Goal: Task Accomplishment & Management: Complete application form

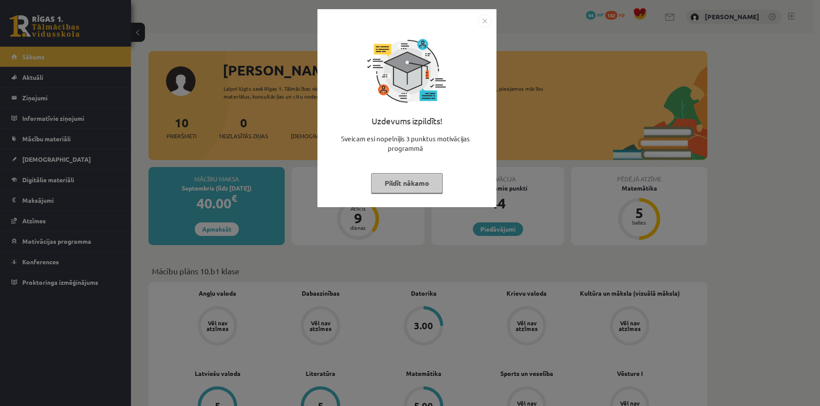
click at [427, 178] on button "Pildīt nākamo" at bounding box center [407, 183] width 72 height 20
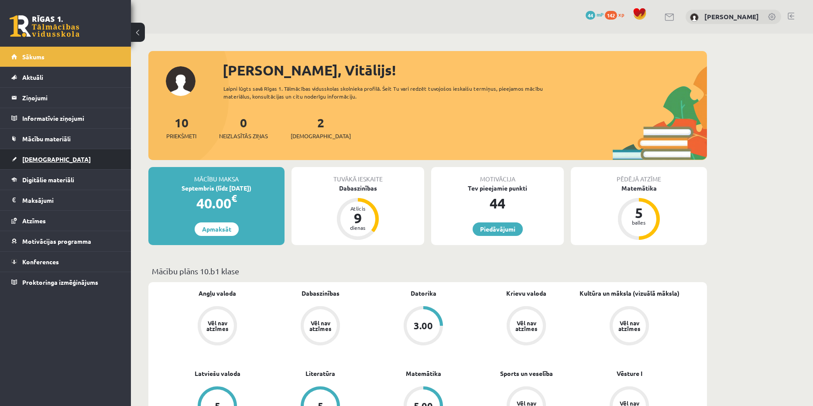
click at [25, 158] on span "[DEMOGRAPHIC_DATA]" at bounding box center [56, 159] width 69 height 8
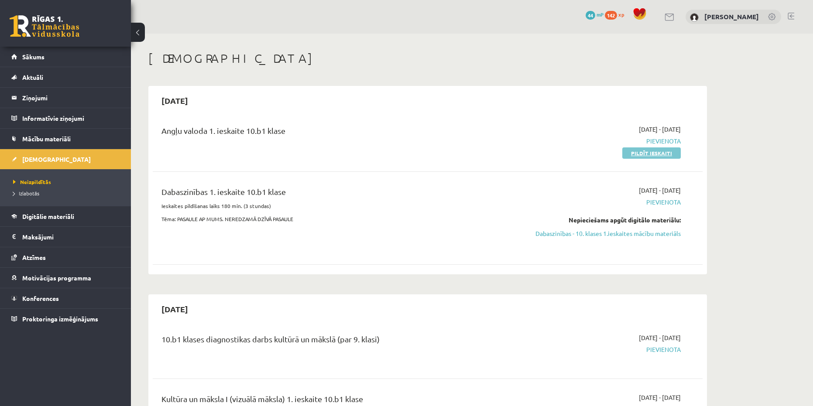
click at [648, 157] on link "Pildīt ieskaiti" at bounding box center [651, 153] width 58 height 11
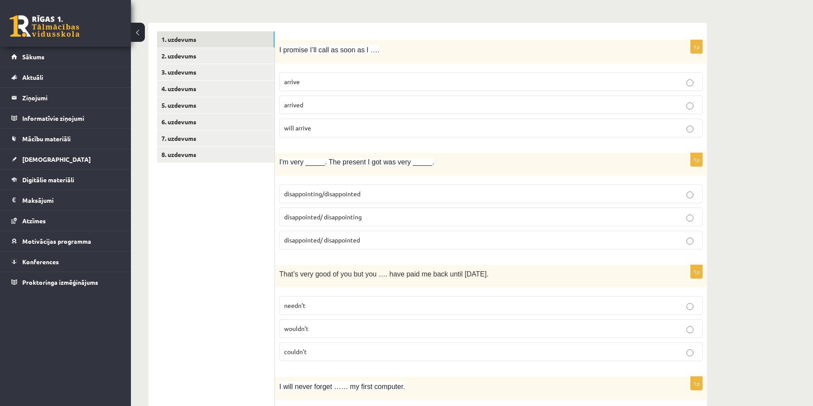
scroll to position [44, 0]
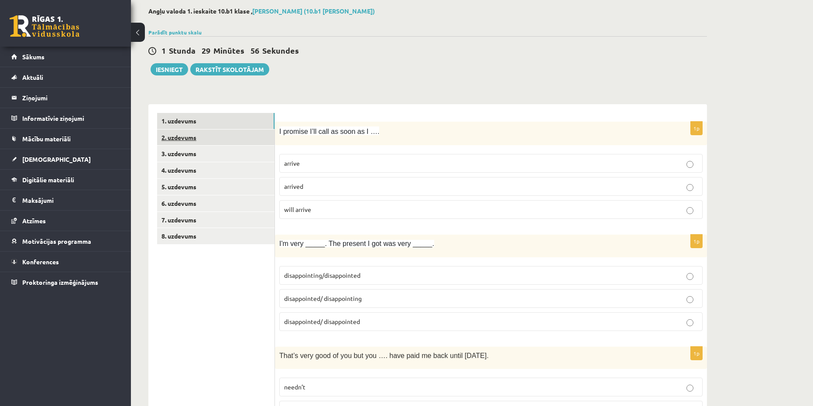
click at [179, 138] on link "2. uzdevums" at bounding box center [215, 138] width 117 height 16
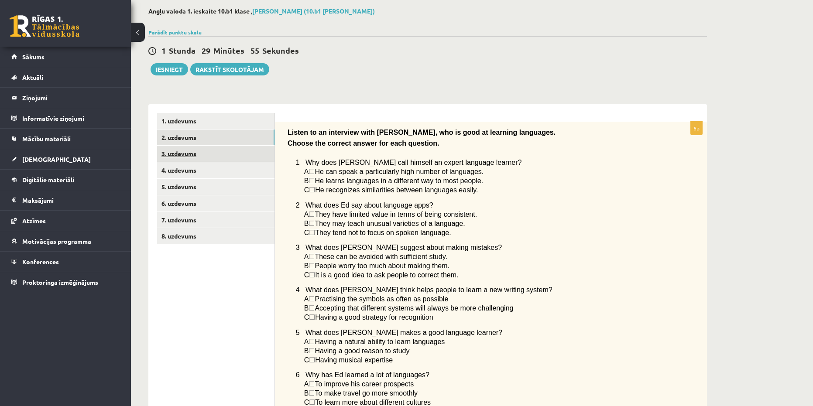
click at [188, 157] on link "3. uzdevums" at bounding box center [215, 154] width 117 height 16
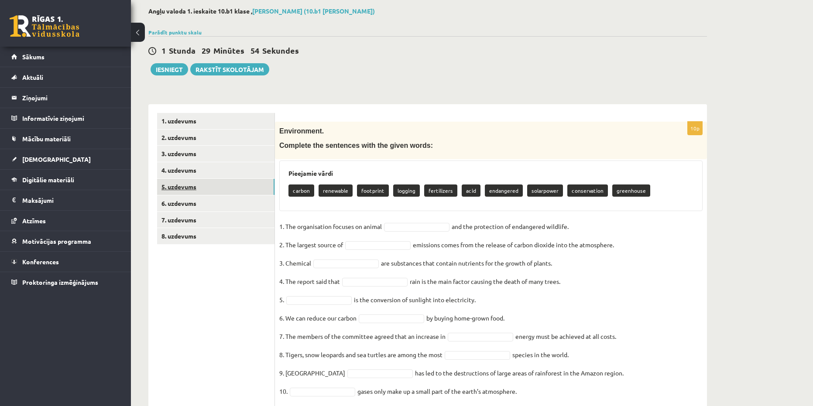
click at [190, 180] on link "5. uzdevums" at bounding box center [215, 187] width 117 height 16
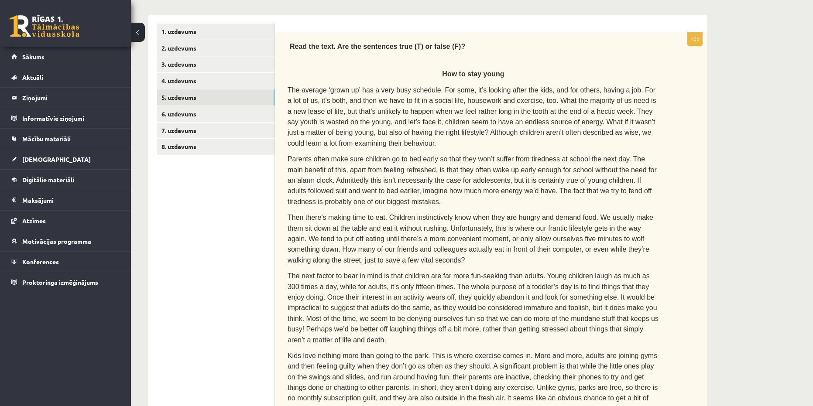
scroll to position [24, 0]
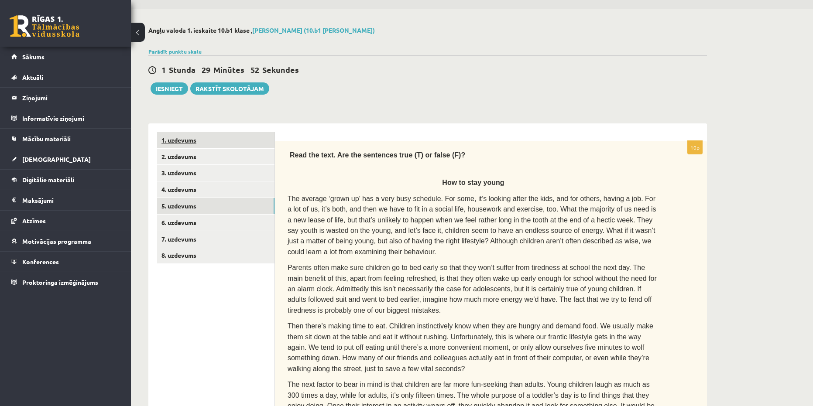
click at [175, 146] on link "1. uzdevums" at bounding box center [215, 140] width 117 height 16
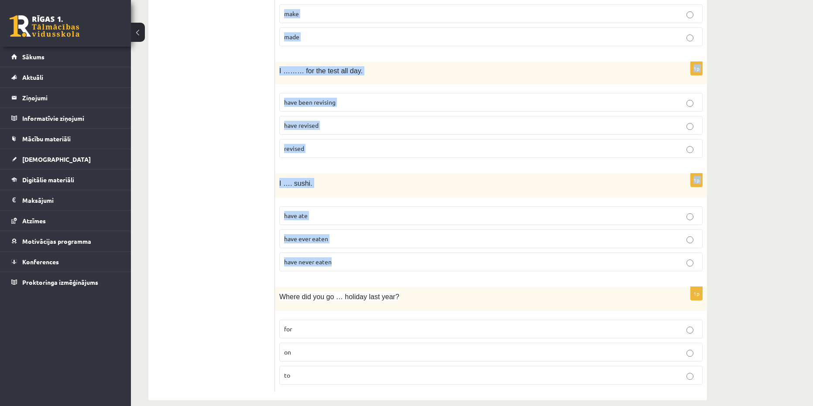
scroll to position [2030, 0]
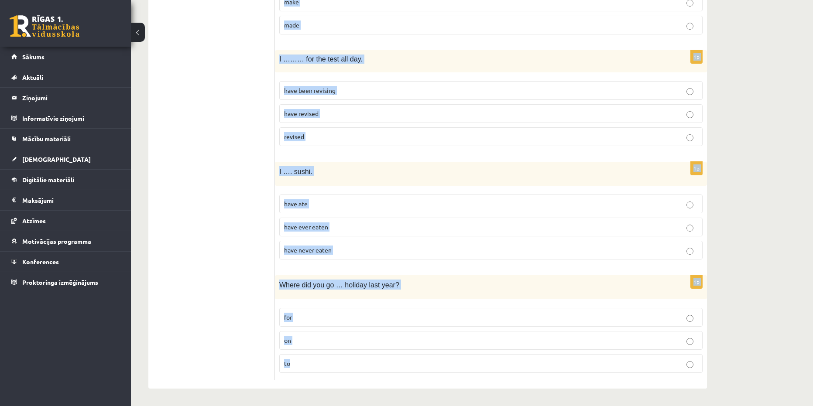
copy form "I promise I’ll call as soon as I …. arrive arrived will arrive 1p I'm very ____…"
drag, startPoint x: 302, startPoint y: 115, endPoint x: 349, endPoint y: 357, distance: 246.3
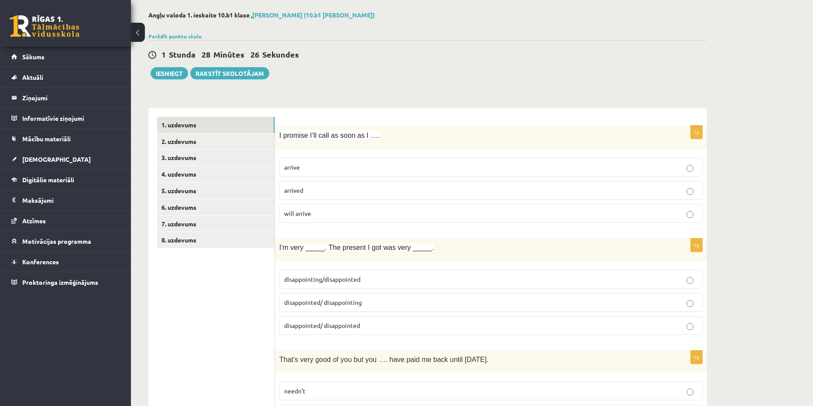
scroll to position [0, 0]
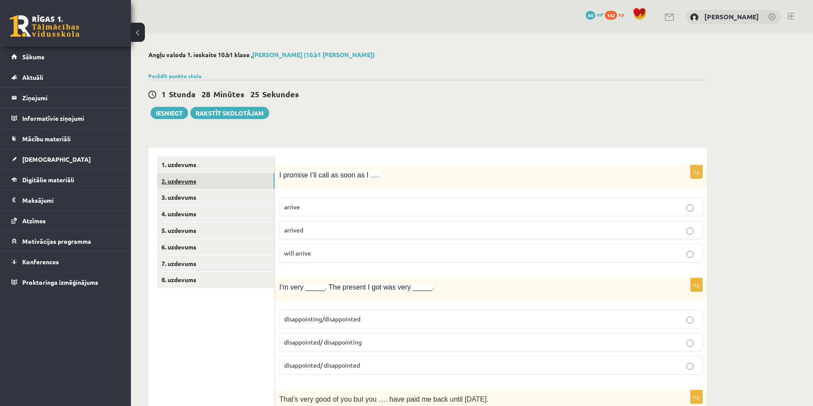
click at [172, 179] on link "2. uzdevums" at bounding box center [215, 181] width 117 height 16
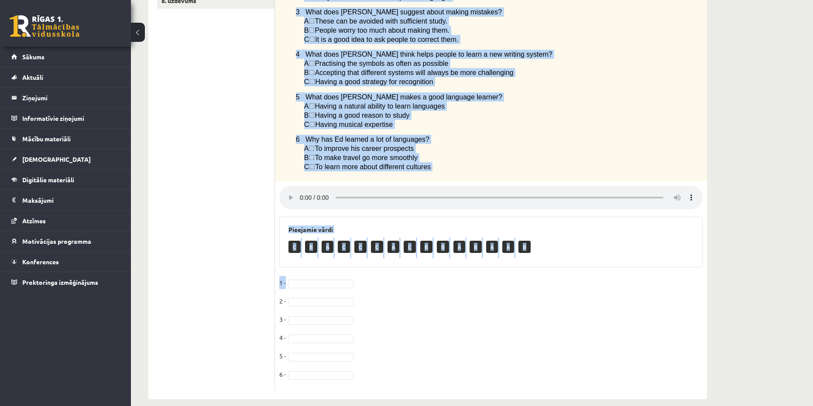
scroll to position [294, 0]
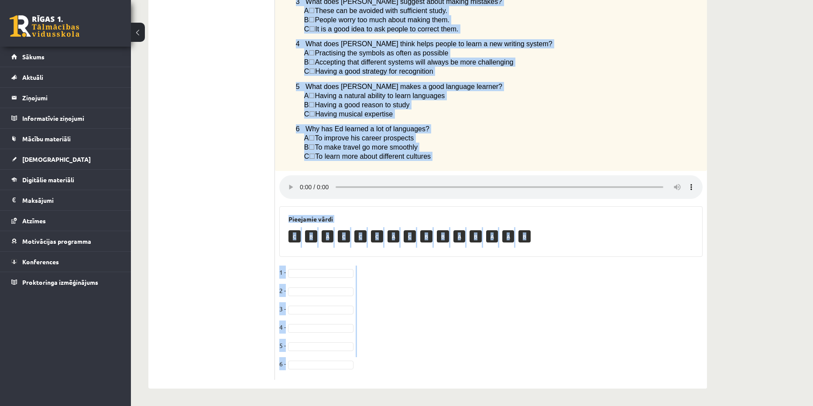
copy div "Listen to an interview with Ed, who is good at learning languages. Choose the c…"
drag, startPoint x: 300, startPoint y: 190, endPoint x: 361, endPoint y: 368, distance: 188.4
click at [361, 368] on div "6p Listen to an interview with Ed, who is good at learning languages. Choose th…" at bounding box center [491, 128] width 432 height 505
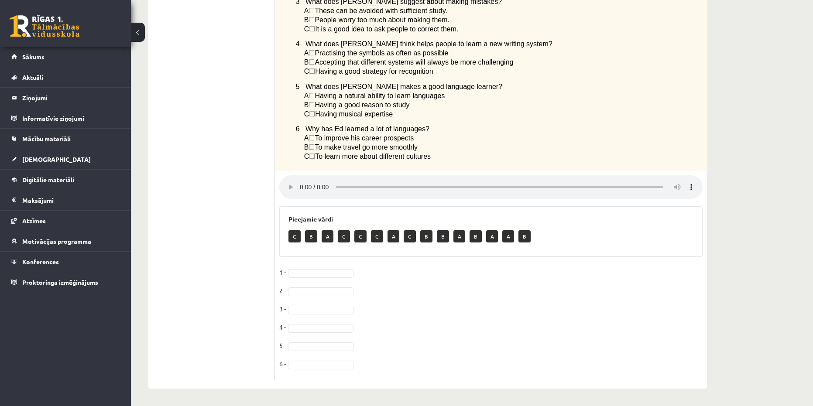
click at [239, 112] on ul "1. uzdevums 2. uzdevums 3. uzdevums 4. uzdevums 5. uzdevums 6. uzdevums 7. uzde…" at bounding box center [216, 123] width 118 height 513
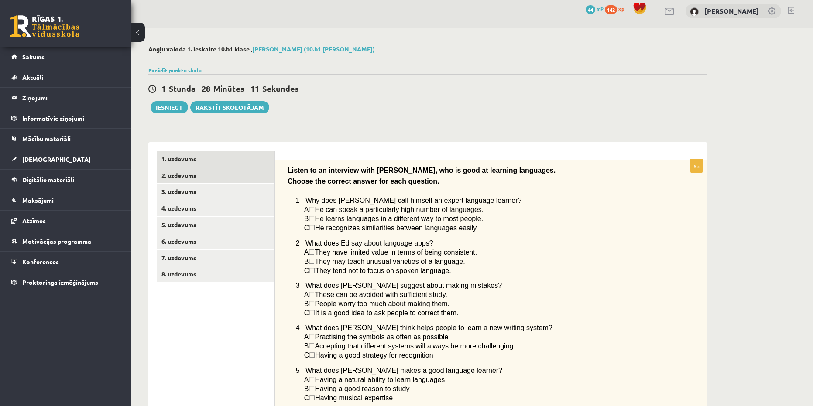
scroll to position [0, 0]
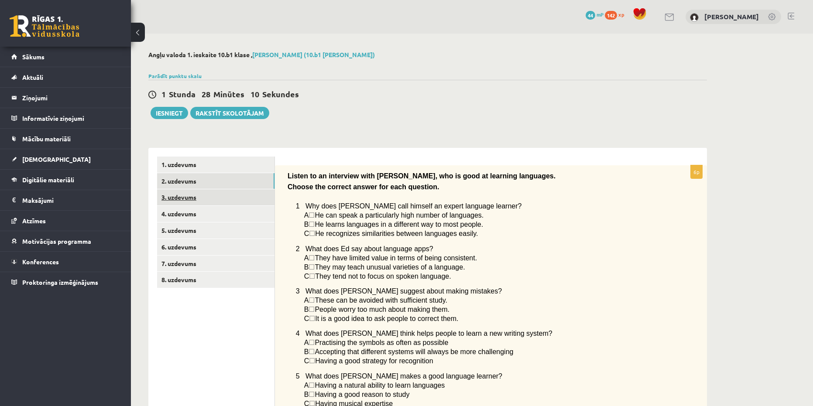
click at [181, 200] on link "3. uzdevums" at bounding box center [215, 197] width 117 height 16
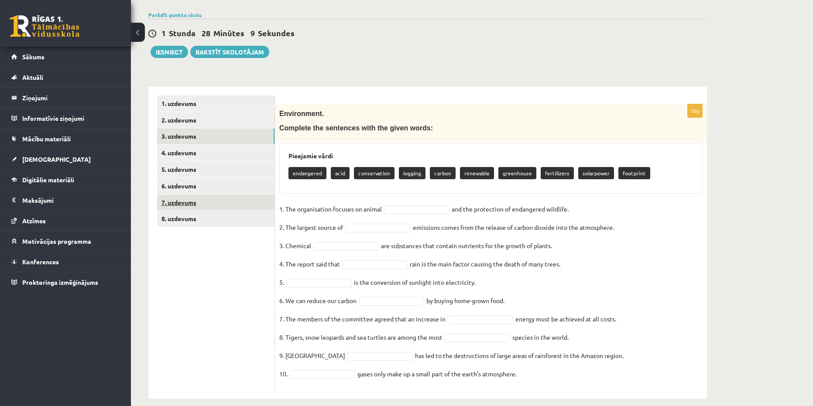
scroll to position [72, 0]
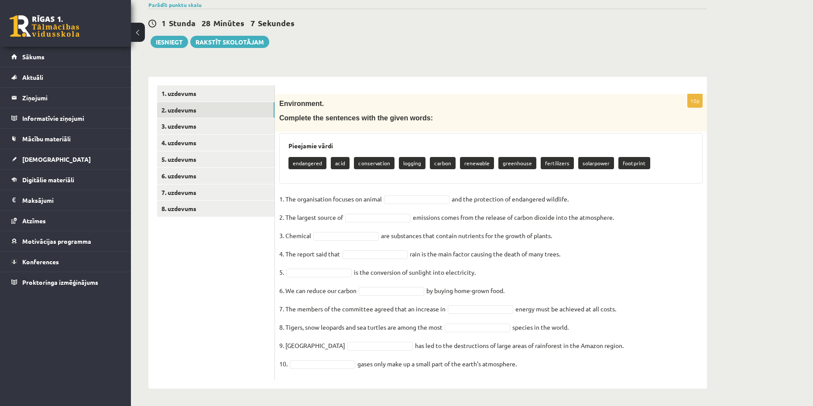
drag, startPoint x: 272, startPoint y: 111, endPoint x: 276, endPoint y: 184, distance: 72.6
click at [270, 167] on link "5. uzdevums" at bounding box center [215, 159] width 117 height 16
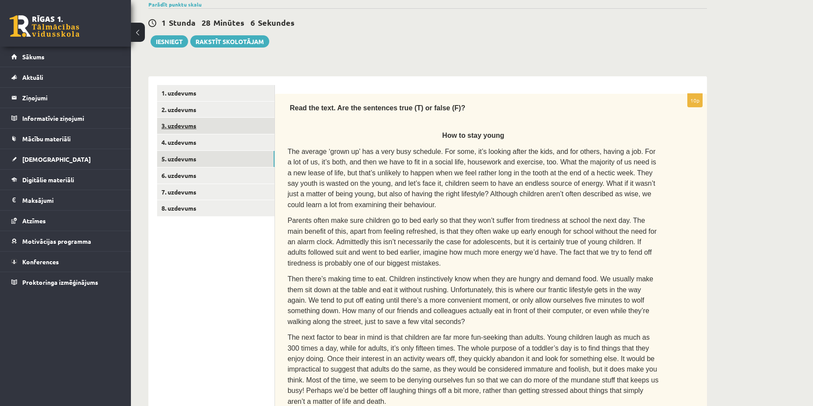
click at [184, 130] on link "3. uzdevums" at bounding box center [215, 126] width 117 height 16
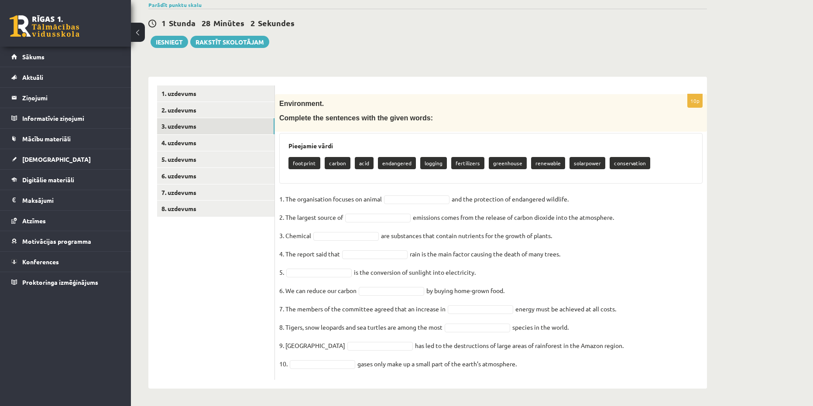
copy div "Complete the sentences with the given words: Pieejamie vārdi footprint carbon a…"
drag, startPoint x: 279, startPoint y: 118, endPoint x: 537, endPoint y: 370, distance: 360.8
click at [537, 370] on div "10p Environment. Complete the sentences with the given words: Pieejamie vārdi f…" at bounding box center [491, 237] width 432 height 286
click at [412, 11] on div "1 Stunda 28 Minūtes 1 Sekunde Ieskaite saglabāta! Iesniegt Rakstīt skolotājam" at bounding box center [427, 28] width 559 height 39
click at [189, 140] on link "4. uzdevums" at bounding box center [215, 143] width 117 height 16
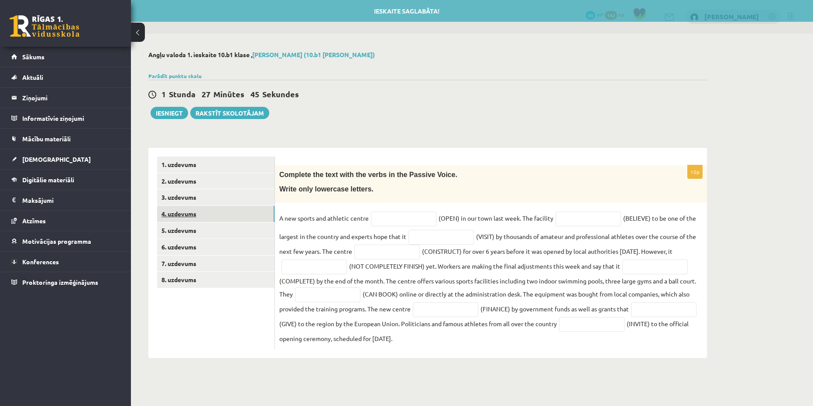
scroll to position [0, 0]
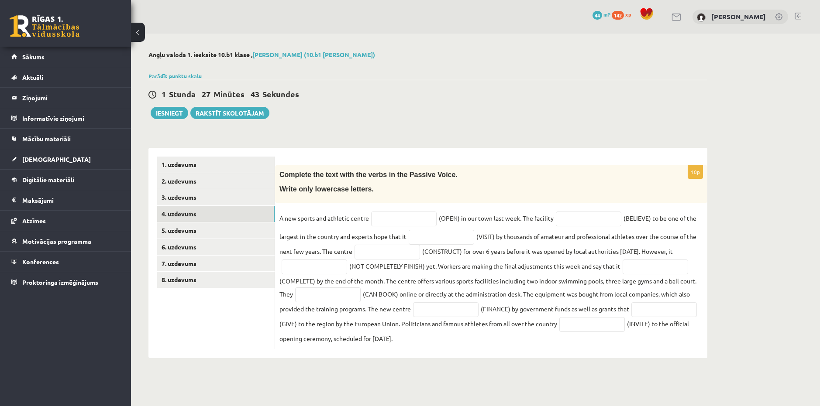
copy div "Complete the text with the verbs in the Passive Voice. Write only lowercase let…"
drag, startPoint x: 276, startPoint y: 172, endPoint x: 504, endPoint y: 338, distance: 282.4
click at [504, 338] on div "10p Complete the text with the verbs in the Passive Voice. Write only lowercase…" at bounding box center [491, 257] width 432 height 184
click at [190, 213] on link "4. uzdevums" at bounding box center [215, 214] width 117 height 16
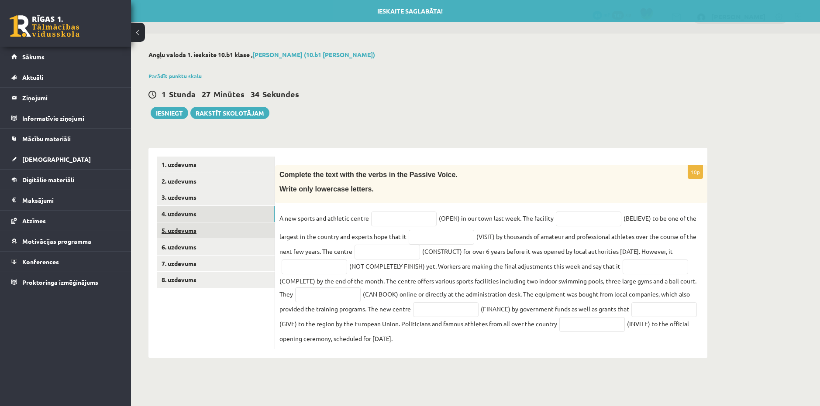
click at [184, 228] on link "5. uzdevums" at bounding box center [215, 231] width 117 height 16
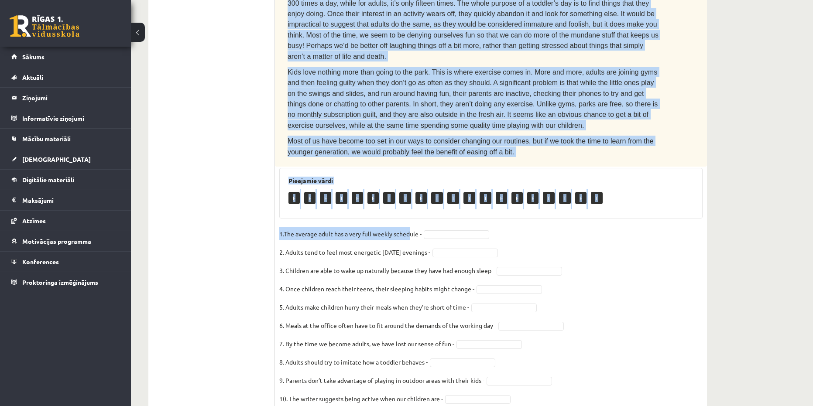
scroll to position [417, 0]
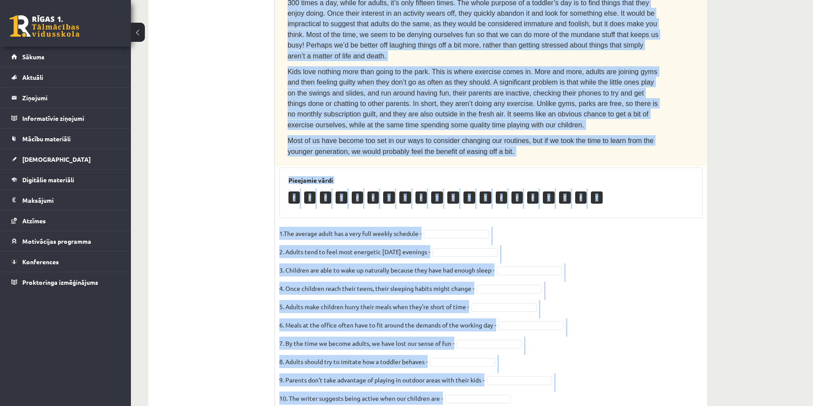
copy div "Read the text. Are the sentences true (T) or false (F)? How to stay young The a…"
drag, startPoint x: 291, startPoint y: 3, endPoint x: 483, endPoint y: 372, distance: 416.8
click at [483, 372] on div "10p Read the text. Are the sentences true (T) or false (F)? How to stay young T…" at bounding box center [491, 81] width 432 height 667
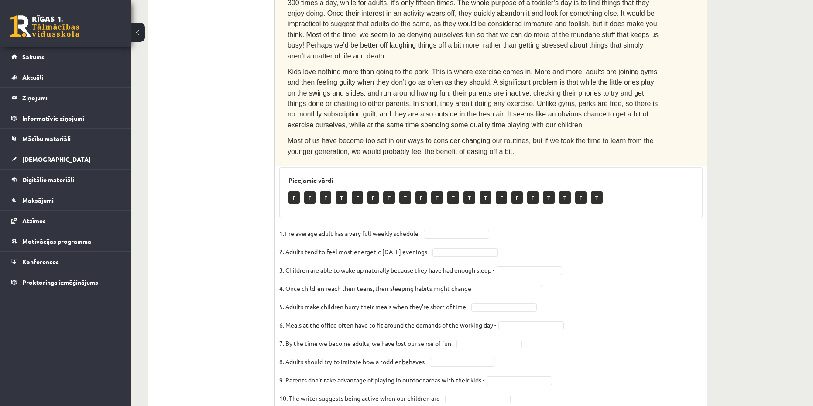
click at [236, 103] on ul "1. uzdevums 2. uzdevums 3. uzdevums 4. uzdevums 5. uzdevums 6. uzdevums 7. uzde…" at bounding box center [216, 76] width 118 height 675
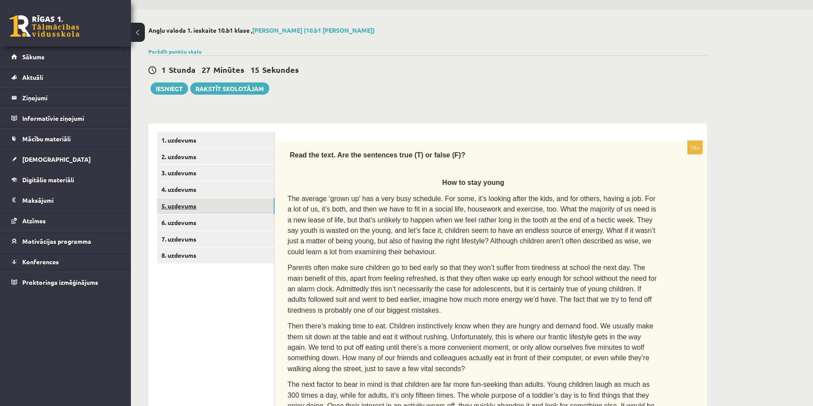
click at [181, 201] on link "5. uzdevums" at bounding box center [215, 206] width 117 height 16
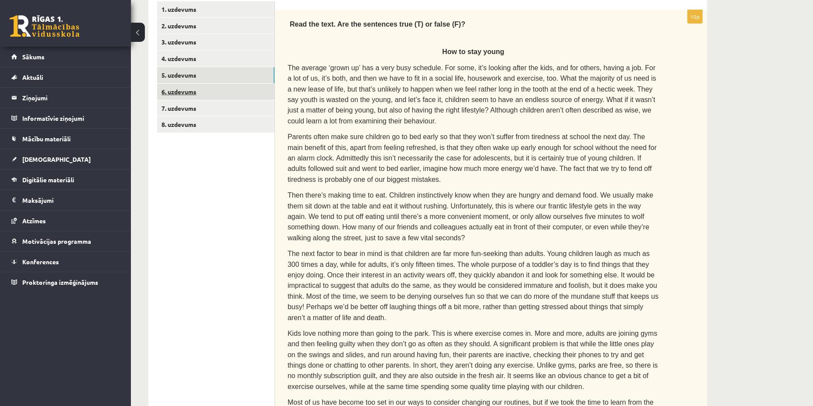
click at [180, 94] on link "6. uzdevums" at bounding box center [215, 92] width 117 height 16
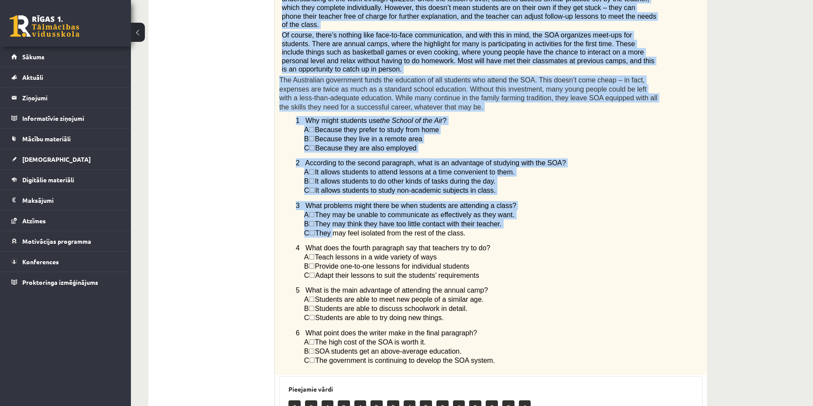
scroll to position [516, 0]
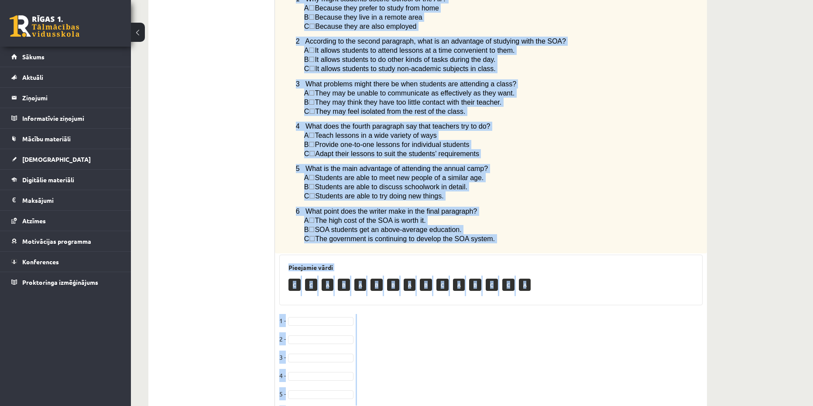
copy div "Read the article about an Australian school system called The School of the Air…"
drag, startPoint x: 278, startPoint y: 96, endPoint x: 372, endPoint y: 370, distance: 289.5
click at [372, 370] on div "6p Read the article about an Australian school system called The School of the …" at bounding box center [491, 39] width 432 height 780
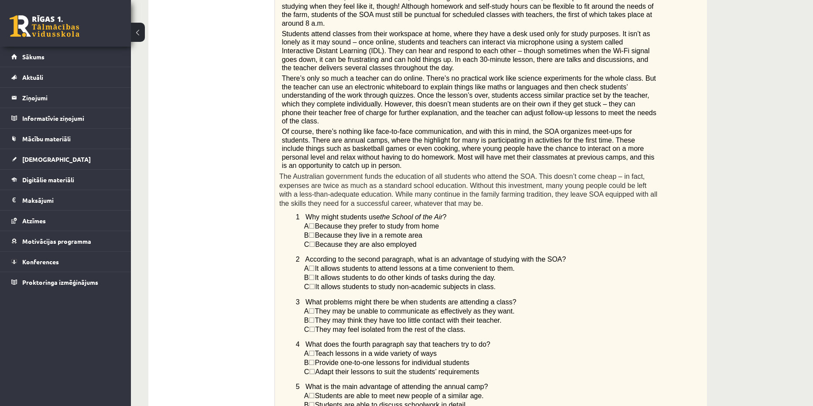
click at [202, 86] on ul "1. uzdevums 2. uzdevums 3. uzdevums 4. uzdevums 5. uzdevums 6. uzdevums 7. uzde…" at bounding box center [216, 253] width 118 height 788
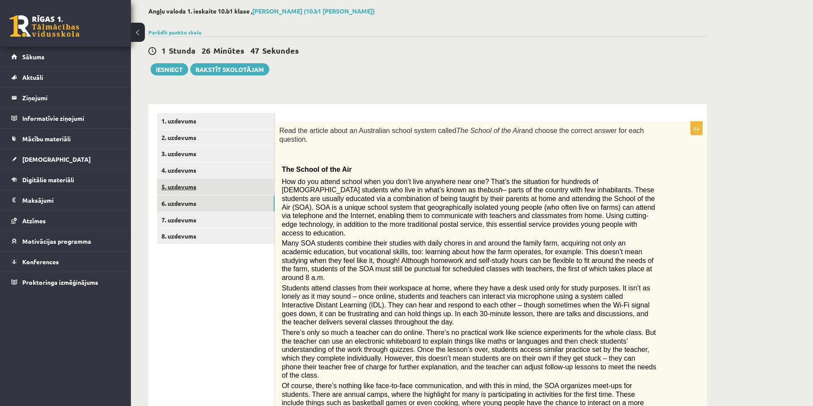
scroll to position [36, 0]
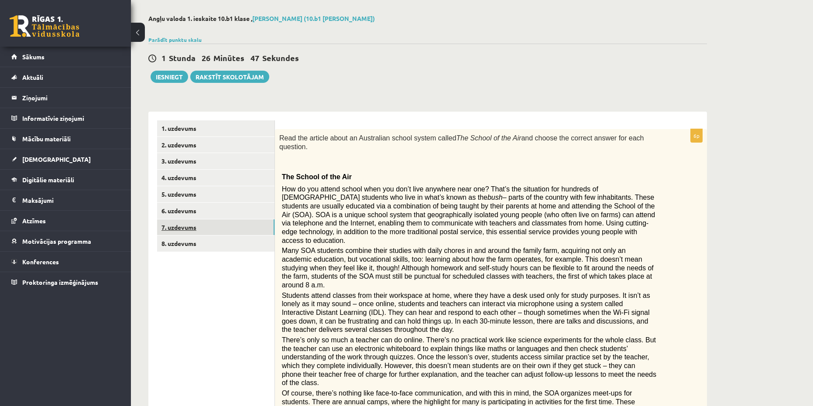
click at [174, 230] on link "7. uzdevums" at bounding box center [215, 228] width 117 height 16
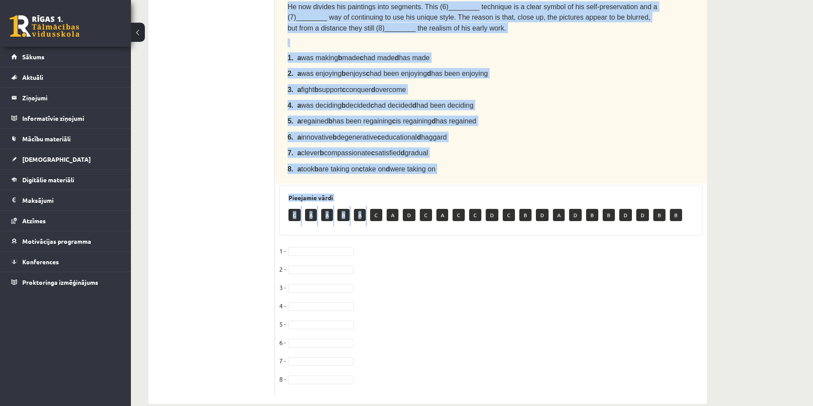
scroll to position [296, 0]
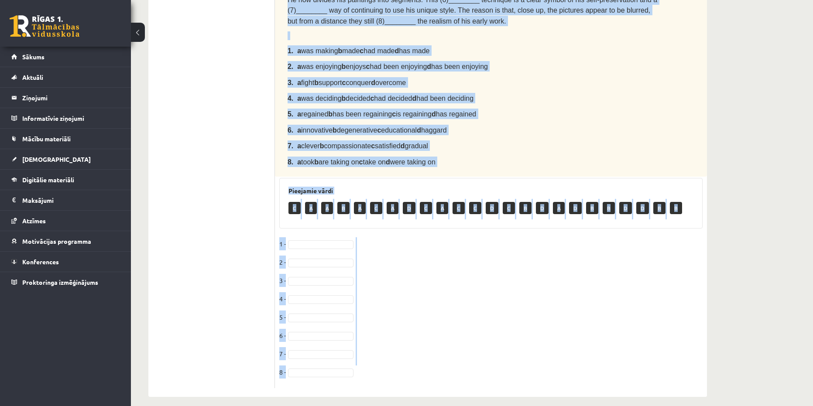
copy div "Complete the text with the correct words (a–d). Chuck Close The American portra…"
drag, startPoint x: 286, startPoint y: 144, endPoint x: 377, endPoint y: 374, distance: 246.9
click at [377, 374] on div "8p Complete the text with the correct words (a–d). Chuck Close The American por…" at bounding box center [491, 128] width 432 height 519
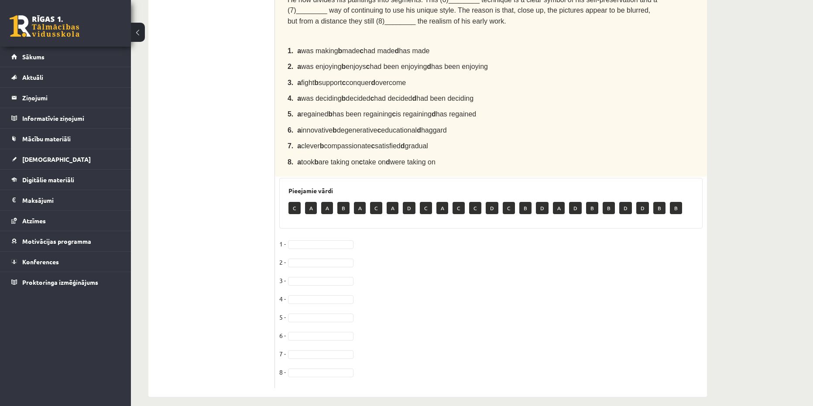
click at [228, 147] on ul "1. uzdevums 2. uzdevums 3. uzdevums 4. uzdevums 5. uzdevums 6. uzdevums 7. uzde…" at bounding box center [216, 124] width 118 height 528
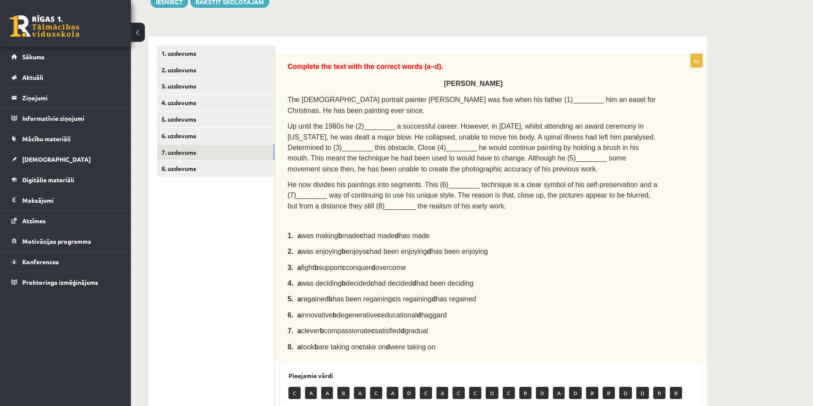
scroll to position [34, 0]
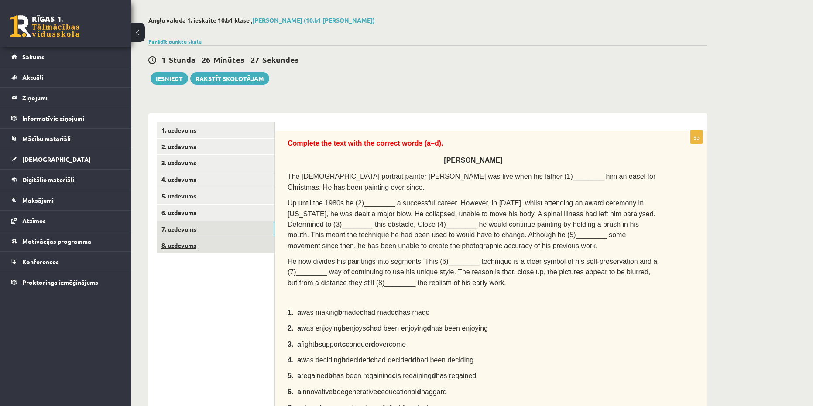
click at [182, 240] on link "8. uzdevums" at bounding box center [215, 245] width 117 height 16
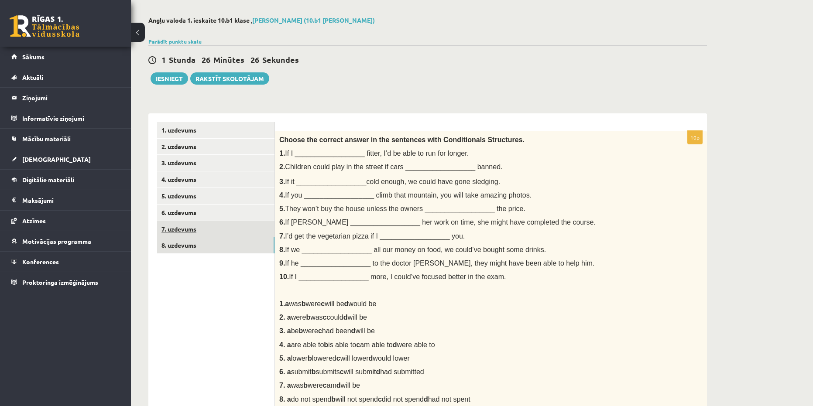
click at [183, 231] on link "7. uzdevums" at bounding box center [215, 229] width 117 height 16
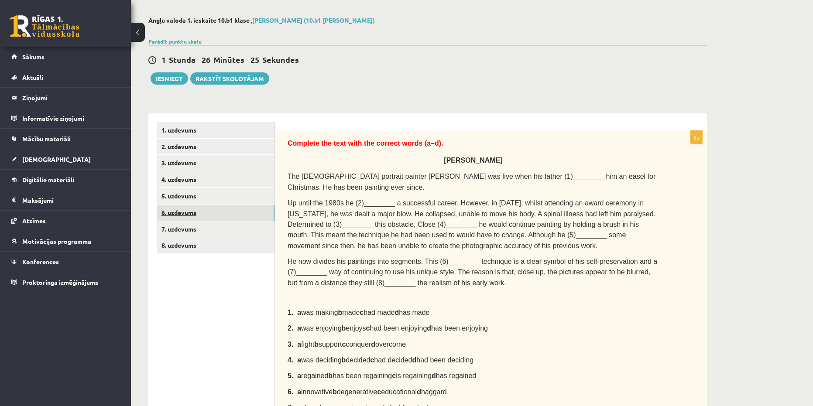
click at [178, 213] on link "6. uzdevums" at bounding box center [215, 213] width 117 height 16
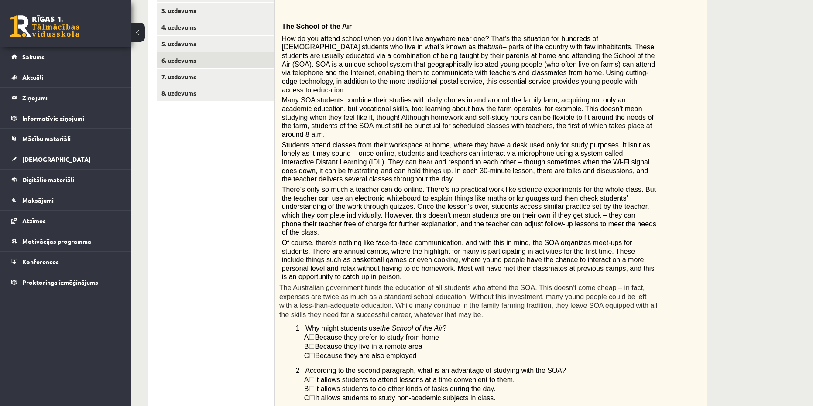
scroll to position [165, 0]
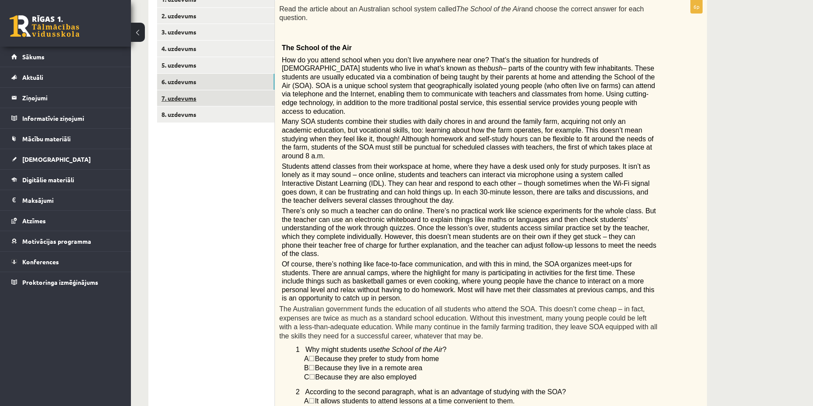
click at [175, 100] on link "7. uzdevums" at bounding box center [215, 98] width 117 height 16
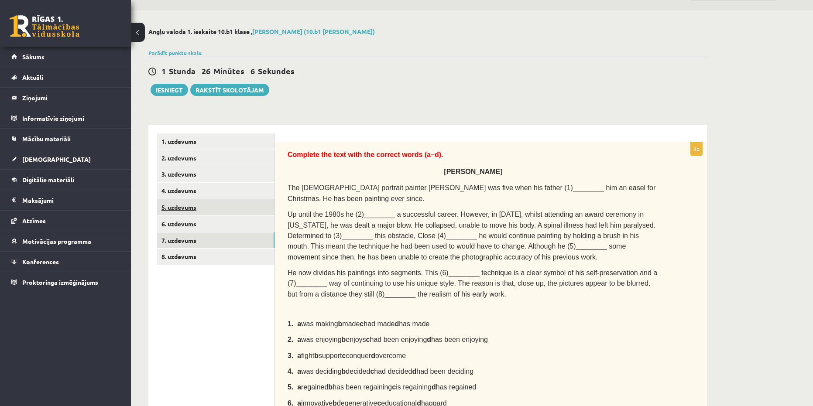
scroll to position [131, 0]
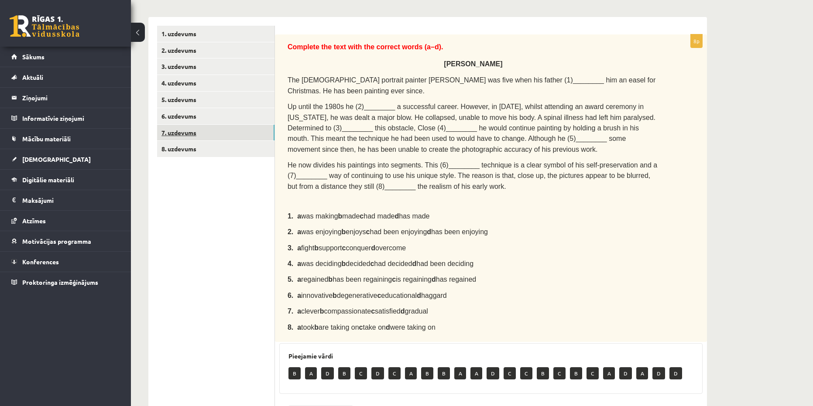
click at [176, 133] on link "7. uzdevums" at bounding box center [215, 133] width 117 height 16
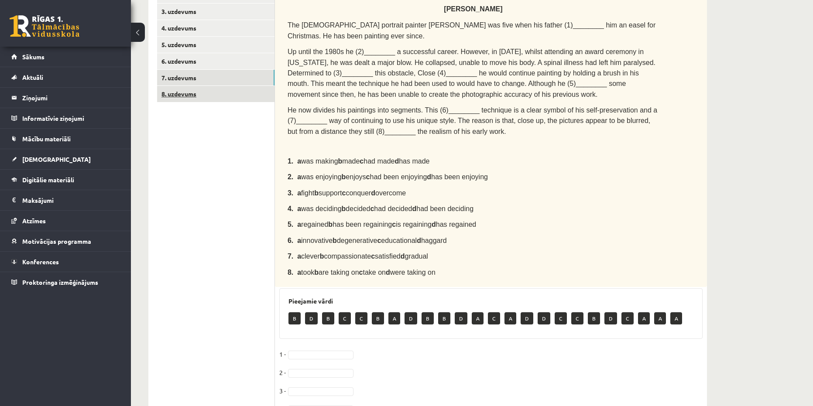
scroll to position [165, 0]
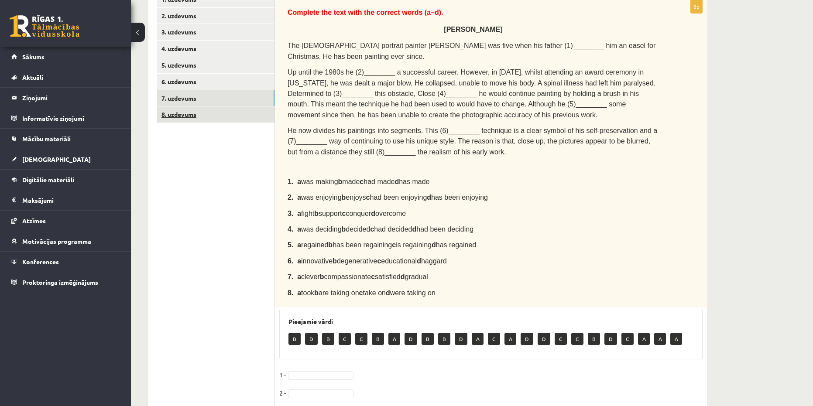
click at [177, 112] on link "8. uzdevums" at bounding box center [215, 115] width 117 height 16
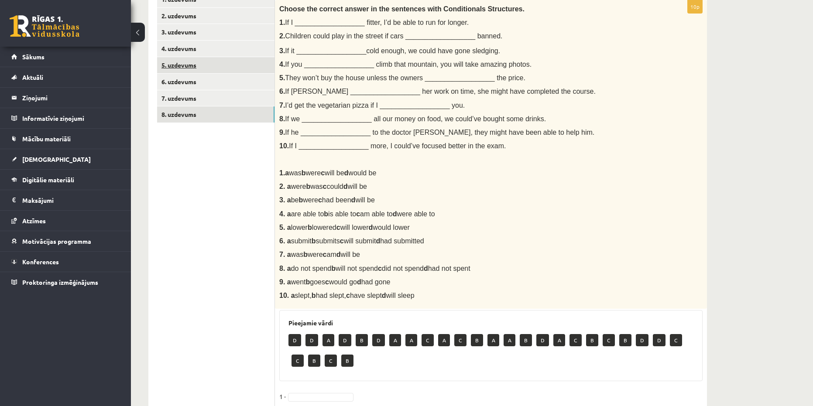
click at [187, 73] on link "5. uzdevums" at bounding box center [215, 65] width 117 height 16
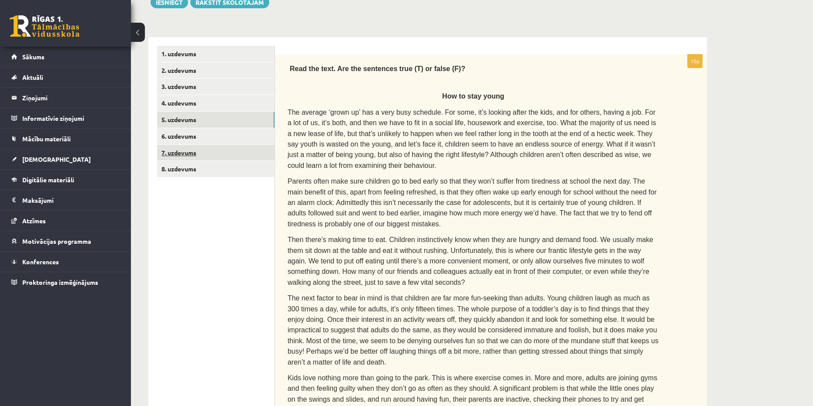
scroll to position [68, 0]
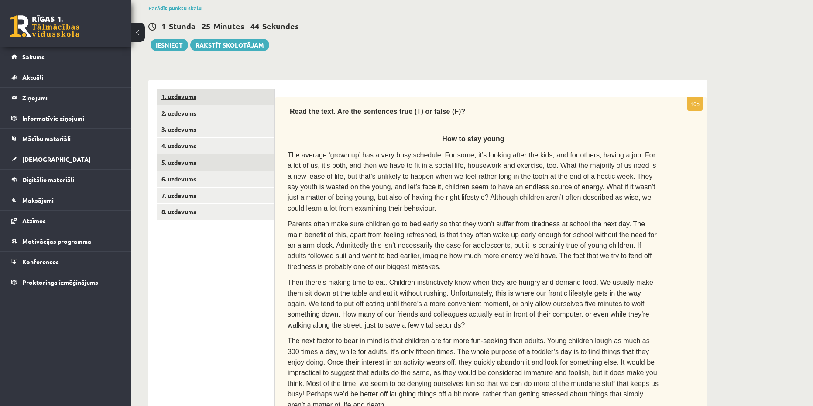
click at [187, 89] on link "1. uzdevums" at bounding box center [215, 97] width 117 height 16
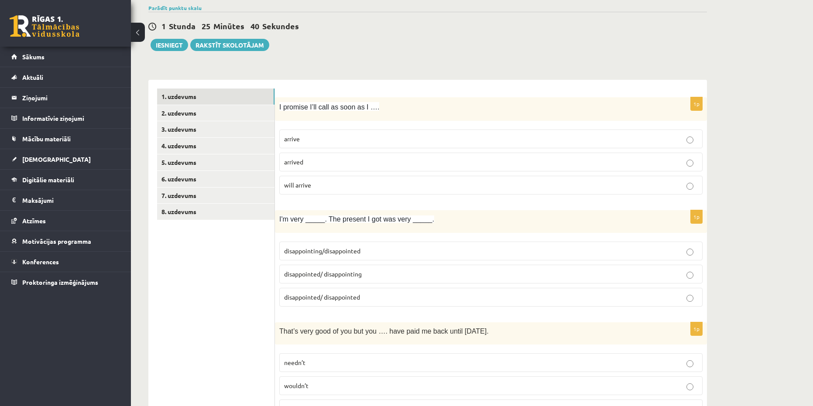
click at [296, 134] on label "arrive" at bounding box center [490, 139] width 423 height 19
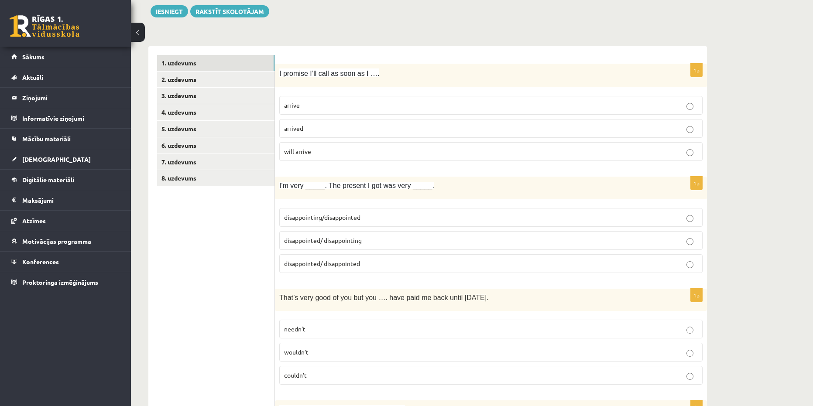
scroll to position [155, 0]
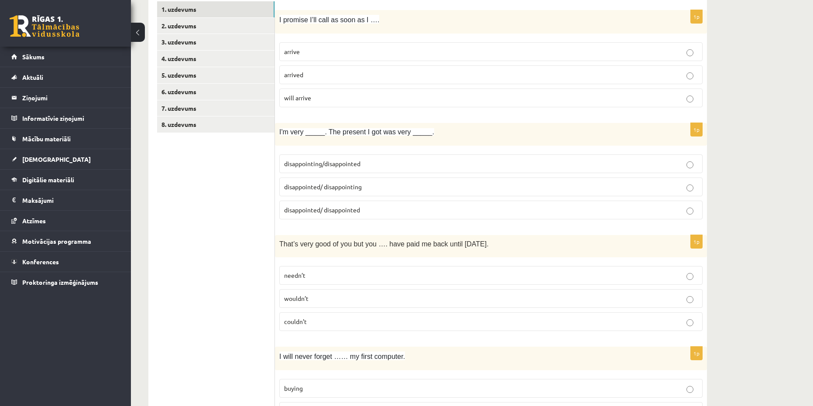
click at [344, 189] on span "disappointed/ disappointing" at bounding box center [323, 187] width 78 height 8
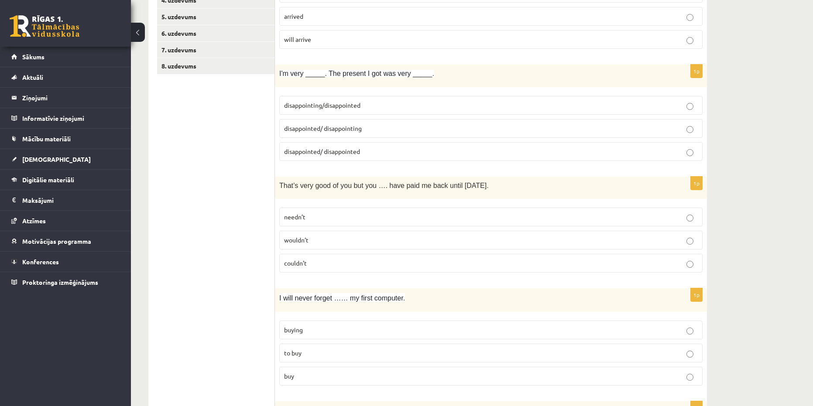
scroll to position [286, 0]
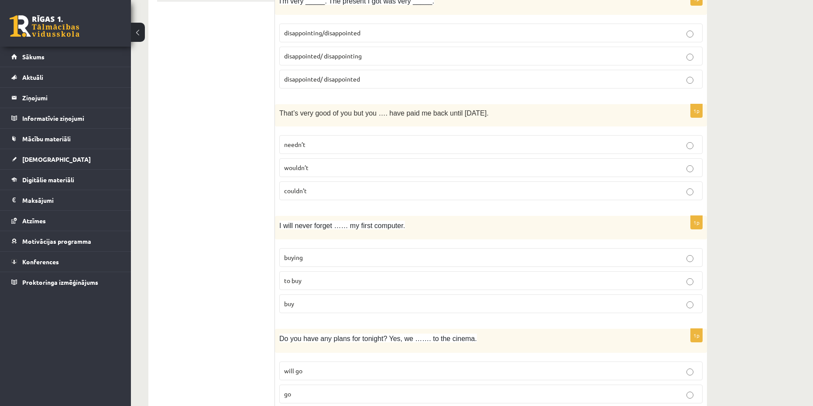
click at [299, 150] on label "needn’t" at bounding box center [490, 144] width 423 height 19
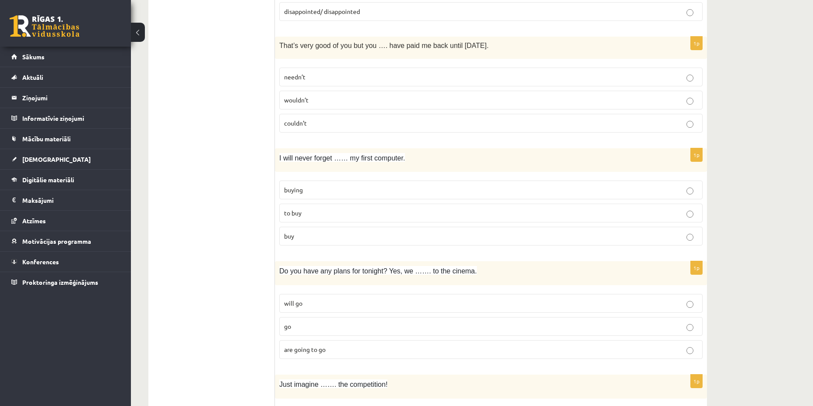
scroll to position [374, 0]
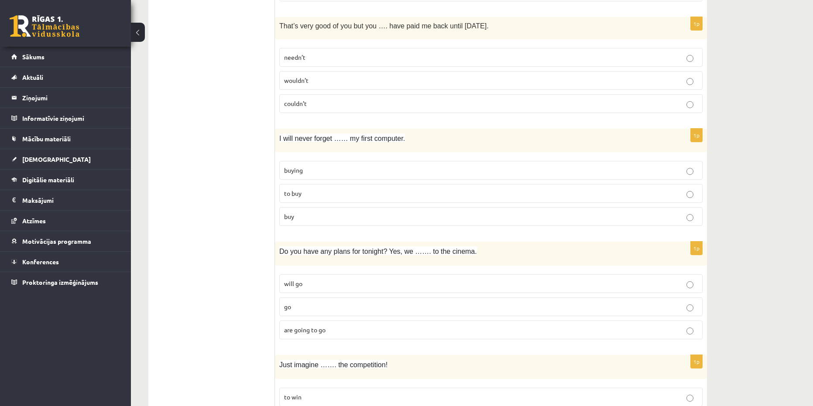
click at [298, 174] on span "buying" at bounding box center [293, 170] width 19 height 8
click at [330, 327] on p "are going to go" at bounding box center [491, 330] width 414 height 9
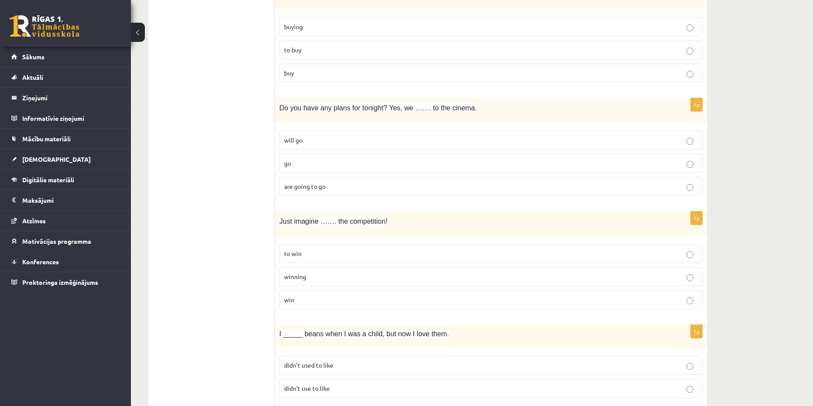
scroll to position [548, 0]
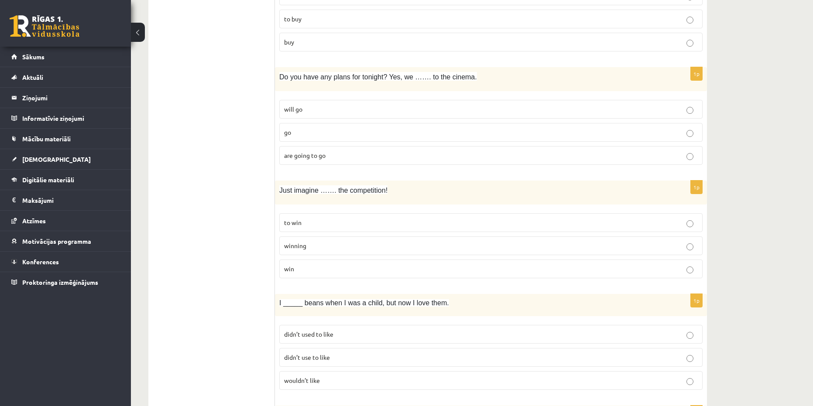
click at [309, 246] on p "winning" at bounding box center [491, 245] width 414 height 9
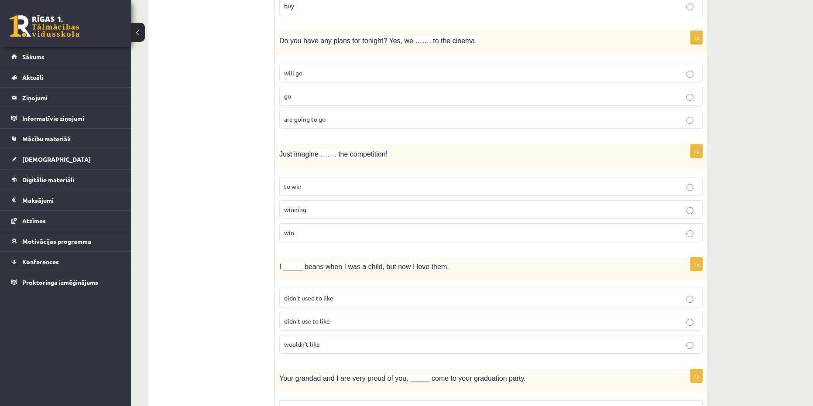
scroll to position [592, 0]
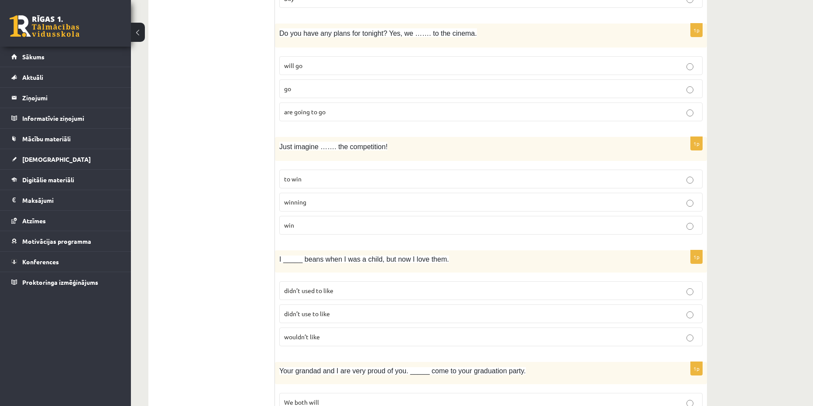
click at [305, 296] on p "didn’t used to like" at bounding box center [491, 290] width 414 height 9
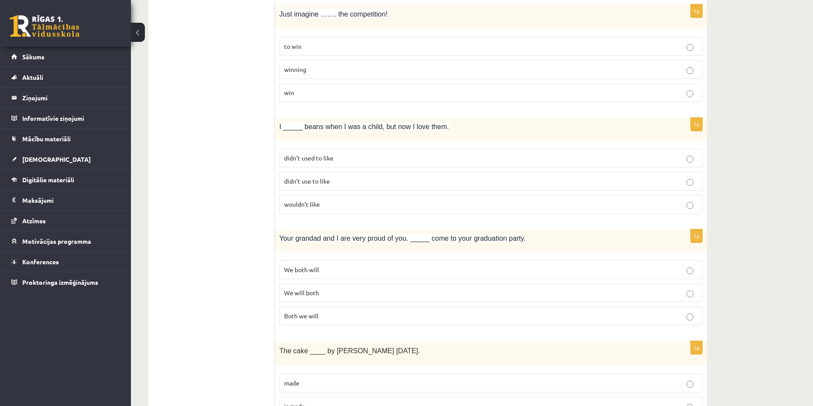
scroll to position [767, 0]
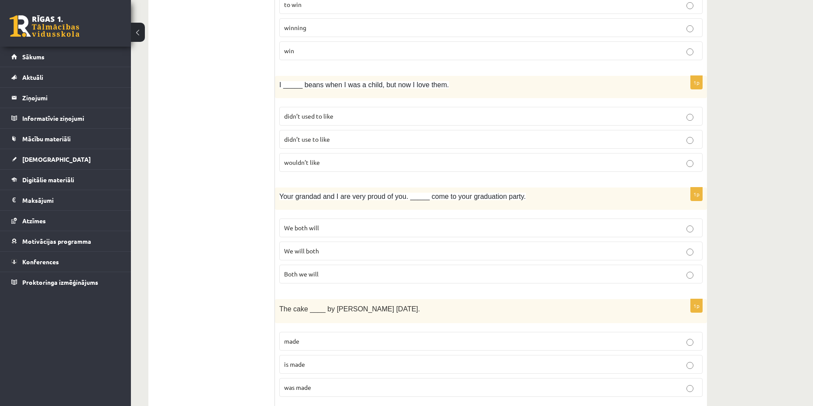
click at [317, 251] on span "We will both" at bounding box center [301, 251] width 35 height 8
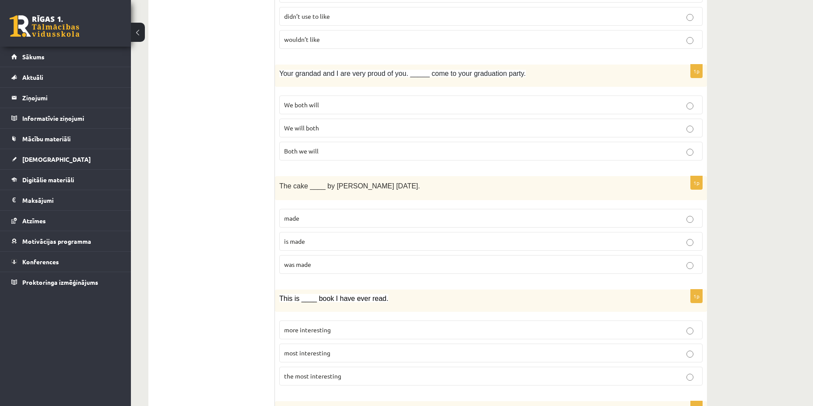
scroll to position [897, 0]
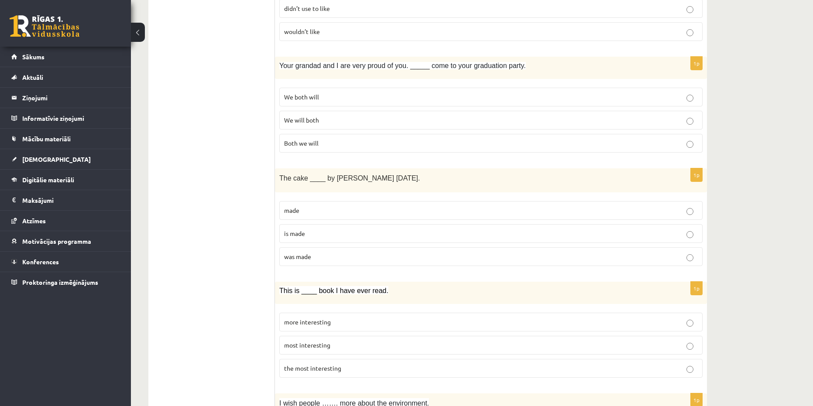
click at [311, 264] on label "was made" at bounding box center [490, 256] width 423 height 19
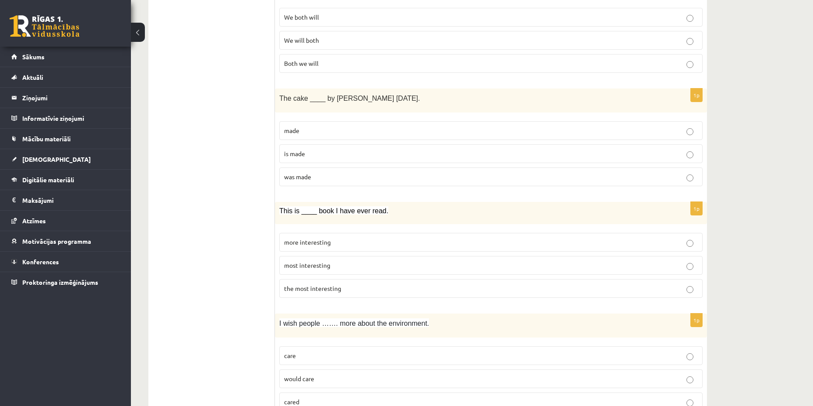
scroll to position [985, 0]
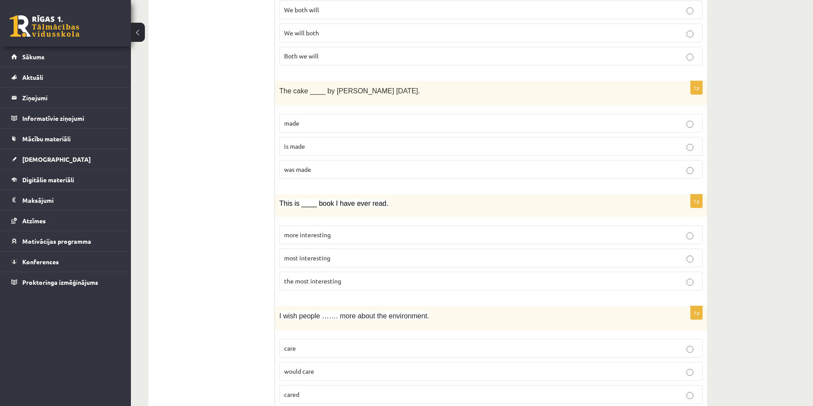
click at [337, 284] on span "the most interesting" at bounding box center [312, 281] width 57 height 8
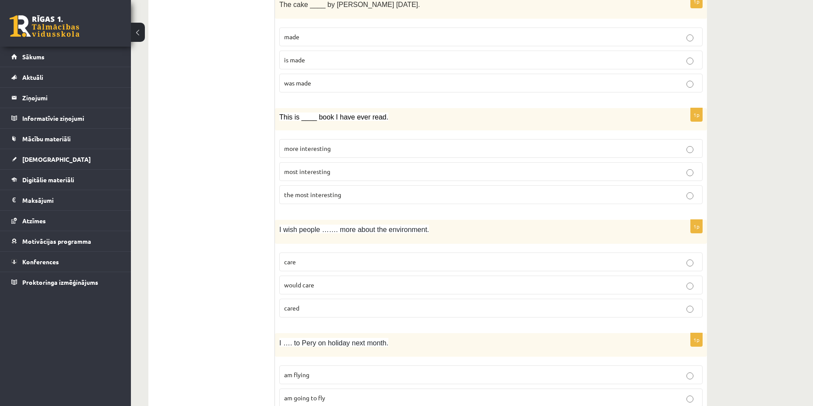
scroll to position [1072, 0]
click at [305, 313] on label "cared" at bounding box center [490, 307] width 423 height 19
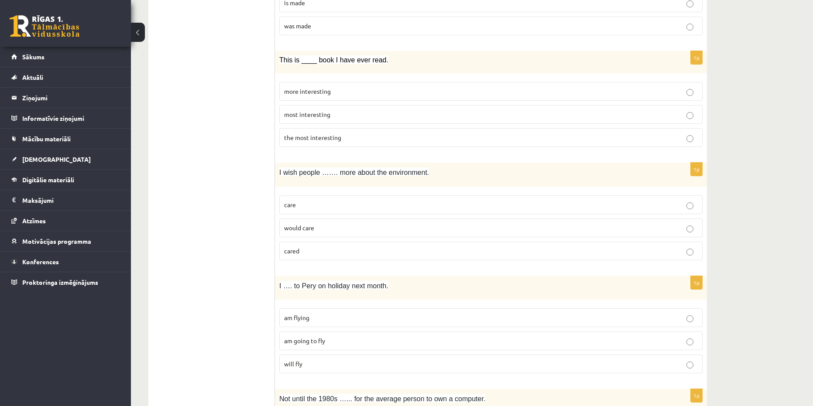
scroll to position [1159, 0]
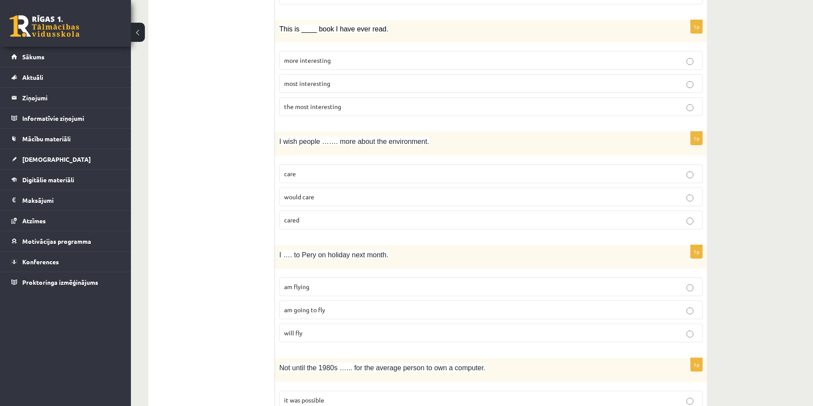
click at [310, 285] on p "am flying" at bounding box center [491, 286] width 414 height 9
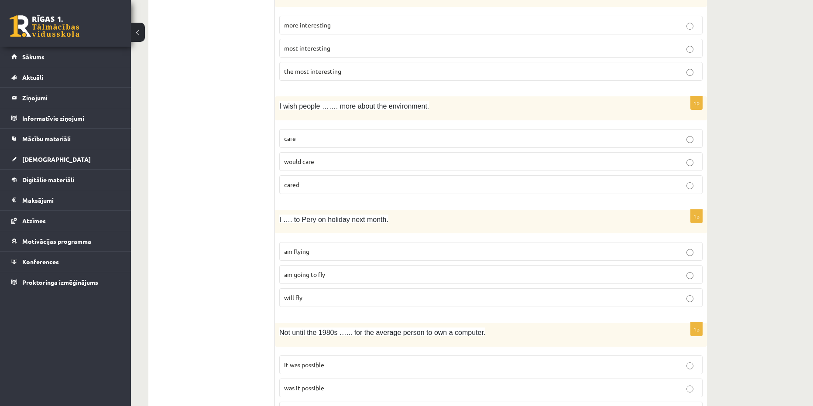
scroll to position [1290, 0]
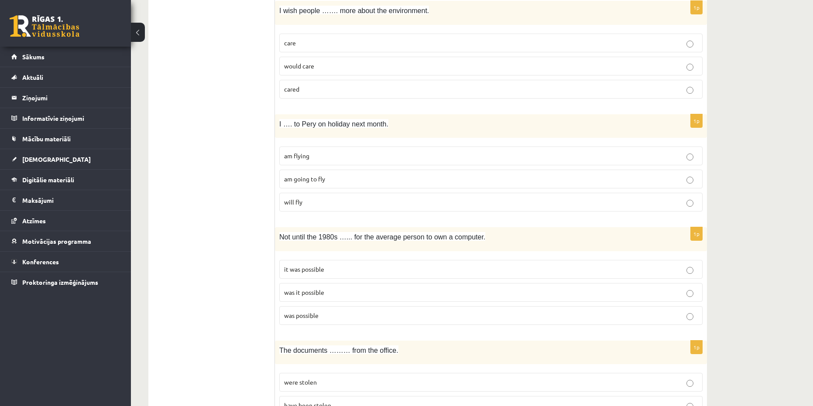
click at [284, 292] on label "was it possible" at bounding box center [490, 292] width 423 height 19
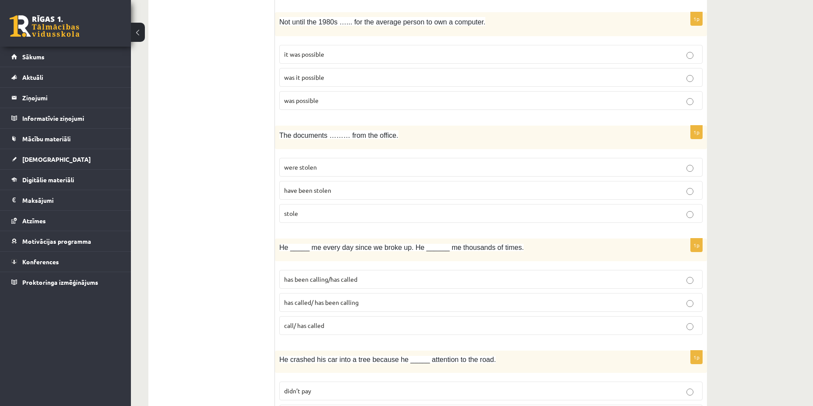
scroll to position [1509, 0]
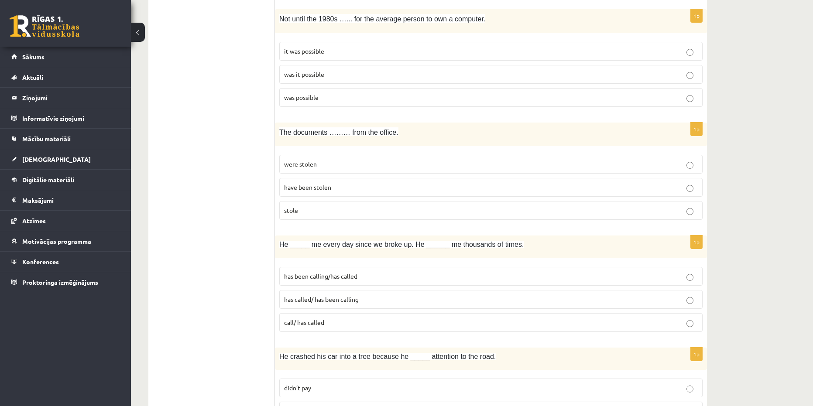
click at [320, 190] on span "have been stolen" at bounding box center [307, 187] width 47 height 8
click at [341, 279] on span "has been calling/has called" at bounding box center [320, 276] width 73 height 8
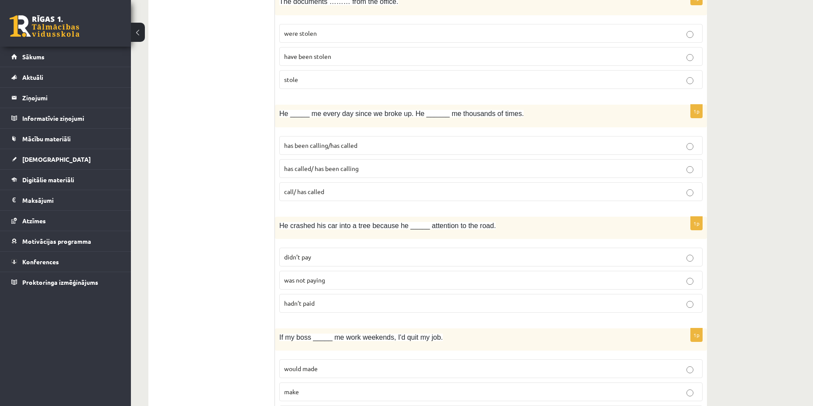
click at [302, 290] on label "was not paying" at bounding box center [490, 280] width 423 height 19
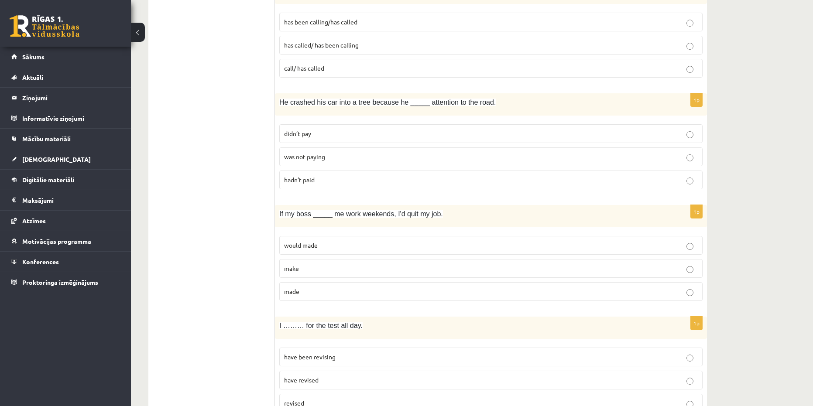
scroll to position [1770, 0]
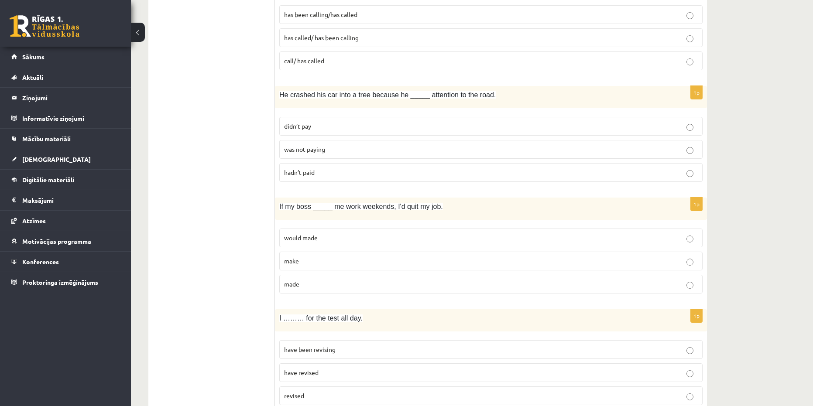
click at [296, 290] on label "made" at bounding box center [490, 284] width 423 height 19
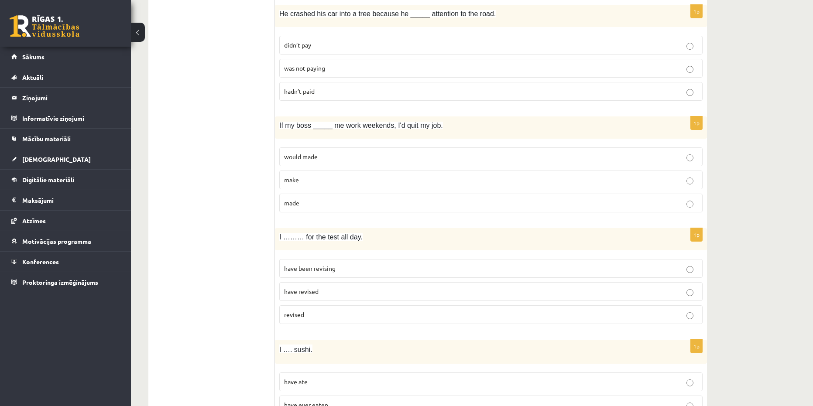
scroll to position [1901, 0]
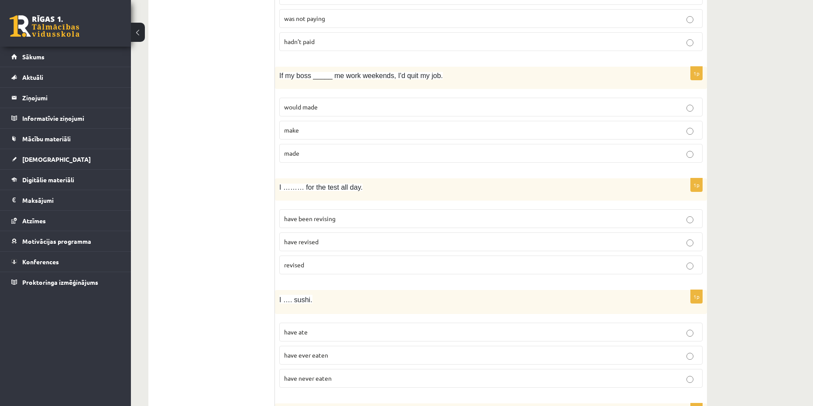
click at [328, 223] on span "have been revising" at bounding box center [310, 219] width 52 height 8
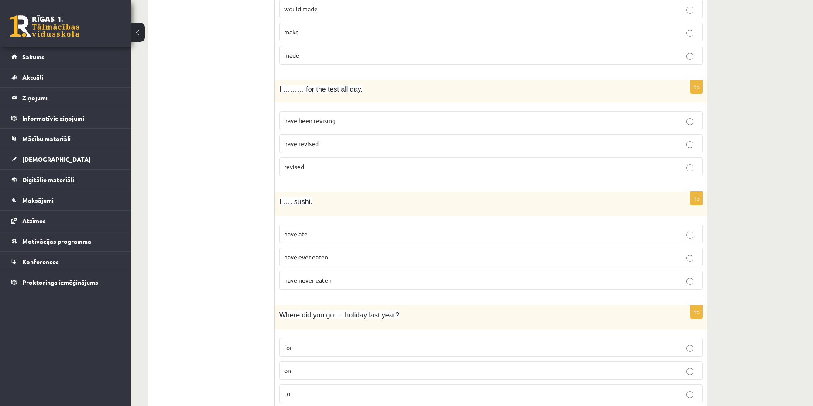
scroll to position [2030, 0]
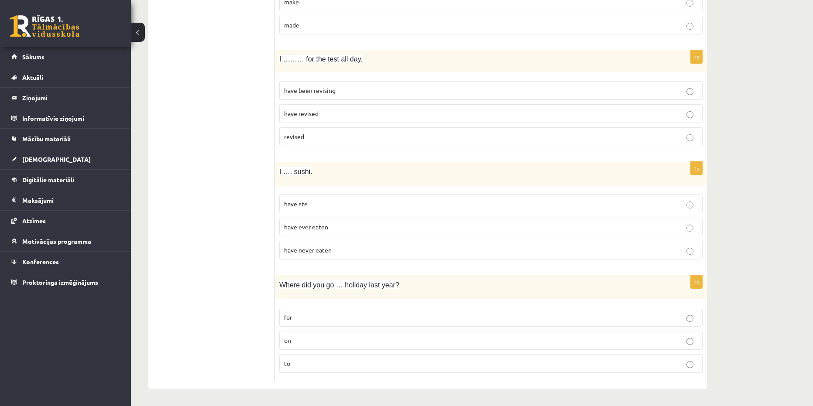
click at [303, 332] on label "on" at bounding box center [490, 340] width 423 height 19
click at [325, 248] on span "have never eaten" at bounding box center [308, 250] width 48 height 8
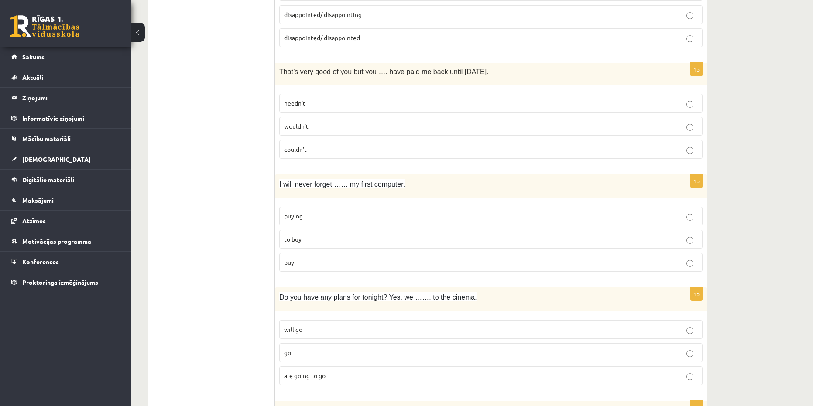
scroll to position [110, 0]
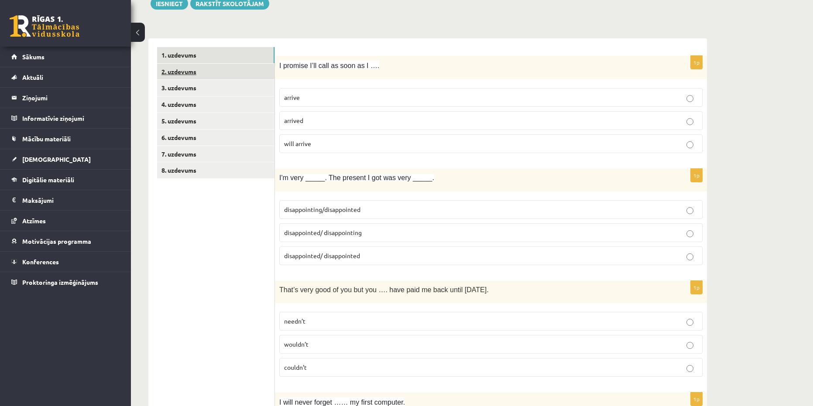
click at [182, 70] on link "2. uzdevums" at bounding box center [215, 72] width 117 height 16
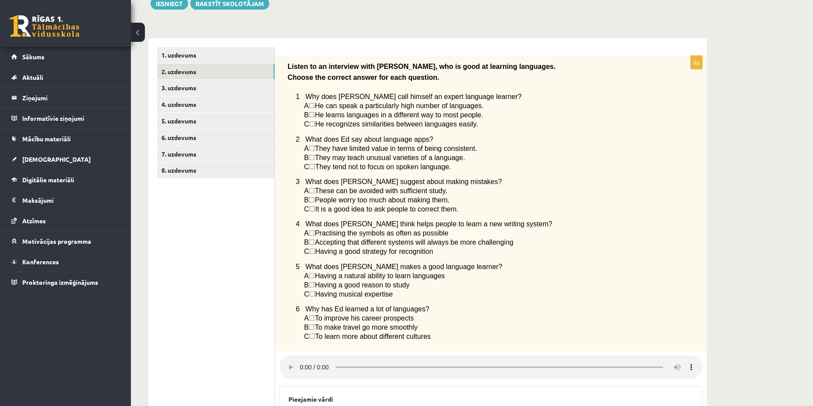
click at [315, 117] on span "☐" at bounding box center [312, 114] width 6 height 7
drag, startPoint x: 304, startPoint y: 117, endPoint x: 330, endPoint y: 117, distance: 26.6
click at [313, 117] on span "B ☐  He learns languages in a different way to most people." at bounding box center [393, 115] width 179 height 7
click at [532, 154] on p "B ☐  They may teach unusual varieties of a language." at bounding box center [481, 157] width 355 height 9
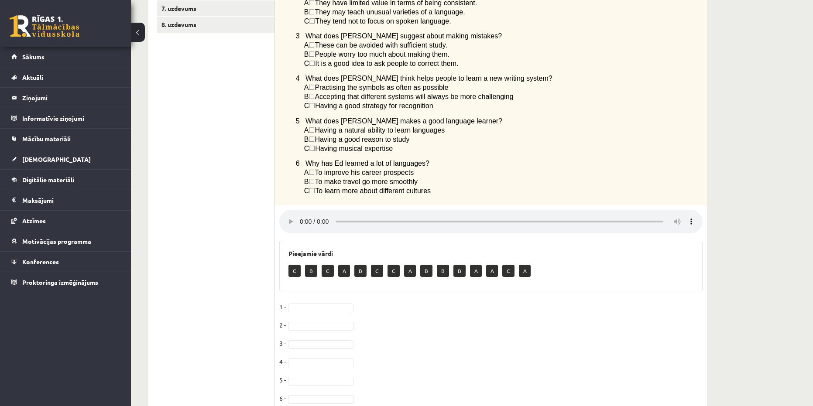
scroll to position [284, 0]
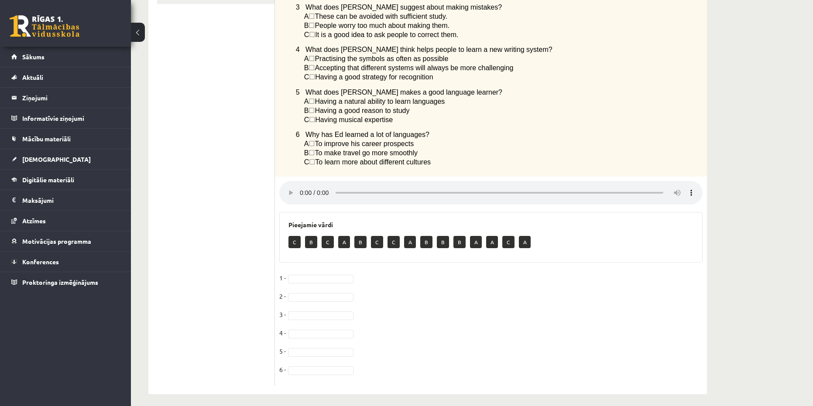
click at [313, 248] on p "B" at bounding box center [311, 242] width 12 height 12
drag, startPoint x: 311, startPoint y: 250, endPoint x: 291, endPoint y: 276, distance: 33.1
click at [292, 277] on div "6p Listen to an interview with Ed, who is good at learning languages. Choose th…" at bounding box center [491, 133] width 432 height 505
click at [317, 277] on fieldset "1 - 2 - 3 - 4 - 5 - 6 -" at bounding box center [490, 327] width 423 height 110
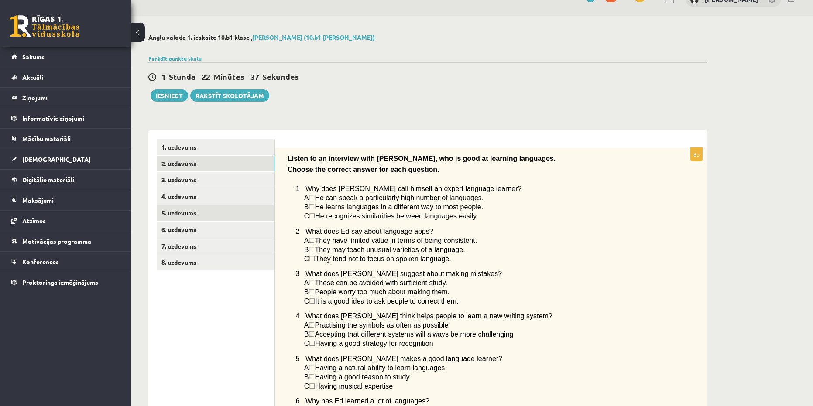
scroll to position [0, 0]
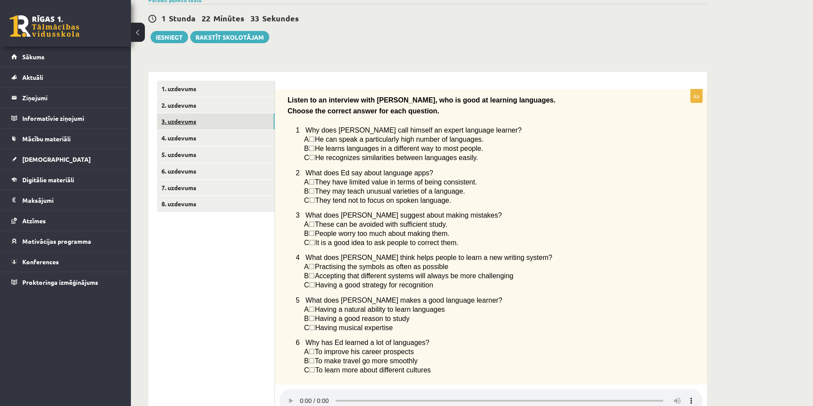
click at [181, 118] on link "3. uzdevums" at bounding box center [215, 121] width 117 height 16
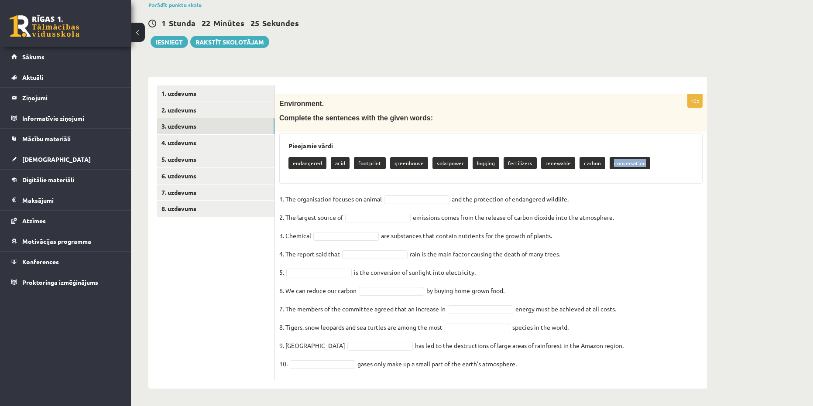
copy p "conservation"
drag, startPoint x: 605, startPoint y: 164, endPoint x: 639, endPoint y: 165, distance: 34.1
click at [640, 165] on p "conservation" at bounding box center [630, 163] width 41 height 12
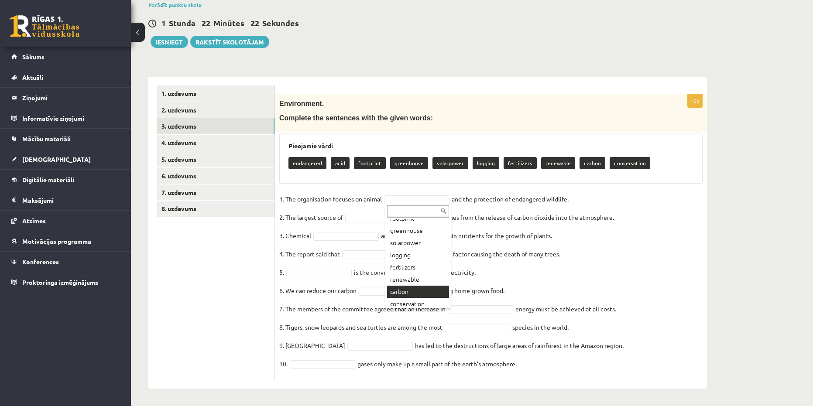
scroll to position [47, 0]
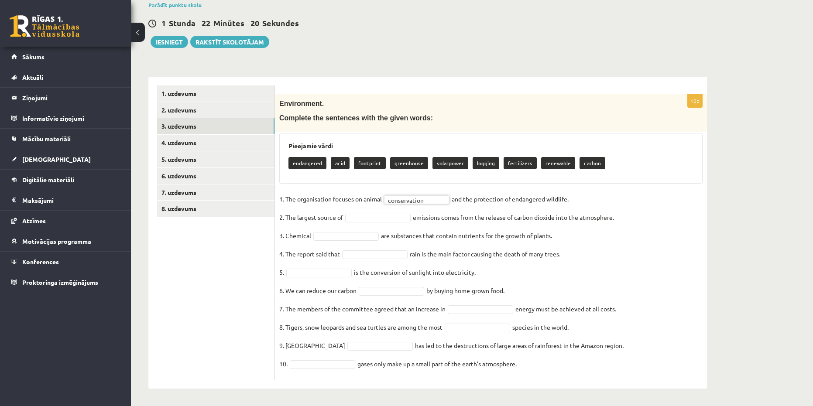
click at [374, 211] on fieldset "**********" at bounding box center [490, 283] width 423 height 183
click at [335, 242] on fieldset "**********" at bounding box center [490, 283] width 423 height 183
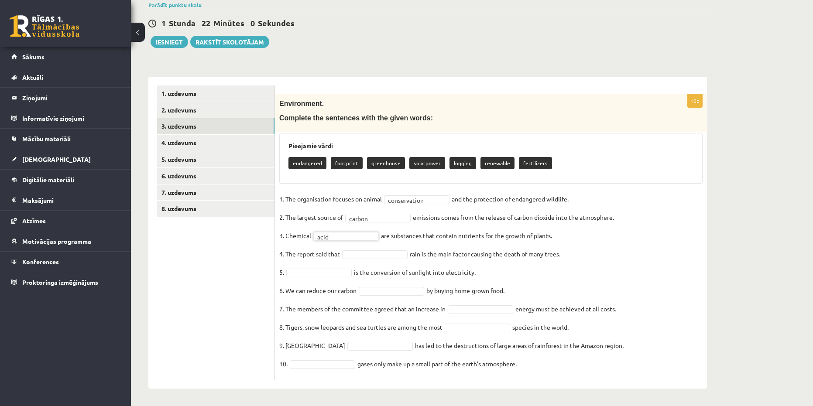
click at [358, 264] on fieldset "**********" at bounding box center [490, 283] width 423 height 183
click at [358, 259] on fieldset "**********" at bounding box center [490, 283] width 423 height 183
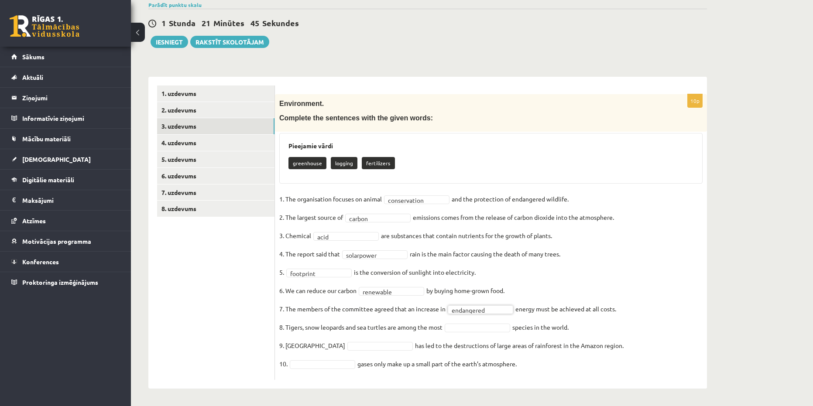
click at [476, 334] on fieldset "**********" at bounding box center [490, 283] width 423 height 183
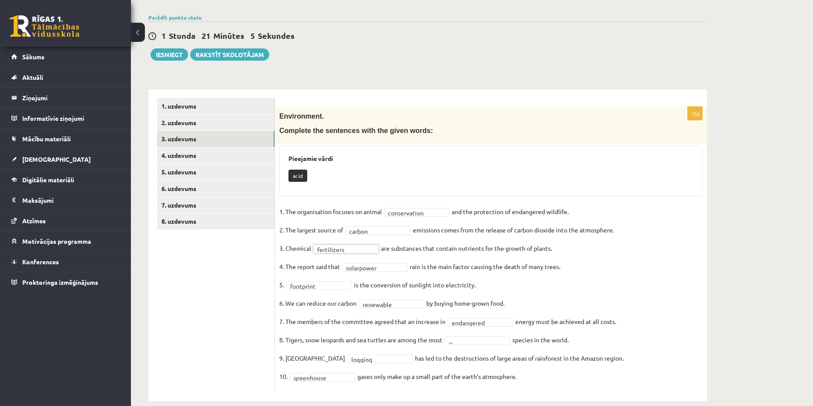
scroll to position [72, 0]
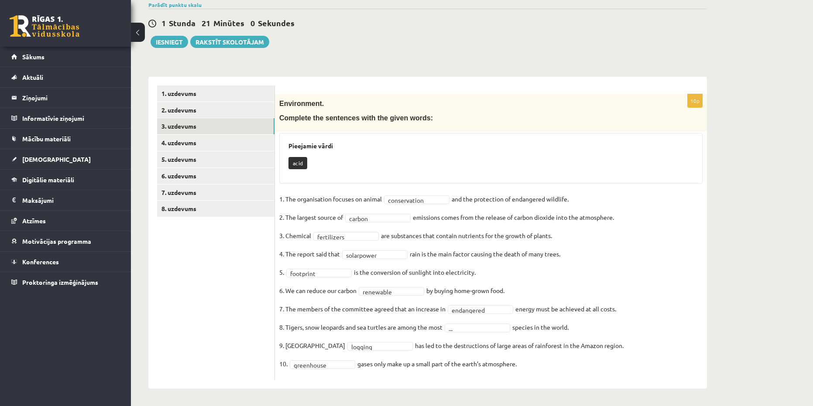
click at [381, 261] on fieldset "**********" at bounding box center [490, 283] width 423 height 183
click at [306, 280] on fieldset "**********" at bounding box center [490, 283] width 423 height 183
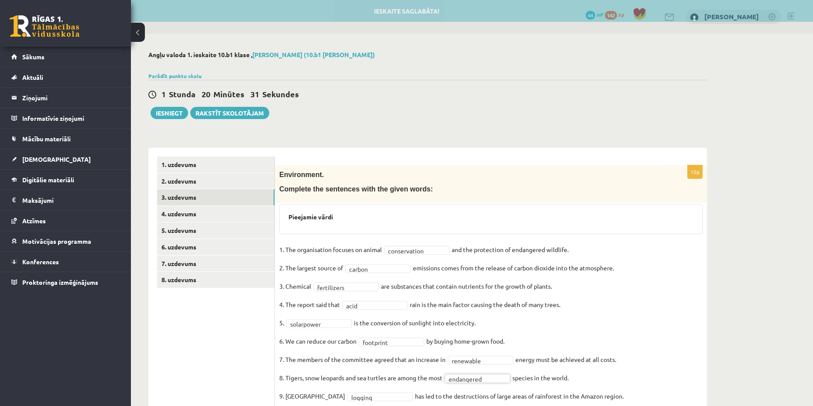
scroll to position [44, 0]
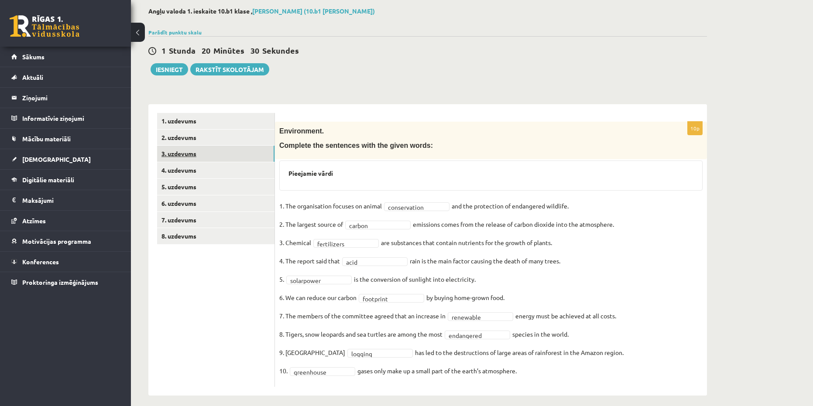
click at [179, 157] on link "3. uzdevums" at bounding box center [215, 154] width 117 height 16
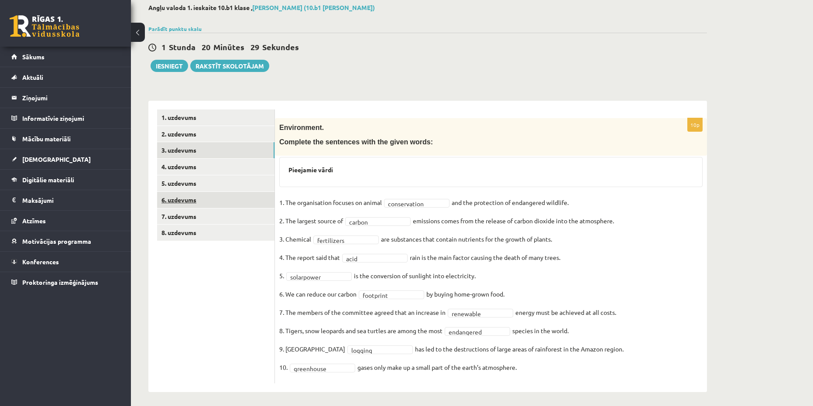
scroll to position [51, 0]
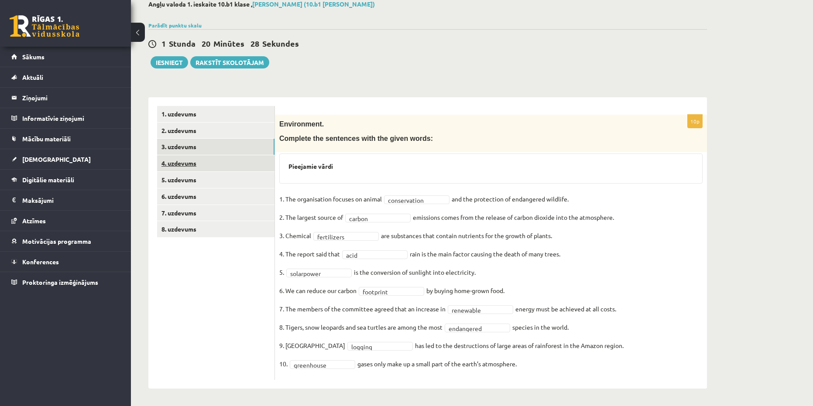
click at [176, 164] on link "4. uzdevums" at bounding box center [215, 163] width 117 height 16
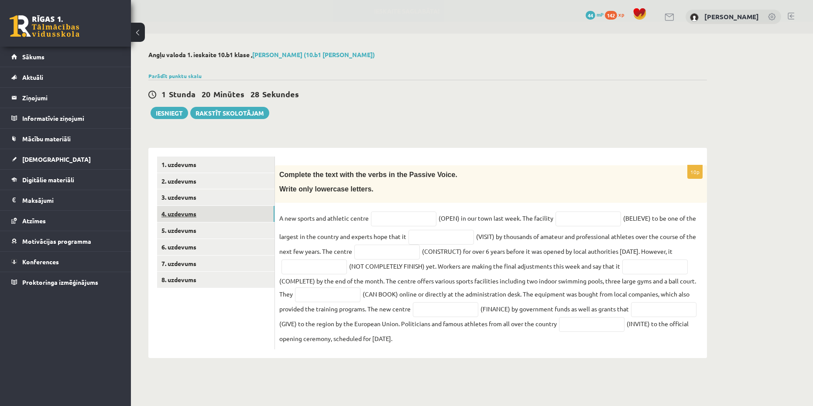
scroll to position [0, 0]
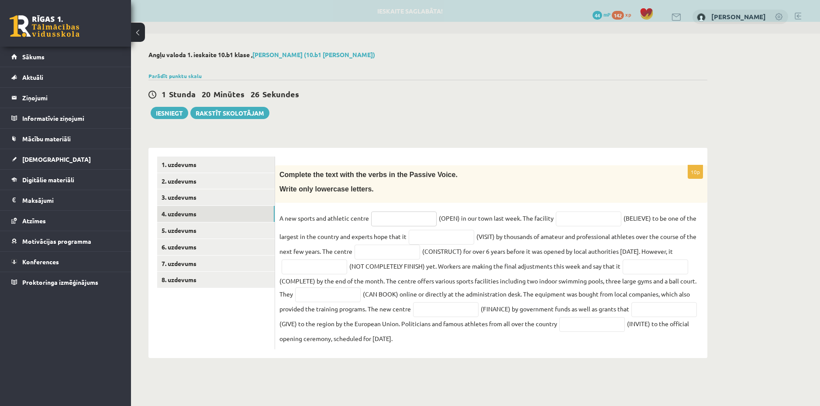
click at [400, 223] on input "text" at bounding box center [403, 219] width 65 height 15
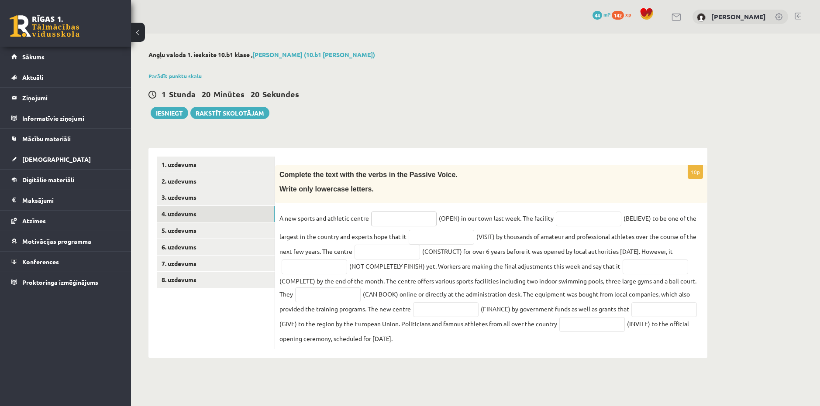
paste input "**********"
type input "**********"
click at [425, 237] on input "text" at bounding box center [441, 237] width 65 height 15
paste input "**********"
type input "**********"
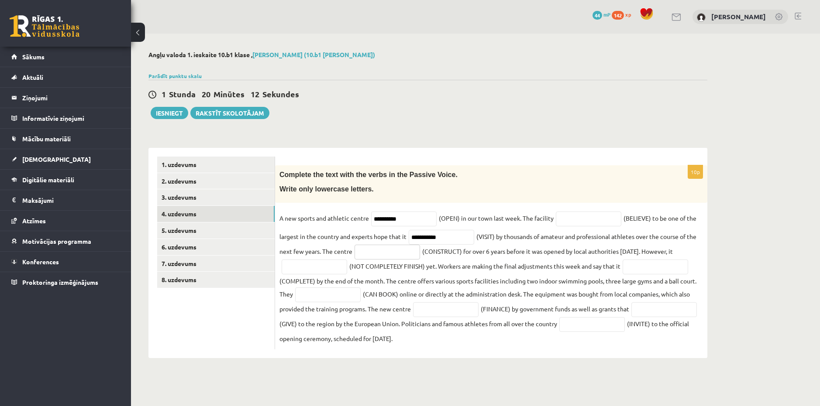
click at [398, 255] on input "text" at bounding box center [386, 252] width 65 height 15
paste input "**********"
type input "**********"
click at [327, 270] on input "text" at bounding box center [314, 267] width 65 height 15
paste input "**********"
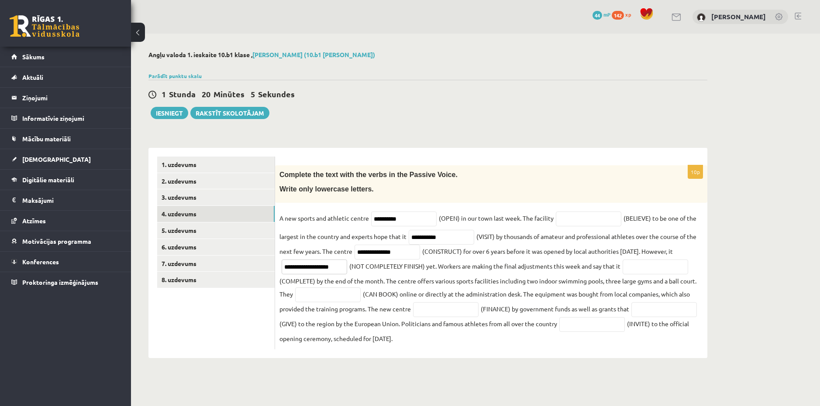
type input "**********"
click at [329, 292] on input "text" at bounding box center [327, 295] width 65 height 15
drag, startPoint x: 459, startPoint y: 335, endPoint x: 472, endPoint y: 333, distance: 13.6
click at [460, 334] on fieldset "**********" at bounding box center [490, 279] width 423 height 134
click at [486, 334] on fieldset "**********" at bounding box center [490, 279] width 423 height 134
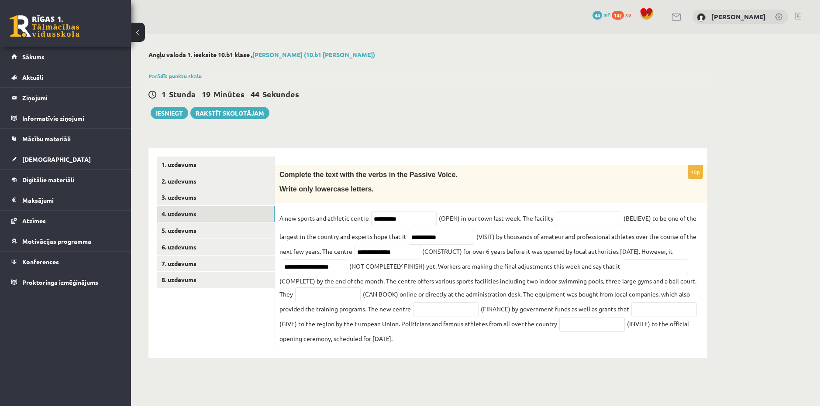
drag, startPoint x: 488, startPoint y: 340, endPoint x: 638, endPoint y: 320, distance: 151.6
click at [488, 340] on fieldset "**********" at bounding box center [490, 279] width 423 height 134
click at [625, 328] on input "text" at bounding box center [591, 324] width 65 height 15
paste input "**********"
type input "**********"
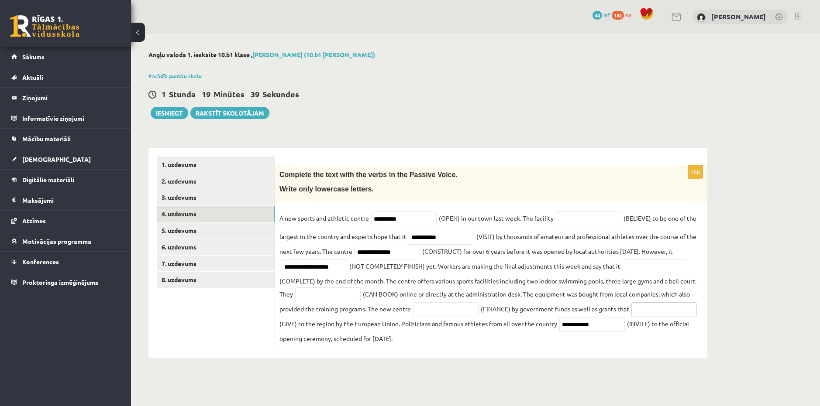
click at [631, 317] on input "text" at bounding box center [663, 309] width 65 height 15
paste input "**********"
type input "**********"
click at [456, 311] on input "text" at bounding box center [445, 309] width 65 height 15
paste input "**********"
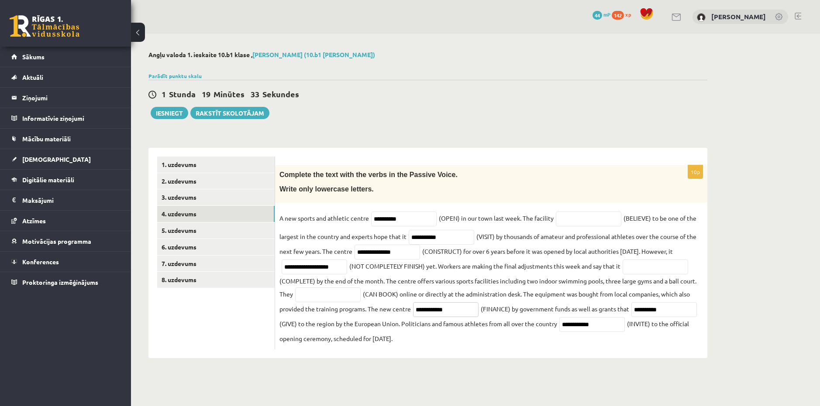
type input "**********"
click at [341, 293] on input "text" at bounding box center [327, 295] width 65 height 15
paste input "**********"
type input "**********"
click at [646, 268] on input "text" at bounding box center [654, 267] width 65 height 15
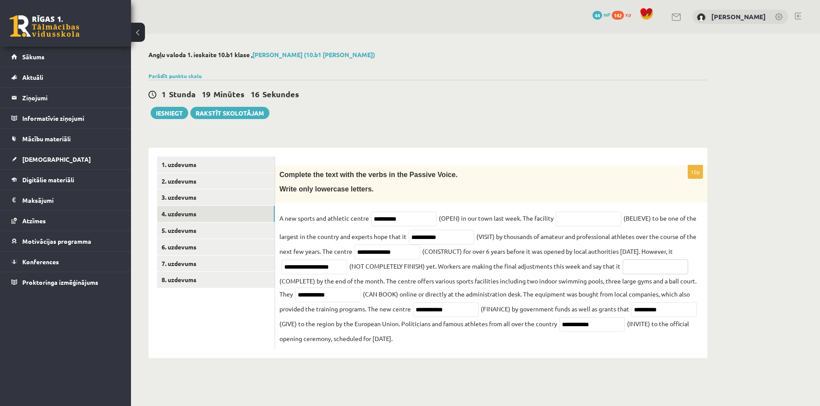
paste input "**********"
type input "**********"
click at [185, 231] on link "5. uzdevums" at bounding box center [215, 231] width 117 height 16
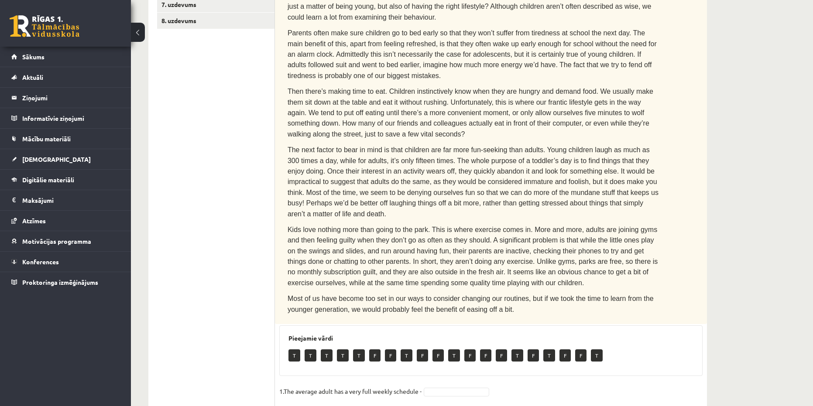
scroll to position [417, 0]
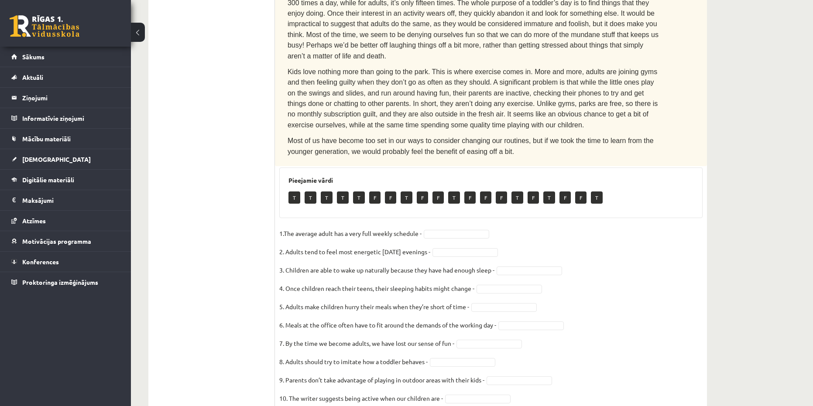
drag, startPoint x: 458, startPoint y: 200, endPoint x: 433, endPoint y: 199, distance: 25.3
click at [448, 227] on fieldset "1.The average adult has a very full weekly schedule - T * 2. Adults tend to fee…" at bounding box center [490, 318] width 423 height 183
click at [451, 227] on fieldset "1.The average adult has a very full weekly schedule - T * 2. Adults tend to fee…" at bounding box center [490, 318] width 423 height 183
click at [463, 227] on fieldset "1.The average adult has a very full weekly schedule - T * 2. Adults tend to fee…" at bounding box center [490, 318] width 423 height 183
drag, startPoint x: 515, startPoint y: 274, endPoint x: 488, endPoint y: 260, distance: 30.7
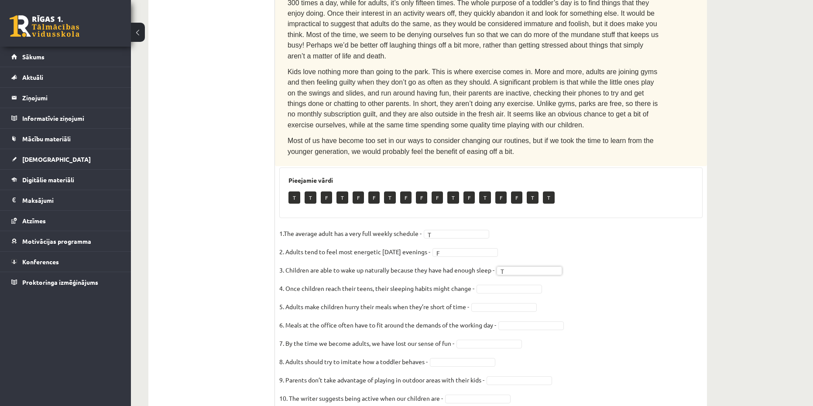
click at [488, 260] on fieldset "1.The average adult has a very full weekly schedule - T * 2. Adults tend to fee…" at bounding box center [490, 318] width 423 height 183
drag, startPoint x: 494, startPoint y: 291, endPoint x: 493, endPoint y: 276, distance: 14.9
click at [493, 278] on fieldset "1.The average adult has a very full weekly schedule - T * 2. Adults tend to fee…" at bounding box center [490, 318] width 423 height 183
click at [468, 300] on p "5. Adults make children hurry their meals when they’re short of time -" at bounding box center [374, 306] width 190 height 13
drag, startPoint x: 484, startPoint y: 274, endPoint x: 479, endPoint y: 273, distance: 4.6
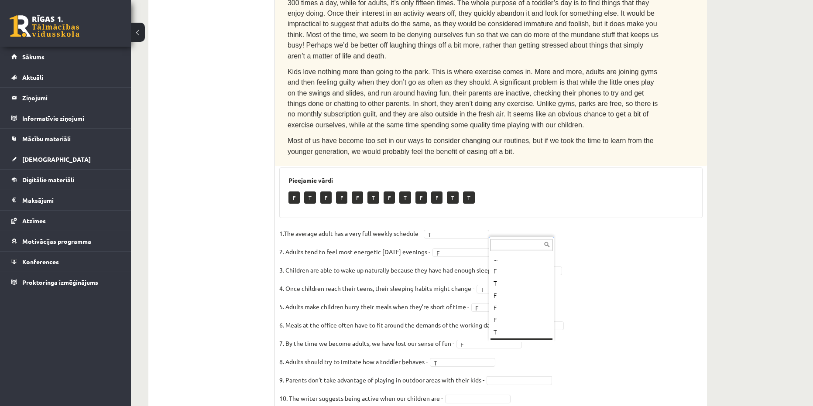
scroll to position [10, 0]
drag, startPoint x: 508, startPoint y: 278, endPoint x: 501, endPoint y: 323, distance: 45.1
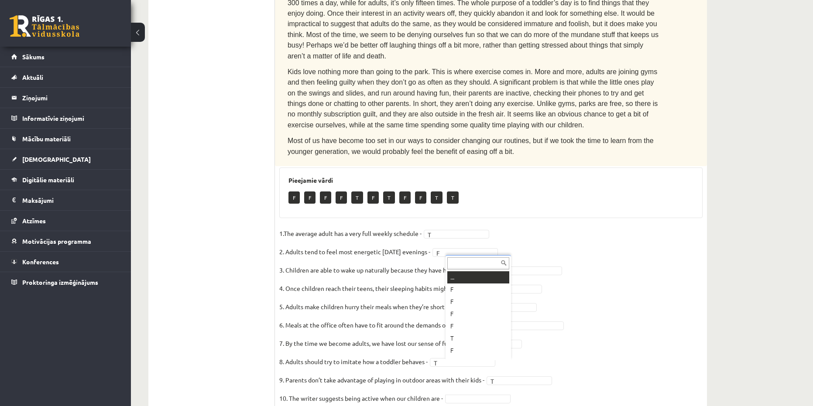
drag, startPoint x: 461, startPoint y: 362, endPoint x: 463, endPoint y: 355, distance: 7.5
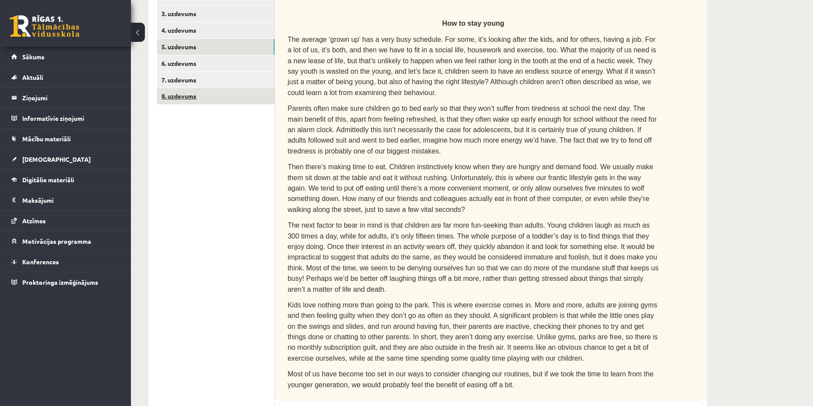
scroll to position [155, 0]
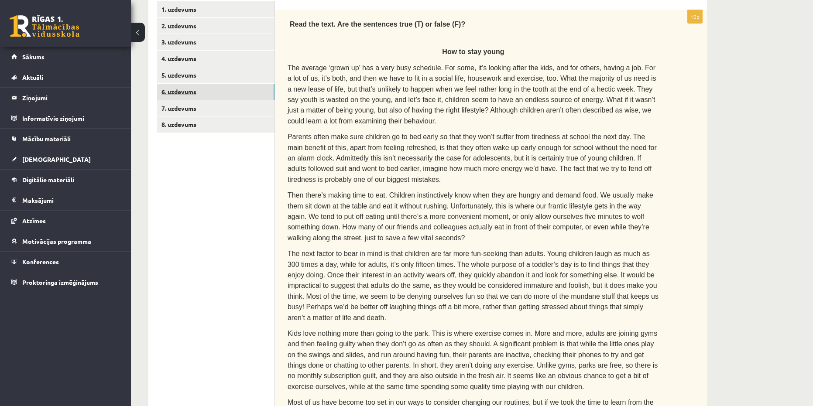
click at [181, 92] on link "6. uzdevums" at bounding box center [215, 92] width 117 height 16
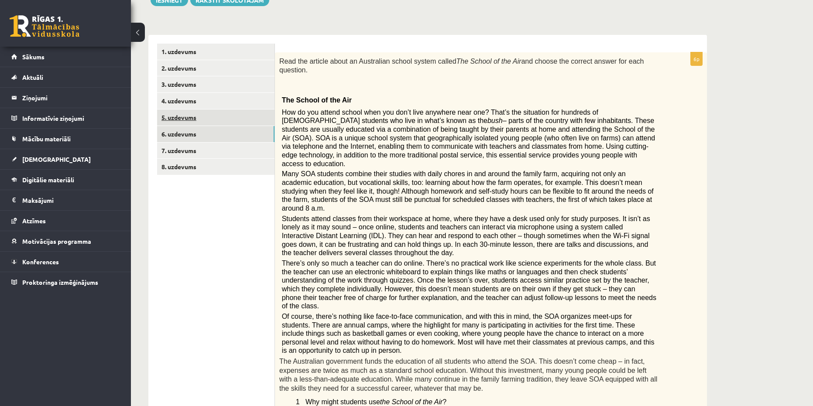
scroll to position [112, 0]
click at [181, 129] on link "6. uzdevums" at bounding box center [215, 135] width 117 height 16
click at [181, 123] on link "5. uzdevums" at bounding box center [215, 119] width 117 height 16
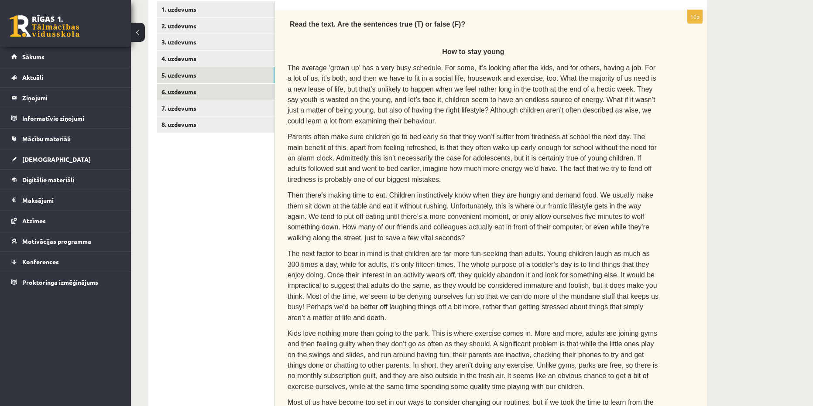
click at [179, 96] on link "6. uzdevums" at bounding box center [215, 92] width 117 height 16
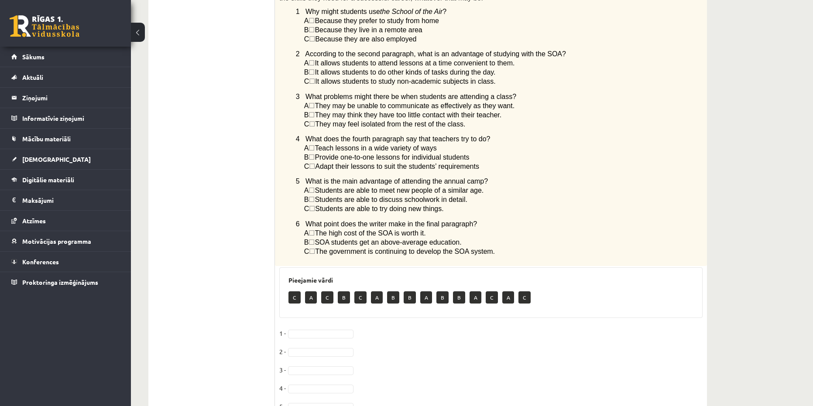
scroll to position [516, 0]
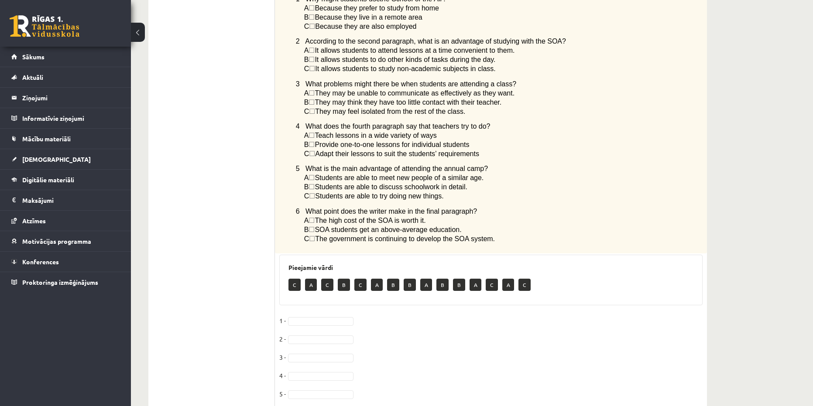
click at [304, 314] on fieldset "1 - 2 - 3 - 4 - 5 - 6 -" at bounding box center [490, 369] width 423 height 110
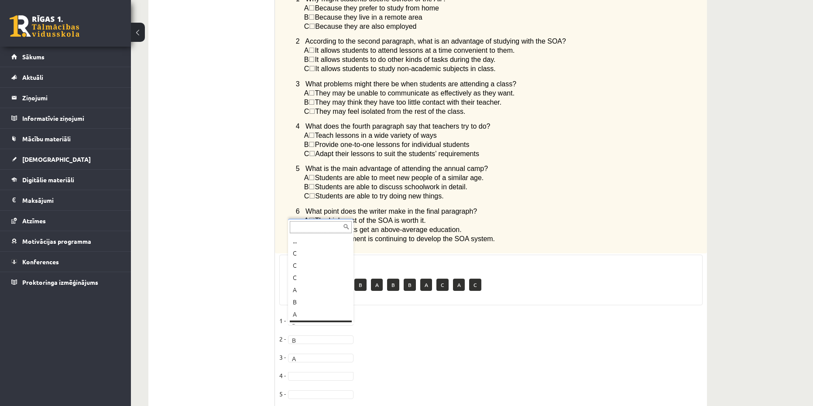
scroll to position [10, 0]
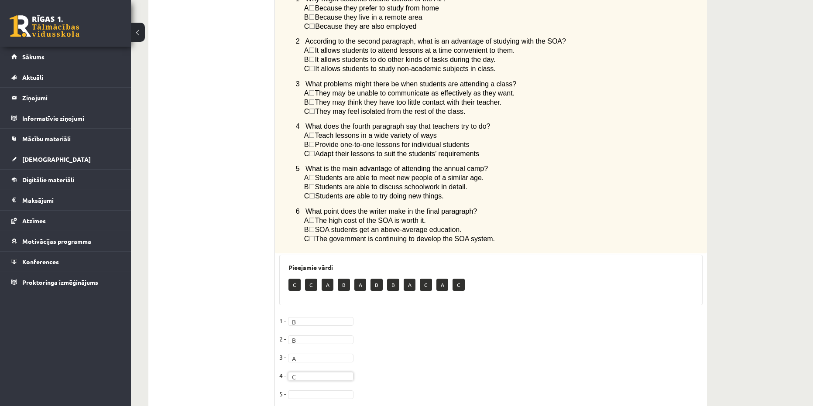
drag, startPoint x: 299, startPoint y: 340, endPoint x: 296, endPoint y: 345, distance: 5.9
click at [299, 340] on fieldset "1 - B * 2 - B * 3 - A * 4 - C * 5 - 6 -" at bounding box center [490, 369] width 423 height 110
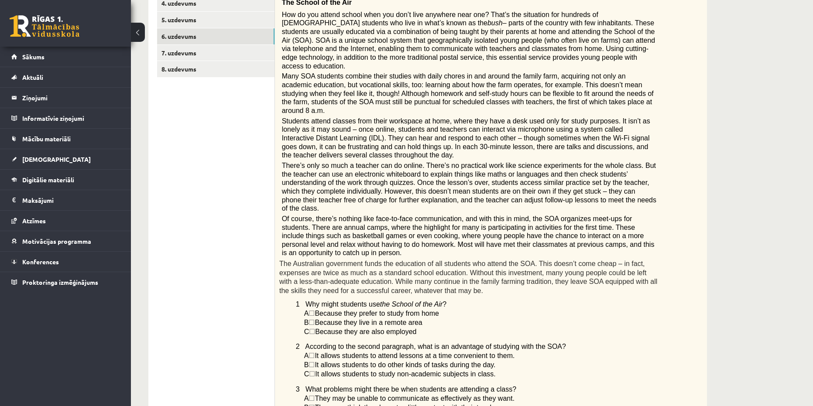
scroll to position [80, 0]
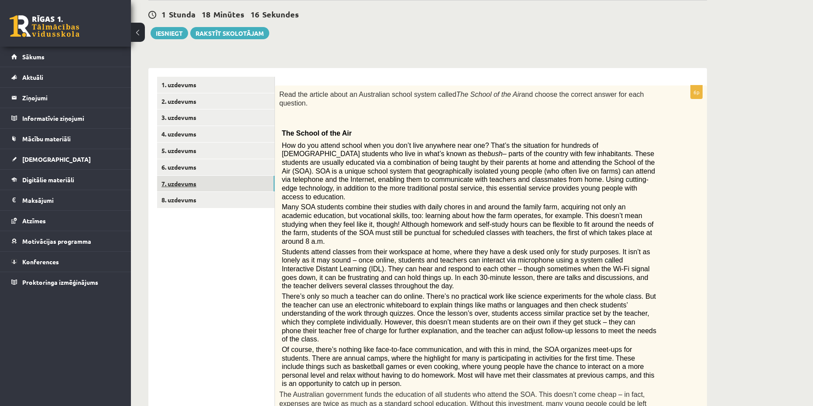
click at [174, 180] on link "7. uzdevums" at bounding box center [215, 184] width 117 height 16
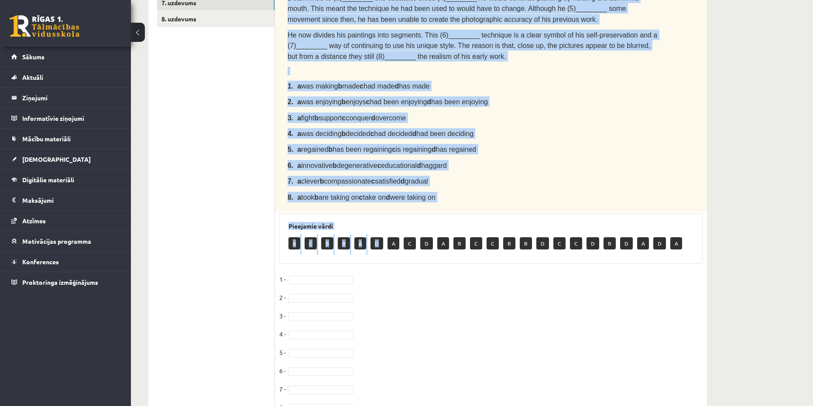
scroll to position [296, 0]
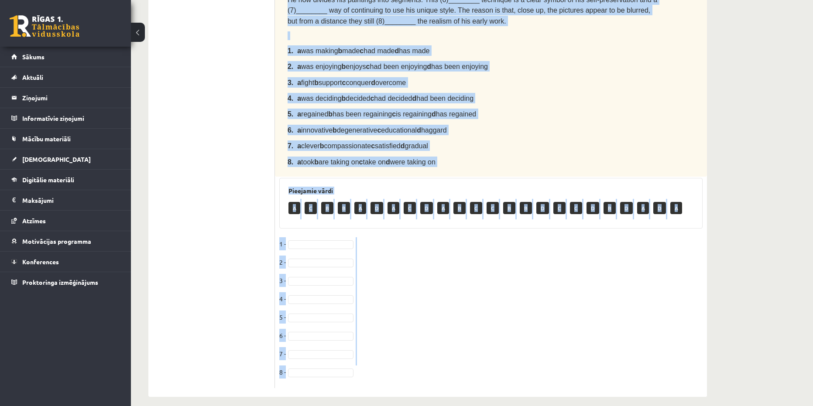
copy div "Complete the text with the correct words (a–d). Chuck Close The American portra…"
drag, startPoint x: 288, startPoint y: 100, endPoint x: 385, endPoint y: 360, distance: 277.6
click at [385, 360] on div "8p Complete the text with the correct words (a–d). Chuck Close The American por…" at bounding box center [491, 128] width 432 height 519
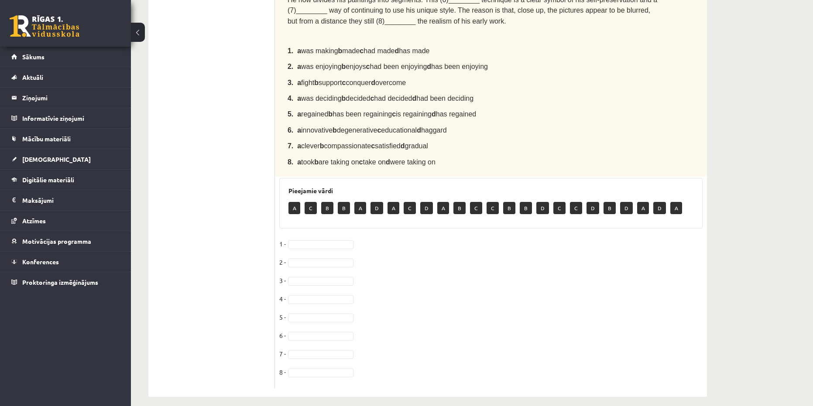
click at [194, 193] on ul "1. uzdevums 2. uzdevums 3. uzdevums 4. uzdevums 5. uzdevums 6. uzdevums 7. uzde…" at bounding box center [216, 124] width 118 height 528
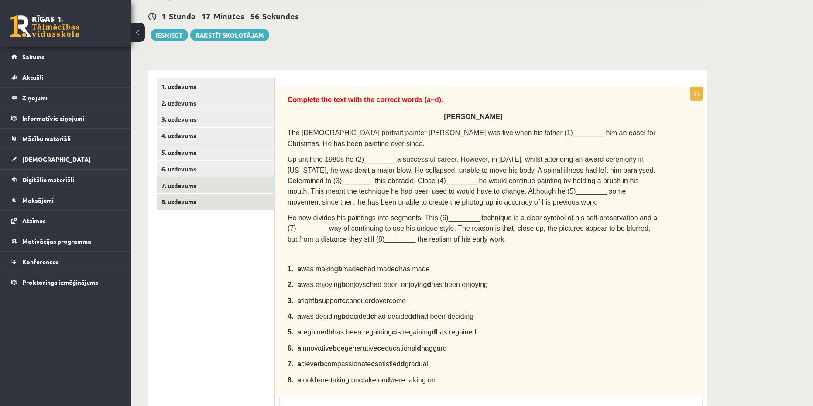
click at [168, 206] on link "8. uzdevums" at bounding box center [215, 202] width 117 height 16
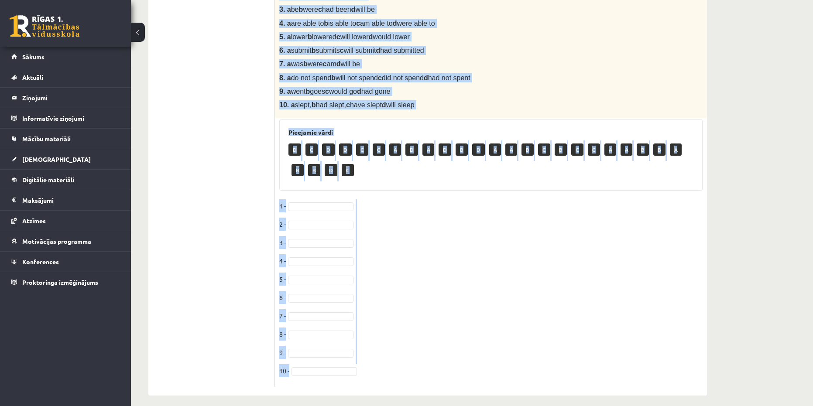
scroll to position [364, 0]
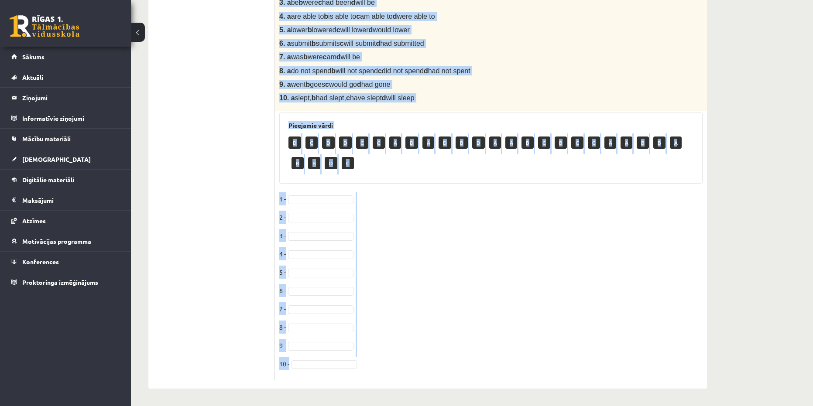
copy div "Choose the correct answer in the sentences with Conditionals Structures. 1. If …"
drag, startPoint x: 278, startPoint y: 9, endPoint x: 392, endPoint y: 363, distance: 372.0
click at [392, 363] on div "10p Choose the correct answer in the sentences with Conditionals Structures. 1.…" at bounding box center [491, 91] width 432 height 578
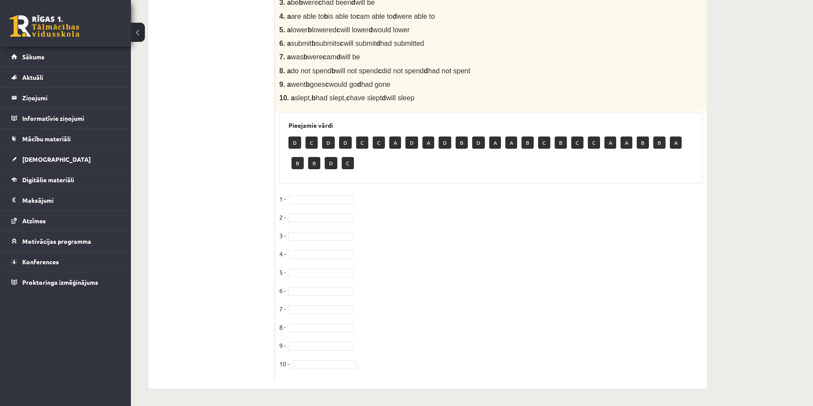
click at [273, 161] on ul "1. uzdevums 2. uzdevums 3. uzdevums 4. uzdevums 5. uzdevums 6. uzdevums 7. uzde…" at bounding box center [216, 87] width 118 height 587
click at [303, 193] on fieldset "1 - 2 - 3 - 4 - 5 - 6 - 7 - 8 - 9 - 10 -" at bounding box center [490, 283] width 423 height 183
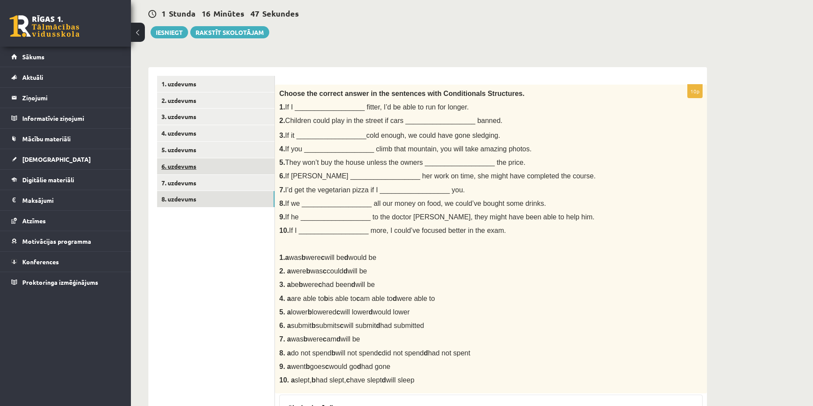
scroll to position [38, 0]
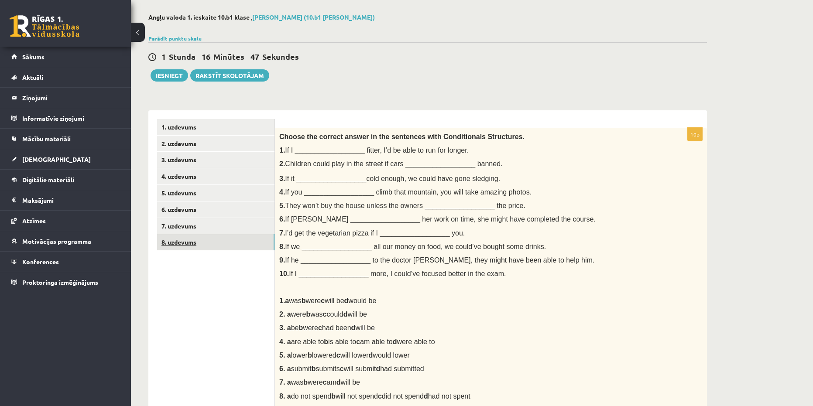
click at [170, 241] on link "8. uzdevums" at bounding box center [215, 242] width 117 height 16
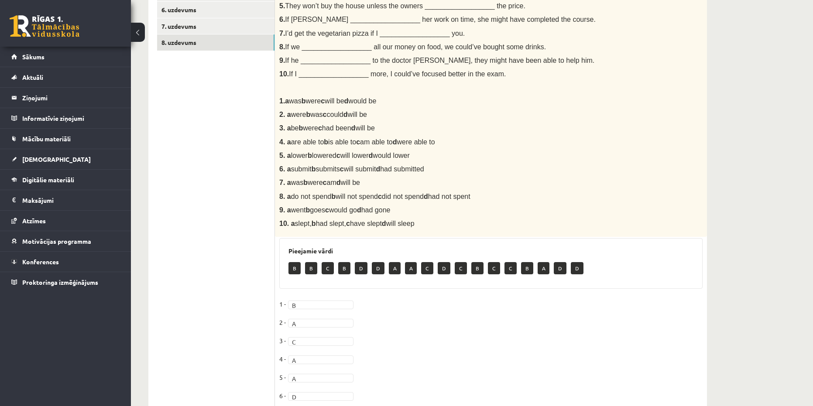
scroll to position [212, 0]
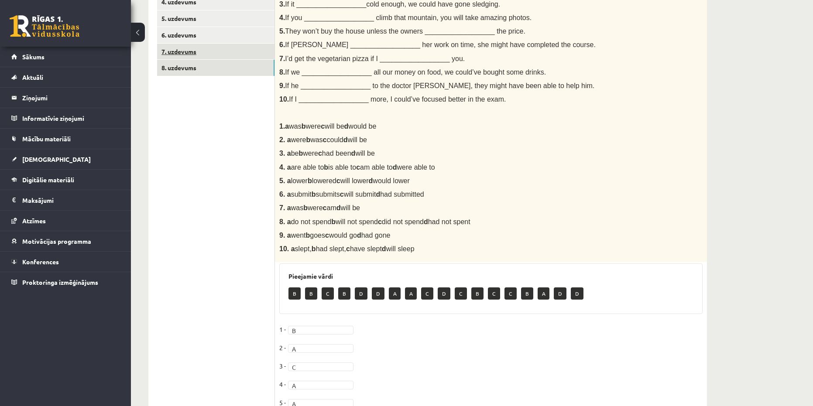
click at [189, 55] on link "7. uzdevums" at bounding box center [215, 52] width 117 height 16
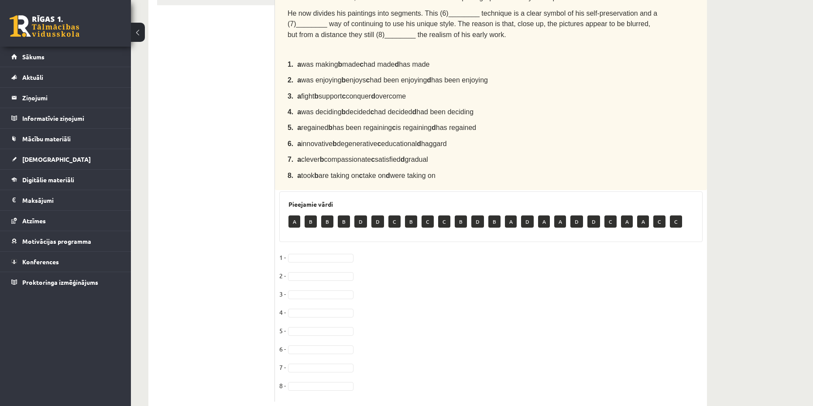
scroll to position [296, 0]
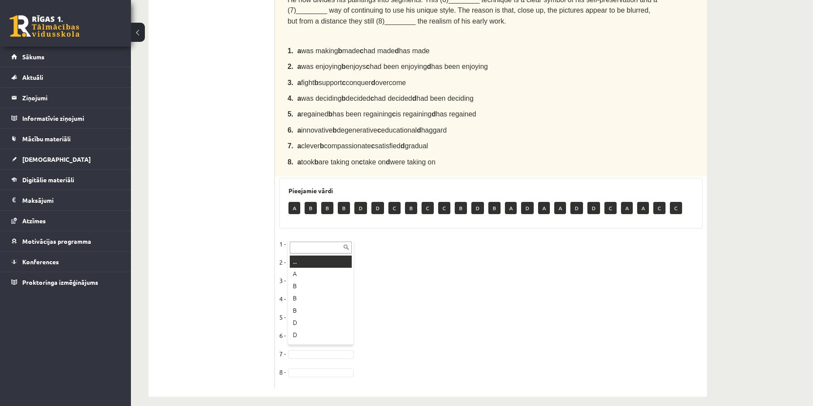
drag, startPoint x: 302, startPoint y: 241, endPoint x: 300, endPoint y: 234, distance: 7.2
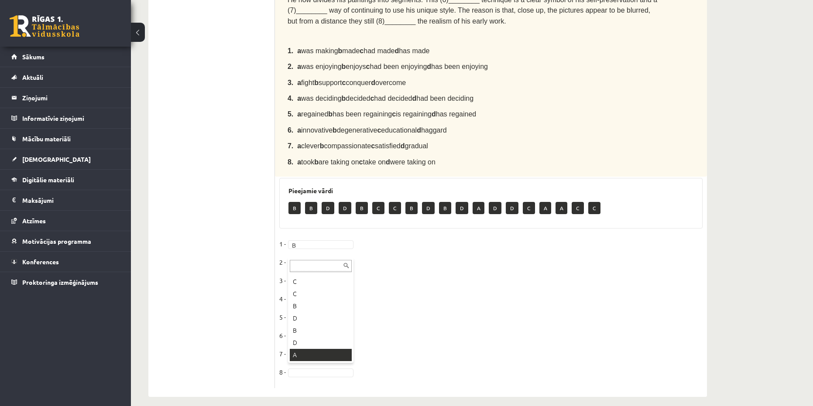
scroll to position [61, 0]
click at [298, 260] on fieldset "1 - B * 2 - B * 3 - C * 4 - A * 5 - A * 6 - 7 - 8 -" at bounding box center [490, 310] width 423 height 147
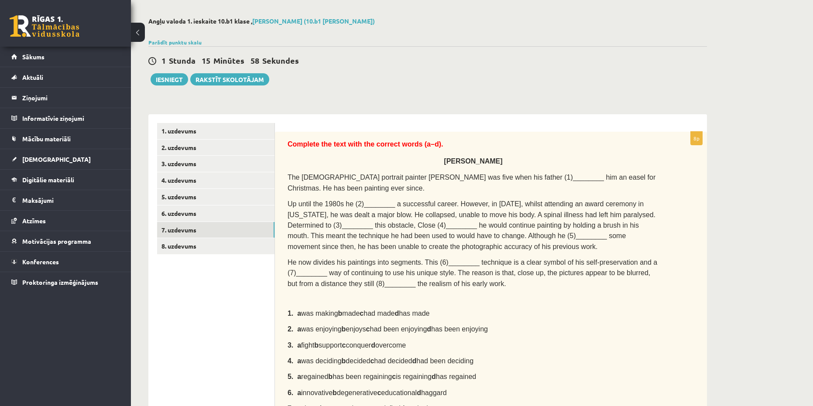
scroll to position [0, 0]
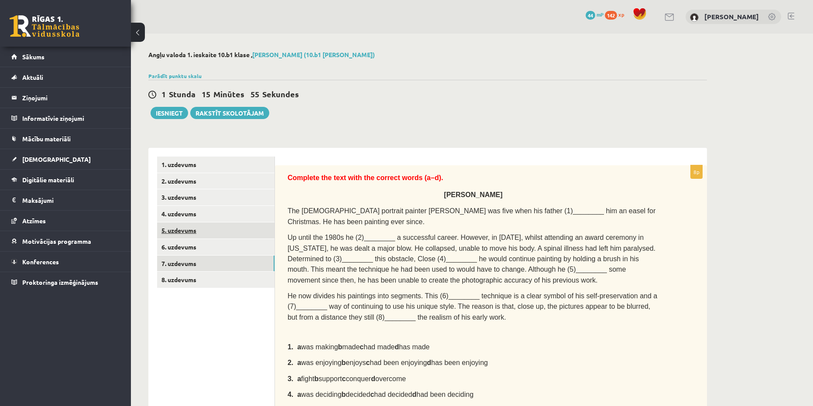
click at [172, 238] on link "5. uzdevums" at bounding box center [215, 231] width 117 height 16
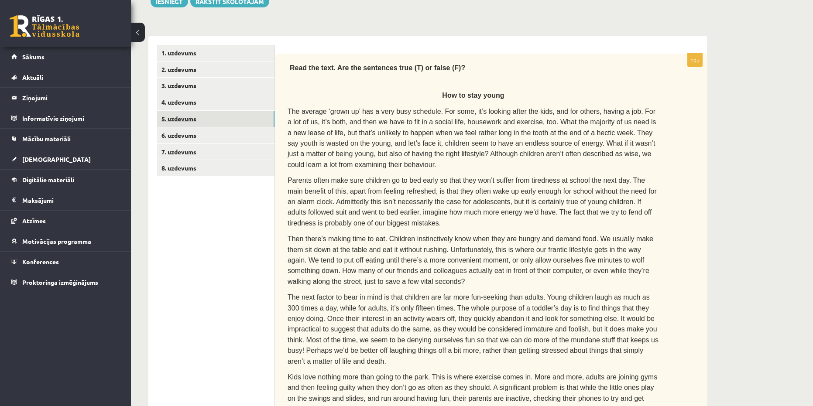
click at [188, 125] on link "5. uzdevums" at bounding box center [215, 119] width 117 height 16
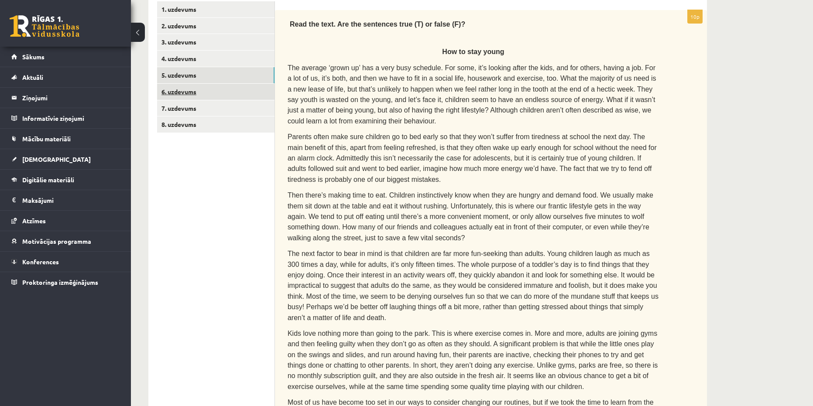
click at [178, 93] on link "6. uzdevums" at bounding box center [215, 92] width 117 height 16
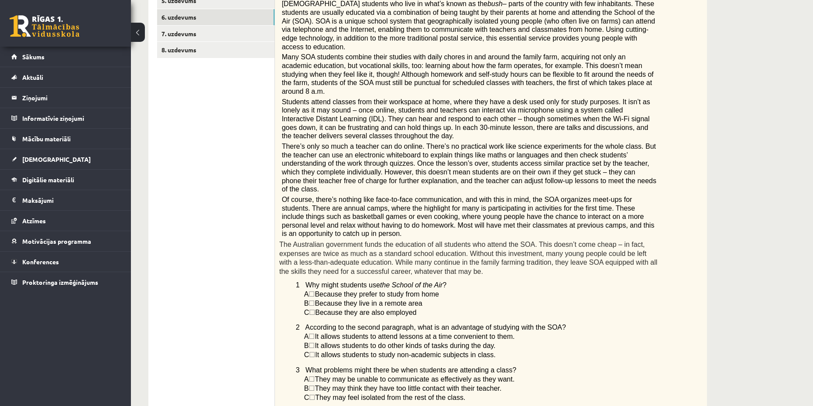
scroll to position [211, 0]
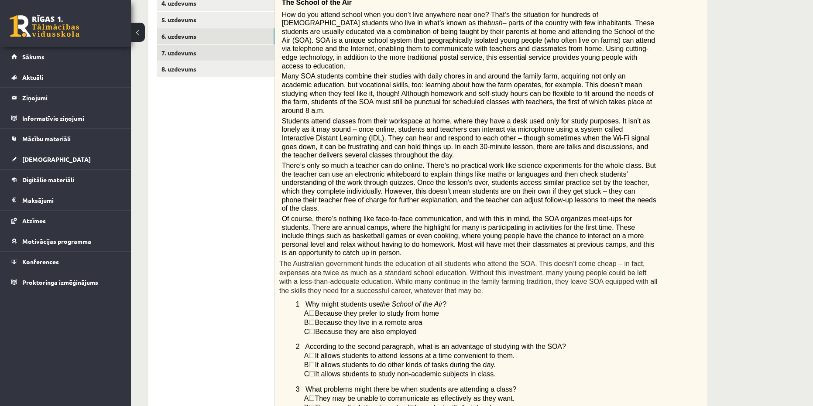
click at [184, 56] on link "7. uzdevums" at bounding box center [215, 53] width 117 height 16
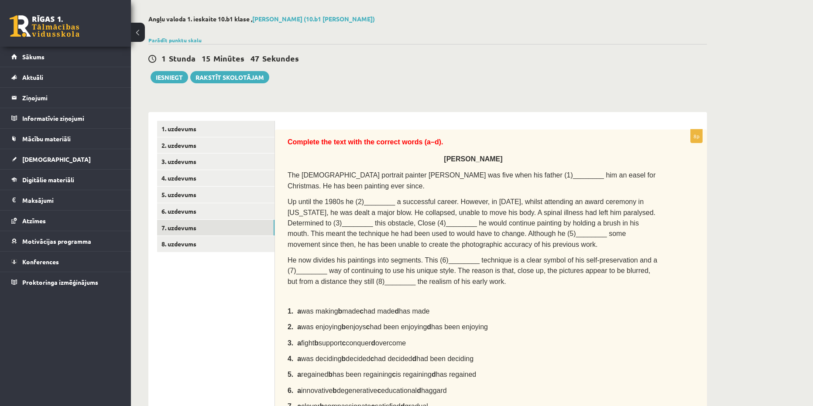
scroll to position [34, 0]
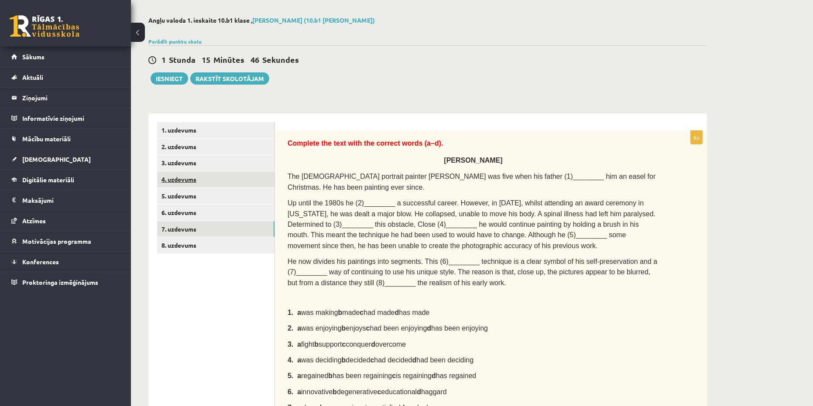
click at [180, 181] on link "4. uzdevums" at bounding box center [215, 180] width 117 height 16
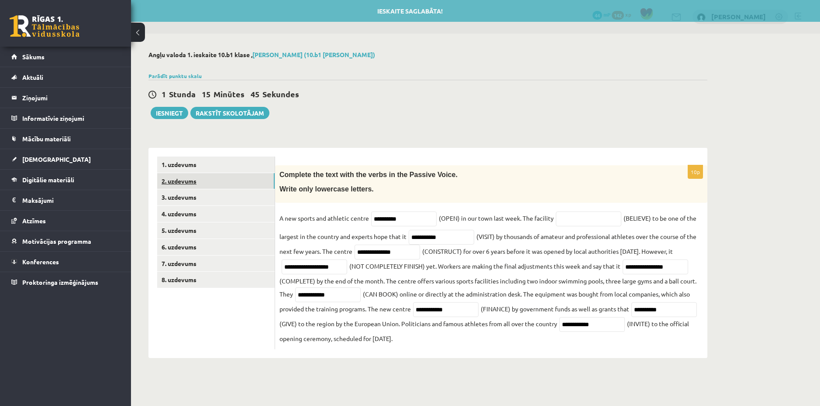
click at [168, 184] on link "2. uzdevums" at bounding box center [215, 181] width 117 height 16
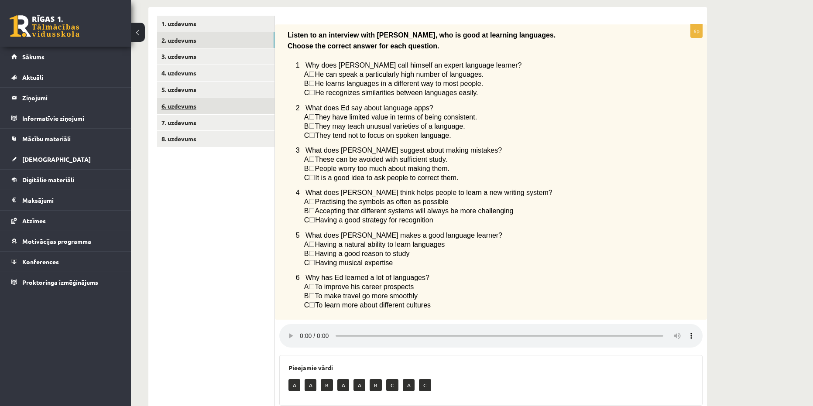
scroll to position [120, 0]
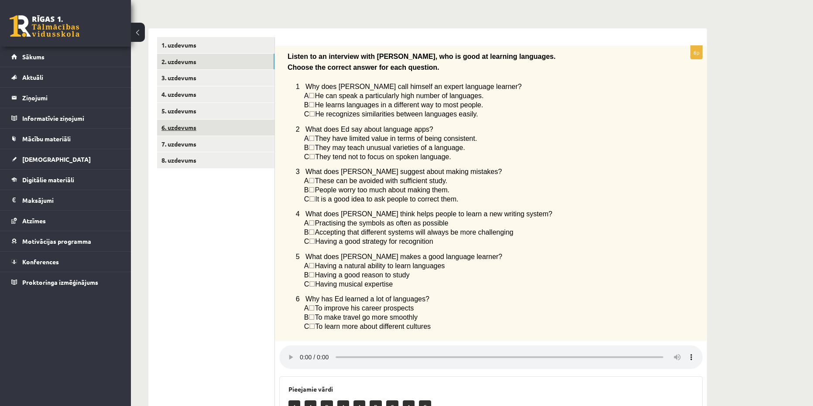
click at [185, 122] on link "6. uzdevums" at bounding box center [215, 128] width 117 height 16
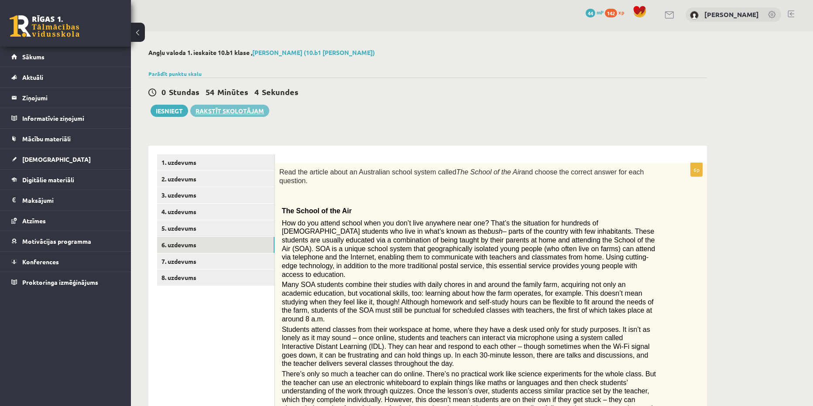
scroll to position [0, 0]
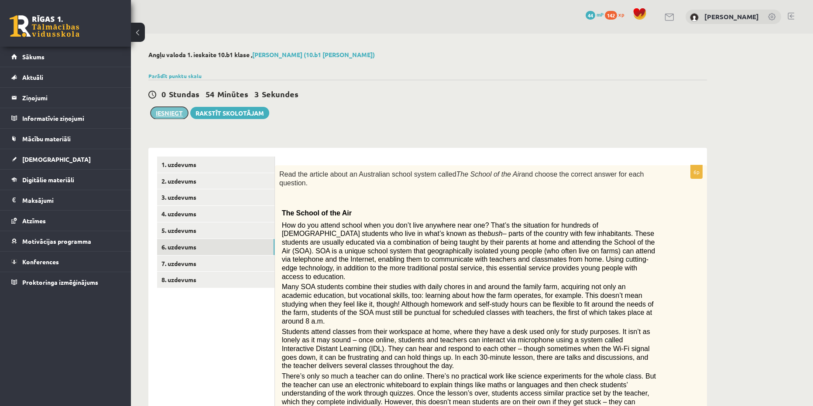
click at [187, 116] on button "Iesniegt" at bounding box center [170, 113] width 38 height 12
click at [167, 112] on button "Iesniegt" at bounding box center [170, 113] width 38 height 12
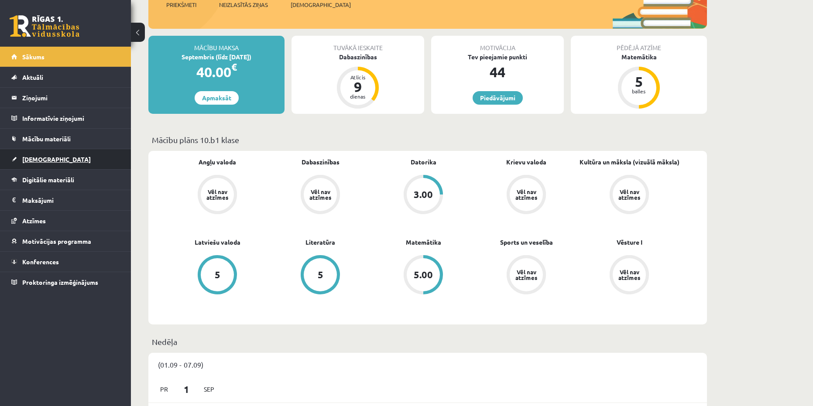
scroll to position [131, 0]
click at [52, 134] on link "Mācību materiāli" at bounding box center [65, 139] width 109 height 20
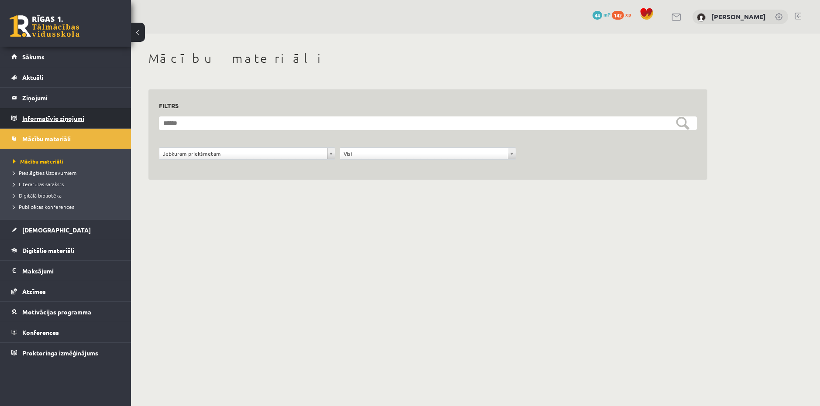
click at [36, 111] on legend "Informatīvie ziņojumi 0" at bounding box center [71, 118] width 98 height 20
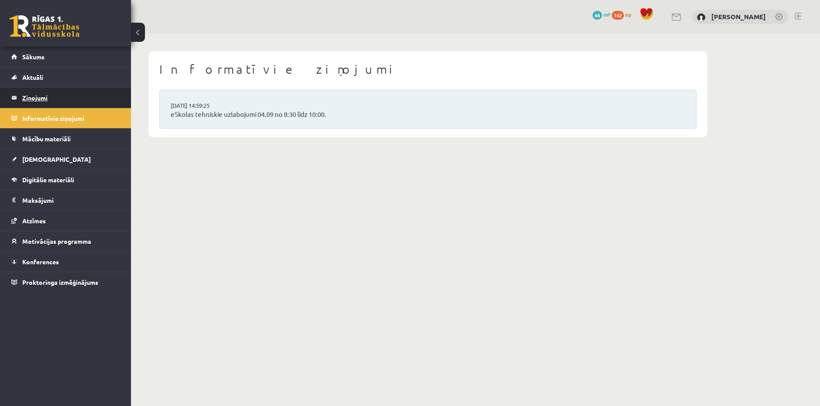
click at [40, 100] on legend "Ziņojumi 0" at bounding box center [71, 98] width 98 height 20
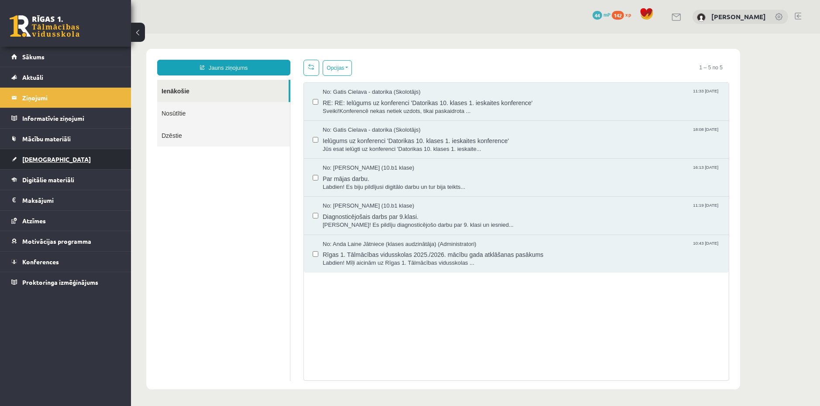
click at [49, 159] on link "[DEMOGRAPHIC_DATA]" at bounding box center [65, 159] width 109 height 20
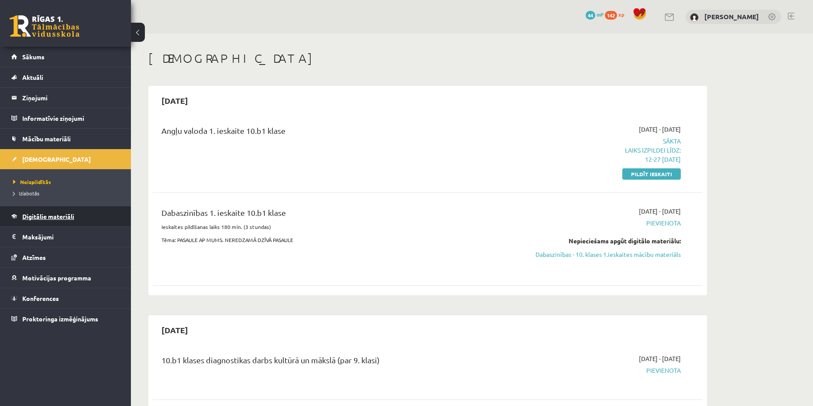
click at [60, 212] on link "Digitālie materiāli" at bounding box center [65, 216] width 109 height 20
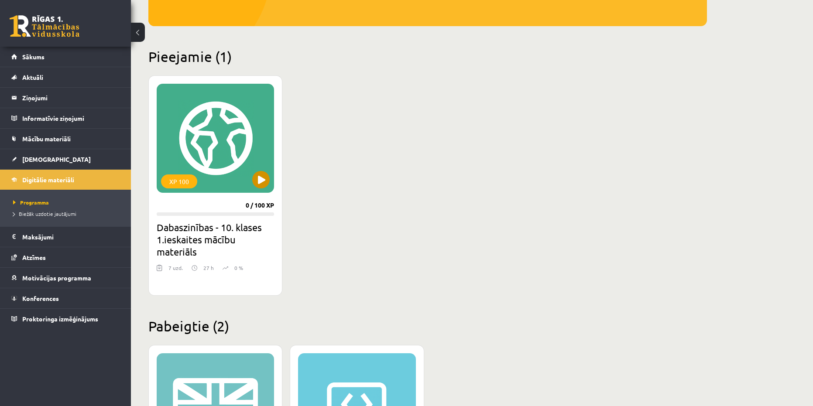
scroll to position [175, 0]
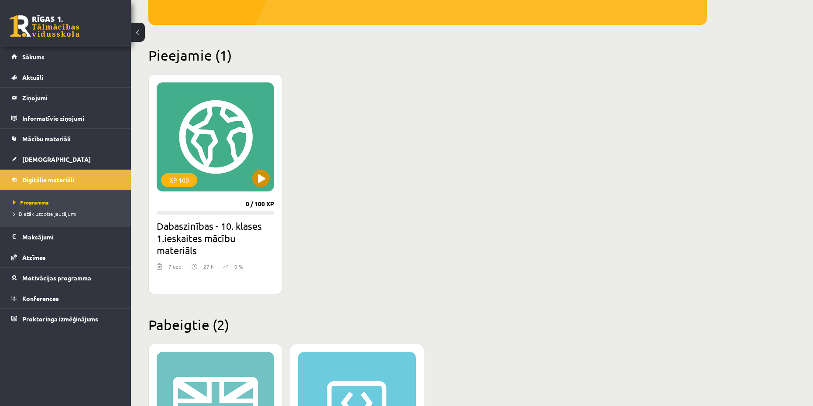
click at [223, 151] on div "XP 100" at bounding box center [215, 136] width 117 height 109
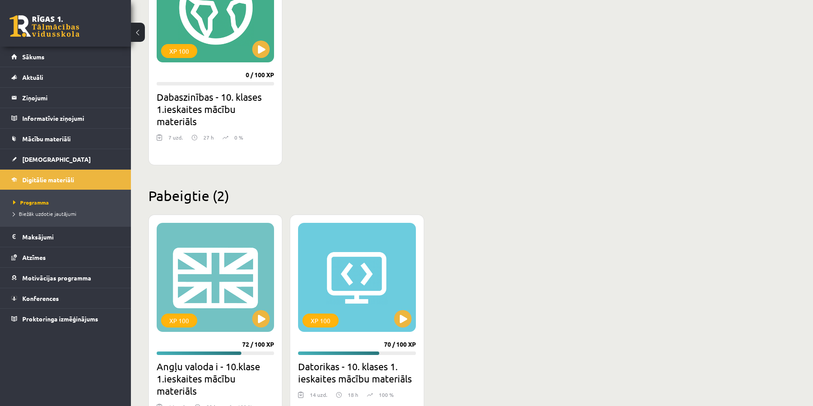
scroll to position [349, 0]
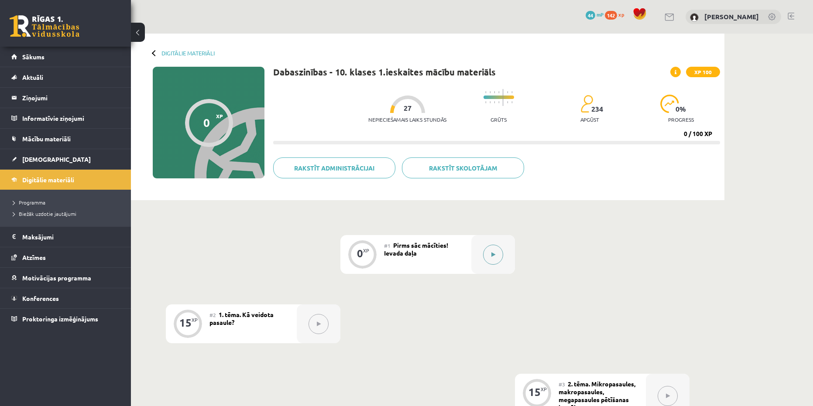
click at [495, 256] on icon at bounding box center [494, 254] width 4 height 5
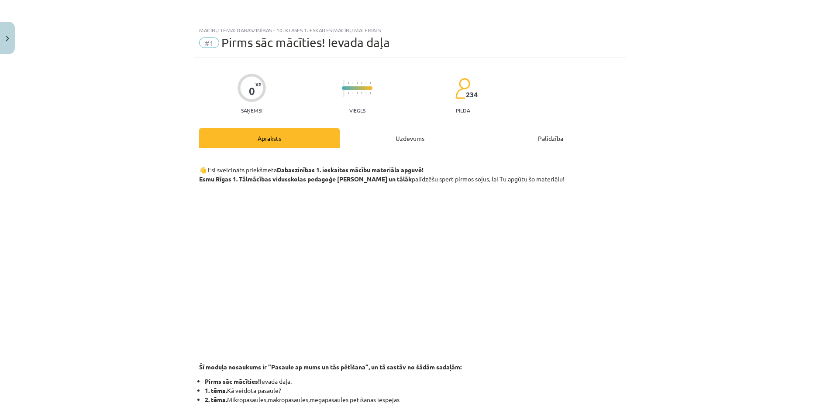
click at [405, 141] on div "Uzdevums" at bounding box center [410, 138] width 141 height 20
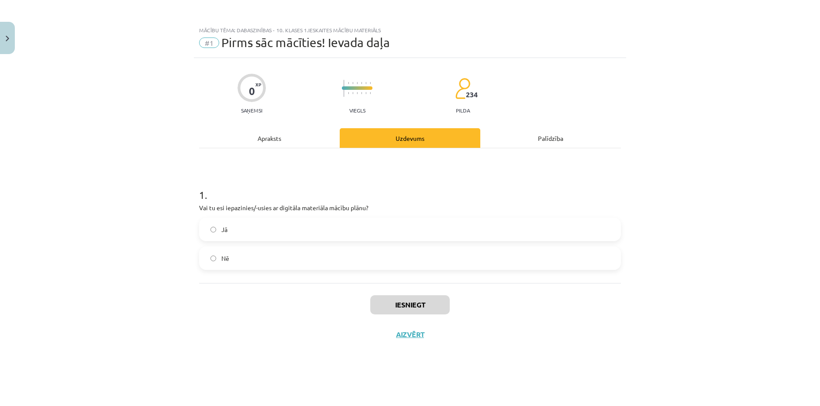
click at [285, 135] on div "Apraksts" at bounding box center [269, 138] width 141 height 20
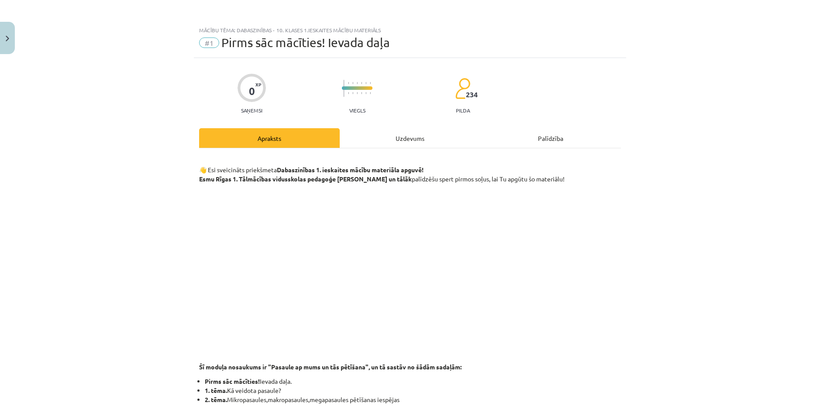
click at [362, 137] on div "Uzdevums" at bounding box center [410, 138] width 141 height 20
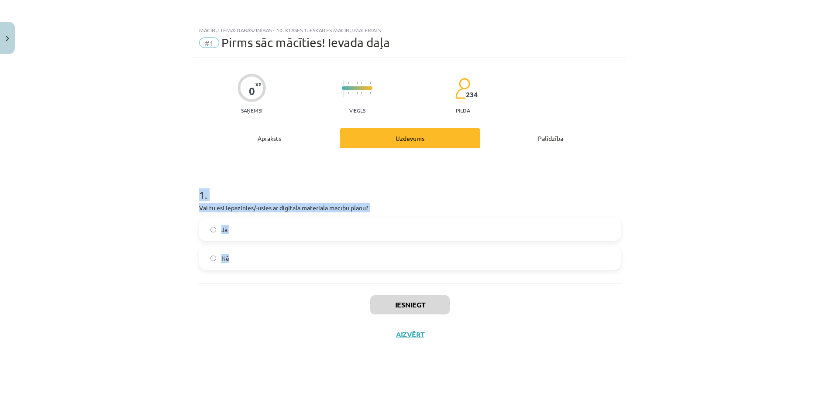
copy div "1 . Vai tu esi iepazinies/-usies ar digitāla materiāla mācību plānu? Jā Nē"
drag, startPoint x: 199, startPoint y: 192, endPoint x: 254, endPoint y: 250, distance: 80.3
click at [254, 250] on div "0 XP Saņemsi Viegls 234 pilda Apraksts Uzdevums Palīdzība 1 . Vai tu esi iepazi…" at bounding box center [410, 221] width 432 height 327
click at [279, 139] on div "Apraksts" at bounding box center [269, 138] width 141 height 20
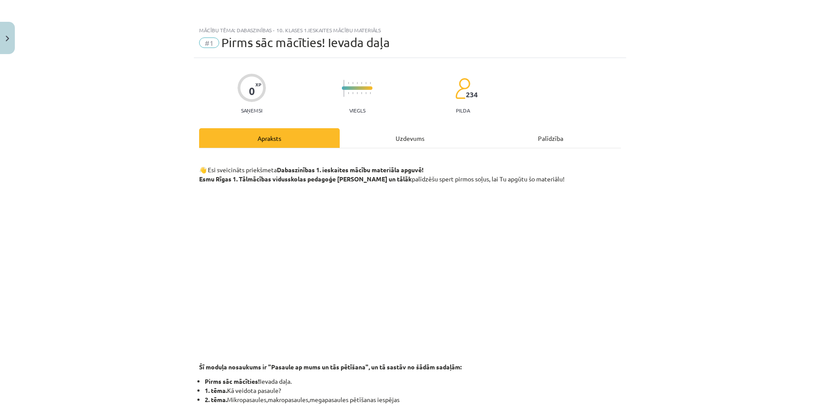
click at [378, 132] on div "Uzdevums" at bounding box center [410, 138] width 141 height 20
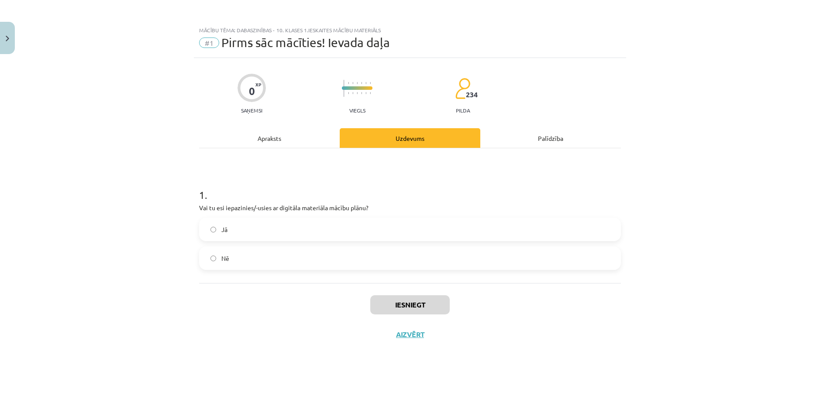
click at [220, 224] on label "Jā" at bounding box center [410, 230] width 420 height 22
click at [424, 304] on button "Iesniegt" at bounding box center [409, 305] width 79 height 19
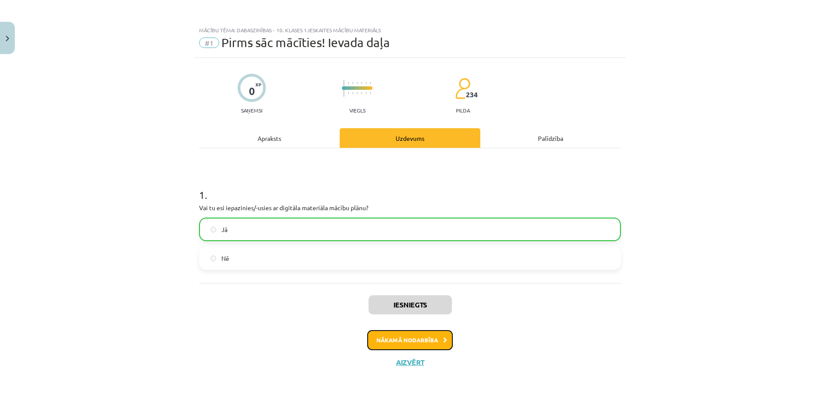
click at [433, 341] on button "Nākamā nodarbība" at bounding box center [410, 340] width 86 height 20
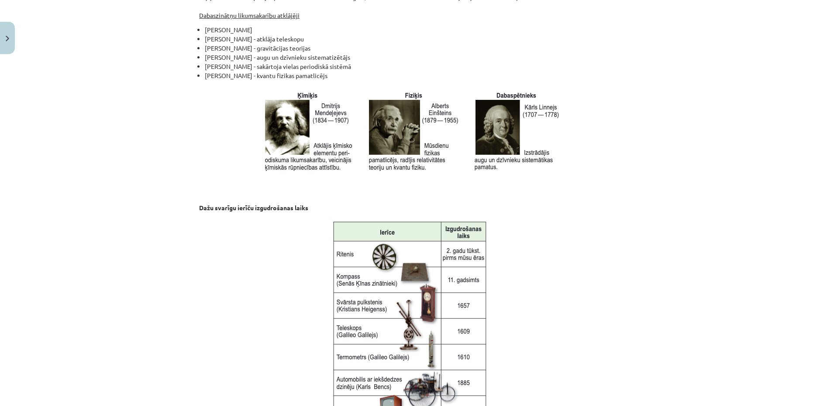
scroll to position [1090, 0]
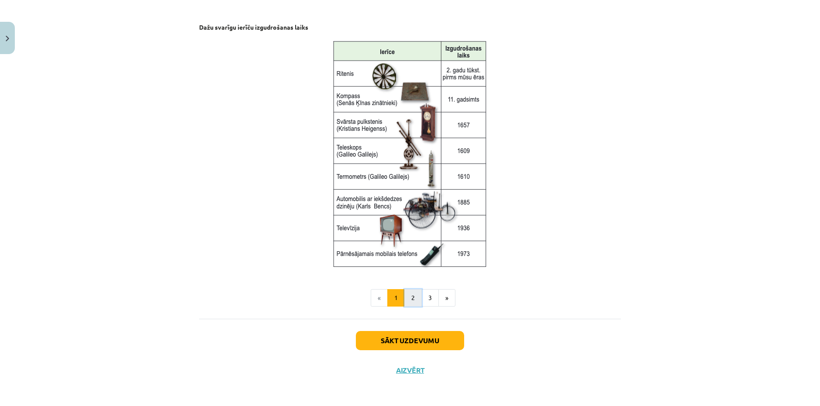
click at [412, 293] on button "2" at bounding box center [412, 297] width 17 height 17
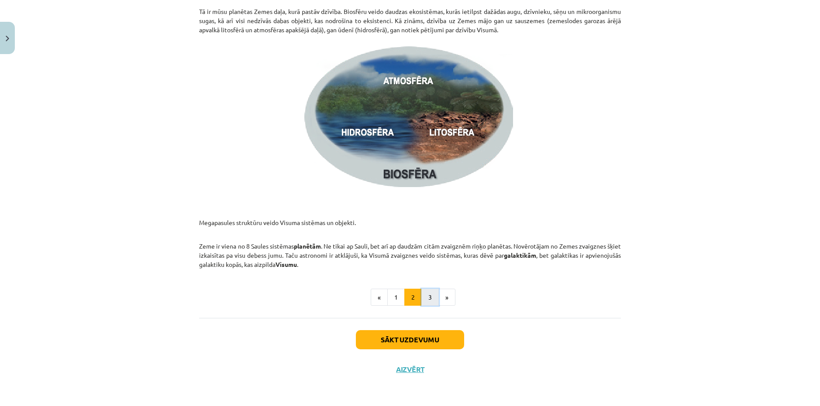
click at [434, 302] on button "3" at bounding box center [429, 297] width 17 height 17
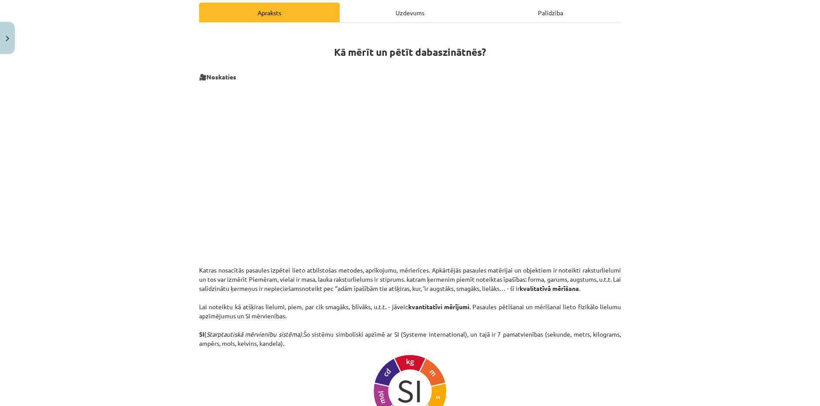
scroll to position [0, 0]
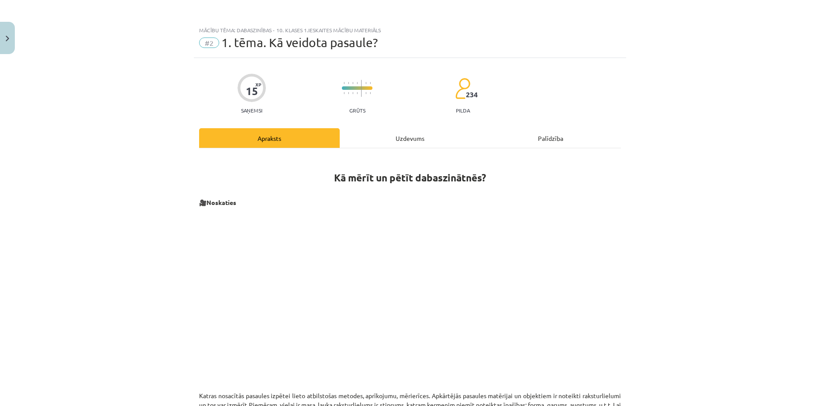
click at [384, 132] on div "Uzdevums" at bounding box center [410, 138] width 141 height 20
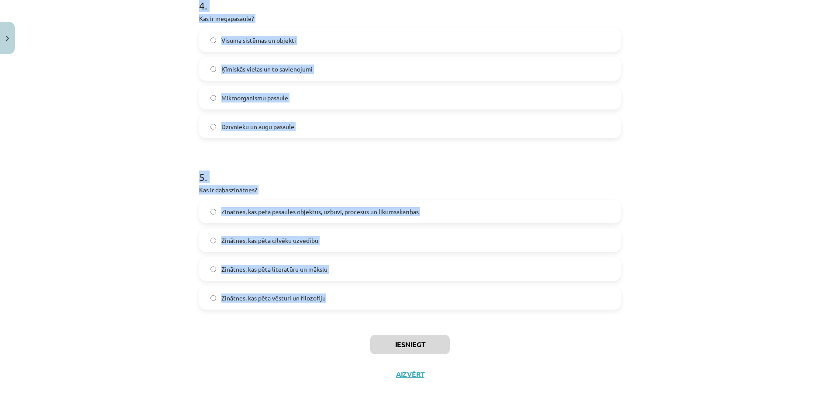
scroll to position [709, 0]
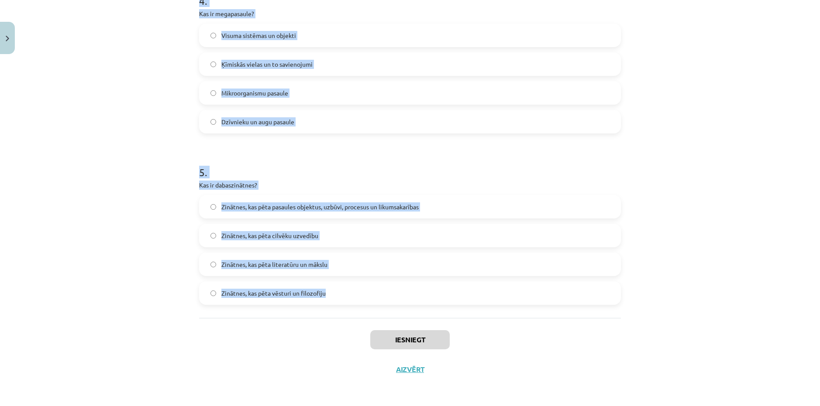
copy form "1 . Kurā no šīm pasaulēm iekļaujas šūnas un molekulas? Dzīvā pasaule Mikropasau…"
drag, startPoint x: 189, startPoint y: 163, endPoint x: 333, endPoint y: 290, distance: 192.1
click at [333, 290] on div "Mācību tēma: Dabaszinības - 10. klases 1.ieskaites mācību materiāls #2 1. tēma.…" at bounding box center [410, 203] width 820 height 406
click at [775, 107] on div "Mācību tēma: Dabaszinības - 10. klases 1.ieskaites mācību materiāls #2 1. tēma.…" at bounding box center [410, 203] width 820 height 406
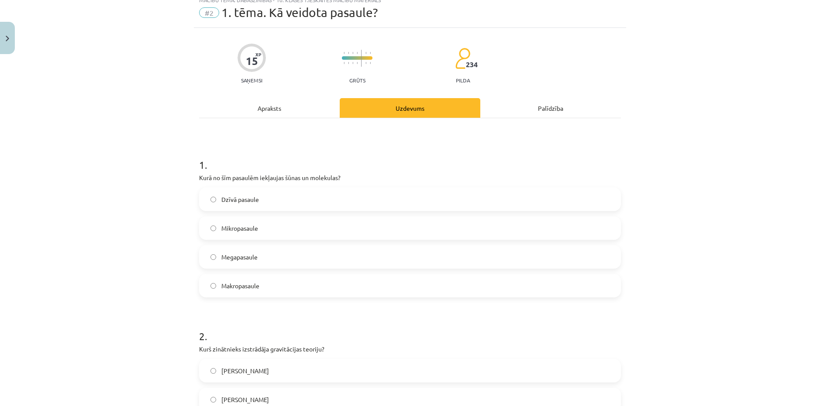
scroll to position [0, 0]
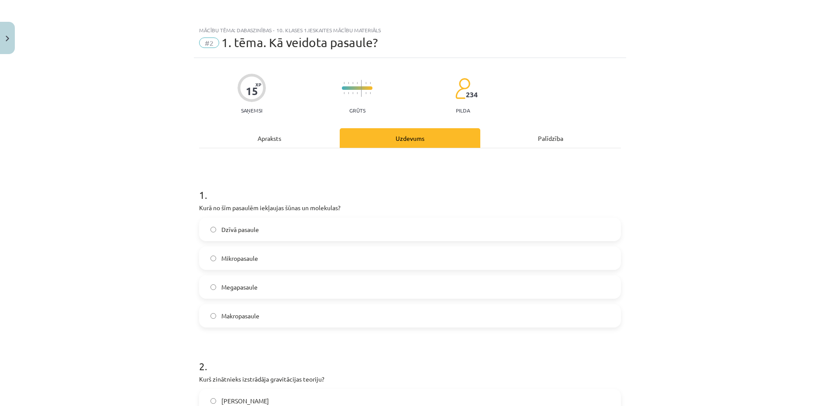
click at [257, 258] on label "Mikropasaule" at bounding box center [410, 258] width 420 height 22
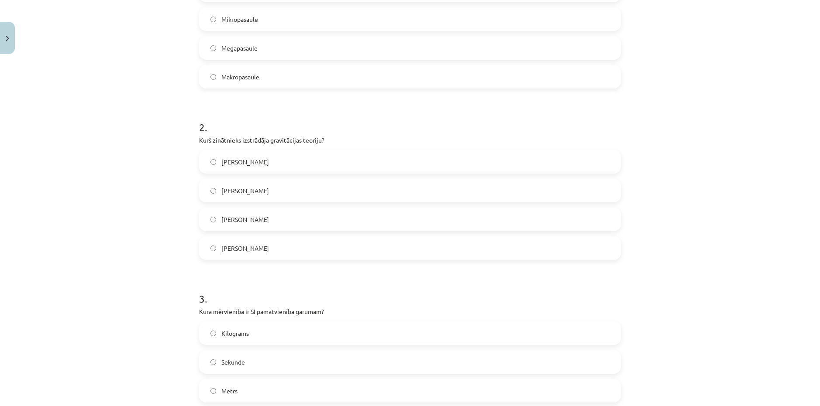
scroll to position [262, 0]
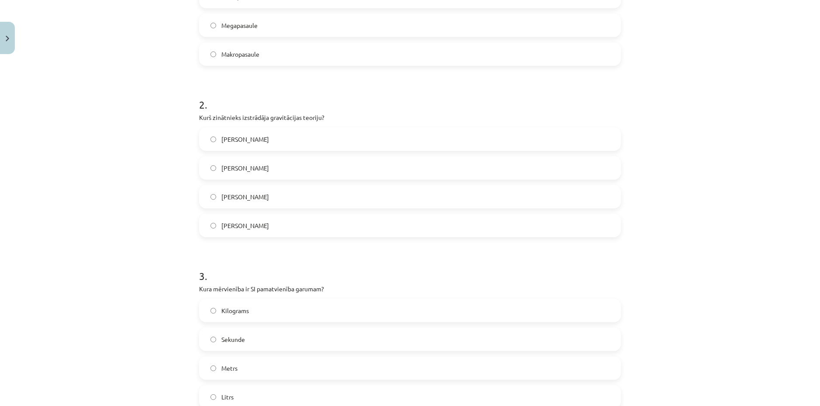
click at [255, 142] on span "Nikolajs Koperniks" at bounding box center [245, 139] width 48 height 9
click at [255, 171] on label "Īzaks Ņūtons" at bounding box center [410, 168] width 420 height 22
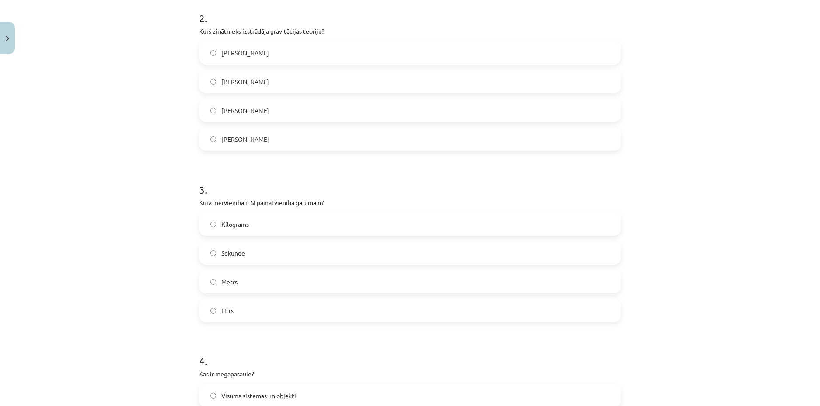
scroll to position [349, 0]
click at [235, 285] on label "Metrs" at bounding box center [410, 281] width 420 height 22
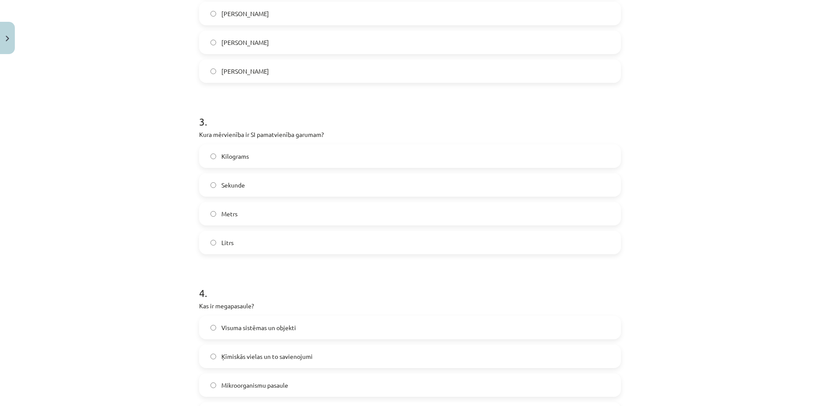
scroll to position [437, 0]
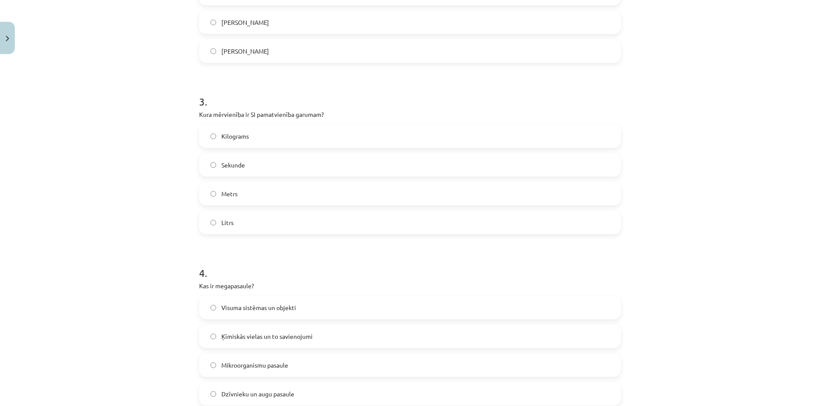
click at [269, 314] on label "Visuma sistēmas un objekti" at bounding box center [410, 308] width 420 height 22
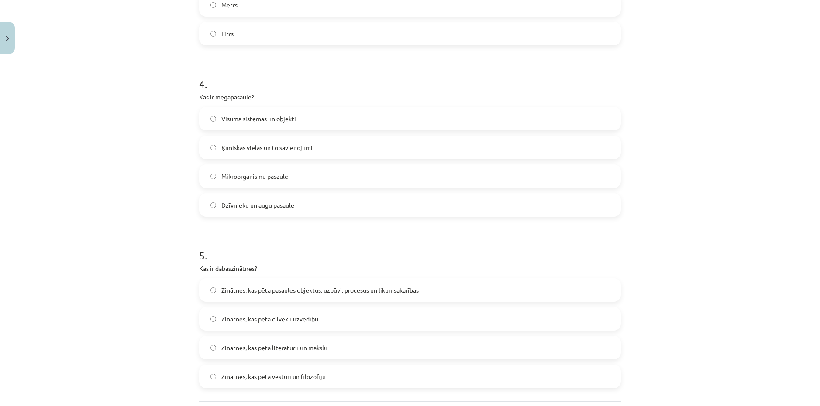
scroll to position [698, 0]
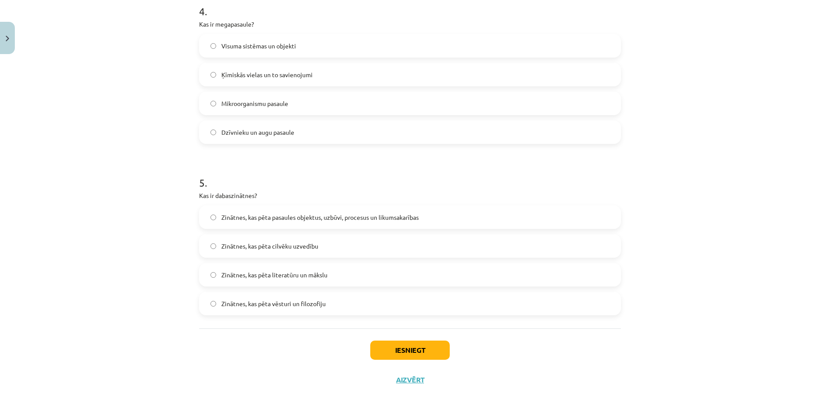
click at [284, 292] on div "Zinātnes, kas pēta vēsturi un filozofiju" at bounding box center [410, 304] width 422 height 24
click at [302, 308] on span "Zinātnes, kas pēta vēsturi un filozofiju" at bounding box center [273, 303] width 104 height 9
click at [313, 216] on span "Zinātnes, kas pēta pasaules objektus, uzbūvi, procesus un likumsakarības" at bounding box center [319, 217] width 197 height 9
click at [405, 352] on button "Iesniegt" at bounding box center [409, 350] width 79 height 19
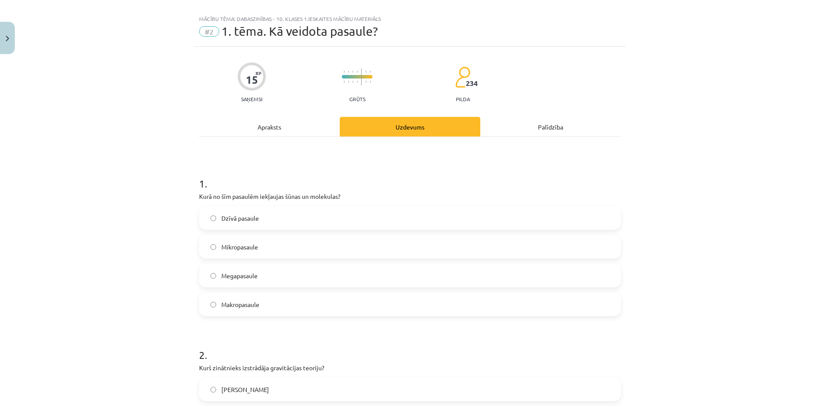
scroll to position [0, 0]
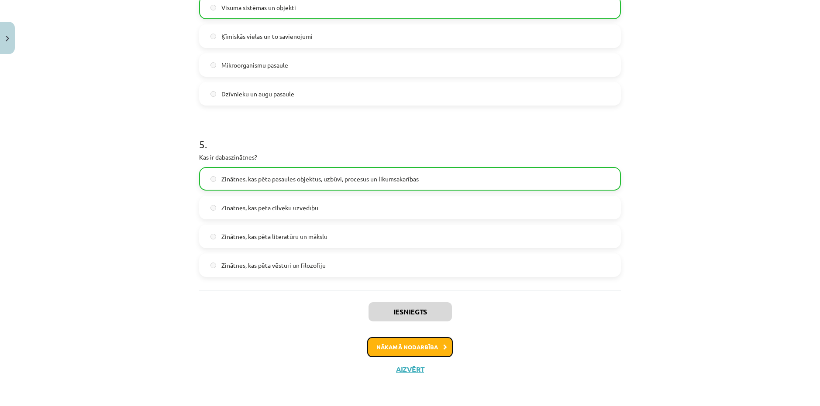
click at [420, 347] on button "Nākamā nodarbība" at bounding box center [410, 347] width 86 height 20
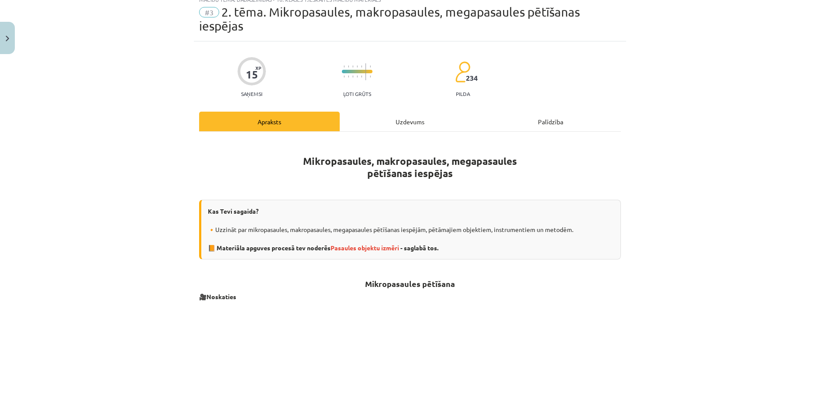
scroll to position [22, 0]
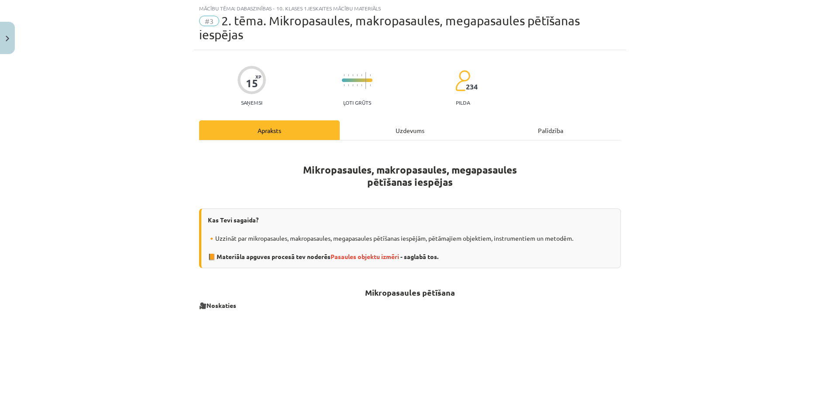
click at [392, 125] on div "Uzdevums" at bounding box center [410, 130] width 141 height 20
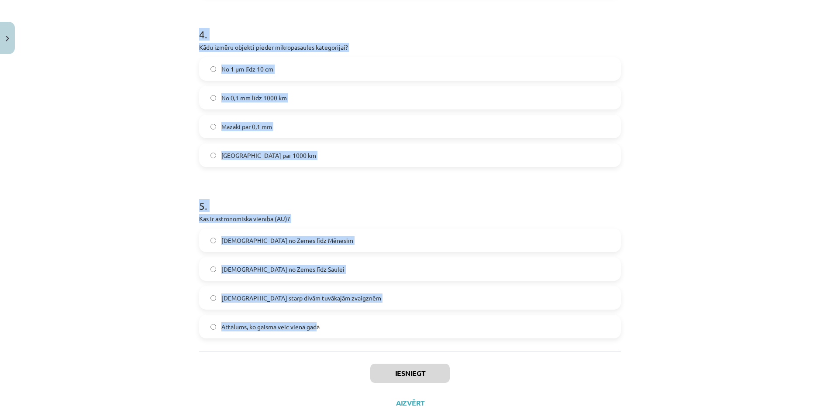
scroll to position [723, 0]
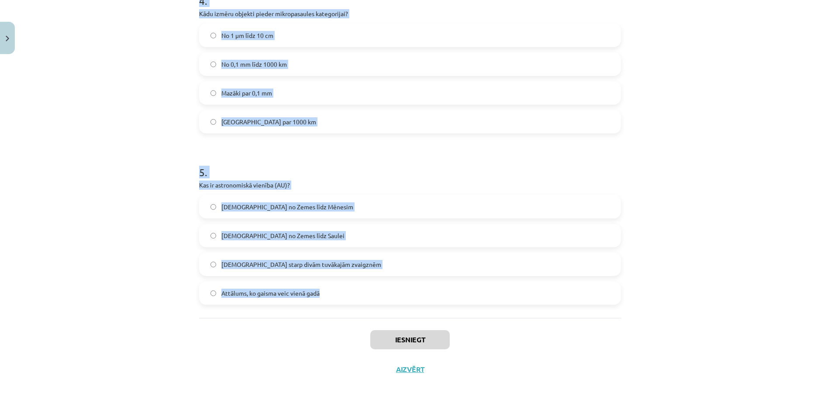
copy form "1 . Kura no šīm metodēm tiek izmantota cilvēka ķermeņa iekšējās struktūras izpē…"
drag, startPoint x: 194, startPoint y: 181, endPoint x: 321, endPoint y: 288, distance: 166.0
click at [637, 135] on div "Mācību tēma: Dabaszinības - 10. klases 1.ieskaites mācību materiāls #3 2. tēma.…" at bounding box center [410, 203] width 820 height 406
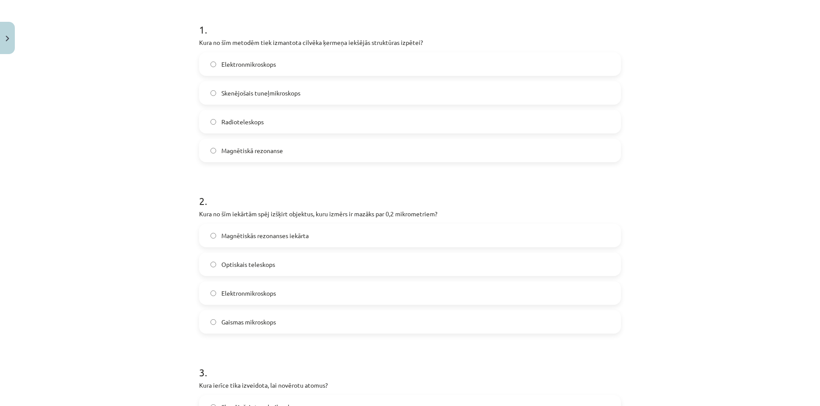
scroll to position [155, 0]
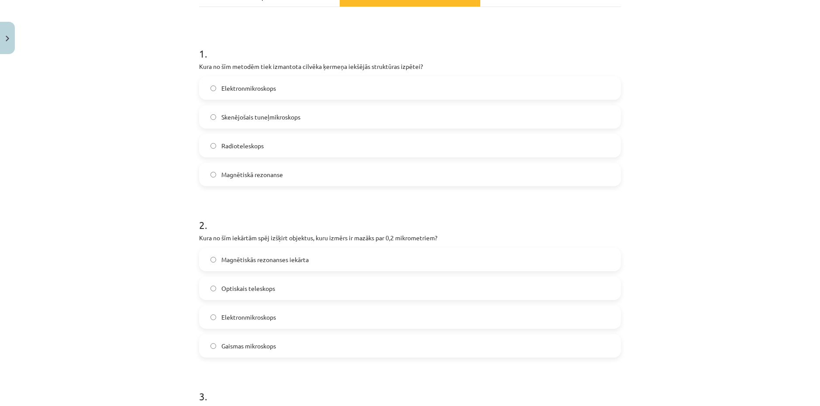
click at [268, 162] on div "Elektronmikroskops Skenējošais tuneļmikroskops Radioteleskops Magnētiskā rezona…" at bounding box center [410, 131] width 422 height 110
click at [267, 172] on span "Magnētiskā rezonanse" at bounding box center [252, 174] width 62 height 9
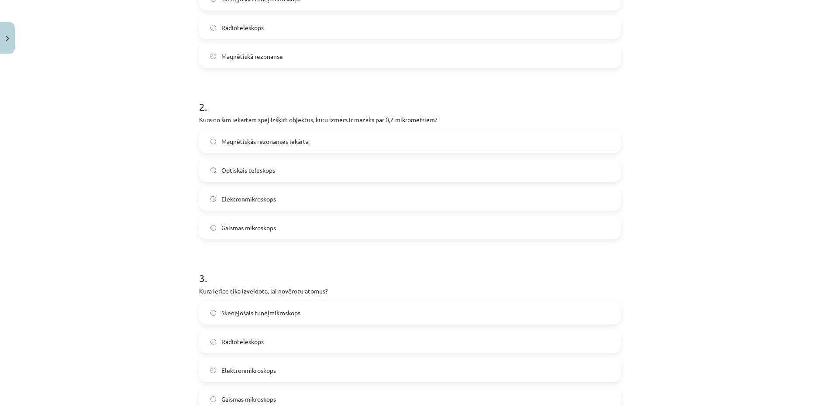
scroll to position [286, 0]
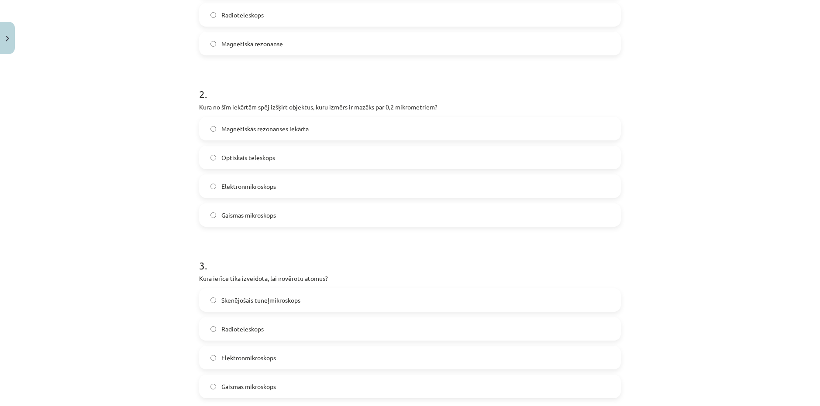
click at [259, 191] on label "Elektronmikroskops" at bounding box center [410, 186] width 420 height 22
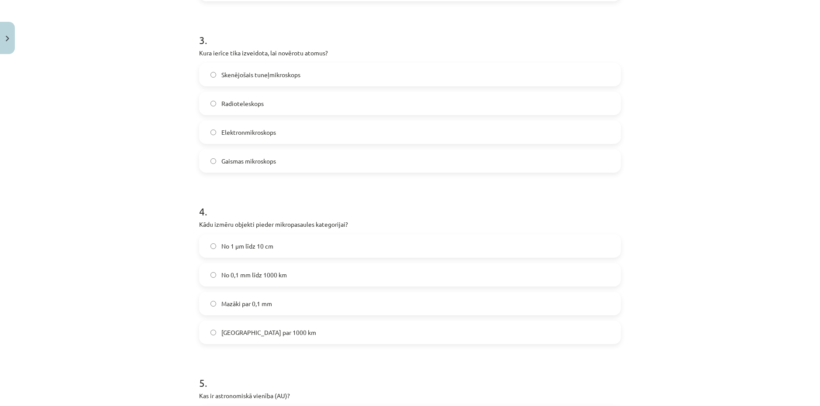
scroll to position [548, 0]
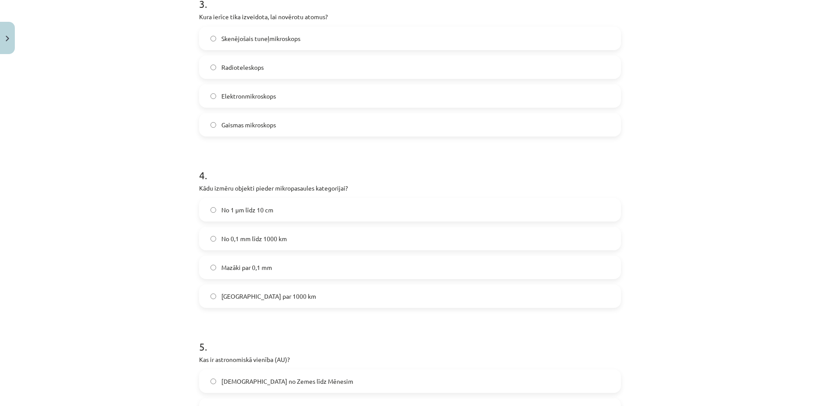
click at [268, 41] on span "Skenējošais tuneļmikroskops" at bounding box center [260, 38] width 79 height 9
click at [283, 260] on label "Mazāki par 0,1 mm" at bounding box center [410, 268] width 420 height 22
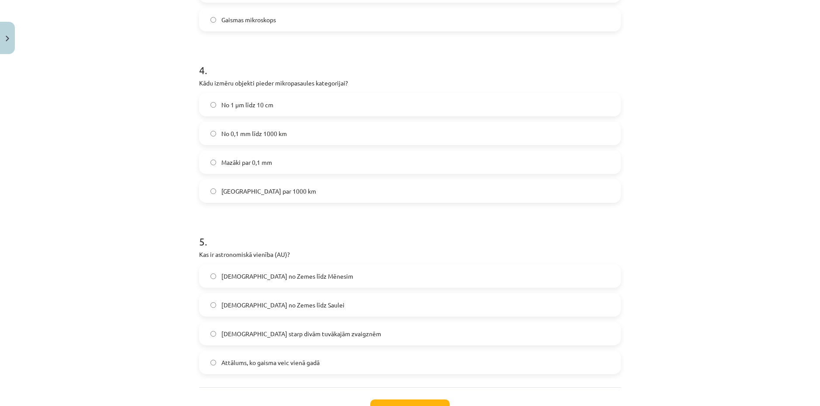
scroll to position [723, 0]
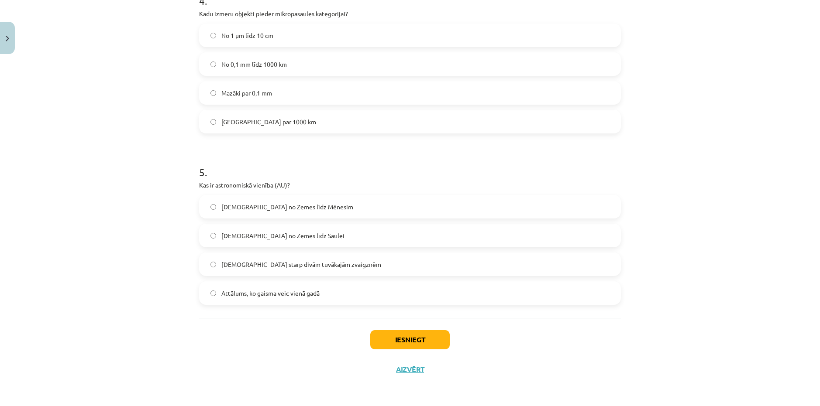
click at [298, 213] on label "Attālums no Zemes līdz Mēnesim" at bounding box center [410, 207] width 420 height 22
click at [299, 236] on span "Attālums no Zemes līdz Saulei" at bounding box center [282, 235] width 123 height 9
click at [411, 347] on button "Iesniegt" at bounding box center [409, 339] width 79 height 19
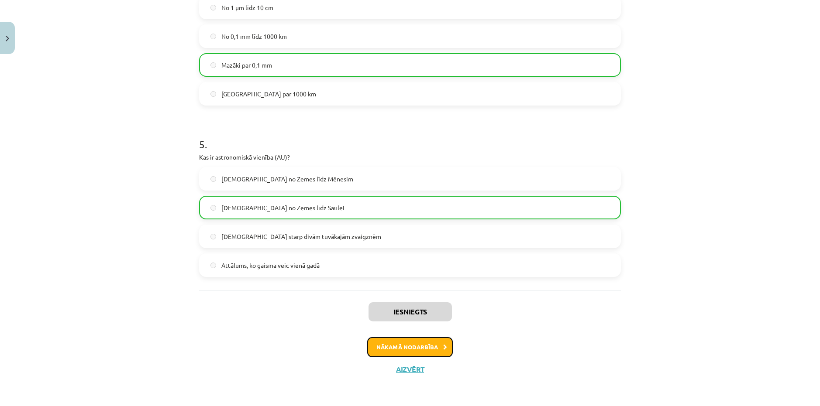
click at [416, 340] on button "Nākamā nodarbība" at bounding box center [410, 347] width 86 height 20
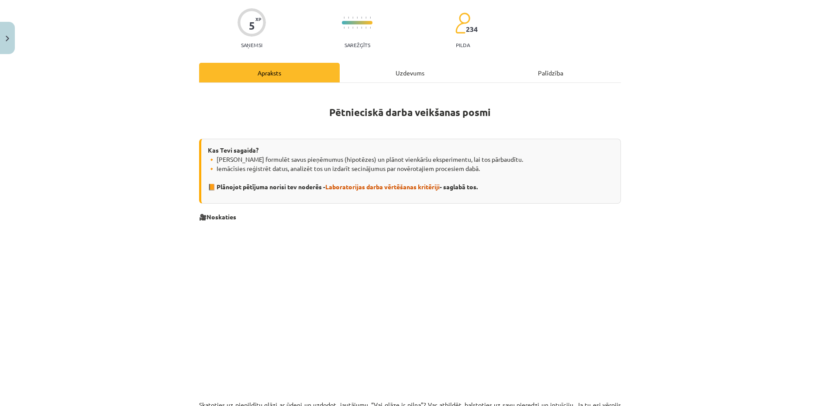
click at [397, 69] on div "Uzdevums" at bounding box center [410, 73] width 141 height 20
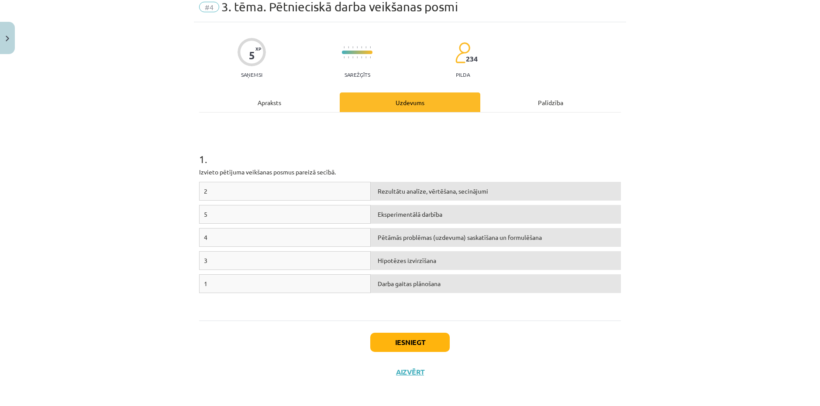
scroll to position [38, 0]
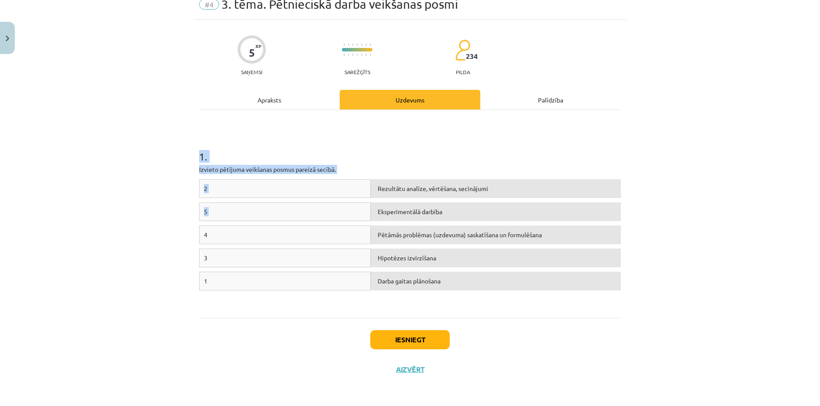
drag, startPoint x: 190, startPoint y: 151, endPoint x: 487, endPoint y: 217, distance: 303.7
click at [521, 220] on div "5 XP Saņemsi Sarežģīts 234 pilda Apraksts Uzdevums Palīdzība 1 . Izvieto pētīju…" at bounding box center [410, 202] width 432 height 365
drag, startPoint x: 226, startPoint y: 137, endPoint x: 214, endPoint y: 136, distance: 12.3
click at [226, 137] on h1 "1 ." at bounding box center [410, 148] width 422 height 27
drag, startPoint x: 163, startPoint y: 127, endPoint x: 654, endPoint y: 290, distance: 517.8
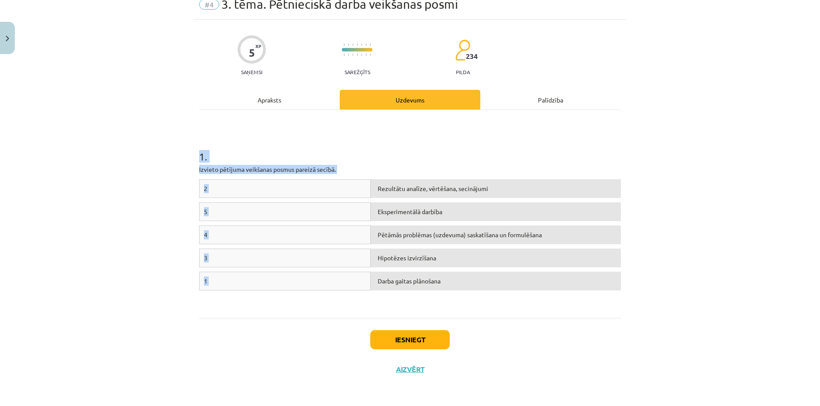
click at [655, 292] on div "Mācību tēma: Dabaszinības - 10. klases 1.ieskaites mācību materiāls #4 3. tēma.…" at bounding box center [410, 203] width 820 height 406
click at [262, 144] on h1 "1 ." at bounding box center [410, 148] width 422 height 27
drag, startPoint x: 211, startPoint y: 190, endPoint x: 206, endPoint y: 189, distance: 5.0
click at [210, 190] on div "2" at bounding box center [285, 188] width 172 height 19
click at [203, 188] on div "2" at bounding box center [285, 188] width 172 height 19
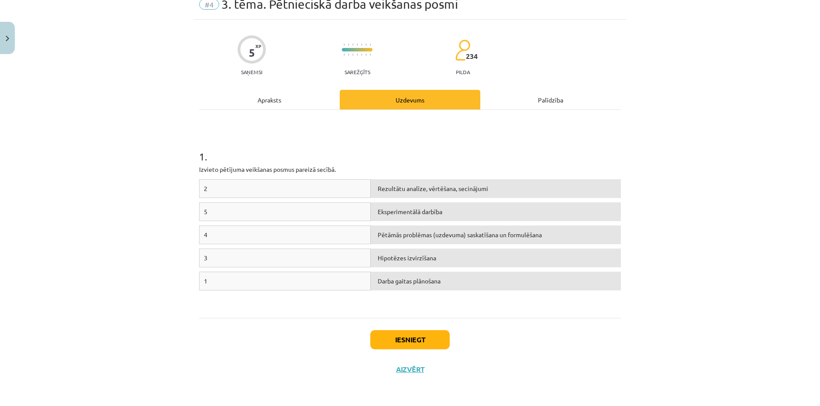
click at [205, 278] on div "1" at bounding box center [285, 281] width 172 height 19
drag, startPoint x: 264, startPoint y: 283, endPoint x: 210, endPoint y: 279, distance: 53.9
click at [263, 283] on div "1" at bounding box center [285, 281] width 172 height 19
drag, startPoint x: 210, startPoint y: 279, endPoint x: 188, endPoint y: 278, distance: 21.8
click at [206, 279] on div "1" at bounding box center [285, 281] width 172 height 19
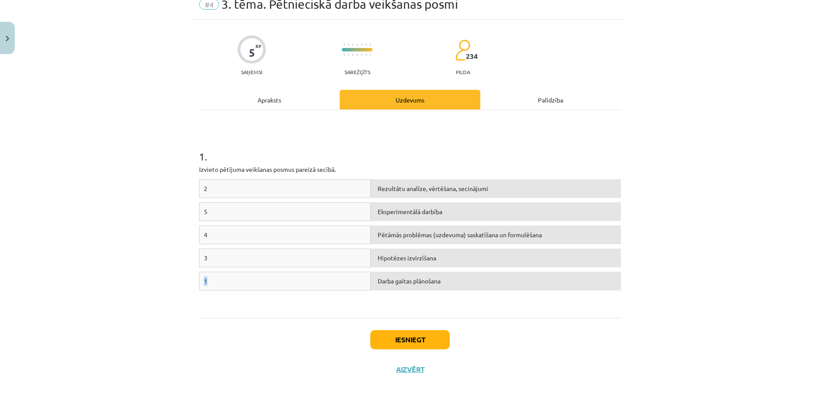
drag, startPoint x: 188, startPoint y: 278, endPoint x: 250, endPoint y: 280, distance: 62.0
click at [253, 280] on div "Mācību tēma: Dabaszinības - 10. klases 1.ieskaites mācību materiāls #4 3. tēma.…" at bounding box center [410, 203] width 820 height 406
click at [245, 280] on div "1" at bounding box center [285, 281] width 172 height 19
drag, startPoint x: 219, startPoint y: 279, endPoint x: 205, endPoint y: 279, distance: 14.4
click at [219, 279] on div "1" at bounding box center [285, 281] width 172 height 19
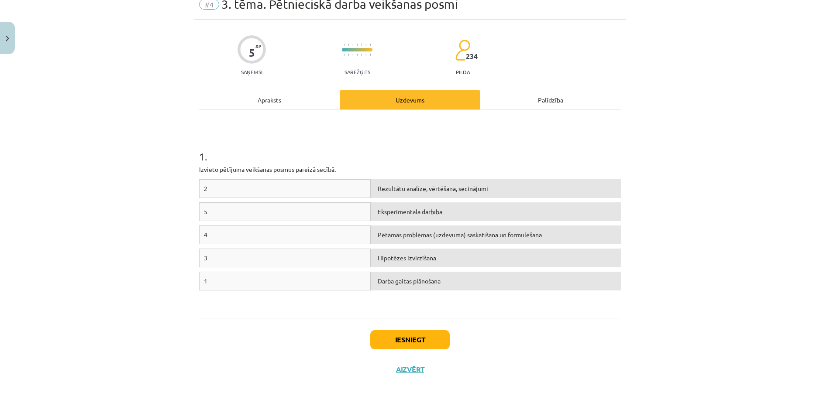
click at [205, 279] on div "1" at bounding box center [285, 281] width 172 height 19
drag, startPoint x: 218, startPoint y: 275, endPoint x: 220, endPoint y: 254, distance: 21.0
click at [218, 274] on div "1" at bounding box center [285, 281] width 172 height 19
click at [220, 254] on div "3" at bounding box center [285, 258] width 172 height 19
drag, startPoint x: 273, startPoint y: 278, endPoint x: 266, endPoint y: 293, distance: 16.8
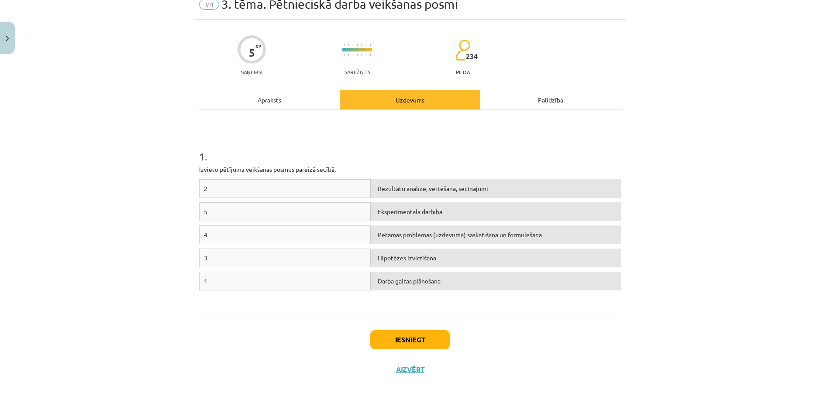
click at [273, 279] on div "1" at bounding box center [285, 281] width 172 height 19
click at [266, 293] on div "1 Darba gaitas plānošana" at bounding box center [410, 283] width 422 height 23
click at [220, 278] on div "1" at bounding box center [285, 281] width 172 height 19
drag, startPoint x: 220, startPoint y: 278, endPoint x: 346, endPoint y: 287, distance: 126.0
click at [223, 278] on div "1" at bounding box center [285, 281] width 172 height 19
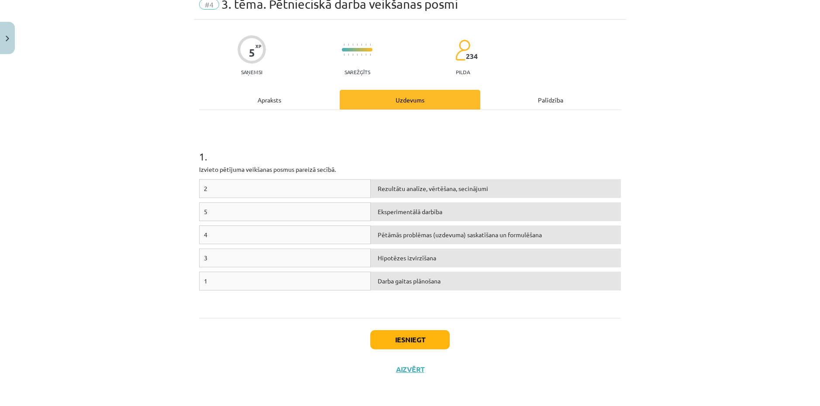
drag, startPoint x: 346, startPoint y: 287, endPoint x: 396, endPoint y: 282, distance: 50.4
click at [347, 287] on div "1" at bounding box center [285, 281] width 172 height 19
click at [395, 281] on div "Darba gaitas plānošana" at bounding box center [496, 281] width 250 height 19
click at [399, 230] on div "Pētāmās problēmas (uzdevuma) saskatīšana un formulēšana" at bounding box center [496, 235] width 250 height 19
drag, startPoint x: 379, startPoint y: 268, endPoint x: 366, endPoint y: 286, distance: 21.6
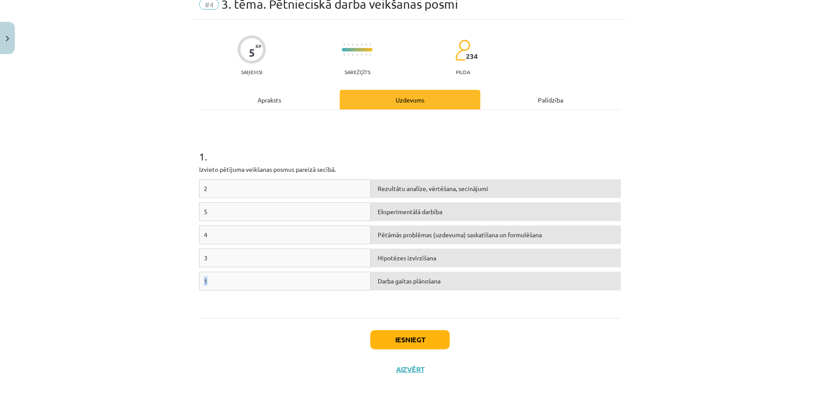
click at [320, 277] on div "2 Rezultātu analīze, vērtēšana, secinājumi 5 Eksperimentālā darbība 4 Pētāmās p…" at bounding box center [410, 244] width 422 height 131
click at [350, 186] on div "2" at bounding box center [285, 188] width 172 height 19
drag, startPoint x: 202, startPoint y: 257, endPoint x: 210, endPoint y: 258, distance: 8.3
click at [210, 258] on div "3" at bounding box center [285, 258] width 172 height 19
click at [387, 253] on div "Hipotēzes izvirzīšana" at bounding box center [496, 258] width 250 height 19
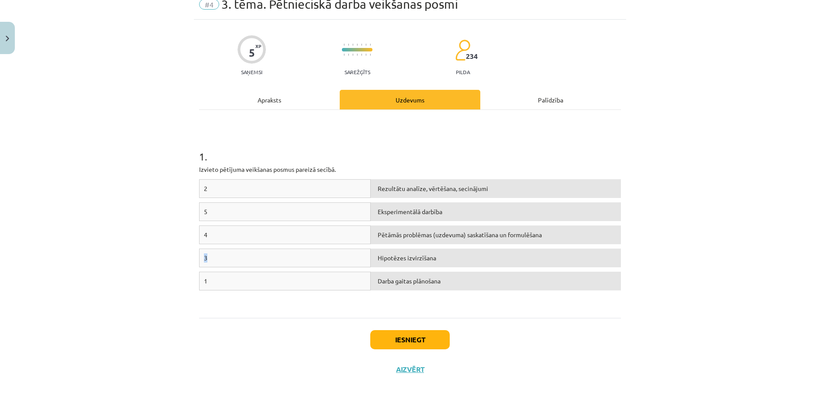
click at [371, 230] on div "Pētāmās problēmas (uzdevuma) saskatīšana un formulēšana" at bounding box center [496, 235] width 250 height 19
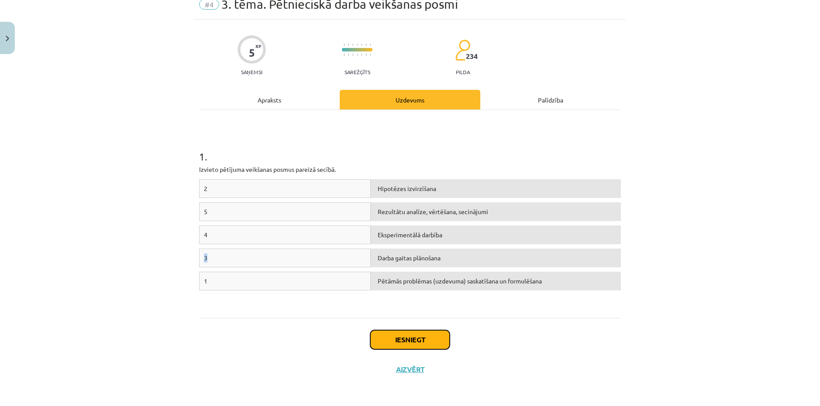
click at [410, 344] on button "Iesniegt" at bounding box center [409, 339] width 79 height 19
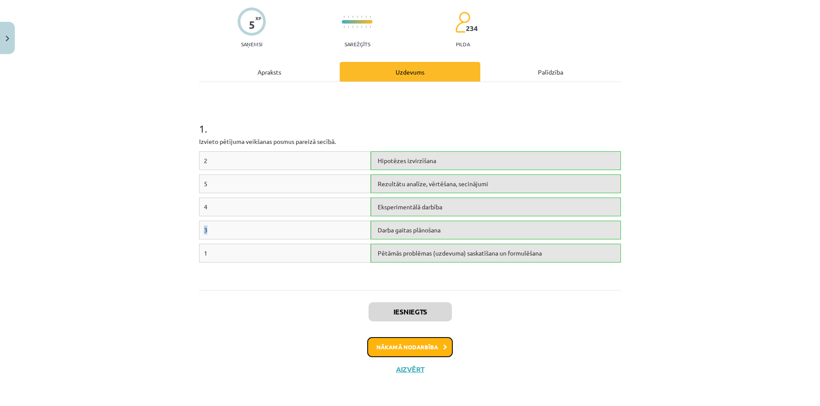
click at [420, 349] on button "Nākamā nodarbība" at bounding box center [410, 347] width 86 height 20
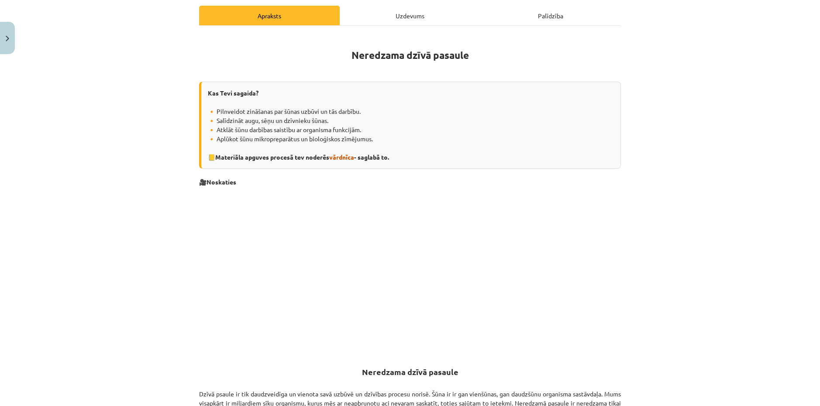
scroll to position [0, 0]
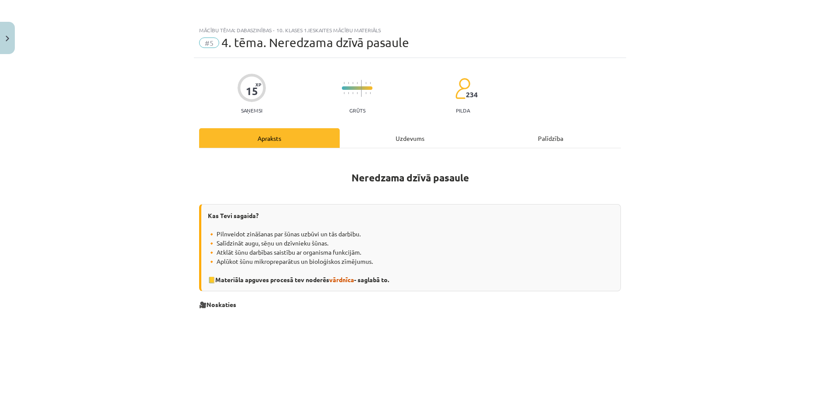
click at [400, 143] on div "Uzdevums" at bounding box center [410, 138] width 141 height 20
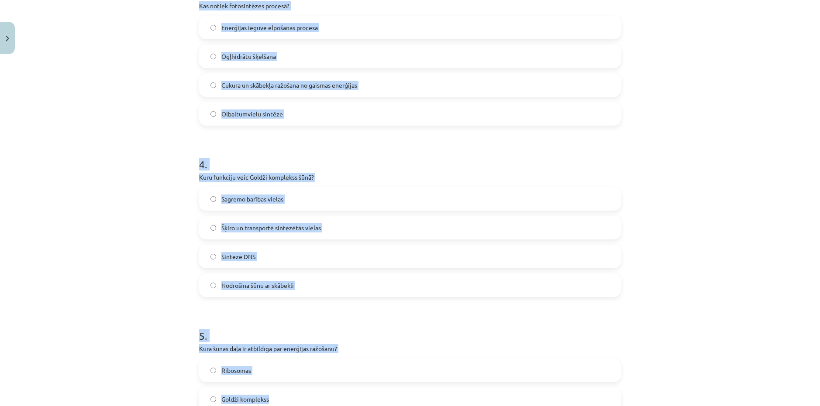
scroll to position [709, 0]
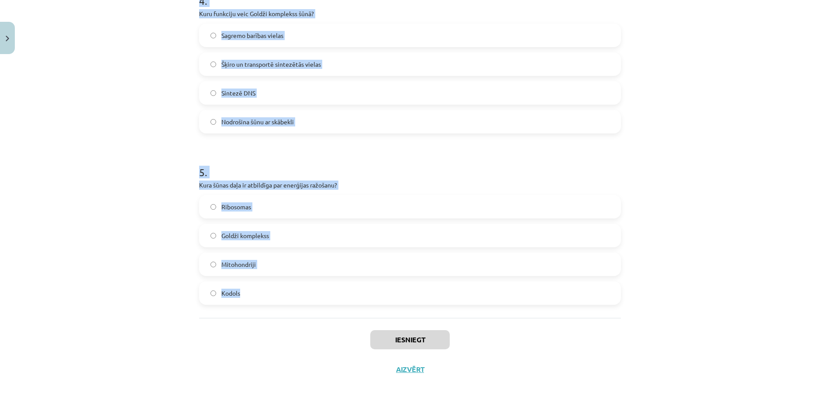
copy form "1 . Kādu funkciju veic plazmatiskā membrāna? Saglabā iedzimtības informāciju Si…"
drag, startPoint x: 196, startPoint y: 166, endPoint x: 357, endPoint y: 302, distance: 210.3
click at [702, 97] on div "Mācību tēma: Dabaszinības - 10. klases 1.ieskaites mācību materiāls #5 4. tēma.…" at bounding box center [410, 203] width 820 height 406
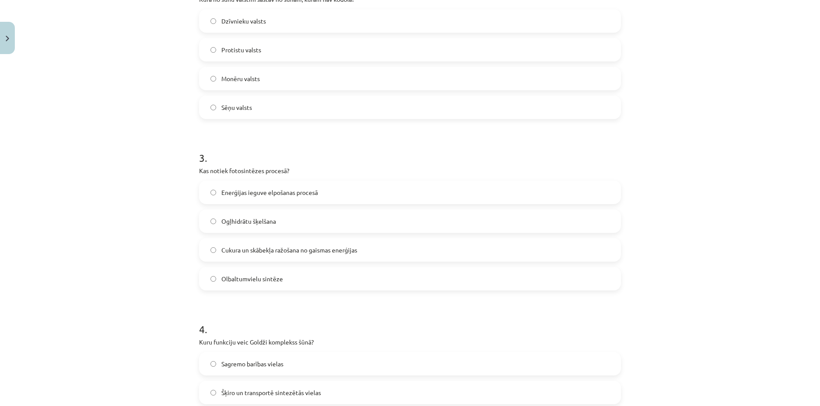
scroll to position [141, 0]
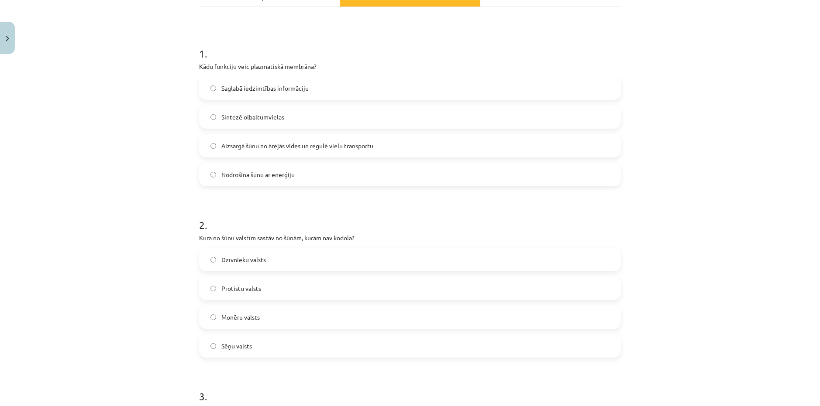
click at [327, 143] on span "Aizsargā šūnu no ārējās vides un regulē vielu transportu" at bounding box center [297, 145] width 152 height 9
click at [261, 261] on span "Dzīvnieku valsts" at bounding box center [243, 259] width 45 height 9
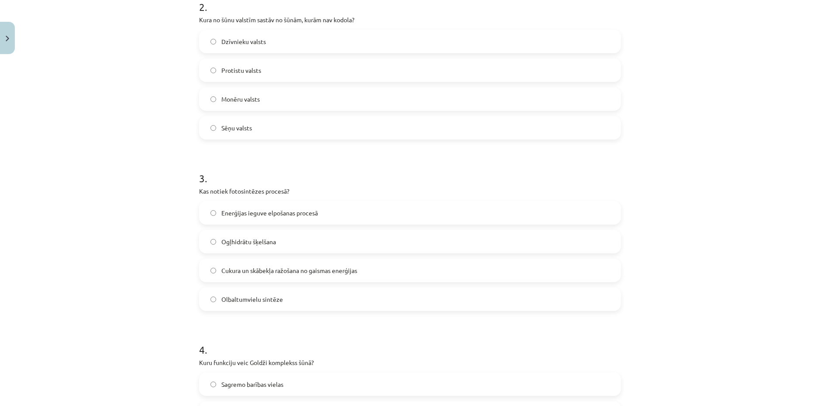
click at [296, 209] on span "Enerģijas ieguve elpošanas procesā" at bounding box center [269, 213] width 96 height 9
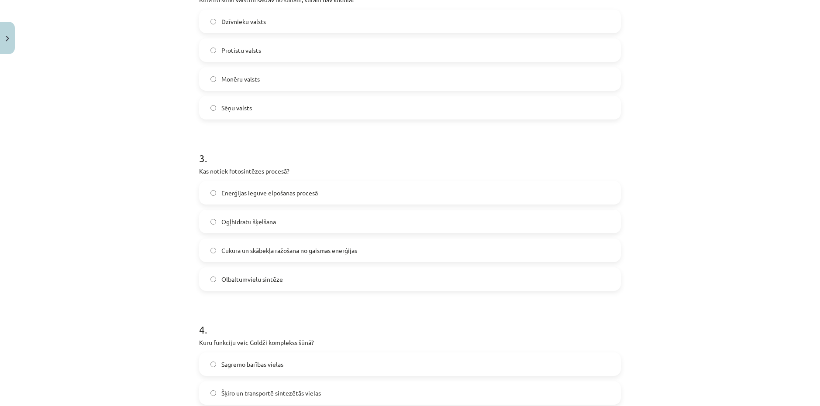
scroll to position [491, 0]
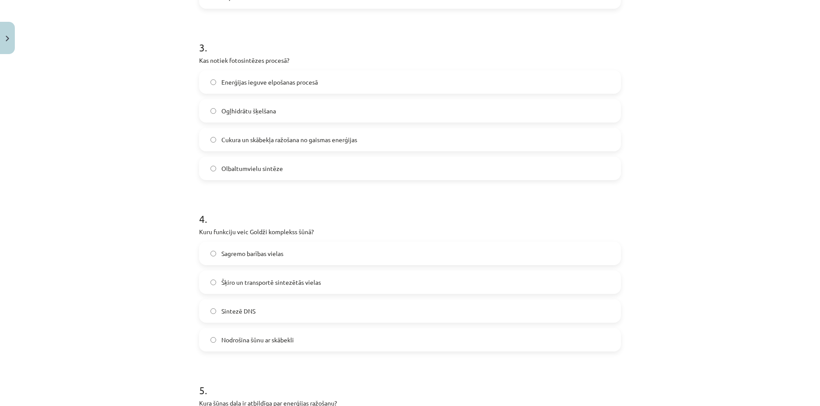
click at [259, 275] on label "Šķiro un transportē sintezētās vielas" at bounding box center [410, 283] width 420 height 22
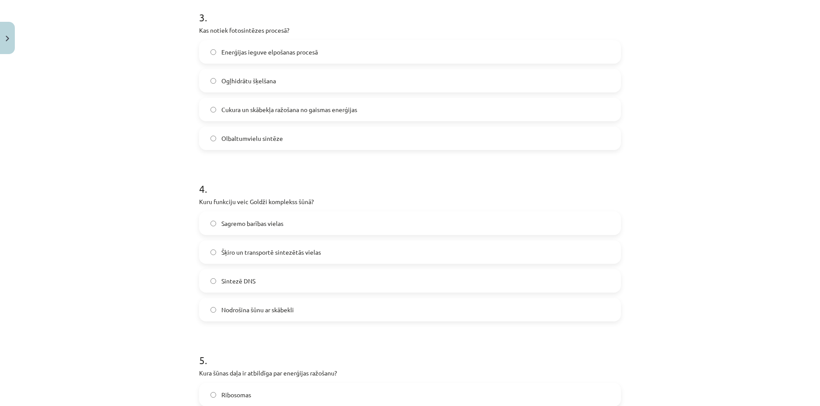
scroll to position [665, 0]
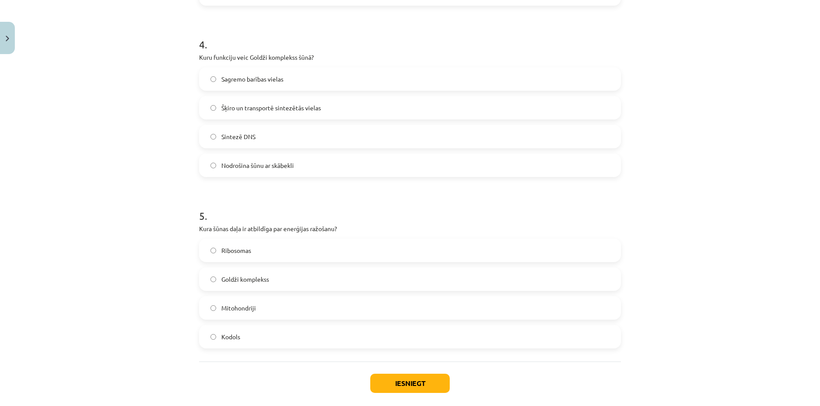
click at [238, 334] on label "Kodols" at bounding box center [410, 337] width 420 height 22
click at [402, 368] on div "Iesniegt Aizvērt" at bounding box center [410, 392] width 422 height 61
click at [406, 376] on button "Iesniegt" at bounding box center [409, 383] width 79 height 19
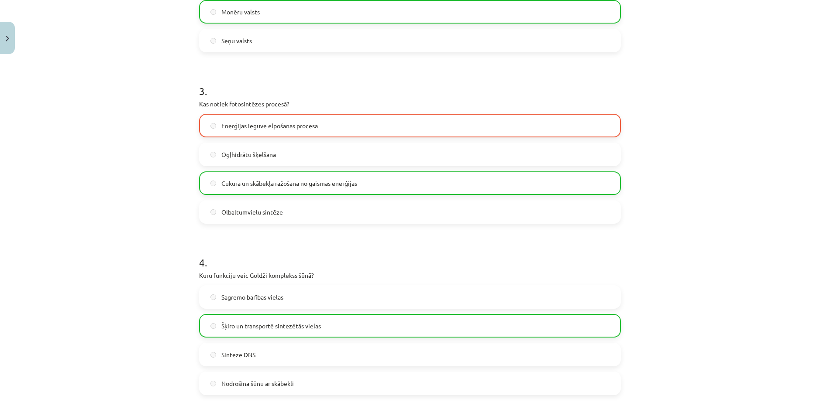
scroll to position [272, 0]
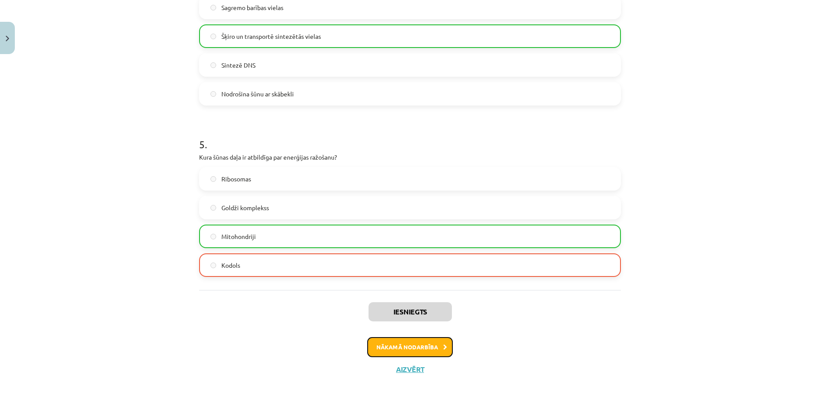
click at [424, 344] on button "Nākamā nodarbība" at bounding box center [410, 347] width 86 height 20
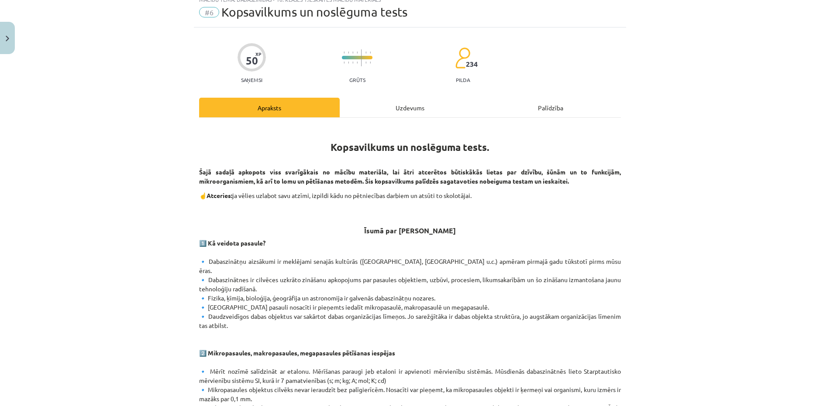
scroll to position [22, 0]
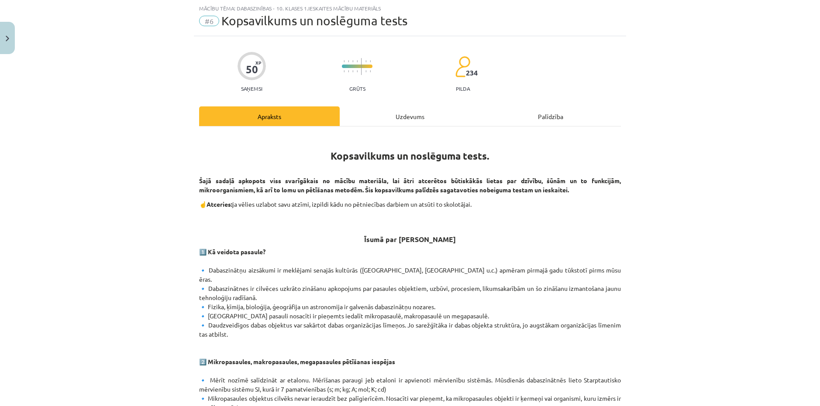
click at [392, 117] on div "Uzdevums" at bounding box center [410, 117] width 141 height 20
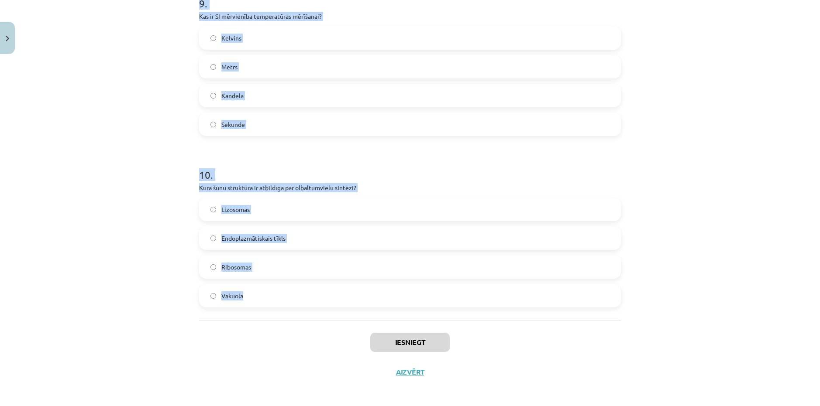
scroll to position [1567, 0]
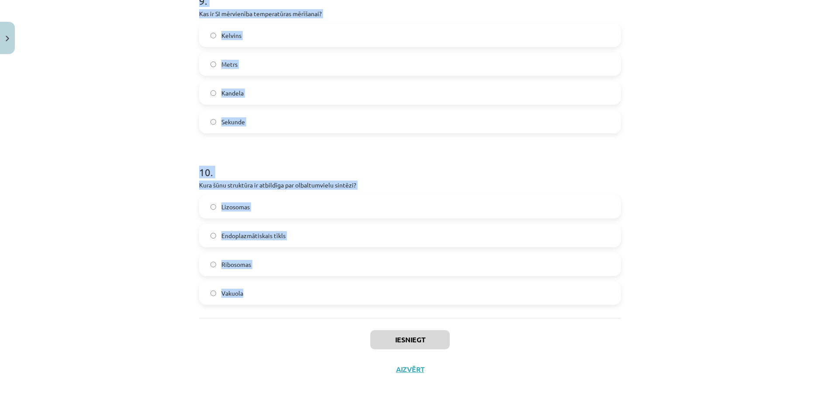
copy form "1 . Kuru pasaules daļu pētī bioloģija? Astronomiskie objekti Dzīvā pasaule Mega…"
drag, startPoint x: 199, startPoint y: 49, endPoint x: 348, endPoint y: 285, distance: 279.5
click at [348, 285] on div "Mācību tēma: Dabaszinības - 10. klases 1.ieskaites mācību materiāls #6 Kopsavil…" at bounding box center [410, 203] width 820 height 406
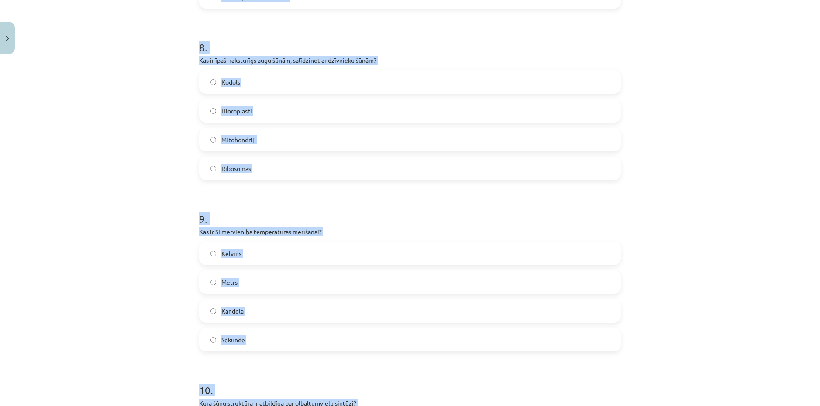
click at [636, 96] on div "Mācību tēma: Dabaszinības - 10. klases 1.ieskaites mācību materiāls #6 Kopsavil…" at bounding box center [410, 203] width 820 height 406
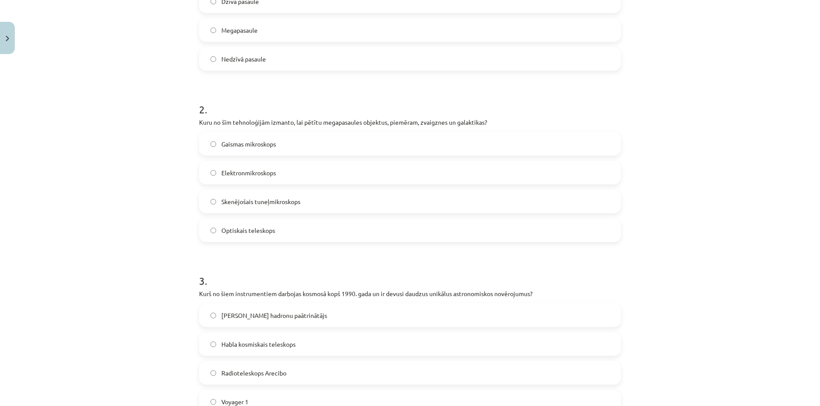
scroll to position [126, 0]
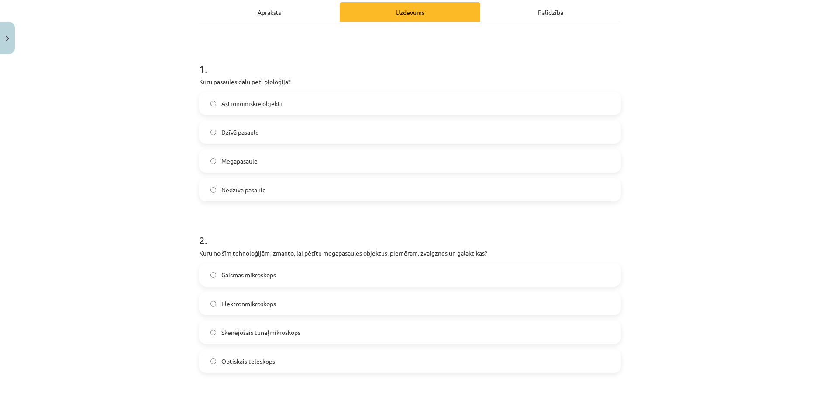
click at [254, 123] on label "Dzīvā pasaule" at bounding box center [410, 132] width 420 height 22
click at [264, 281] on label "Gaismas mikroskops" at bounding box center [410, 275] width 420 height 22
drag, startPoint x: 275, startPoint y: 366, endPoint x: 277, endPoint y: 342, distance: 24.2
click at [274, 365] on label "Optiskais teleskops" at bounding box center [410, 362] width 420 height 22
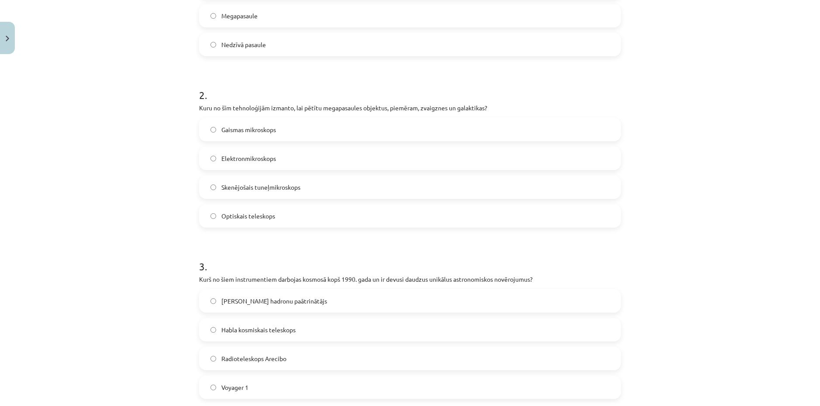
scroll to position [344, 0]
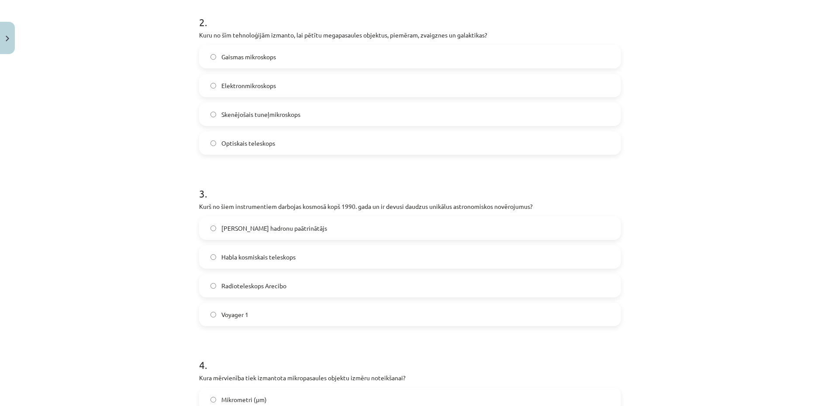
click at [265, 258] on span "Habla kosmiskais teleskops" at bounding box center [258, 257] width 74 height 9
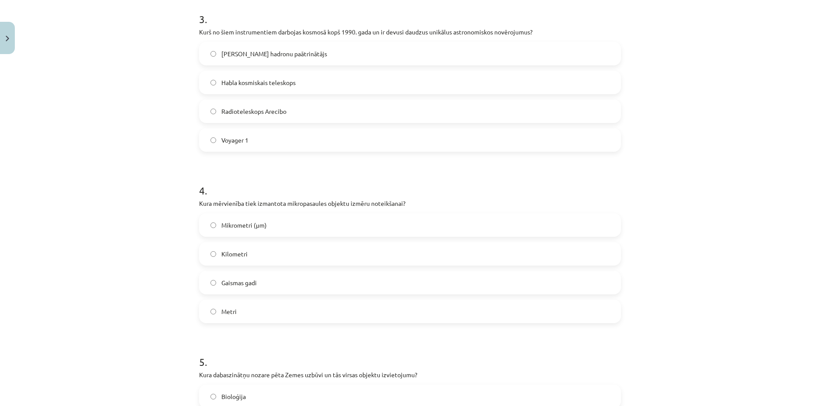
click at [236, 218] on label "Mikrometri (μm)" at bounding box center [410, 225] width 420 height 22
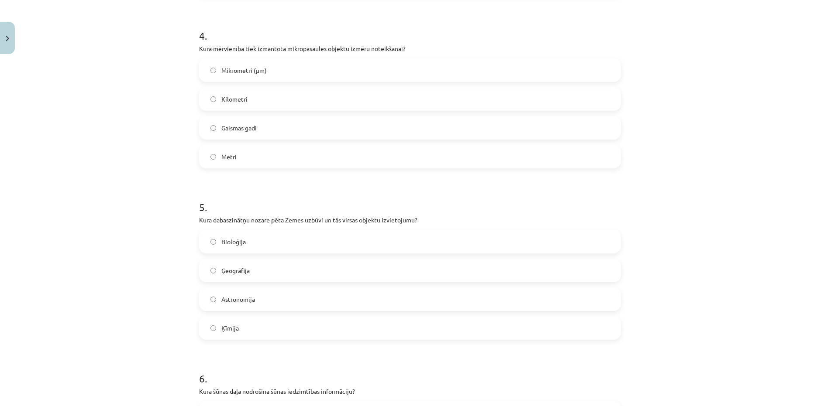
scroll to position [694, 0]
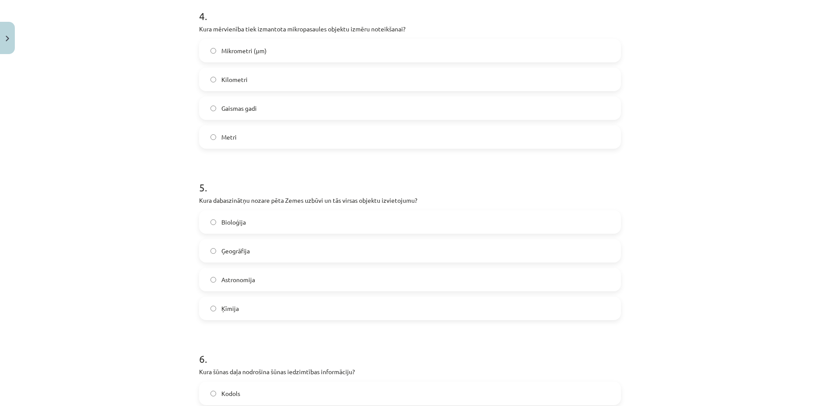
click at [230, 244] on label "Ģeogrāfija" at bounding box center [410, 251] width 420 height 22
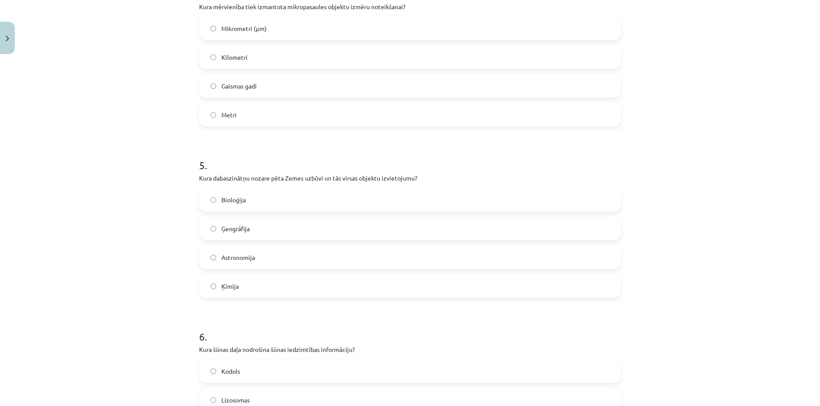
scroll to position [825, 0]
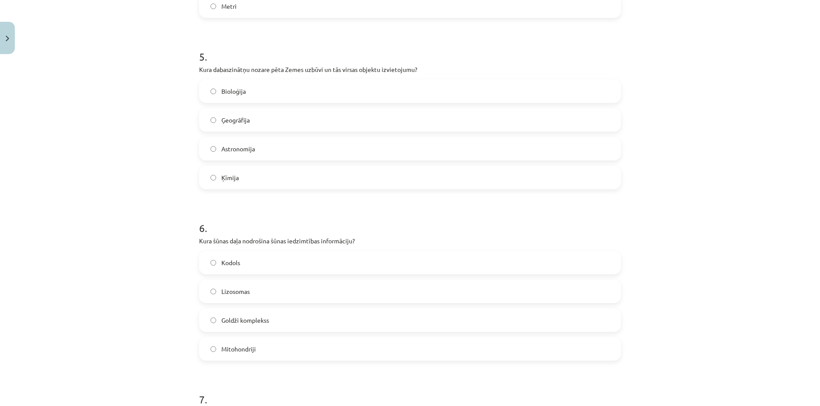
click at [230, 271] on label "Kodols" at bounding box center [410, 263] width 420 height 22
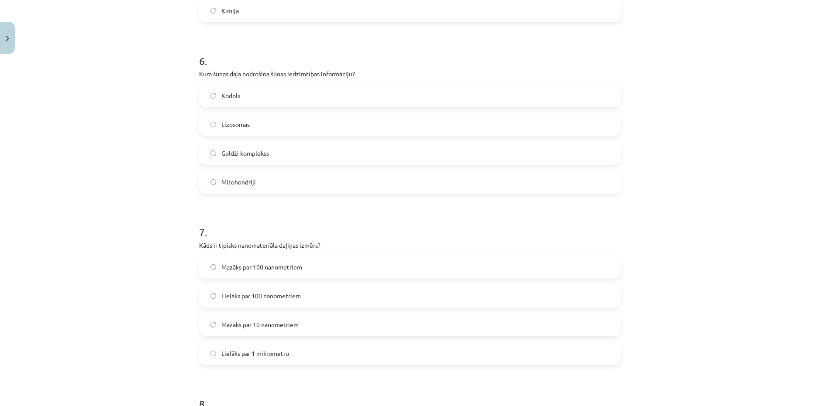
scroll to position [999, 0]
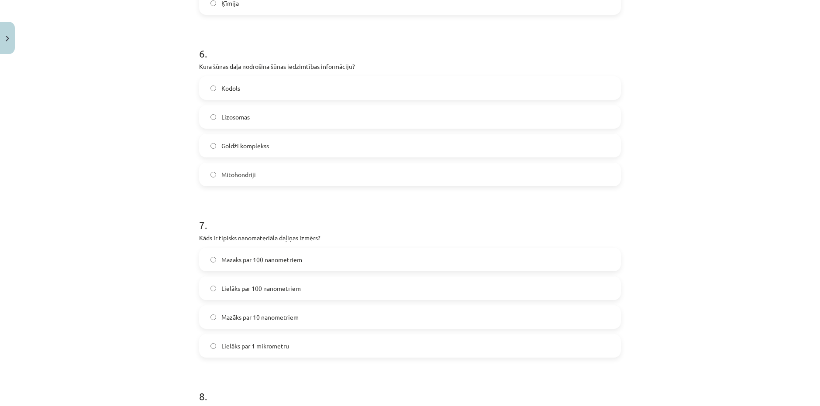
click at [278, 286] on span "Lielāks par 100 nanometriem" at bounding box center [260, 288] width 79 height 9
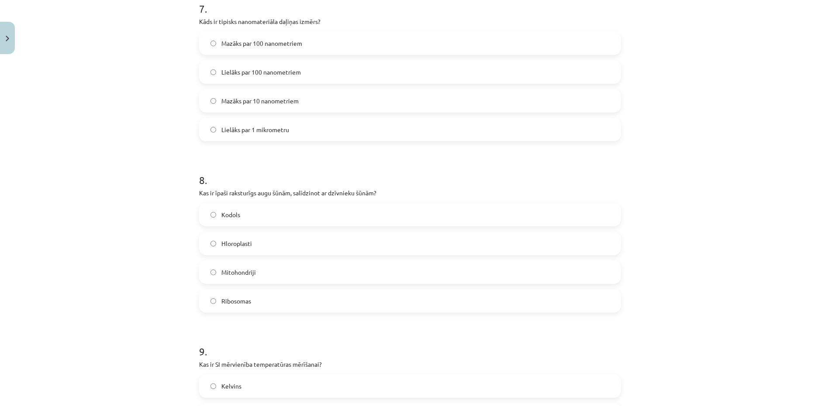
scroll to position [1217, 0]
drag, startPoint x: 231, startPoint y: 72, endPoint x: 239, endPoint y: 106, distance: 35.5
click at [232, 73] on span "Lielāks par 100 nanometriem" at bounding box center [260, 70] width 79 height 9
click at [239, 106] on label "Mazāks par 10 nanometriem" at bounding box center [410, 99] width 420 height 22
click at [244, 248] on label "Hloroplasti" at bounding box center [410, 242] width 420 height 22
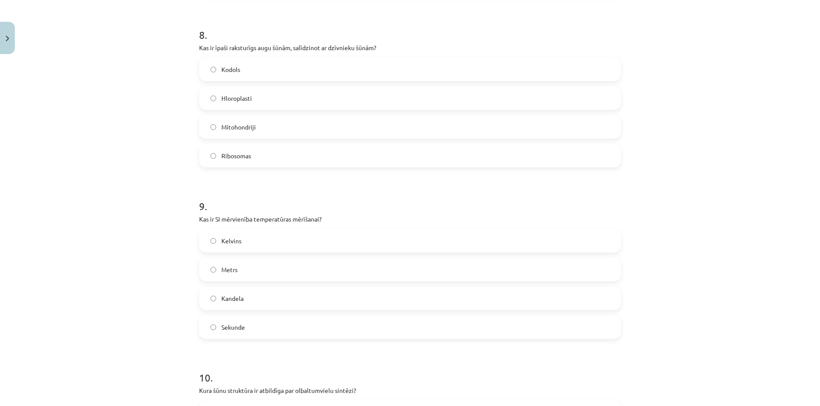
scroll to position [1392, 0]
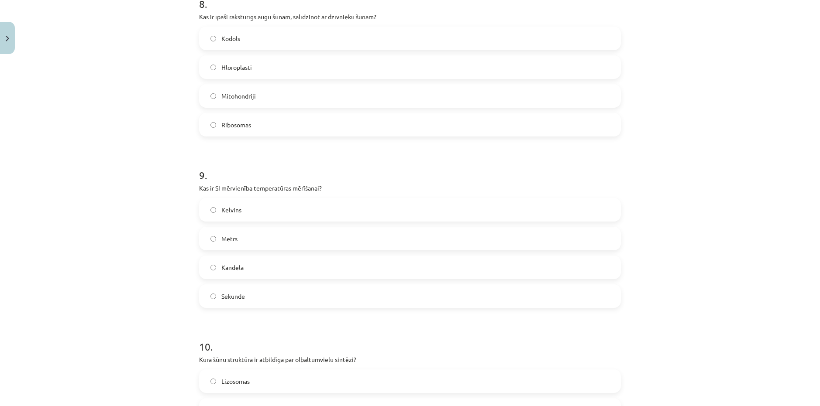
click at [246, 268] on label "Kandela" at bounding box center [410, 268] width 420 height 22
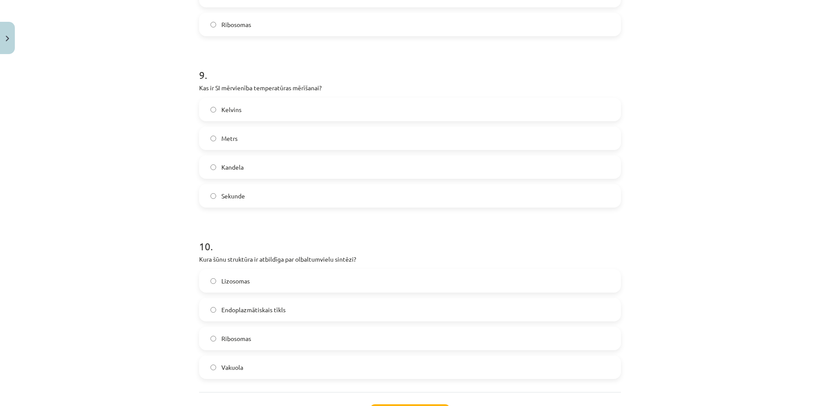
scroll to position [1523, 0]
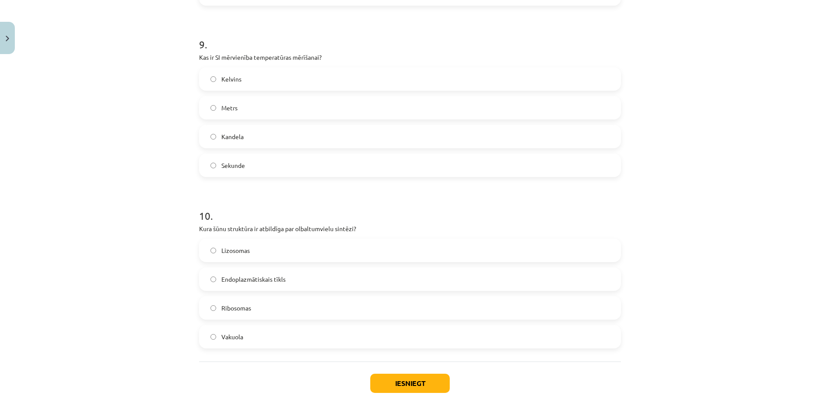
click at [240, 254] on span "Lizosomas" at bounding box center [235, 250] width 28 height 9
click at [401, 373] on div "Iesniegt Aizvērt" at bounding box center [410, 392] width 422 height 61
click at [401, 378] on button "Iesniegt" at bounding box center [409, 383] width 79 height 19
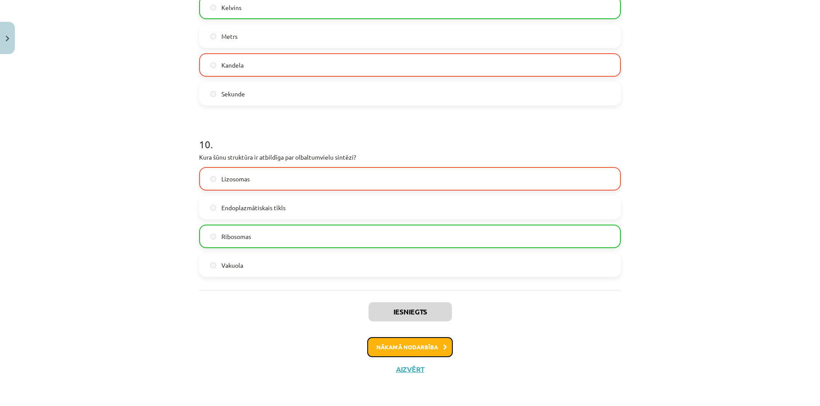
click at [396, 345] on button "Nākamā nodarbība" at bounding box center [410, 347] width 86 height 20
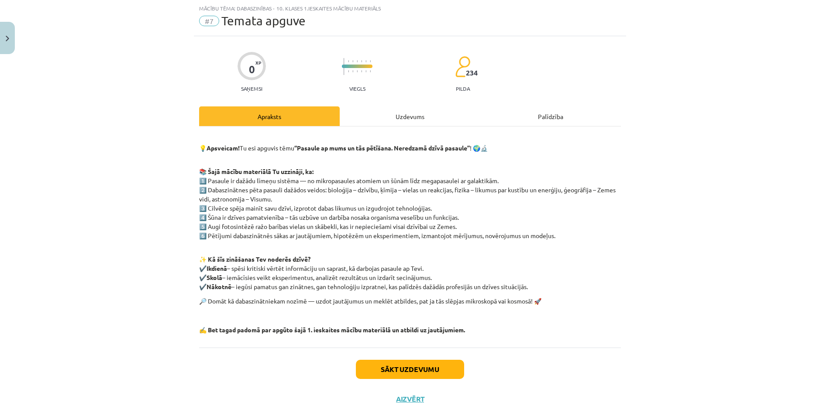
click at [396, 120] on div "Uzdevums" at bounding box center [410, 117] width 141 height 20
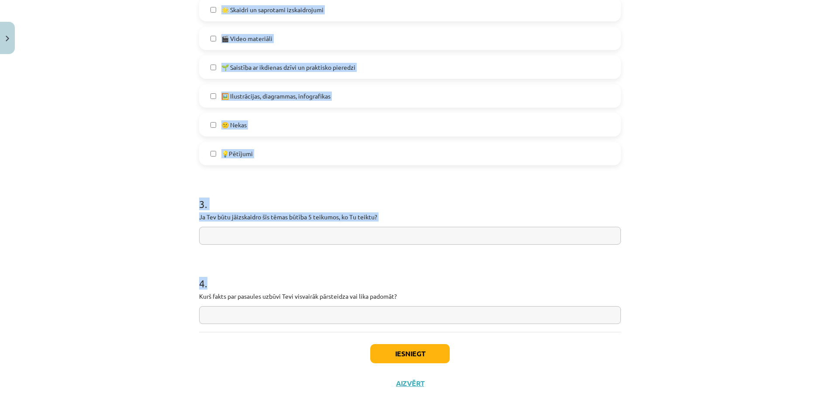
scroll to position [506, 0]
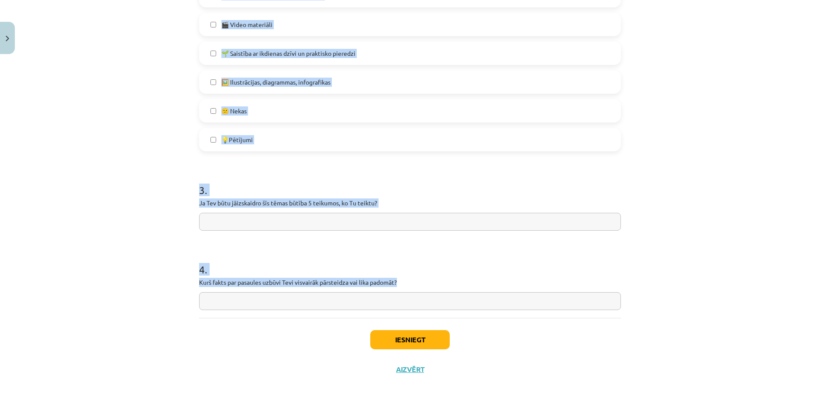
copy form "1 . Kā tu apguvi šī macību materiāla tēmu? 👍 Sapratu gandrīz visu, varu izskaid…"
drag, startPoint x: 187, startPoint y: 121, endPoint x: 407, endPoint y: 282, distance: 272.0
click at [407, 282] on div "Mācību tēma: Dabaszinības - 10. klases 1.ieskaites mācību materiāls #7 Temata a…" at bounding box center [410, 203] width 820 height 406
click at [149, 122] on div "Mācību tēma: Dabaszinības - 10. klases 1.ieskaites mācību materiāls #7 Temata a…" at bounding box center [410, 203] width 820 height 406
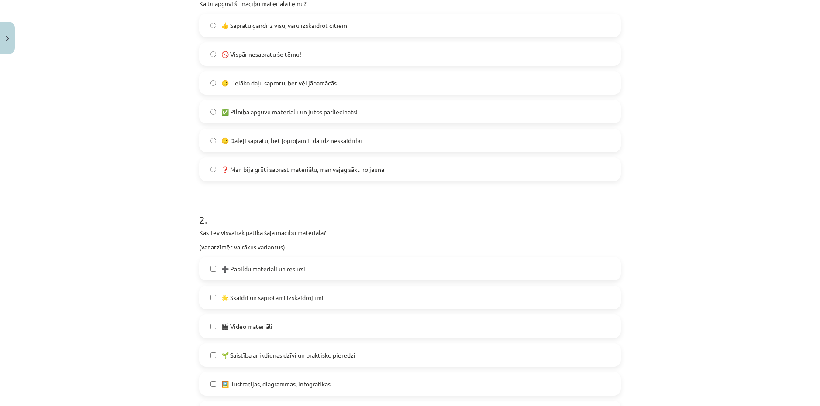
scroll to position [201, 0]
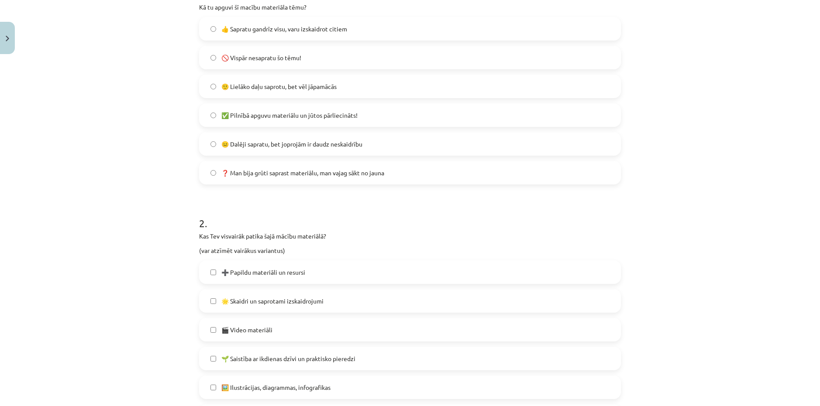
click at [259, 137] on label "😐 Dalēji sapratu, bet joprojām ir daudz neskaidrību" at bounding box center [410, 144] width 420 height 22
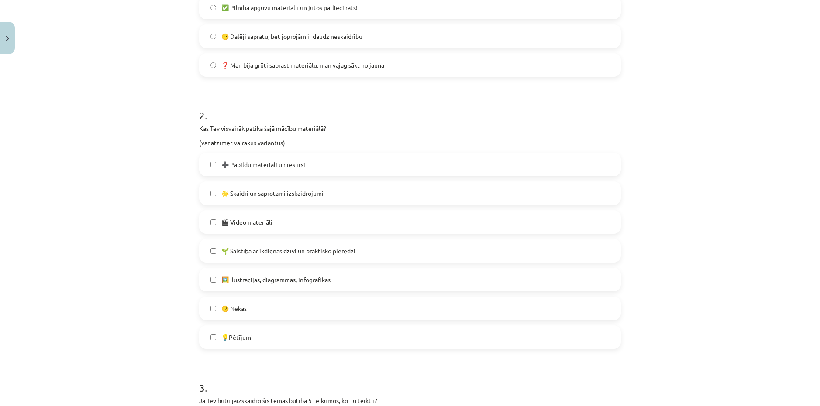
scroll to position [332, 0]
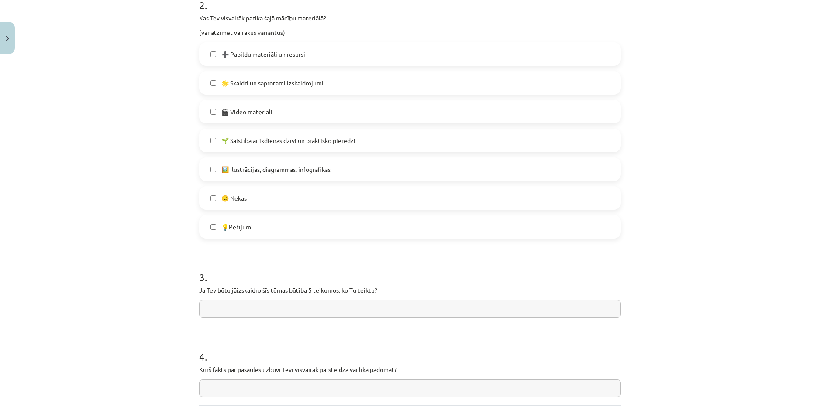
click at [234, 197] on span "😕 Nekas" at bounding box center [233, 198] width 25 height 9
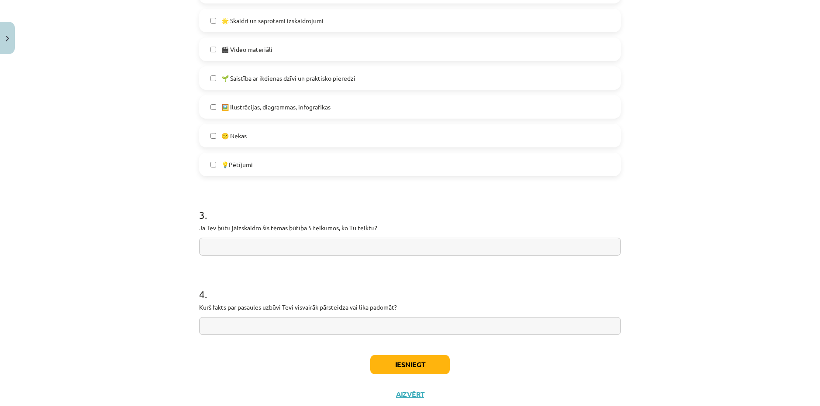
scroll to position [506, 0]
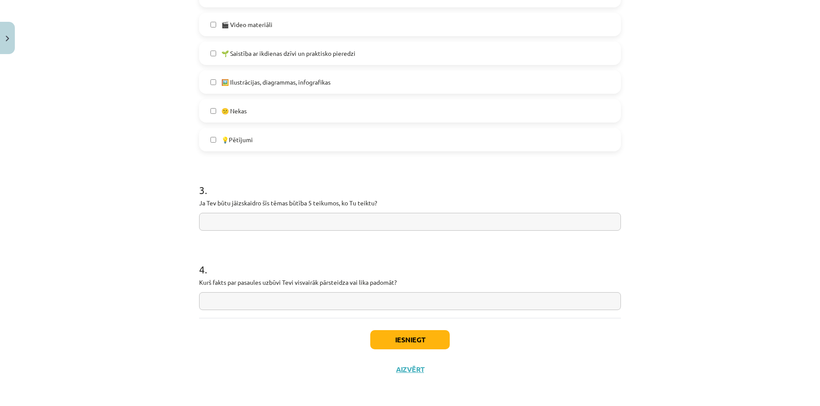
click at [317, 215] on input "text" at bounding box center [410, 222] width 422 height 18
type input "*"
click at [238, 298] on input "*" at bounding box center [410, 301] width 422 height 18
type input "*"
click at [412, 348] on button "Iesniegt" at bounding box center [409, 339] width 79 height 19
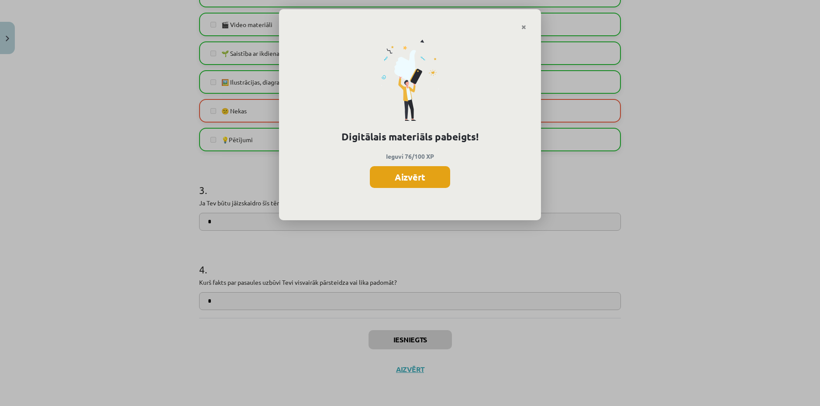
click at [422, 184] on button "Aizvērt" at bounding box center [410, 177] width 80 height 22
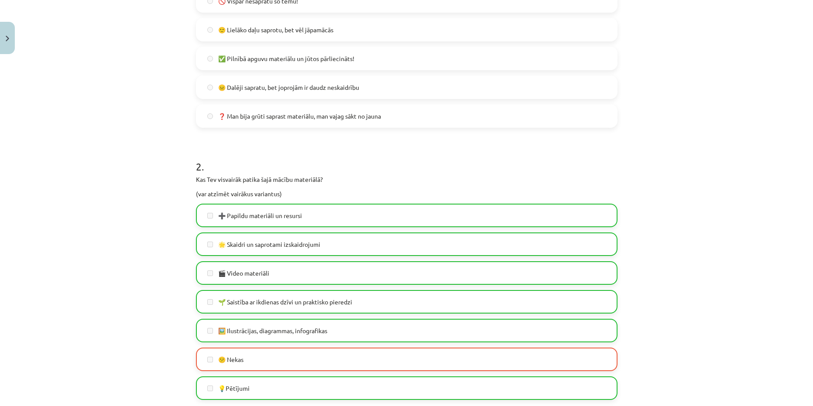
scroll to position [288, 0]
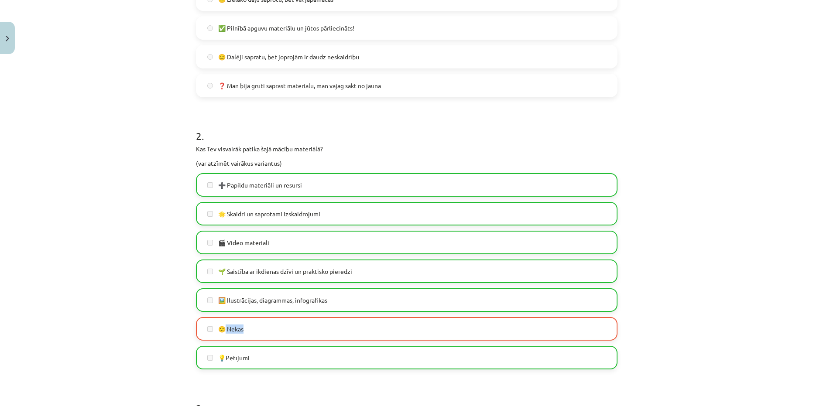
drag, startPoint x: 223, startPoint y: 323, endPoint x: 275, endPoint y: 323, distance: 51.1
click at [275, 323] on label "😕 Nekas" at bounding box center [407, 329] width 420 height 22
click at [285, 326] on label "😕 Nekas" at bounding box center [407, 329] width 420 height 22
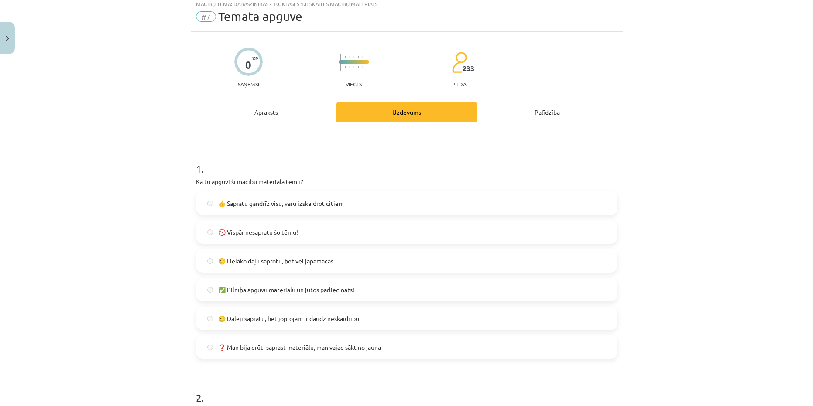
scroll to position [0, 0]
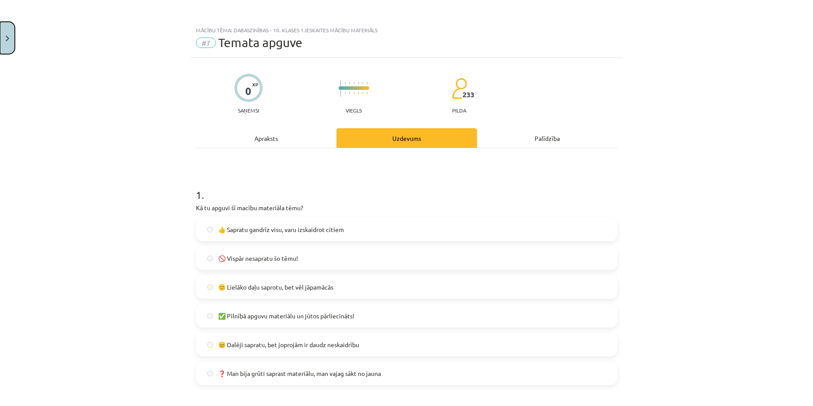
click at [5, 24] on button "Close" at bounding box center [7, 38] width 15 height 32
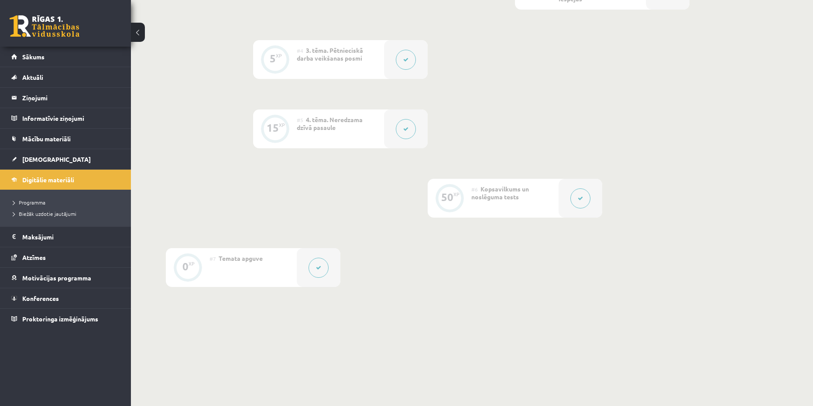
scroll to position [443, 0]
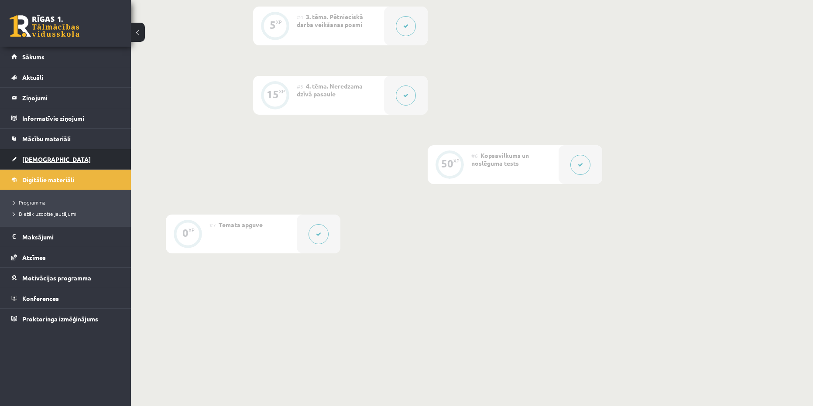
click at [45, 155] on link "[DEMOGRAPHIC_DATA]" at bounding box center [65, 159] width 109 height 20
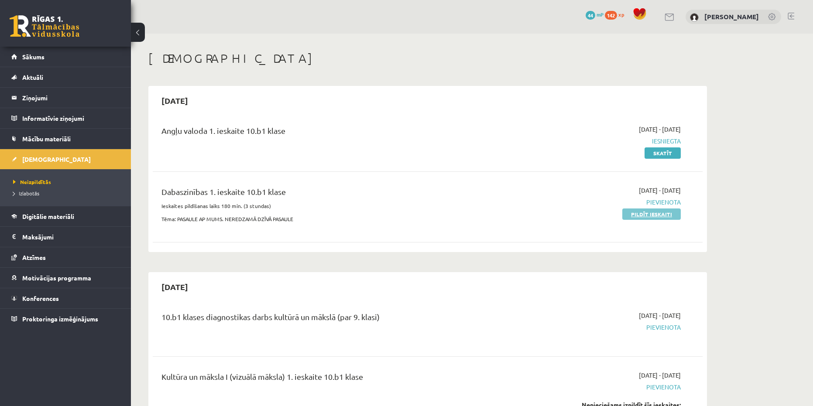
click at [663, 217] on link "Pildīt ieskaiti" at bounding box center [651, 214] width 58 height 11
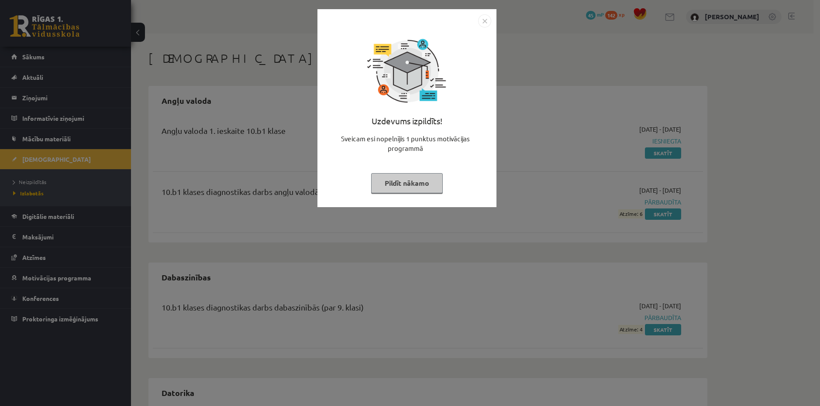
click at [428, 184] on button "Pildīt nākamo" at bounding box center [407, 183] width 72 height 20
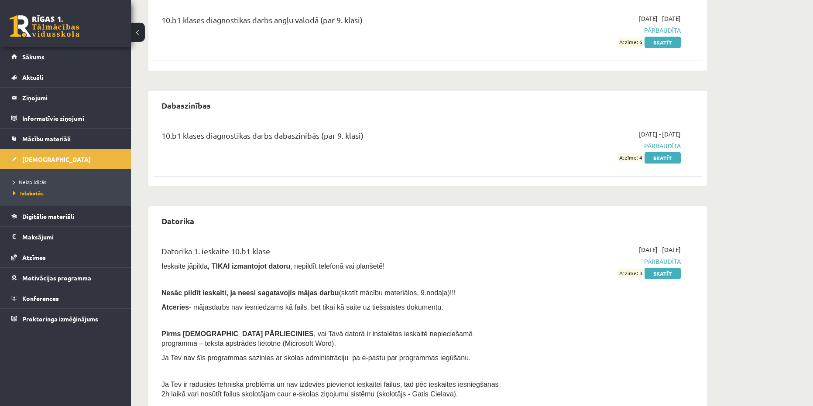
scroll to position [175, 0]
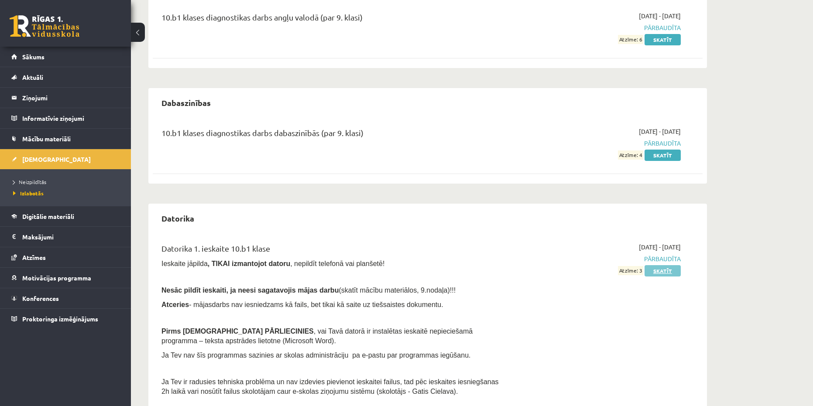
click at [663, 272] on link "Skatīt" at bounding box center [663, 270] width 36 height 11
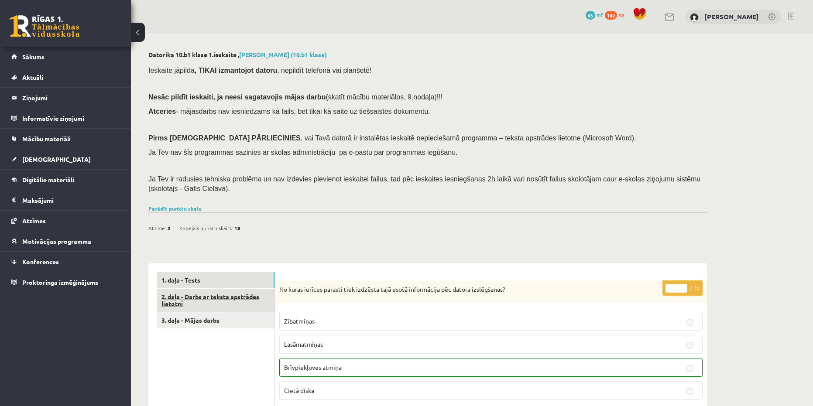
click at [193, 299] on link "2. daļa - Darbs ar teksta apstrādes lietotni" at bounding box center [215, 301] width 117 height 24
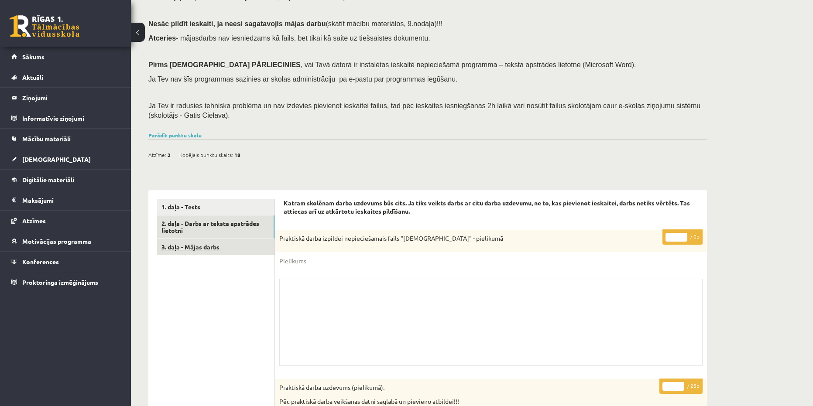
click at [204, 248] on link "3. daļa - Mājas darbs" at bounding box center [215, 247] width 117 height 16
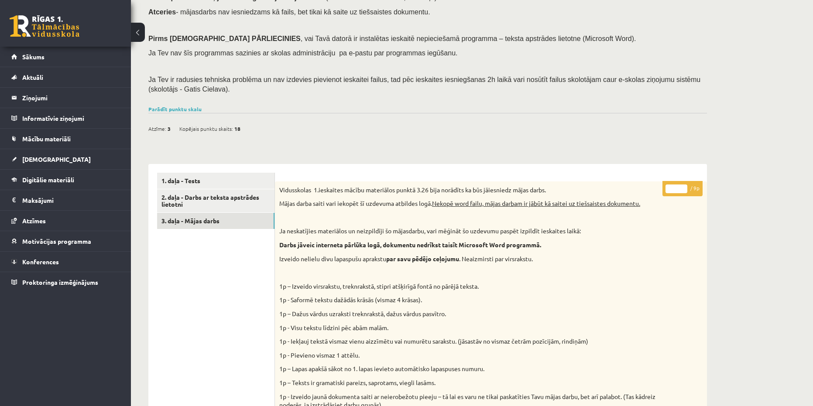
scroll to position [74, 0]
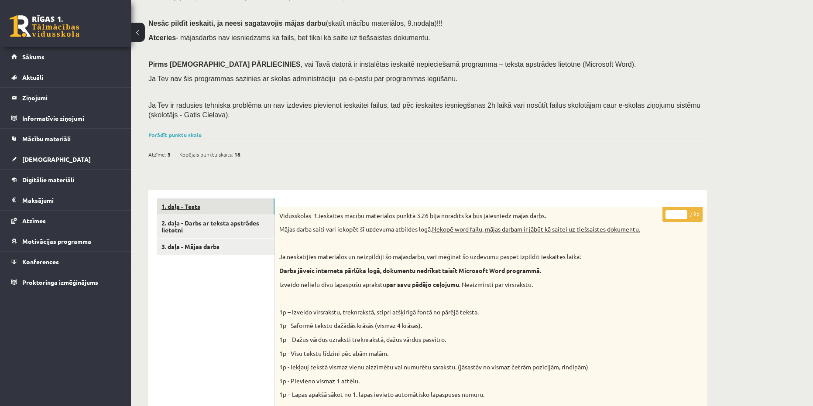
click at [189, 205] on link "1. daļa - Tests" at bounding box center [215, 207] width 117 height 16
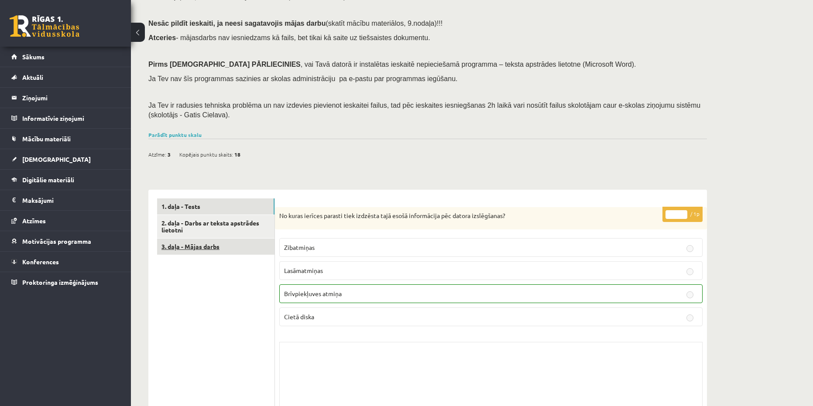
click at [203, 242] on link "3. daļa - Mājas darbs" at bounding box center [215, 247] width 117 height 16
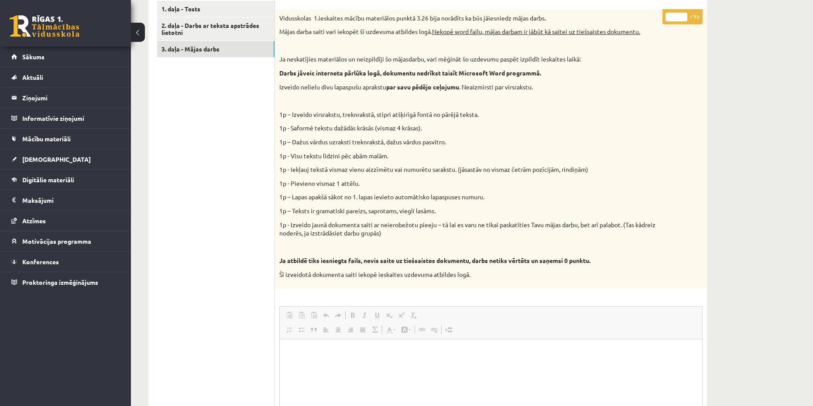
scroll to position [161, 0]
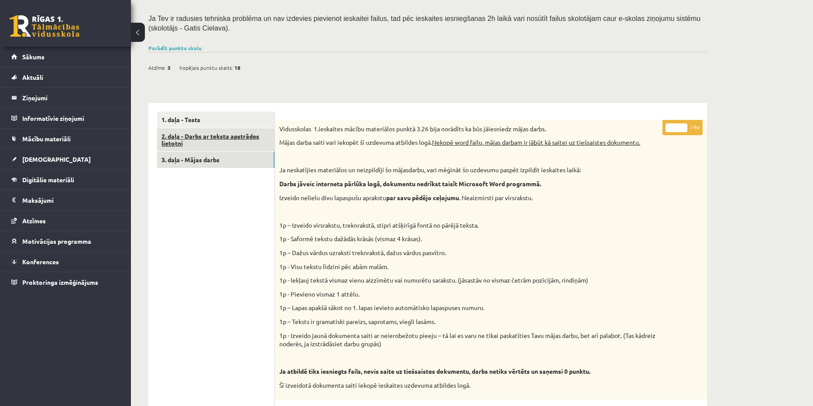
click at [191, 143] on link "2. daļa - Darbs ar teksta apstrādes lietotni" at bounding box center [215, 140] width 117 height 24
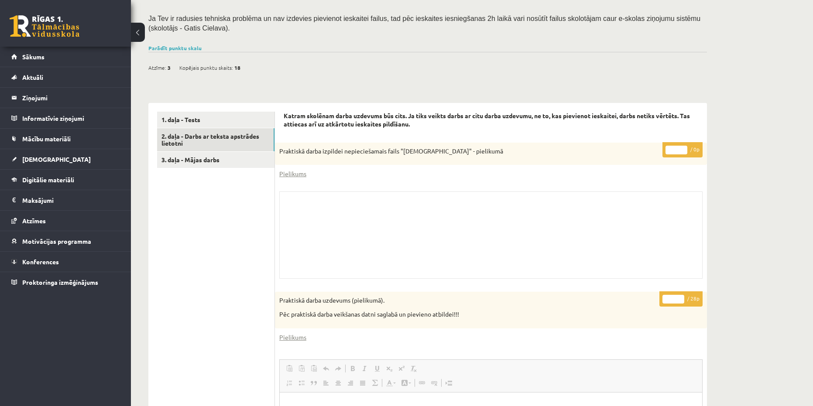
scroll to position [0, 0]
click at [203, 121] on link "1. daļa - Tests" at bounding box center [215, 120] width 117 height 16
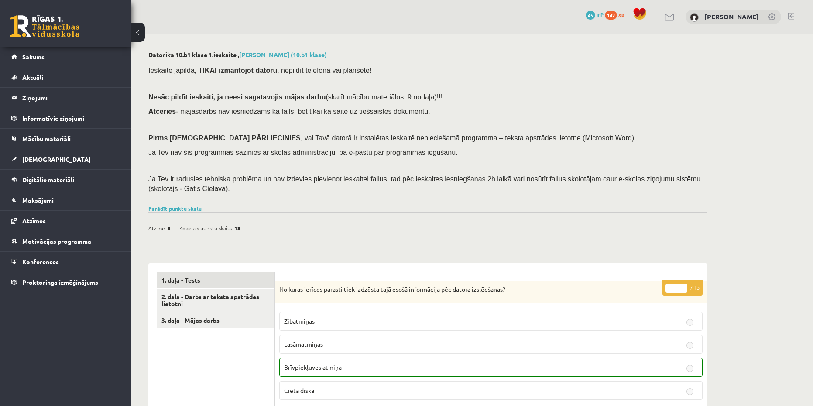
click at [140, 31] on button at bounding box center [138, 32] width 14 height 19
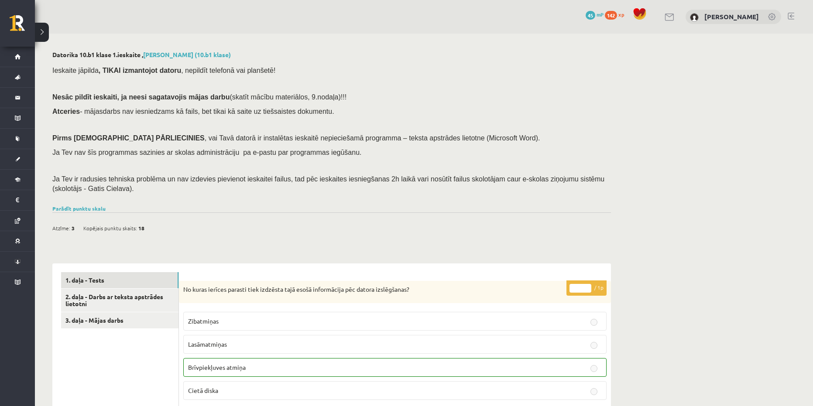
click at [43, 33] on button at bounding box center [42, 32] width 14 height 19
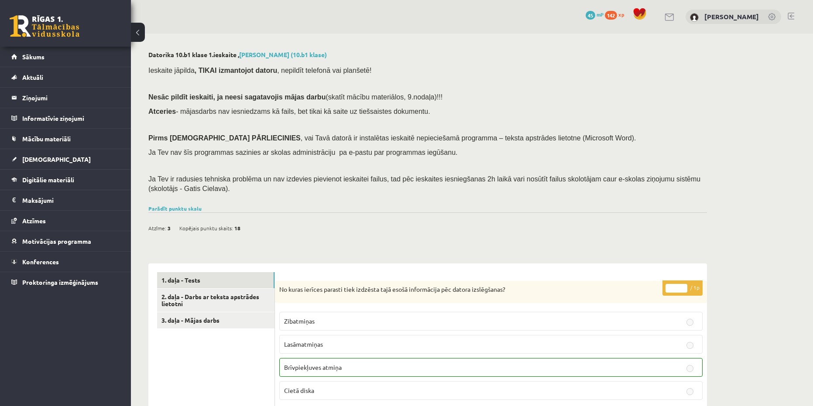
click at [34, 22] on link at bounding box center [45, 26] width 70 height 22
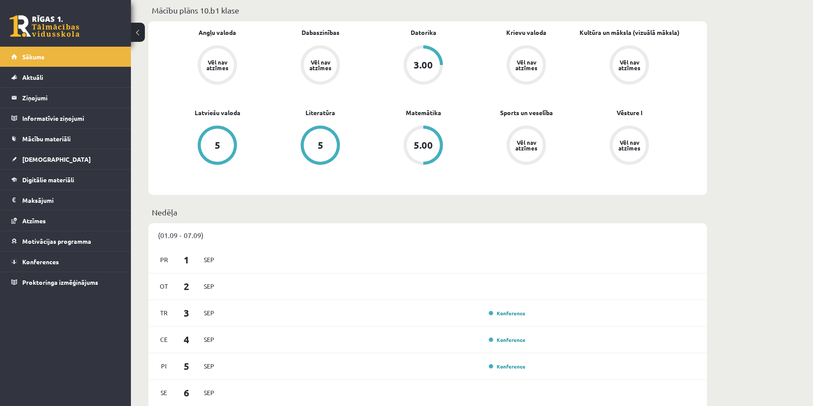
scroll to position [262, 0]
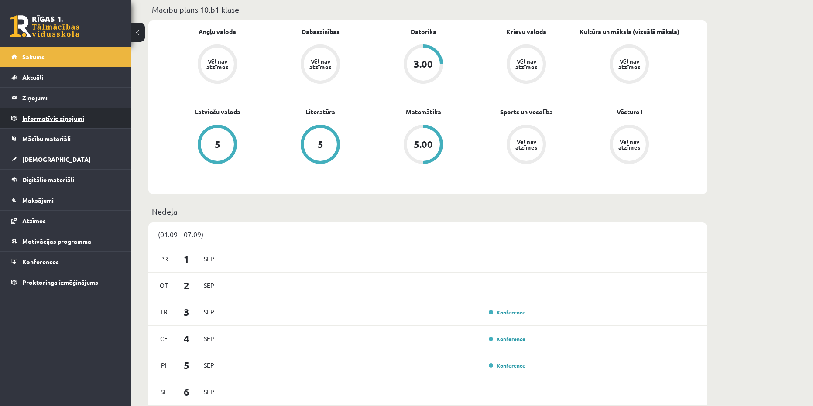
click at [48, 114] on legend "Informatīvie ziņojumi 0" at bounding box center [71, 118] width 98 height 20
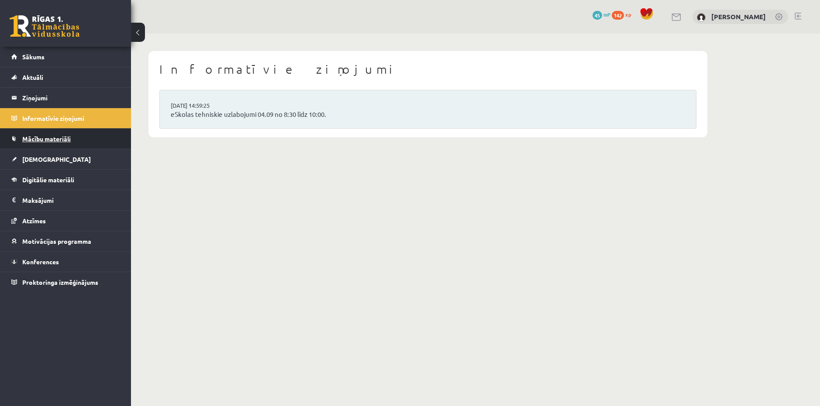
click at [57, 140] on span "Mācību materiāli" at bounding box center [46, 139] width 48 height 8
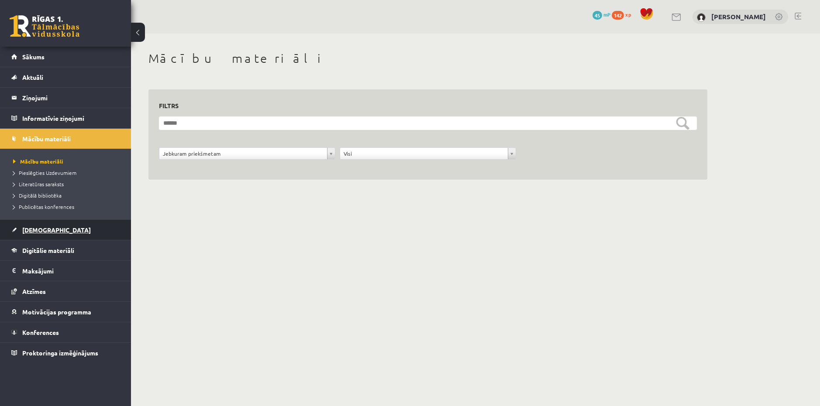
click at [57, 232] on link "[DEMOGRAPHIC_DATA]" at bounding box center [65, 230] width 109 height 20
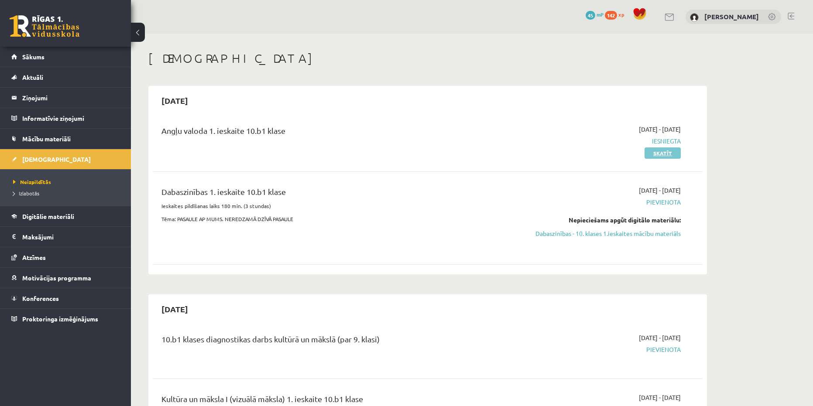
click at [674, 155] on link "Skatīt" at bounding box center [663, 153] width 36 height 11
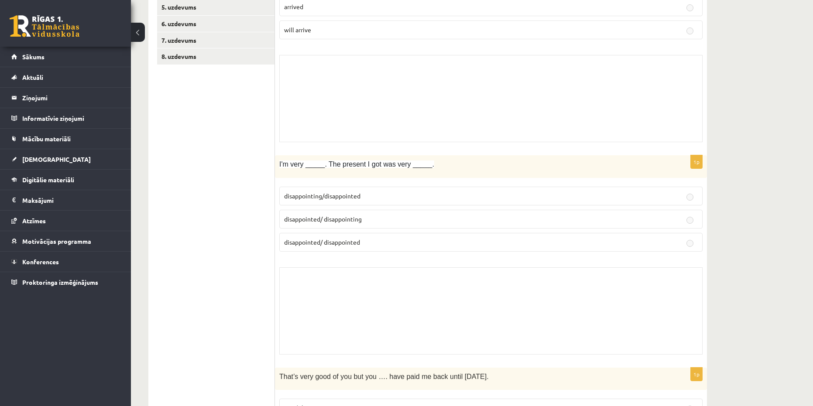
scroll to position [86, 0]
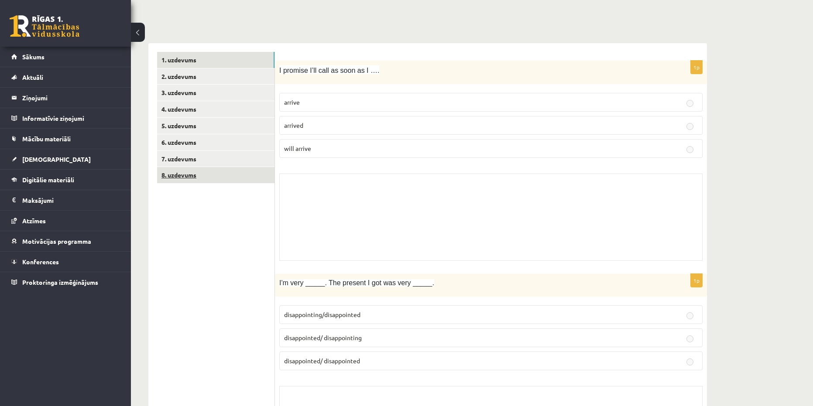
click at [189, 177] on link "8. uzdevums" at bounding box center [215, 175] width 117 height 16
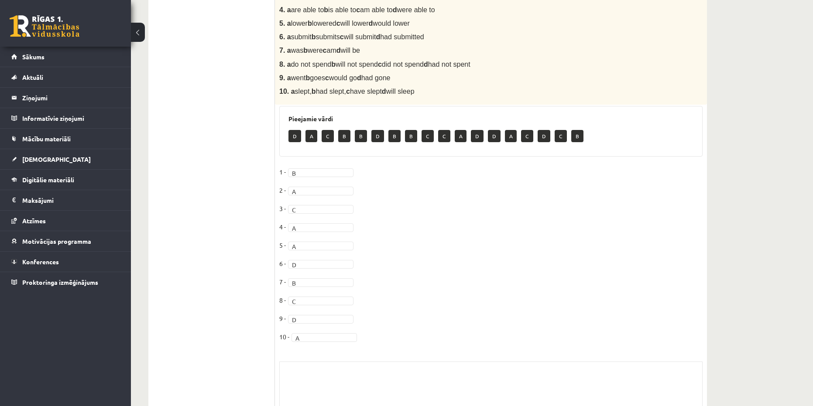
scroll to position [163, 0]
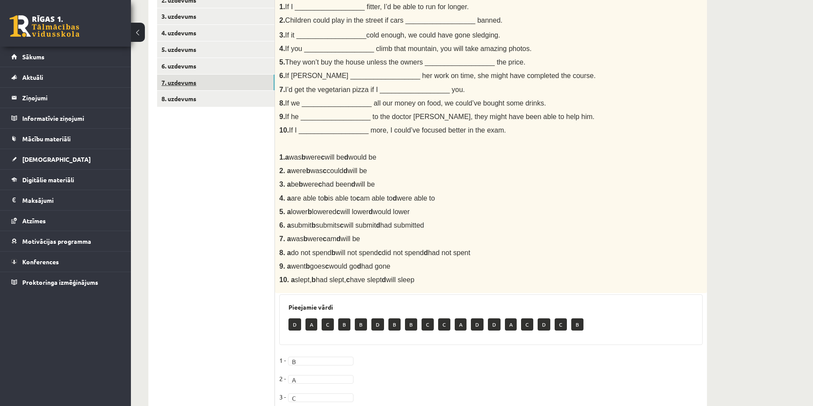
click at [179, 87] on link "7. uzdevums" at bounding box center [215, 83] width 117 height 16
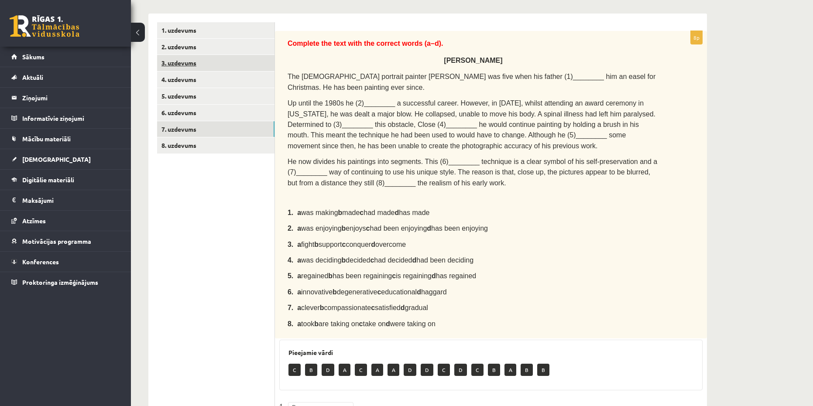
click at [182, 70] on link "3. uzdevums" at bounding box center [215, 63] width 117 height 16
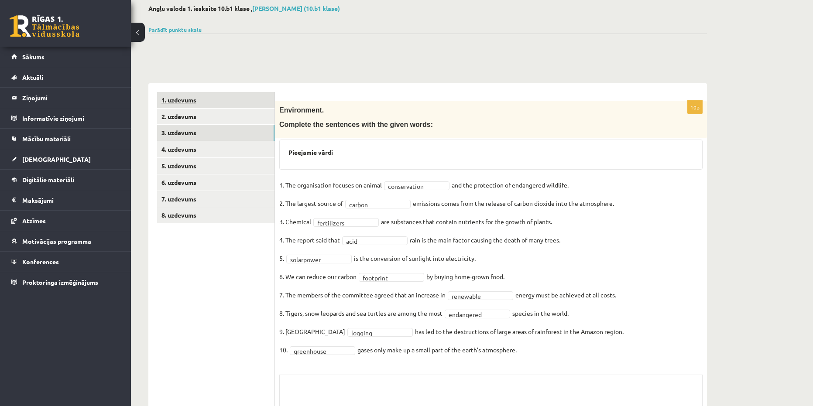
scroll to position [45, 0]
click at [181, 103] on link "1. uzdevums" at bounding box center [215, 101] width 117 height 16
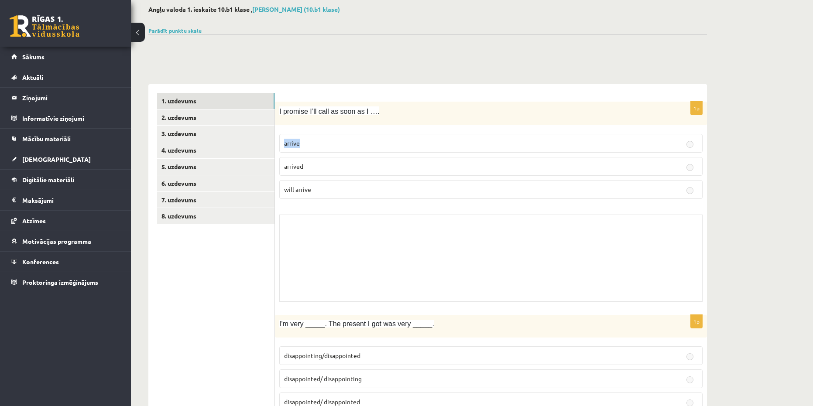
click at [690, 145] on label "arrive" at bounding box center [490, 143] width 423 height 19
click at [689, 161] on label "arrived" at bounding box center [490, 166] width 423 height 19
click at [692, 184] on label "will arrive" at bounding box center [490, 189] width 423 height 19
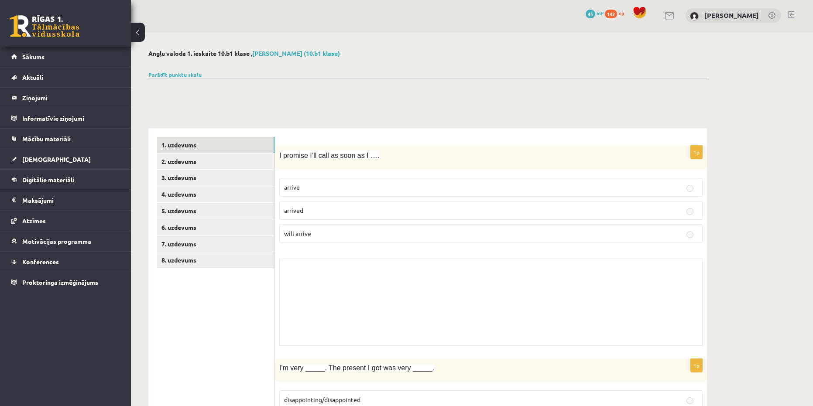
scroll to position [0, 0]
click at [33, 155] on link "[DEMOGRAPHIC_DATA]" at bounding box center [65, 159] width 109 height 20
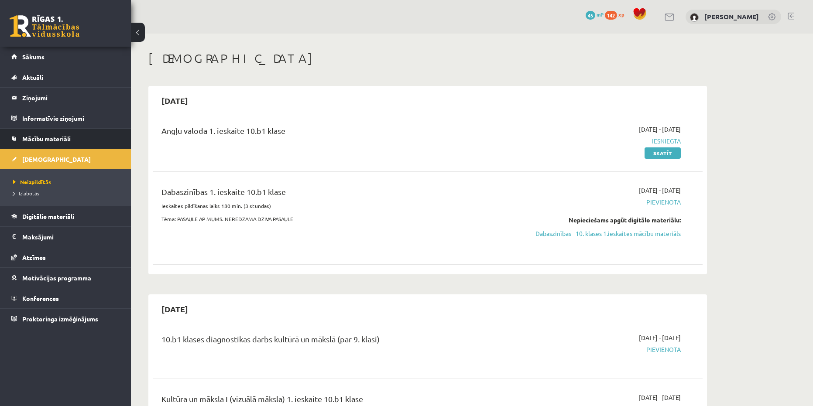
click at [33, 137] on span "Mācību materiāli" at bounding box center [46, 139] width 48 height 8
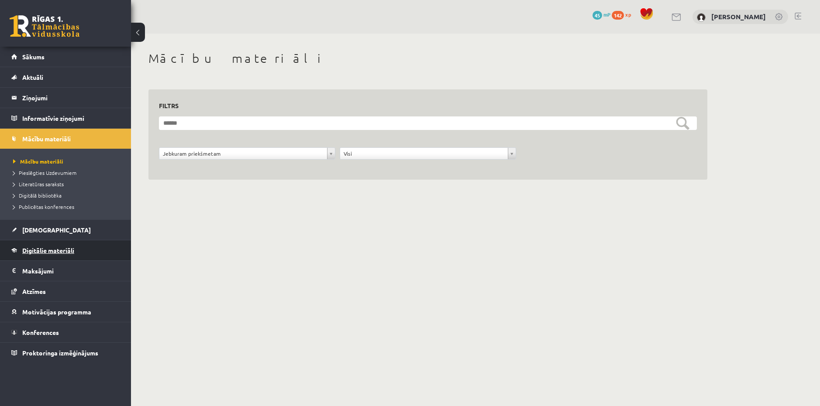
click at [51, 254] on link "Digitālie materiāli" at bounding box center [65, 251] width 109 height 20
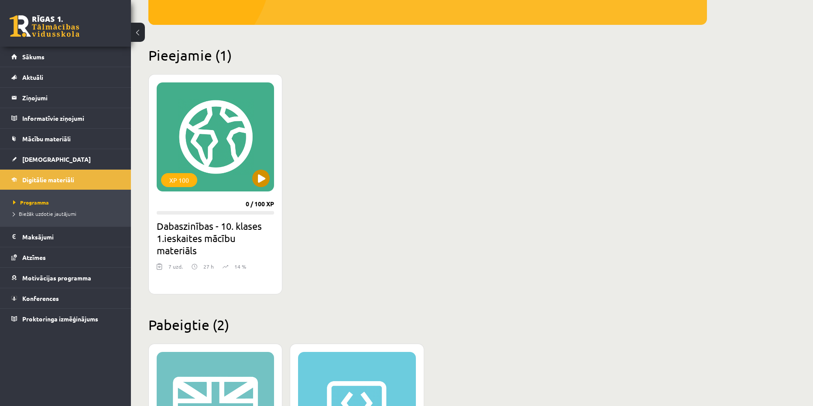
scroll to position [218, 0]
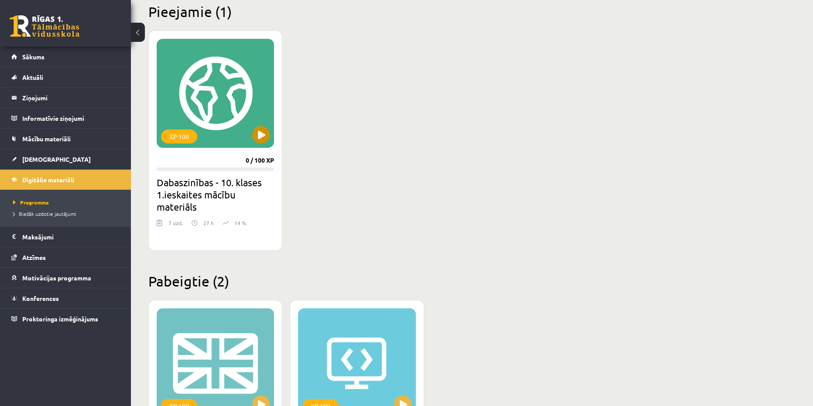
click at [245, 112] on div "XP 100" at bounding box center [215, 93] width 117 height 109
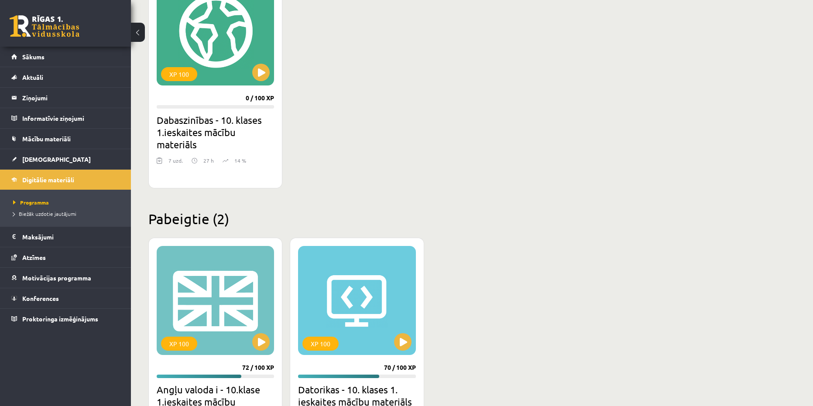
scroll to position [349, 0]
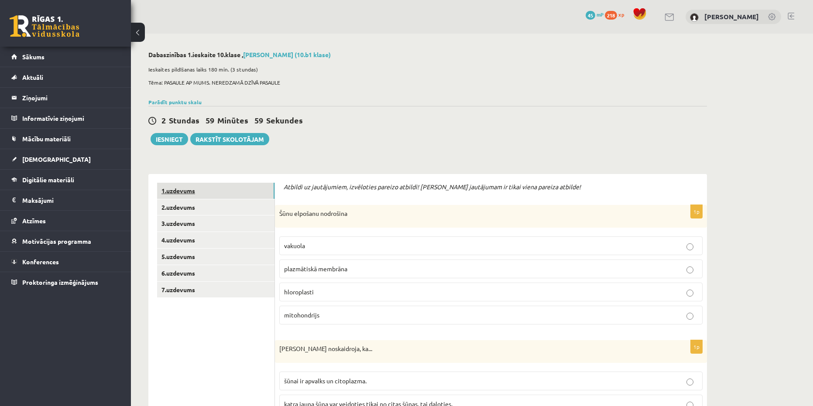
click at [196, 195] on link "1.uzdevums" at bounding box center [215, 191] width 117 height 16
click at [179, 212] on link "2.uzdevums" at bounding box center [215, 207] width 117 height 16
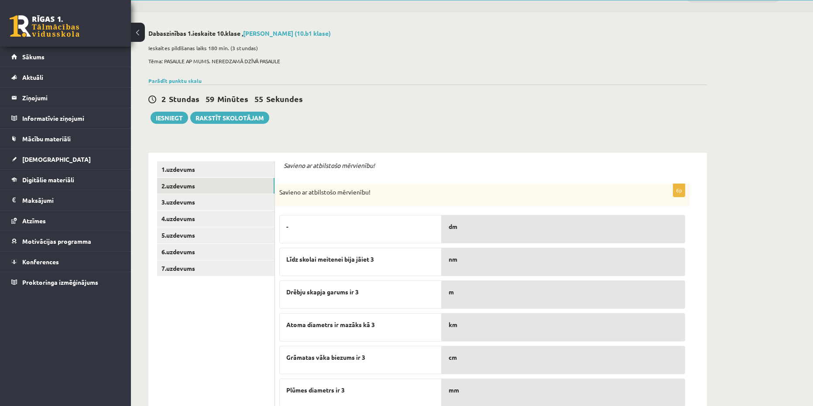
scroll to position [86, 0]
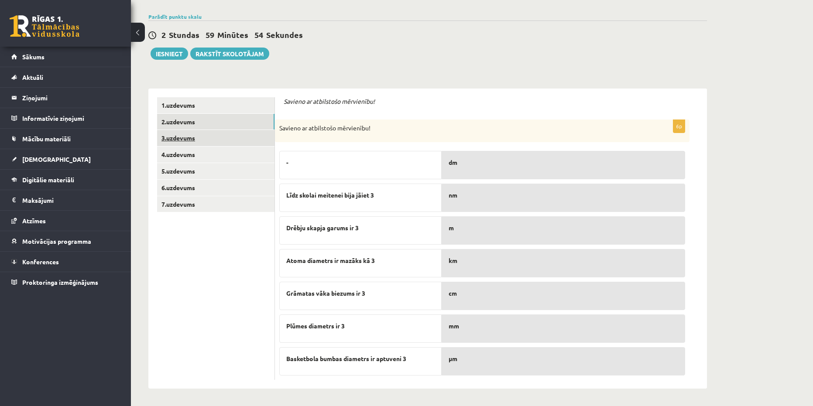
click at [172, 140] on link "3.uzdevums" at bounding box center [215, 138] width 117 height 16
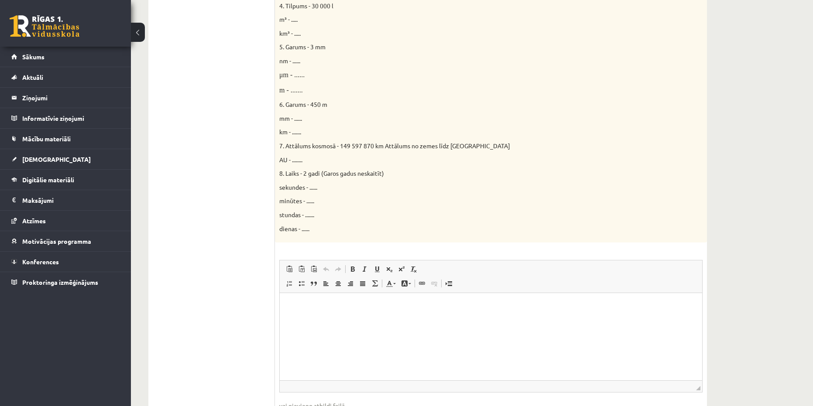
scroll to position [431, 0]
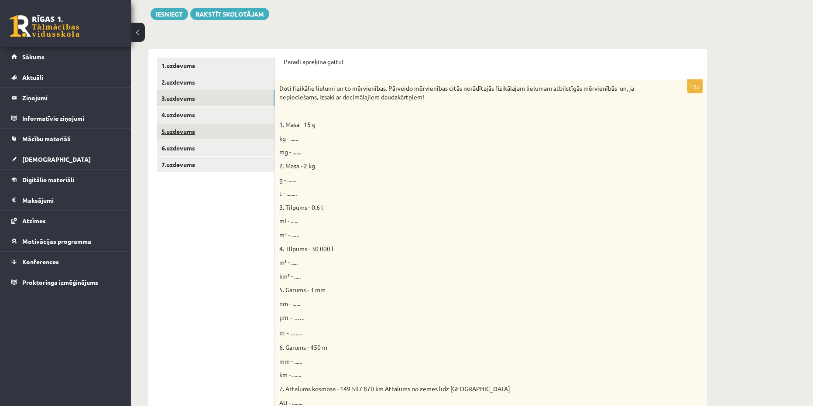
click at [173, 131] on link "5.uzdevums" at bounding box center [215, 132] width 117 height 16
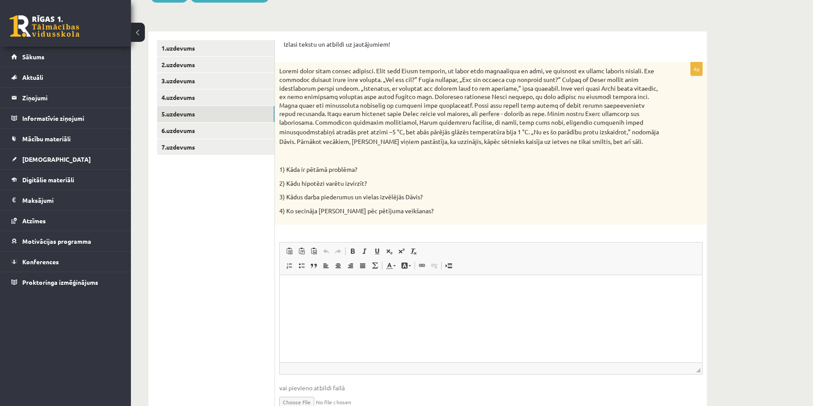
scroll to position [189, 0]
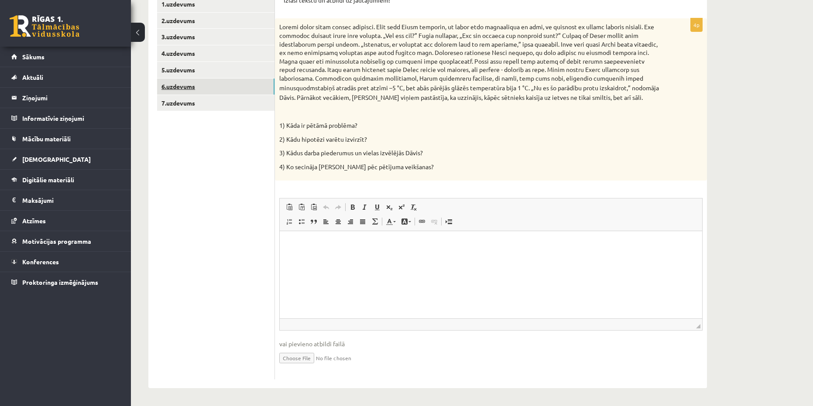
click at [189, 89] on link "6.uzdevums" at bounding box center [215, 87] width 117 height 16
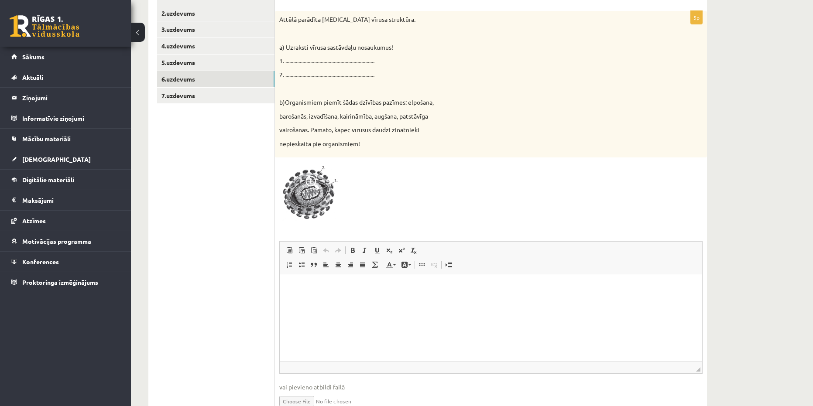
scroll to position [107, 0]
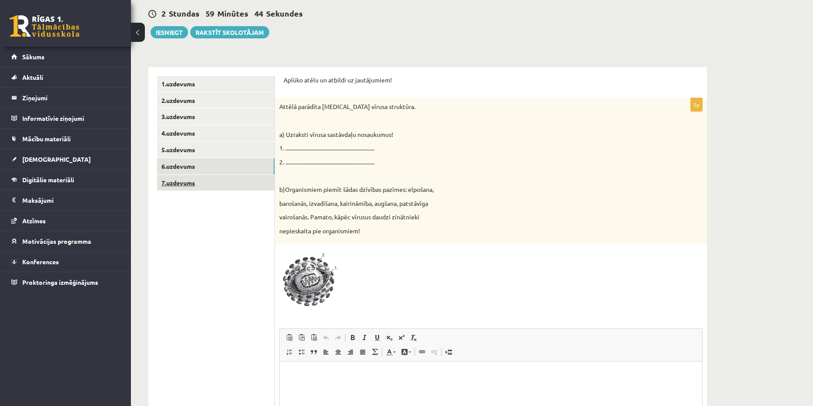
click at [186, 181] on link "7.uzdevums" at bounding box center [215, 183] width 117 height 16
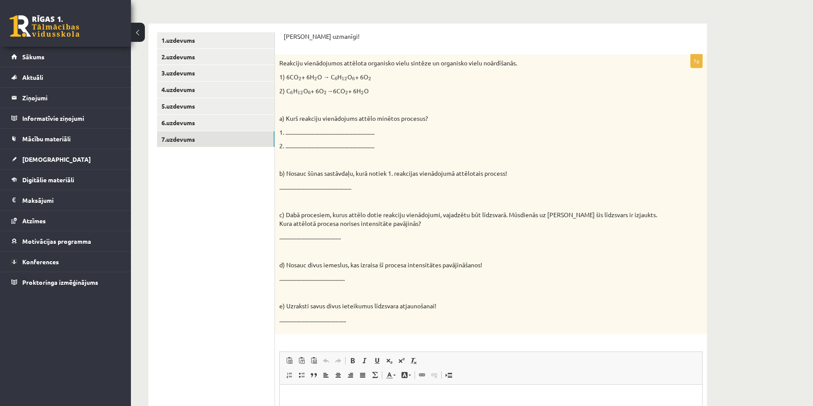
scroll to position [0, 0]
click at [176, 44] on link "1.uzdevums" at bounding box center [215, 40] width 117 height 16
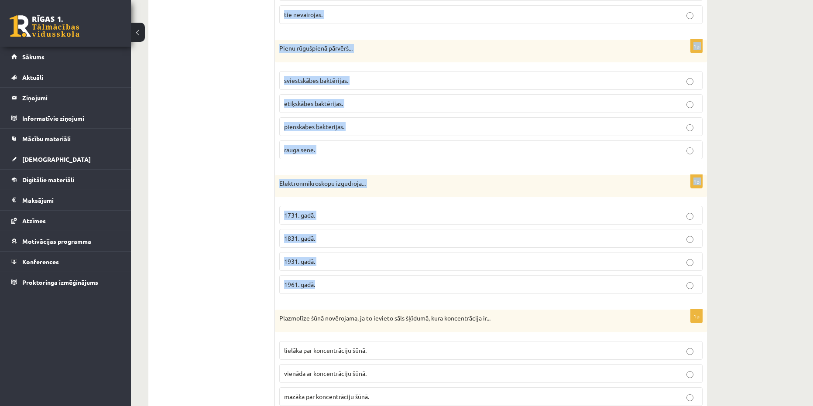
scroll to position [2521, 0]
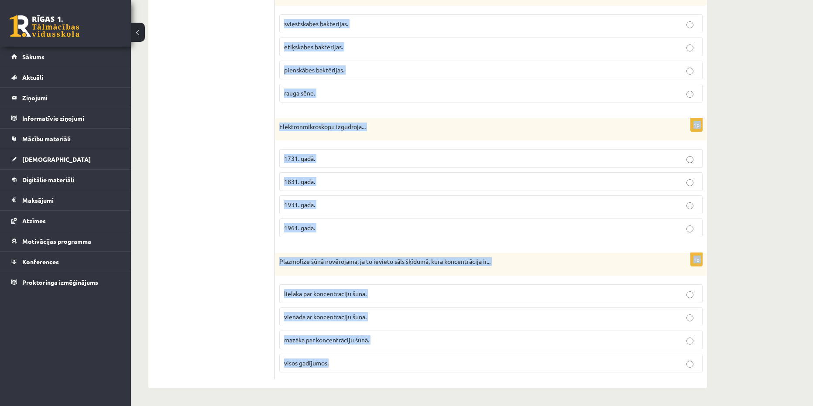
copy form "Loremip do sitametcons, adipiscing elitsed doeiusm! Tempor incididunt ut labor …"
drag, startPoint x: 292, startPoint y: 123, endPoint x: 421, endPoint y: 356, distance: 266.7
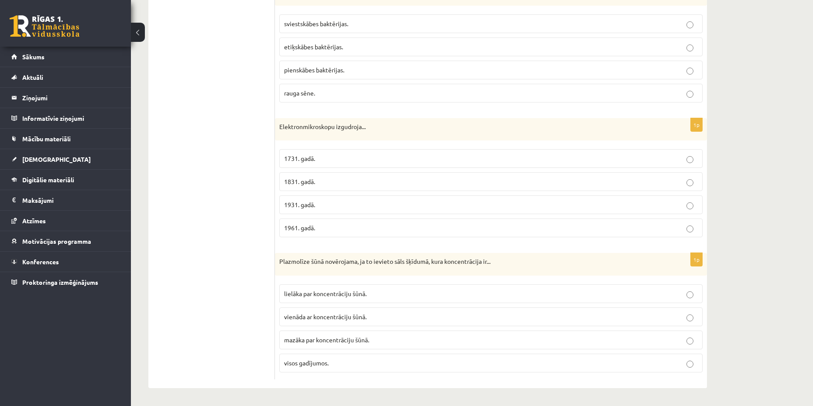
drag, startPoint x: 237, startPoint y: 56, endPoint x: 310, endPoint y: 58, distance: 72.9
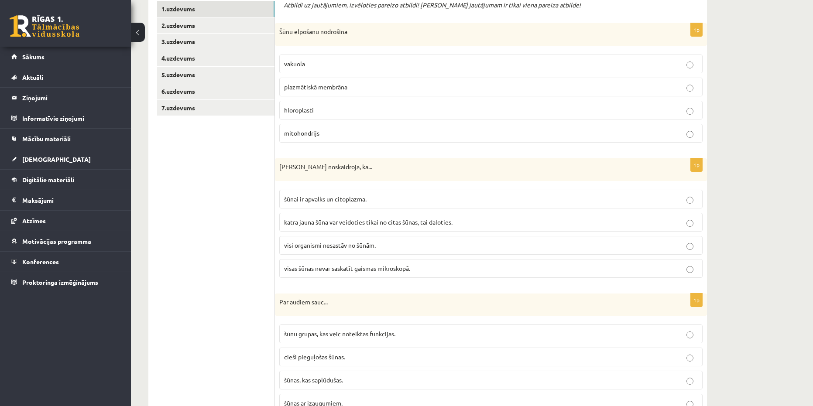
scroll to position [175, 0]
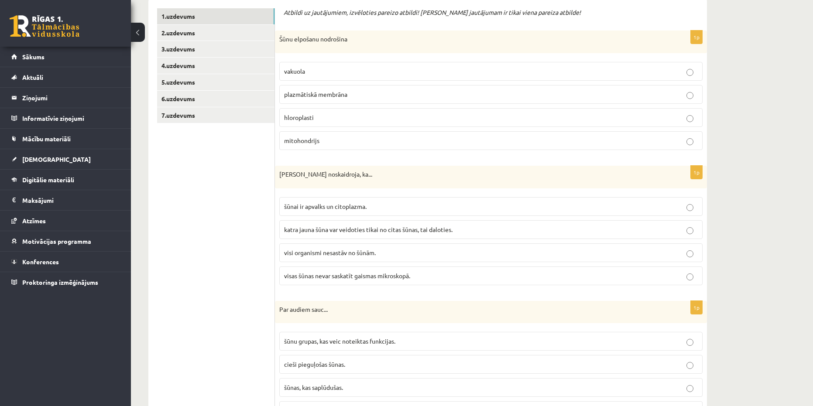
click at [383, 141] on p "mitohondrijs" at bounding box center [491, 140] width 414 height 9
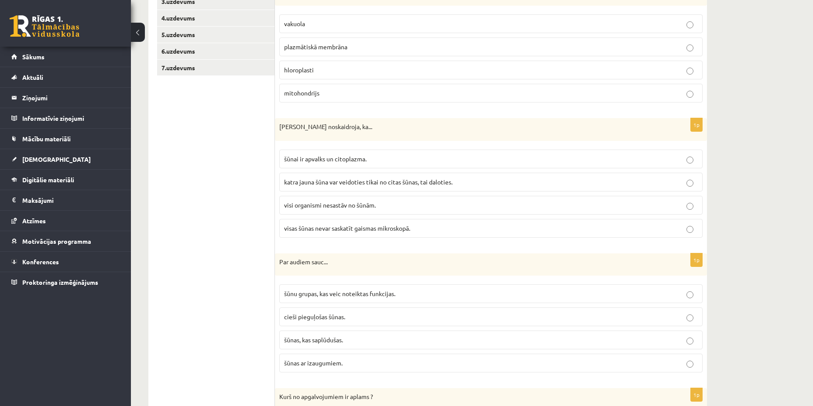
scroll to position [262, 0]
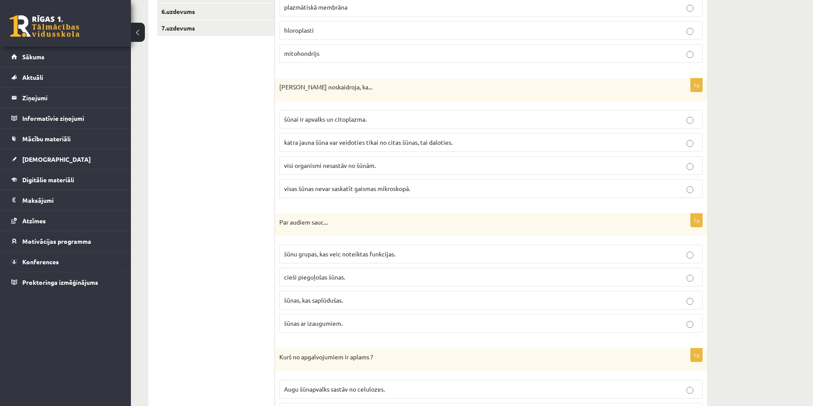
click at [365, 144] on span "katra jauna šūna var veidoties tikai no citas šūnas, tai daloties." at bounding box center [368, 142] width 168 height 8
click at [351, 254] on span "šūnu grupas, kas veic noteiktas funkcijas." at bounding box center [339, 254] width 111 height 8
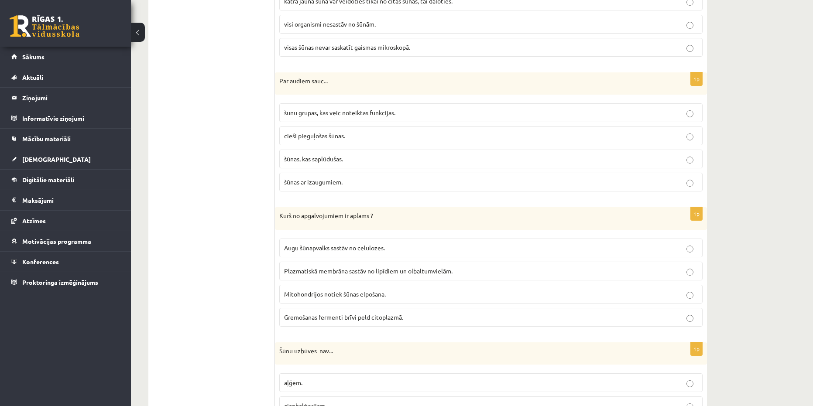
scroll to position [437, 0]
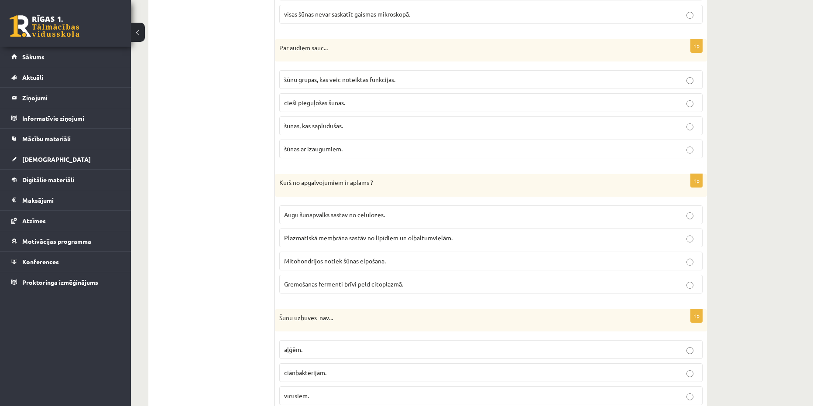
click at [331, 285] on span "Gremošanas fermenti brīvi peld citoplazmā." at bounding box center [343, 284] width 119 height 8
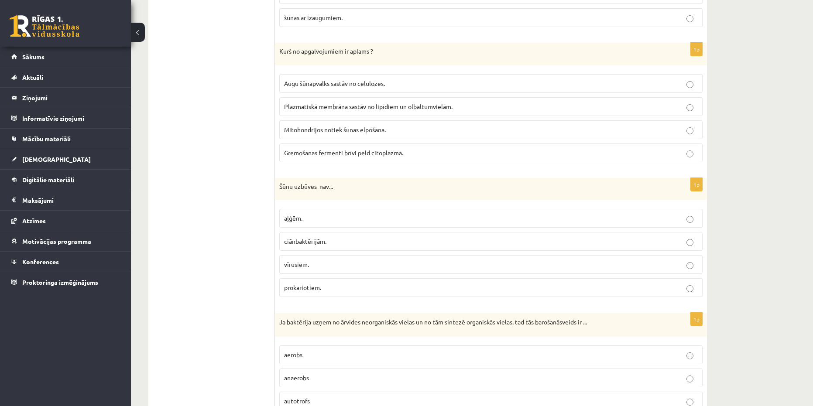
scroll to position [611, 0]
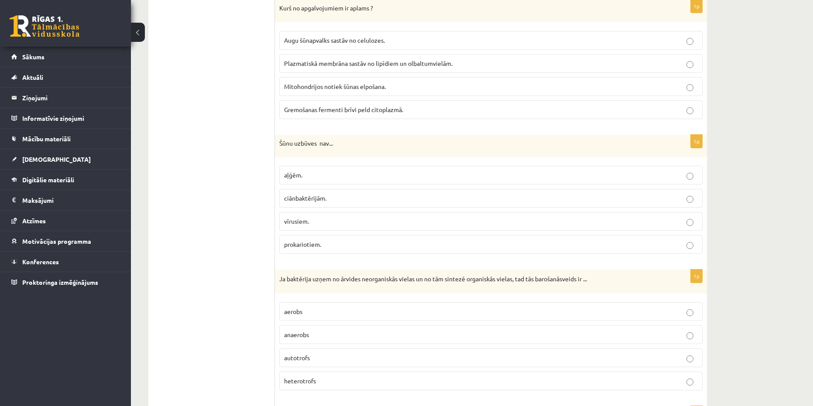
click at [317, 220] on p "vīrusiem." at bounding box center [491, 221] width 414 height 9
click at [324, 247] on p "prokariotiem." at bounding box center [491, 244] width 414 height 9
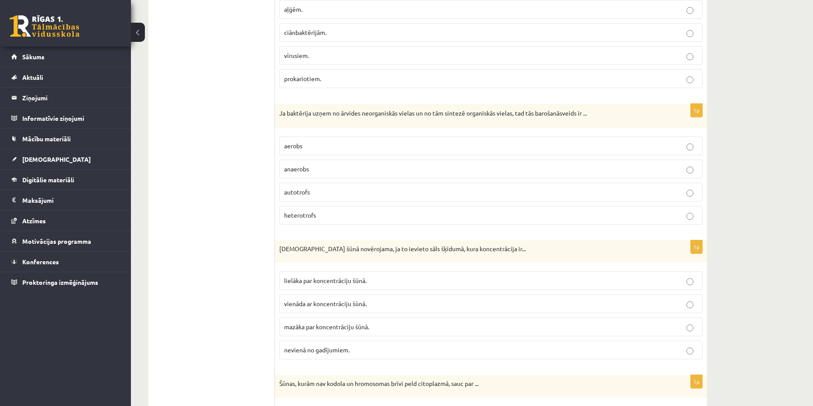
scroll to position [786, 0]
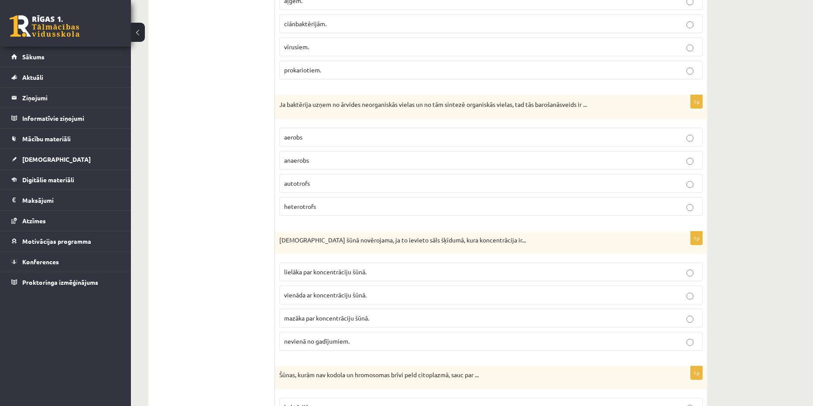
click at [316, 189] on label "autotrofs" at bounding box center [490, 183] width 423 height 19
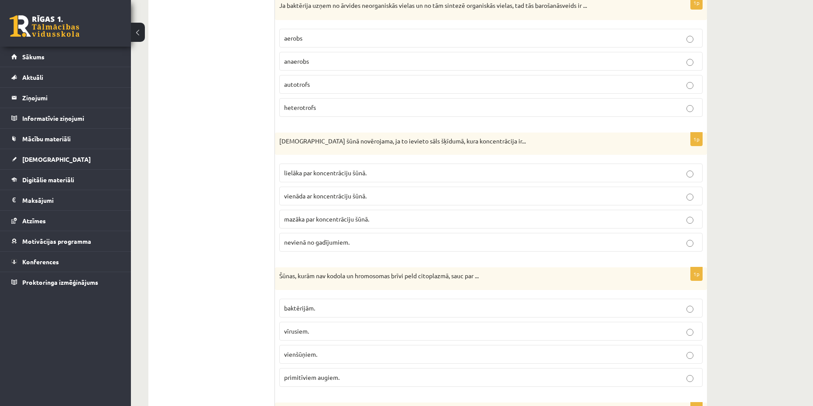
scroll to position [917, 0]
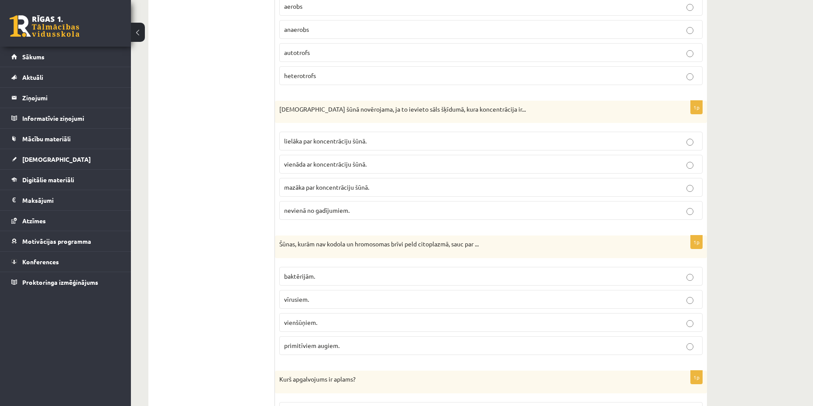
click at [351, 188] on span "mazāka par koncentrāciju šūnā." at bounding box center [326, 187] width 85 height 8
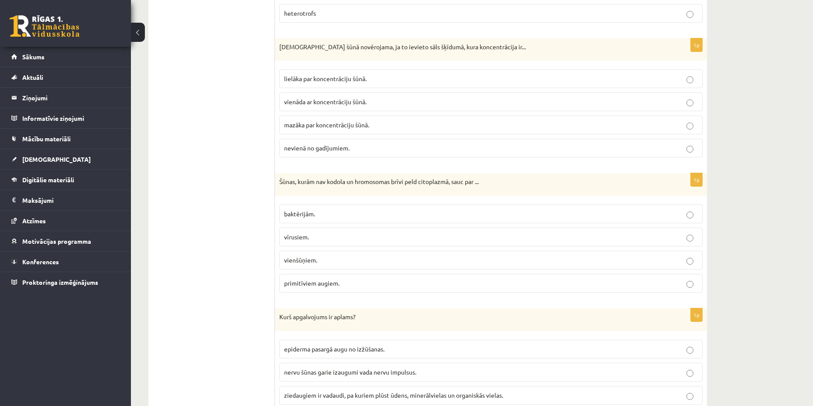
scroll to position [1091, 0]
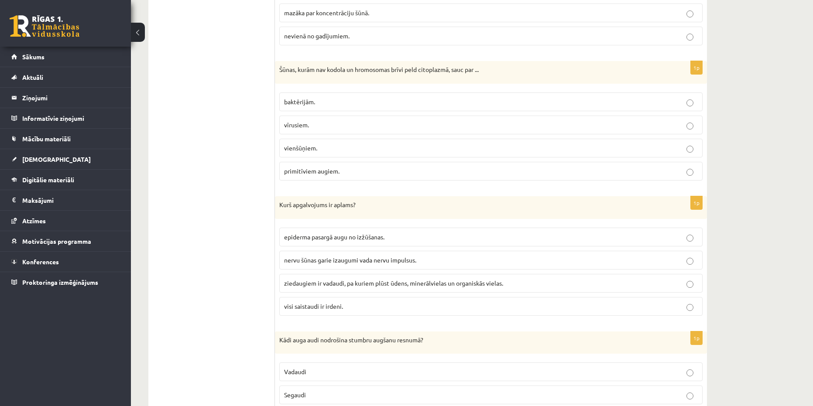
click at [310, 99] on span "baktērijām." at bounding box center [299, 102] width 31 height 8
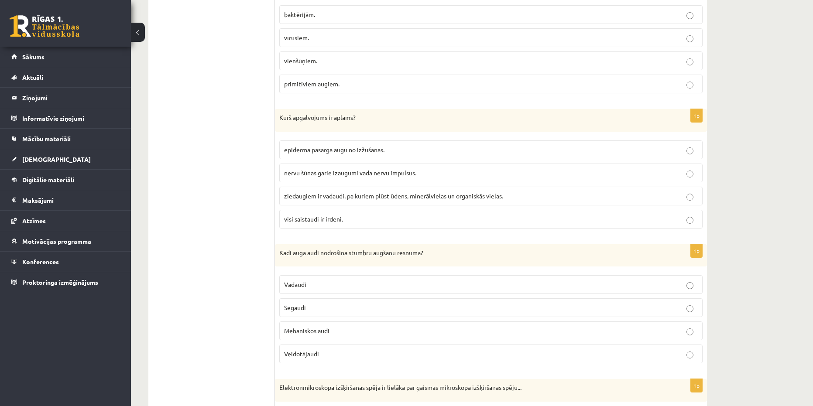
click at [314, 219] on span "visi saistaudi ir irdeni." at bounding box center [313, 219] width 59 height 8
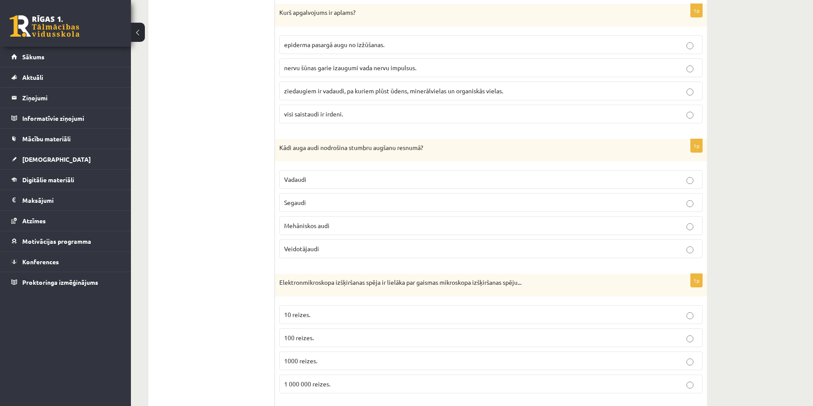
scroll to position [1310, 0]
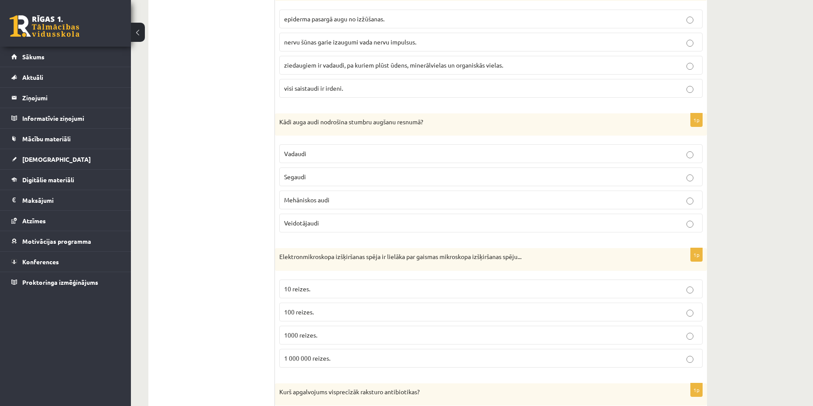
click at [313, 225] on span "Veidotājaudi" at bounding box center [301, 223] width 35 height 8
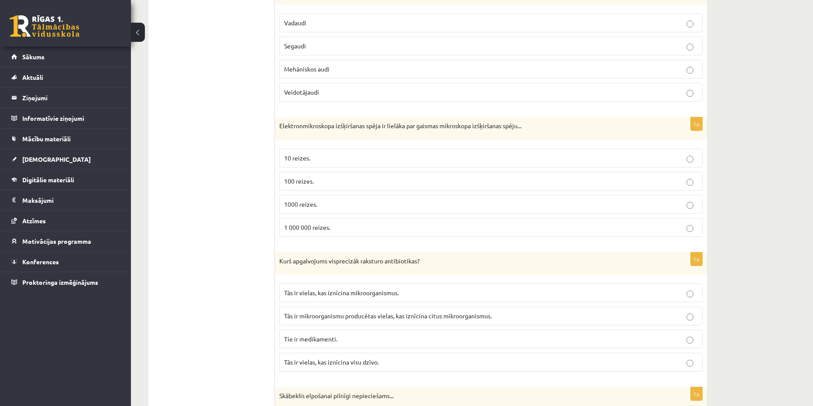
click at [313, 204] on span "1000 reizes." at bounding box center [300, 204] width 33 height 8
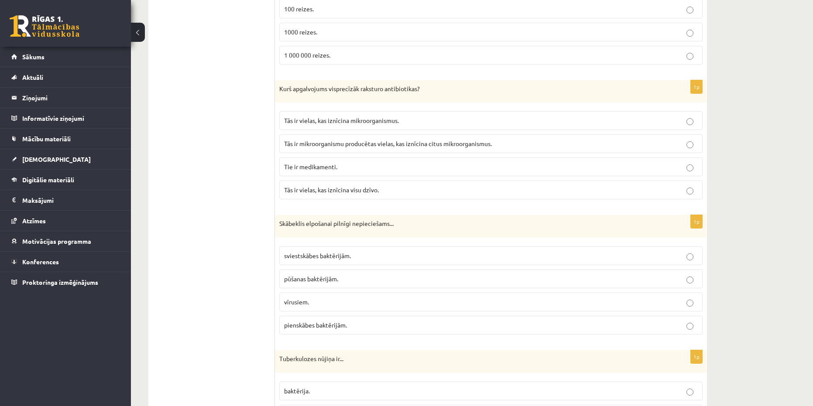
scroll to position [1615, 0]
click at [361, 142] on span "Tās ir mikroorganismu producētas vielas, kas iznīcina citus mikroorganismus." at bounding box center [388, 141] width 208 height 8
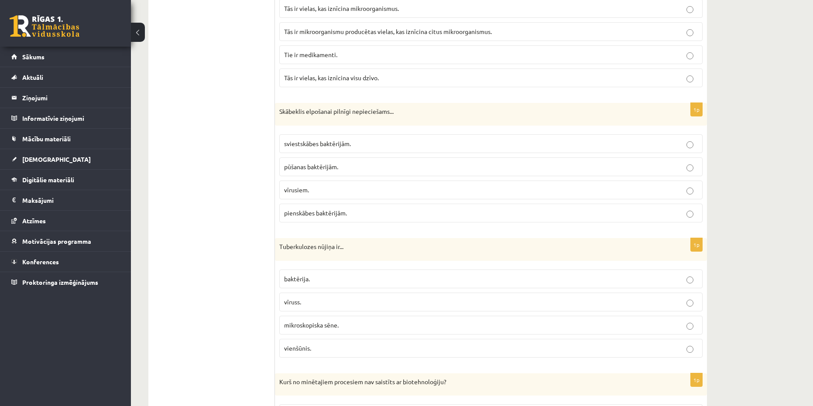
scroll to position [1746, 0]
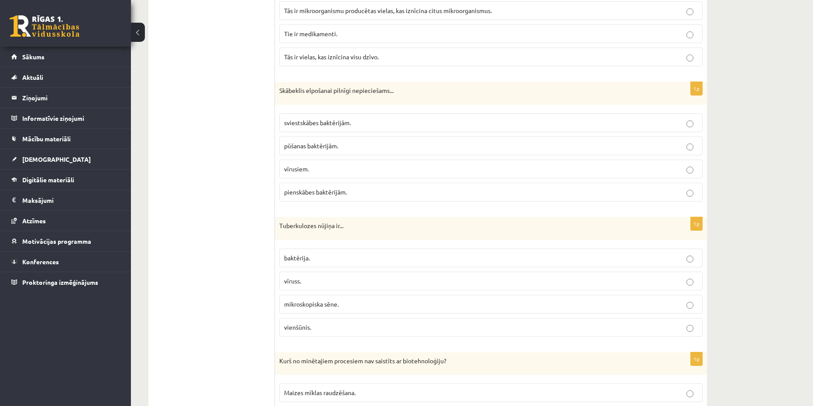
click at [335, 193] on span "pienskābes baktērijām." at bounding box center [315, 192] width 63 height 8
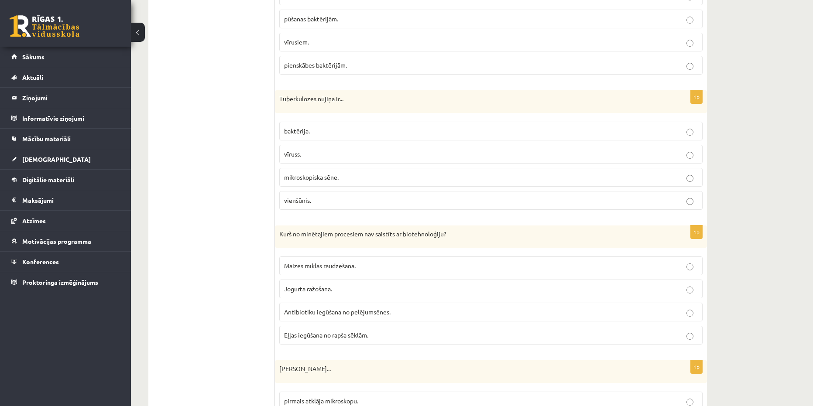
scroll to position [1877, 0]
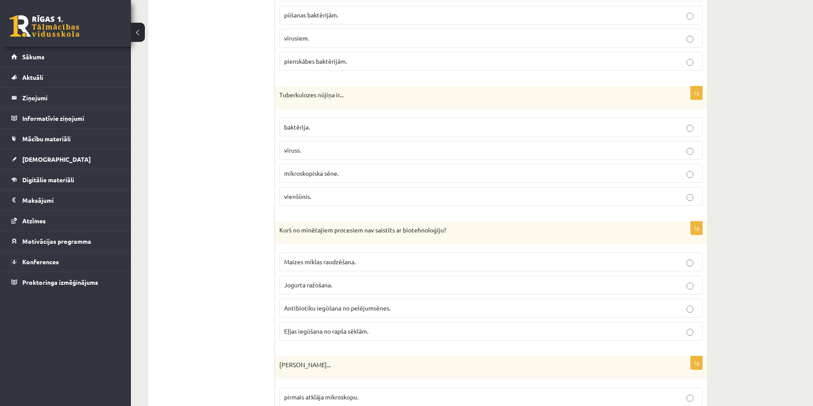
click at [313, 132] on label "baktērija." at bounding box center [490, 127] width 423 height 19
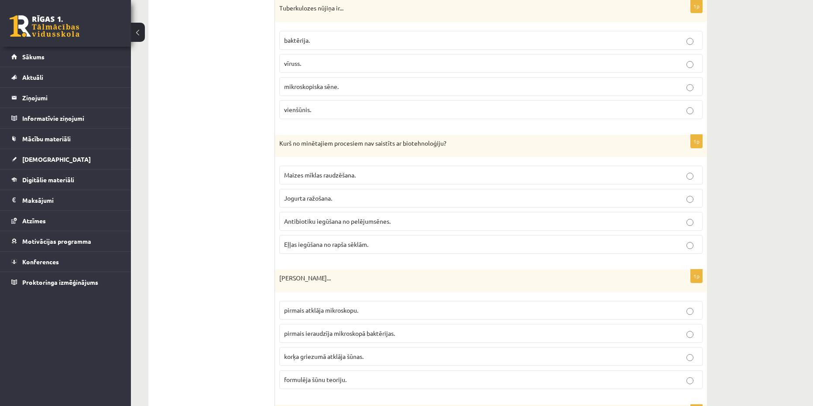
scroll to position [1964, 0]
click at [365, 245] on span "Eļļas iegūšana no rapša sēklām." at bounding box center [326, 244] width 84 height 8
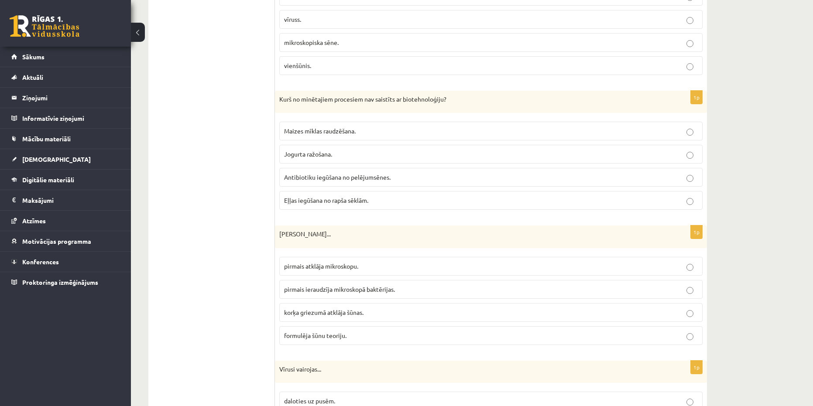
click at [362, 316] on span "korķa griezumā atklāja šūnas." at bounding box center [323, 313] width 79 height 8
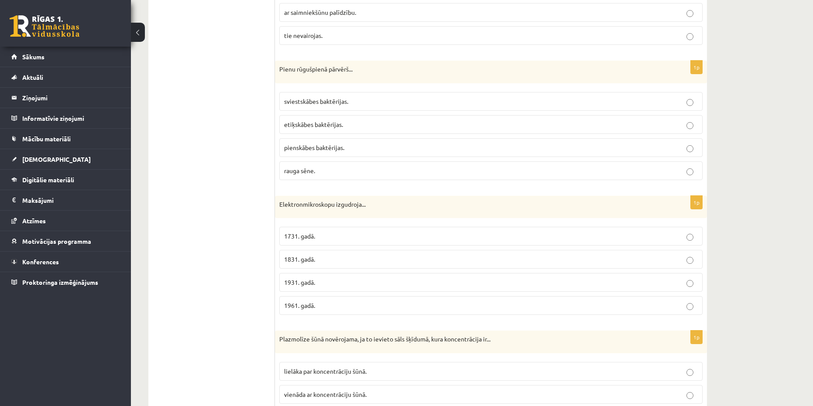
scroll to position [2444, 0]
click at [308, 282] on span "1931. gadā." at bounding box center [299, 281] width 31 height 8
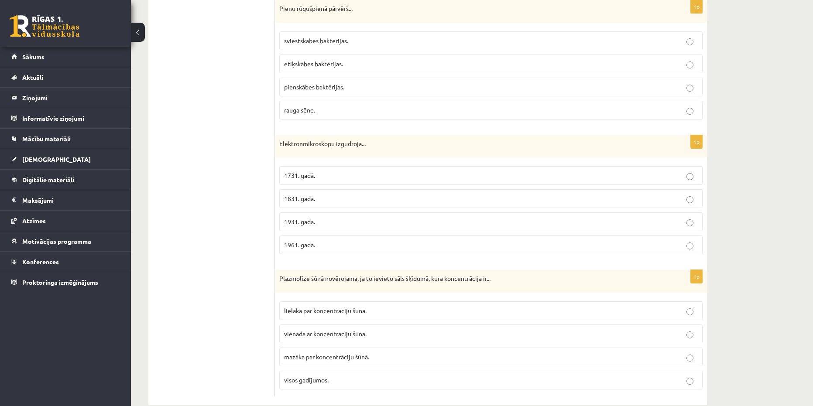
scroll to position [2521, 0]
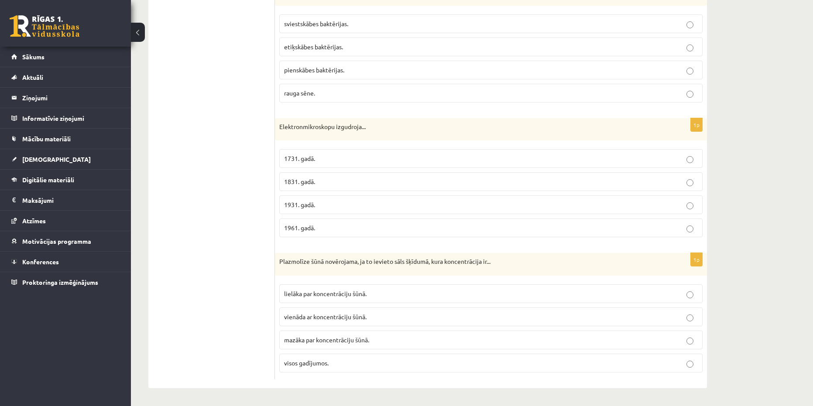
click at [306, 295] on span "lielāka par koncentrāciju šūnā." at bounding box center [325, 294] width 82 height 8
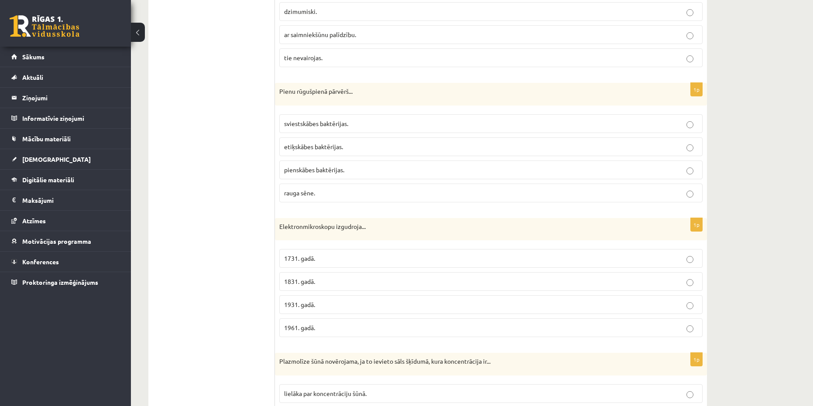
scroll to position [2390, 0]
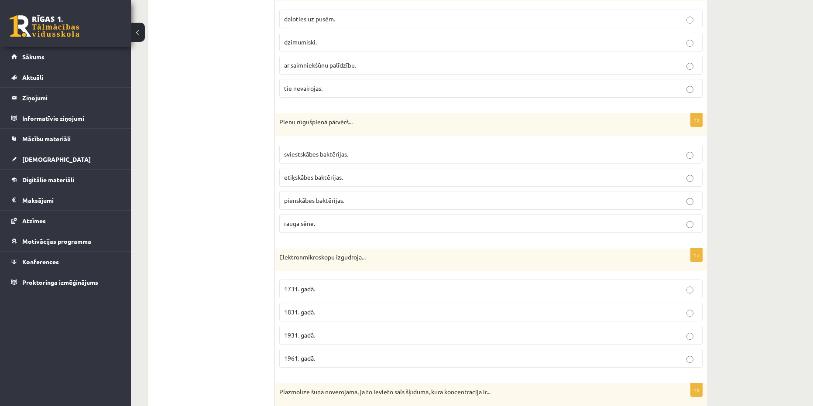
click at [343, 224] on p "rauga sēne." at bounding box center [491, 223] width 414 height 9
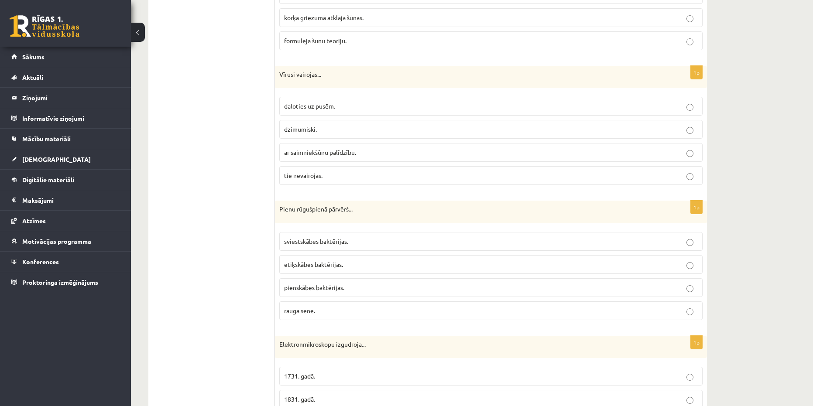
scroll to position [2259, 0]
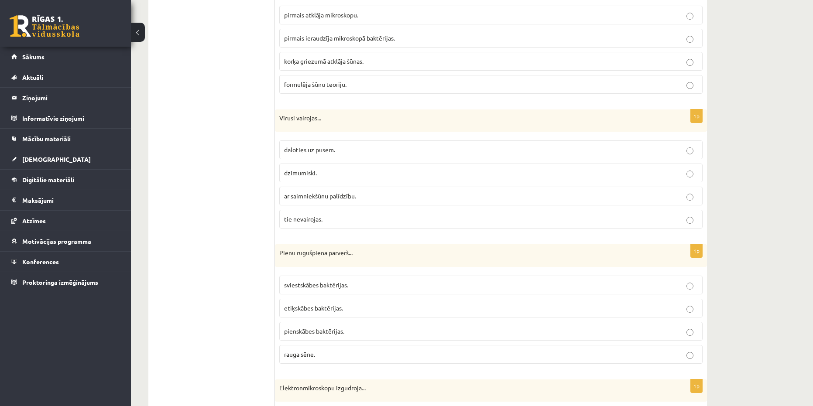
click at [326, 189] on label "ar saimniekšūnu palīdzību." at bounding box center [490, 196] width 423 height 19
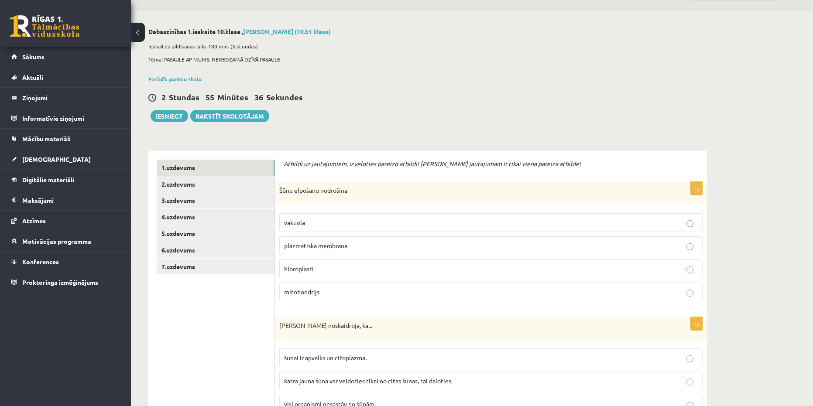
scroll to position [0, 0]
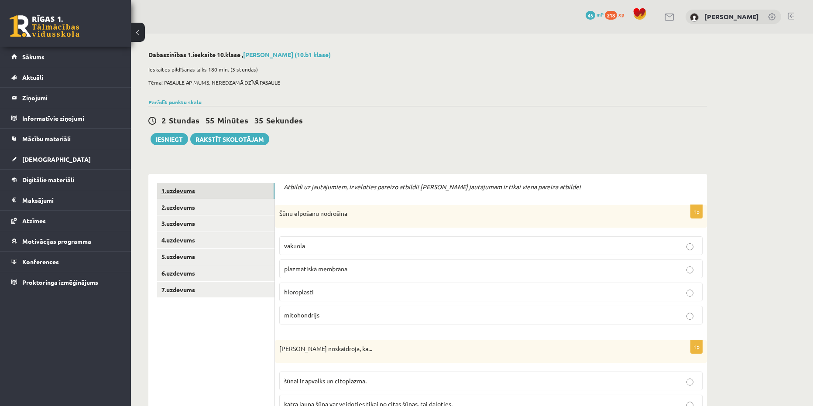
click at [180, 189] on link "1.uzdevums" at bounding box center [215, 191] width 117 height 16
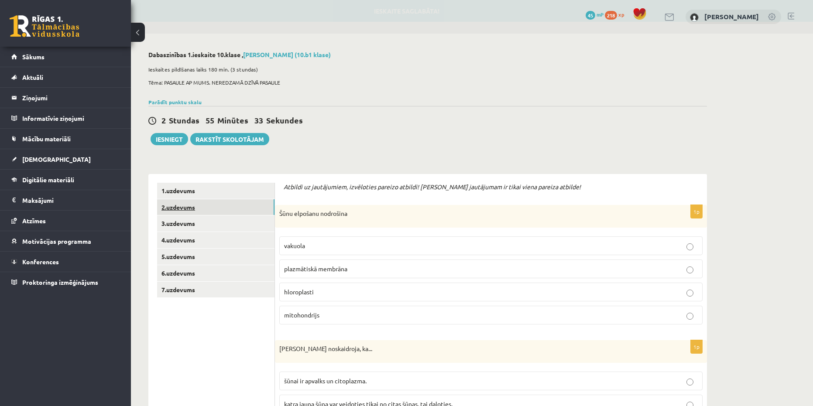
click at [182, 205] on link "2.uzdevums" at bounding box center [215, 207] width 117 height 16
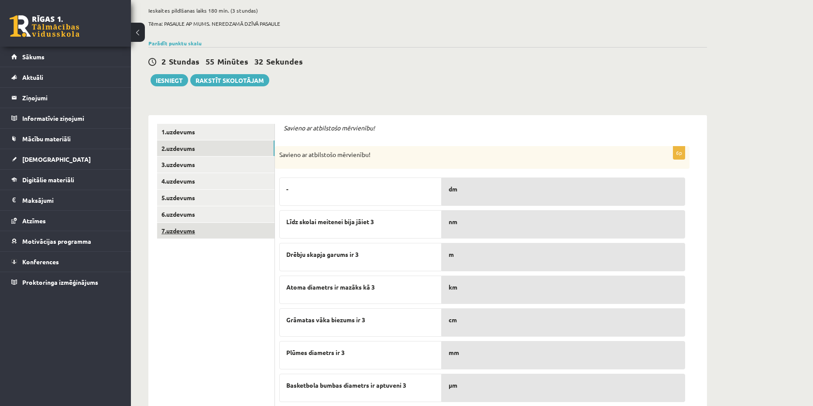
scroll to position [86, 0]
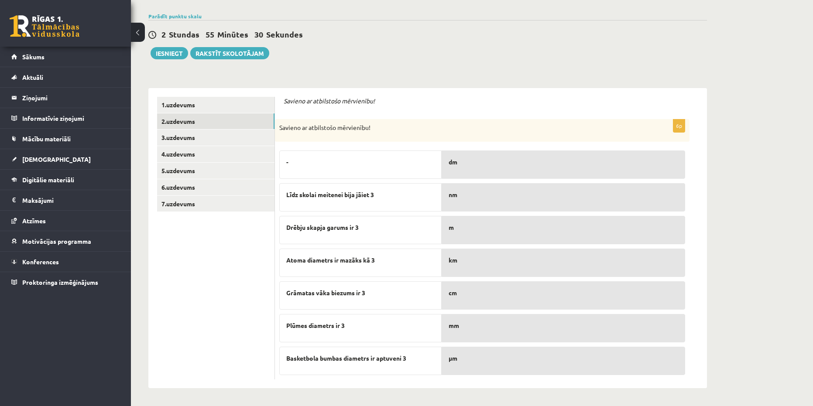
click at [295, 160] on p "-" at bounding box center [360, 162] width 148 height 9
click at [287, 164] on span "-" at bounding box center [287, 162] width 2 height 9
click at [309, 138] on div "Savieno ar atbilstošo mērvienību!" at bounding box center [482, 130] width 415 height 23
click at [298, 90] on div "Savieno ar atbilstošo mērvienību! 6p Savieno ar atbilstošo mērvienību! - Līdz s…" at bounding box center [491, 238] width 432 height 300
click at [182, 132] on link "3.uzdevums" at bounding box center [215, 138] width 117 height 16
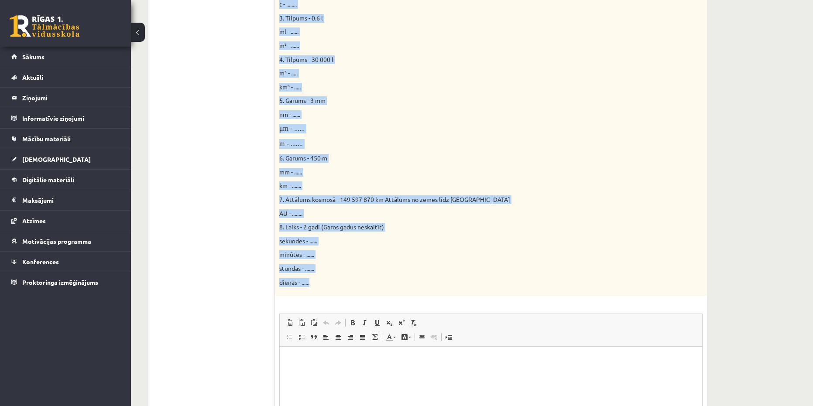
scroll to position [344, 0]
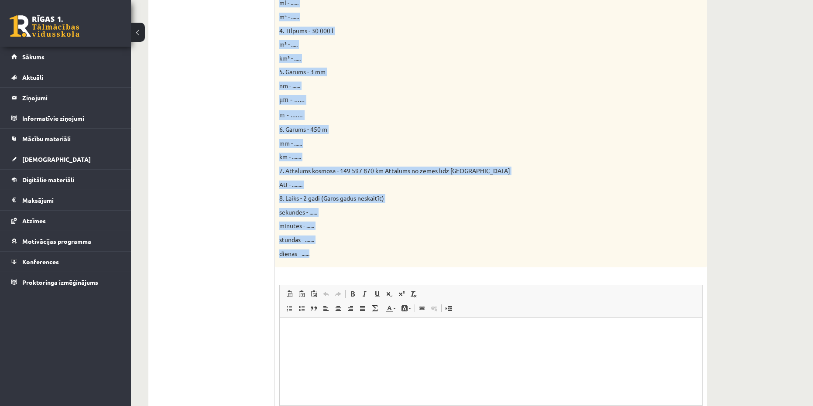
copy div "Doti fizikālie lielumi un to mērvienības. Pārveido mērvienības citās norādītajā…"
drag, startPoint x: 282, startPoint y: 132, endPoint x: 351, endPoint y: 253, distance: 139.4
click at [351, 253] on div "Doti fizikālie lielumi un to mērvienības. Pārveido mērvienības citās norādītajā…" at bounding box center [491, 65] width 432 height 406
click at [420, 58] on p "km³ - ....." at bounding box center [469, 58] width 380 height 9
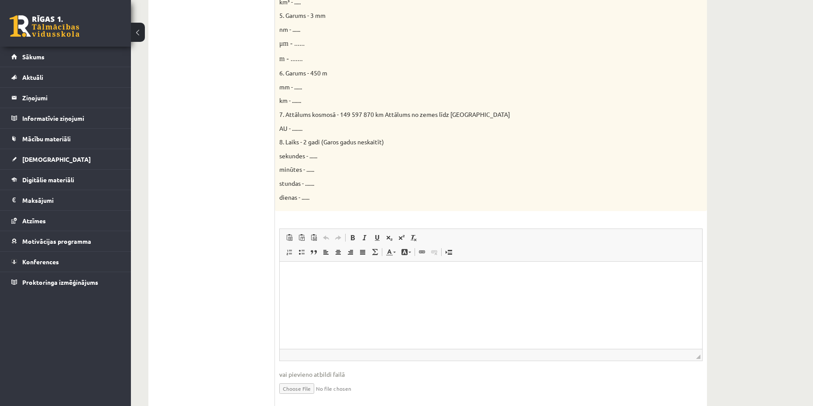
scroll to position [431, 0]
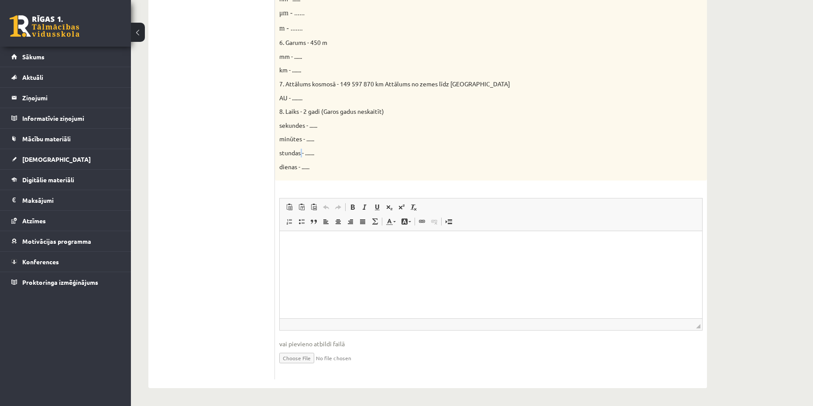
drag, startPoint x: 300, startPoint y: 147, endPoint x: 304, endPoint y: 152, distance: 6.3
click at [309, 168] on span "dienas - ......" at bounding box center [294, 167] width 30 height 8
click at [329, 256] on html at bounding box center [491, 244] width 423 height 27
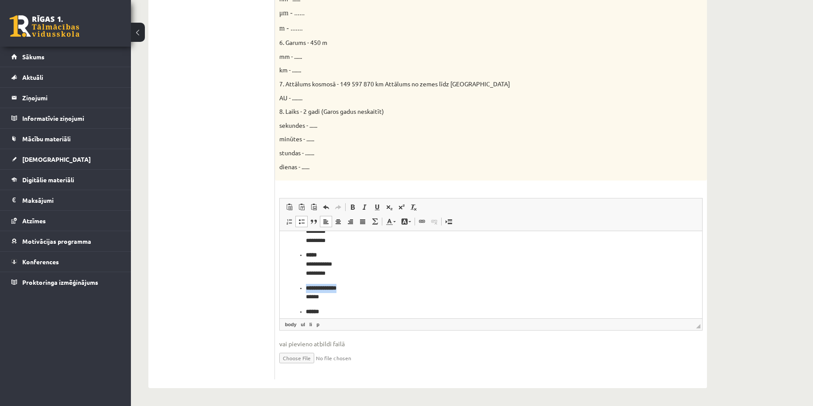
drag, startPoint x: 356, startPoint y: 285, endPoint x: 300, endPoint y: 284, distance: 55.9
click at [306, 284] on li "**********" at bounding box center [491, 293] width 370 height 18
click at [302, 288] on ul "**********" at bounding box center [491, 211] width 405 height 266
drag, startPoint x: 347, startPoint y: 309, endPoint x: 509, endPoint y: 359, distance: 169.7
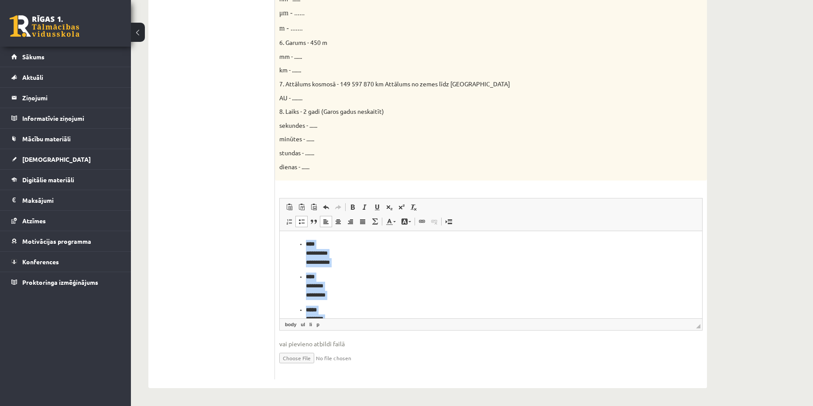
click at [280, 231] on html "**********" at bounding box center [491, 365] width 423 height 269
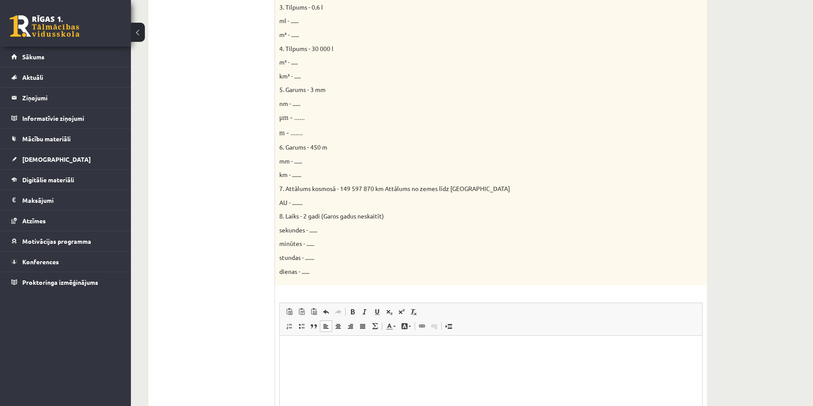
scroll to position [431, 0]
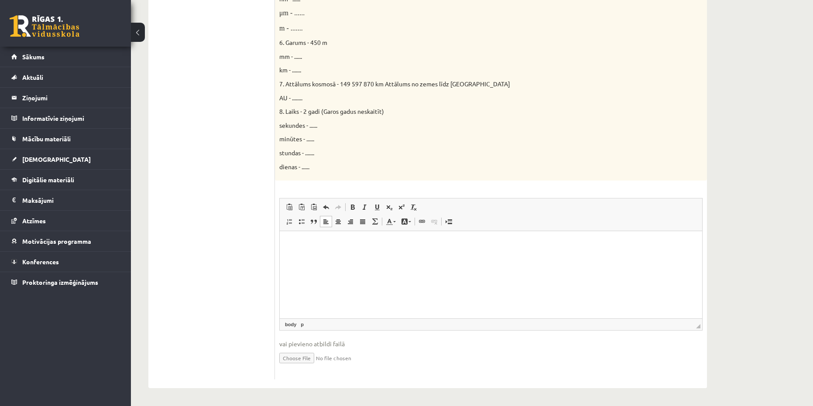
click at [318, 244] on p "Визуальный текстовый редактор, wiswyg-editor-user-answer-47024895066760" at bounding box center [491, 244] width 405 height 9
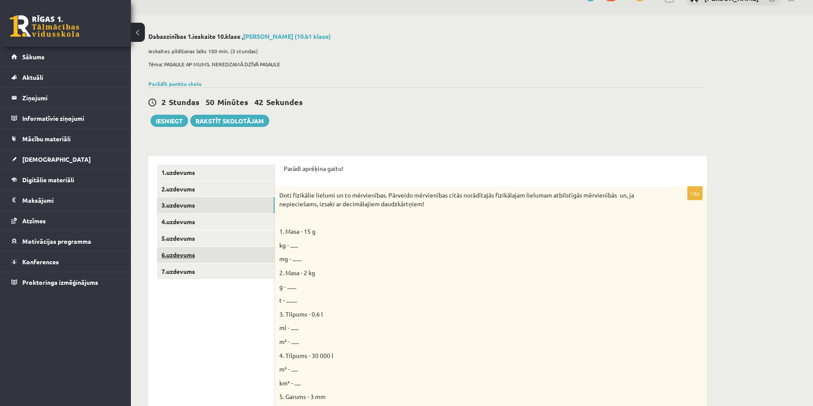
scroll to position [0, 0]
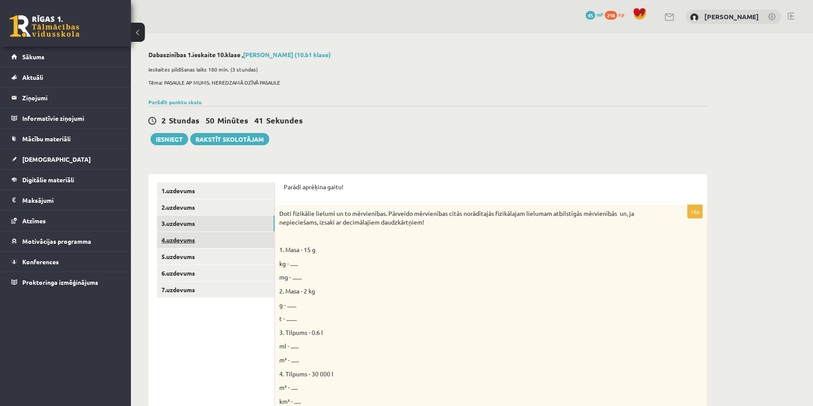
click at [179, 244] on link "4.uzdevums" at bounding box center [215, 240] width 117 height 16
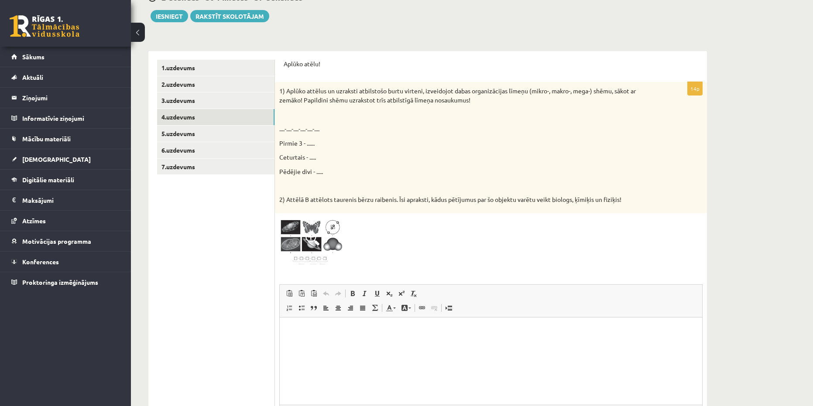
scroll to position [123, 0]
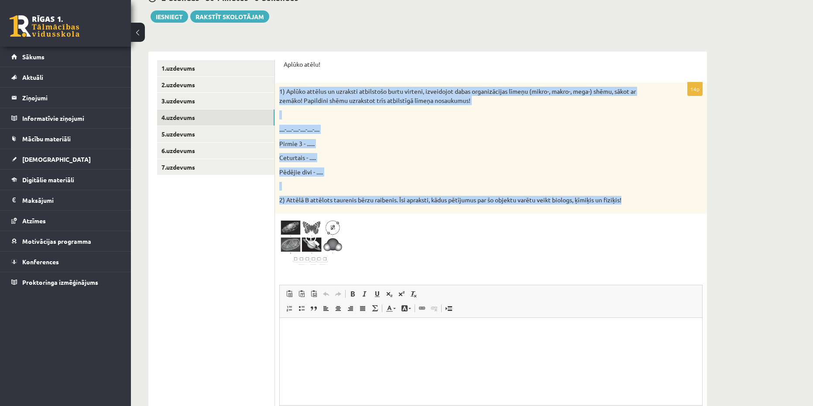
copy div "1) Aplūko attēlus un uzraksti atbilstošo burtu virteni, izveidojot dabas organi…"
drag, startPoint x: 279, startPoint y: 87, endPoint x: 636, endPoint y: 205, distance: 376.1
click at [636, 205] on div "1) Aplūko attēlus un uzraksti atbilstošo burtu virteni, izveidojot dabas organi…" at bounding box center [491, 147] width 432 height 131
click at [418, 168] on p "Pēdējie divi - ....." at bounding box center [469, 172] width 380 height 9
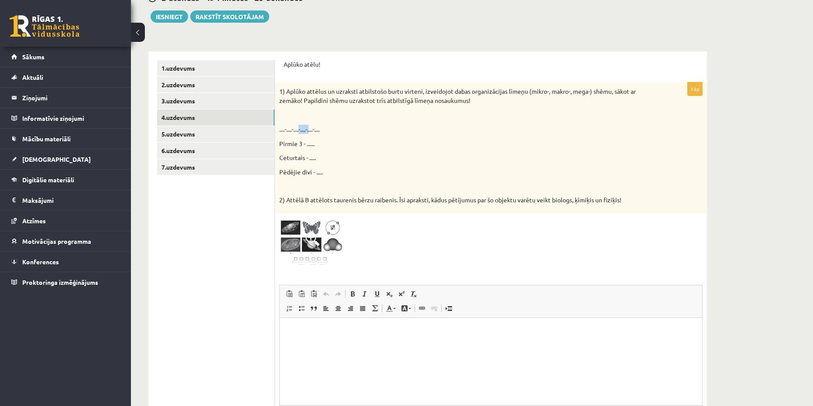
drag, startPoint x: 305, startPoint y: 129, endPoint x: 313, endPoint y: 131, distance: 7.6
click at [313, 131] on p "....-....-....-....-....-...." at bounding box center [469, 129] width 380 height 9
drag, startPoint x: 255, startPoint y: 122, endPoint x: 293, endPoint y: 122, distance: 38.0
click at [295, 122] on div "1) Aplūko attēlus un uzraksti atbilstošo burtu virteni, izveidojot dabas organi…" at bounding box center [491, 147] width 432 height 131
click at [294, 146] on p "Pirmie 3 - ......" at bounding box center [469, 143] width 380 height 9
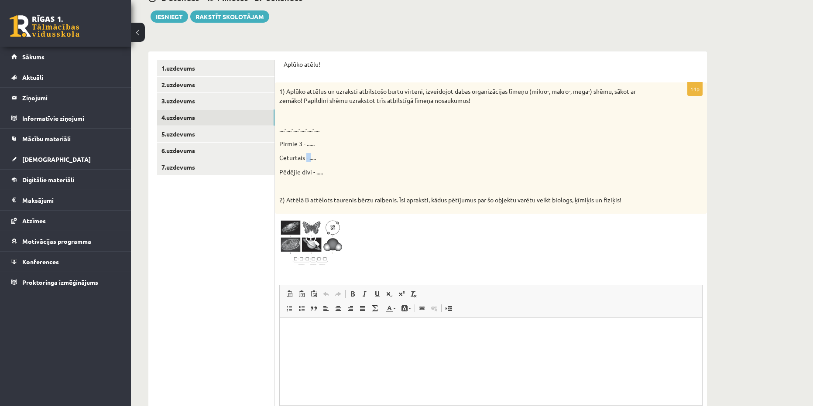
drag, startPoint x: 306, startPoint y: 155, endPoint x: 341, endPoint y: 155, distance: 34.5
click at [312, 157] on p "Ceturtais - ....." at bounding box center [469, 157] width 380 height 9
drag, startPoint x: 341, startPoint y: 155, endPoint x: 349, endPoint y: 147, distance: 10.8
click at [341, 154] on p "Ceturtais - ....." at bounding box center [469, 157] width 380 height 9
drag, startPoint x: 392, startPoint y: 150, endPoint x: 411, endPoint y: 170, distance: 28.4
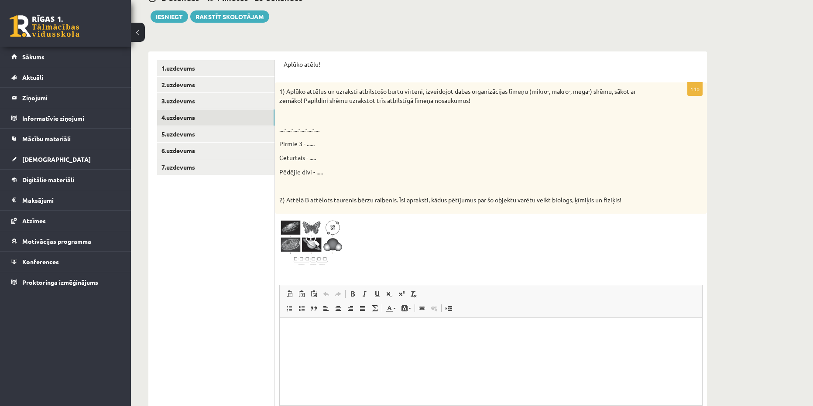
click at [395, 154] on div "1) Aplūko attēlus un uzraksti atbilstošo burtu virteni, izveidojot dabas organi…" at bounding box center [491, 147] width 432 height 131
drag, startPoint x: 413, startPoint y: 172, endPoint x: 457, endPoint y: 142, distance: 52.9
click at [418, 170] on p "Pēdējie divi - ....." at bounding box center [469, 172] width 380 height 9
click at [469, 137] on div "1) Aplūko attēlus un uzraksti atbilstošo burtu virteni, izveidojot dabas organi…" at bounding box center [491, 147] width 432 height 131
click at [474, 165] on div "1) Aplūko attēlus un uzraksti atbilstošo burtu virteni, izveidojot dabas organi…" at bounding box center [491, 147] width 432 height 131
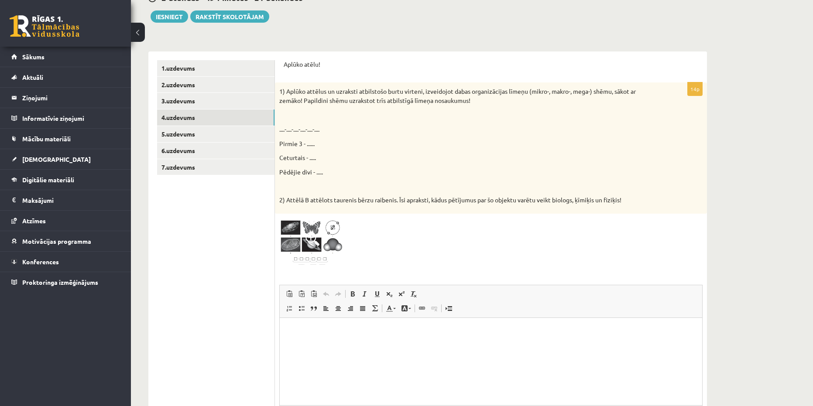
click at [315, 266] on img at bounding box center [311, 242] width 65 height 49
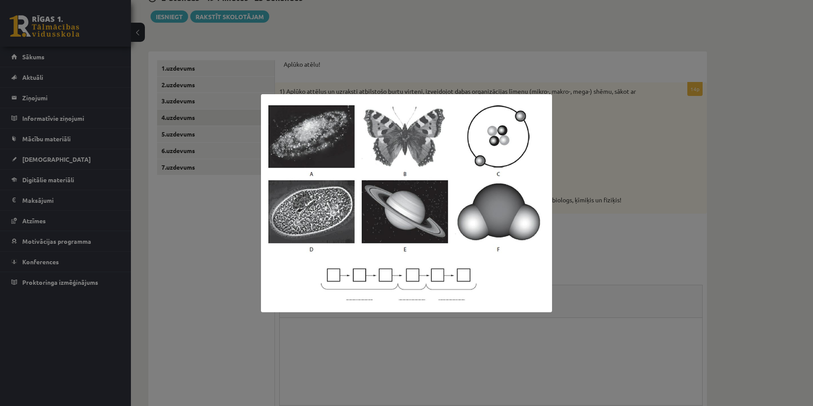
click at [424, 285] on img at bounding box center [406, 203] width 291 height 218
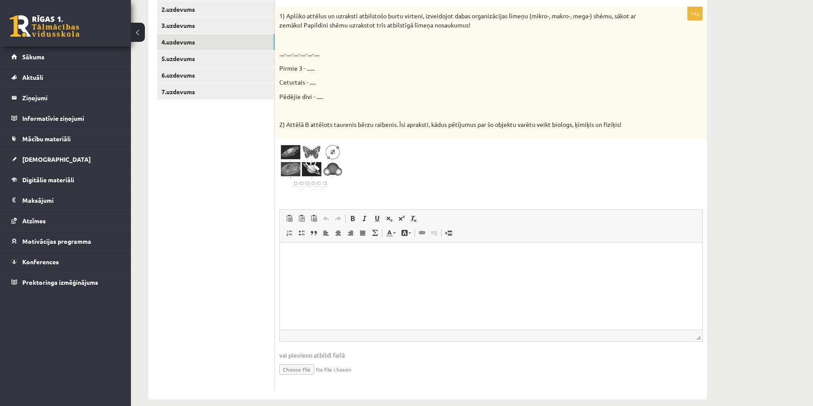
scroll to position [210, 0]
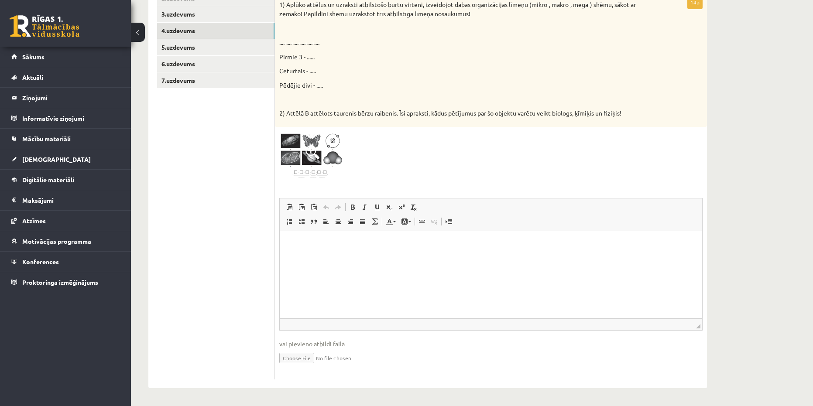
click at [318, 258] on html at bounding box center [491, 244] width 423 height 27
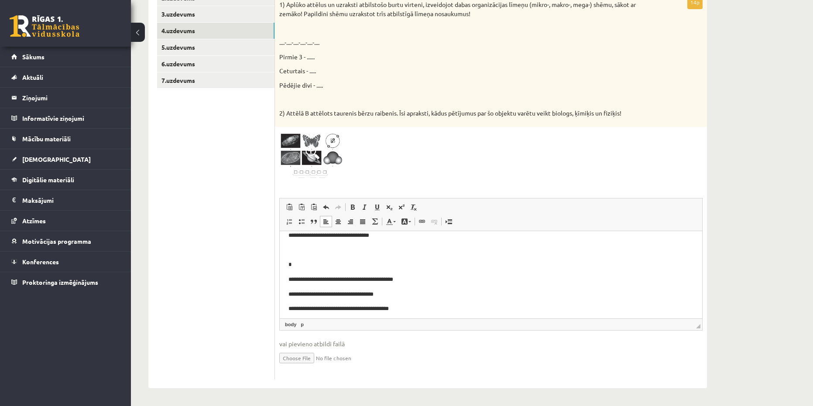
scroll to position [72, 0]
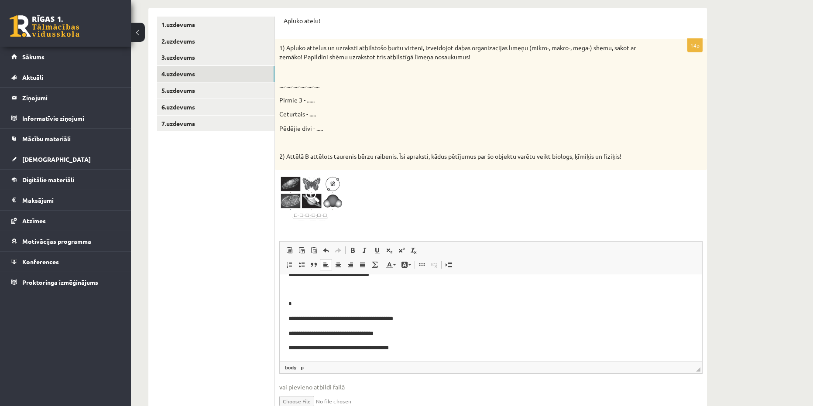
click at [162, 76] on link "4.uzdevums" at bounding box center [215, 74] width 117 height 16
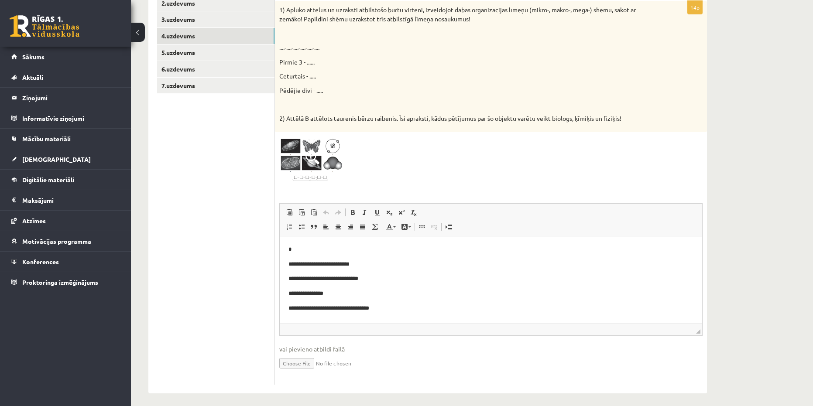
scroll to position [210, 0]
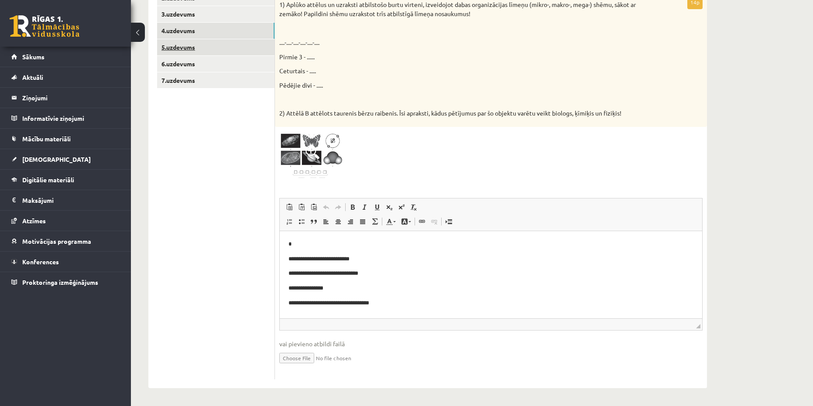
click at [181, 47] on link "5.uzdevums" at bounding box center [215, 47] width 117 height 16
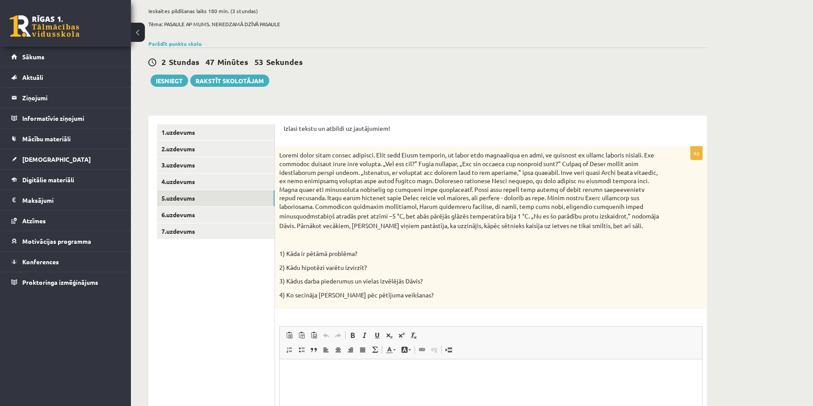
scroll to position [58, 0]
drag, startPoint x: 278, startPoint y: 157, endPoint x: 286, endPoint y: 160, distance: 8.8
click at [286, 160] on div "stabiņš atradās pret atzīmi –5 °C, bet abās pārējās glāzēs temperatūra bija 1 °…" at bounding box center [491, 229] width 432 height 162
click at [283, 158] on p "stabiņš atradās pret atzīmi –5 °C, bet abās pārējās glāzēs temperatūra bija 1 °…" at bounding box center [469, 191] width 380 height 79
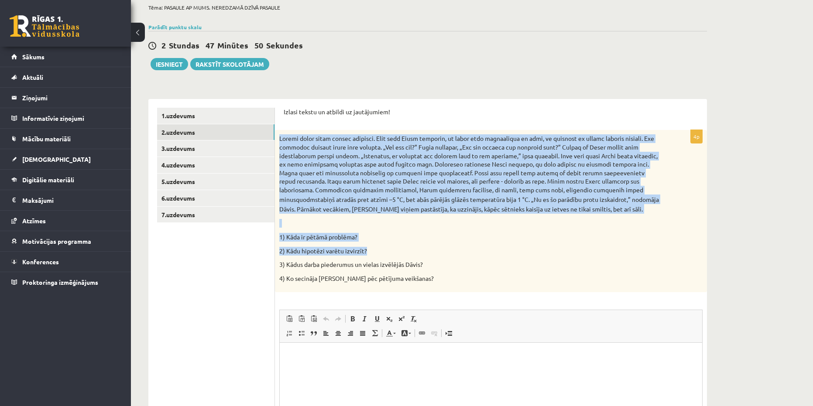
scroll to position [101, 0]
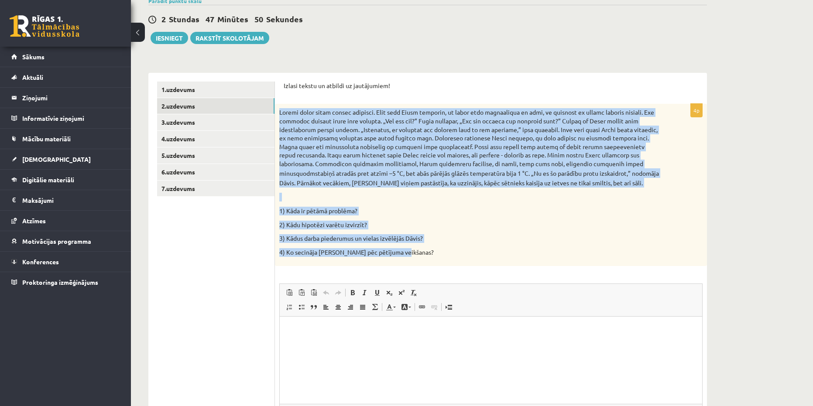
copy div "Rudenī laiks kļuva arvien aukstāks. Kādu rītu Dāvis pamanīja, ka ielas bija pār…"
drag, startPoint x: 279, startPoint y: 155, endPoint x: 405, endPoint y: 258, distance: 162.9
click at [406, 258] on div "stabiņš atradās pret atzīmi –5 °C, bet abās pārējās glāzēs temperatūra bija 1 °…" at bounding box center [491, 185] width 432 height 162
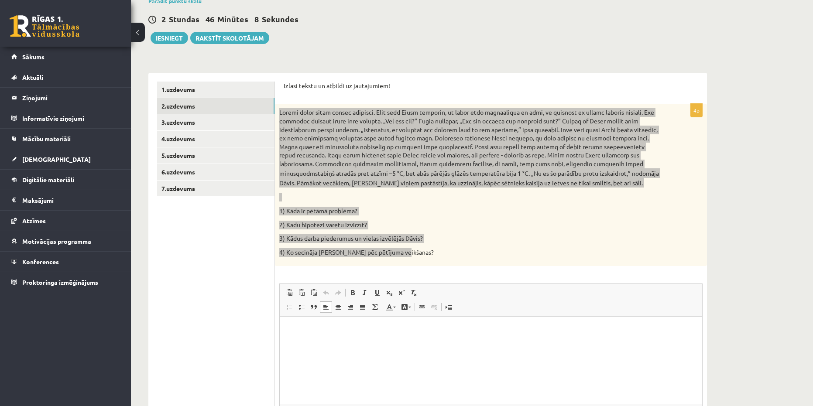
click at [345, 320] on html at bounding box center [491, 330] width 423 height 27
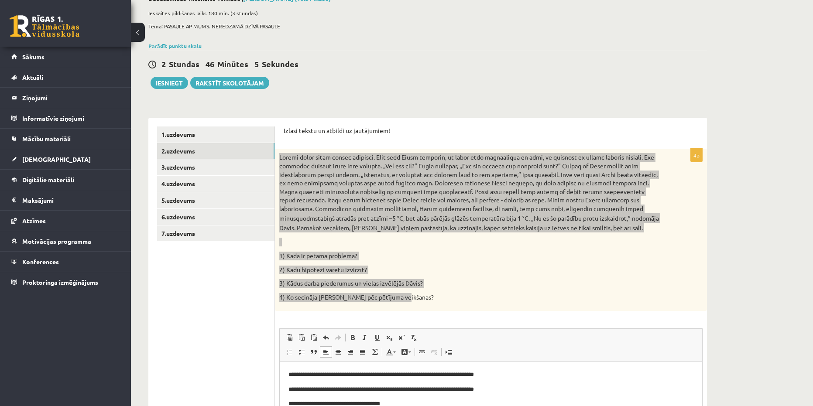
scroll to position [87, 0]
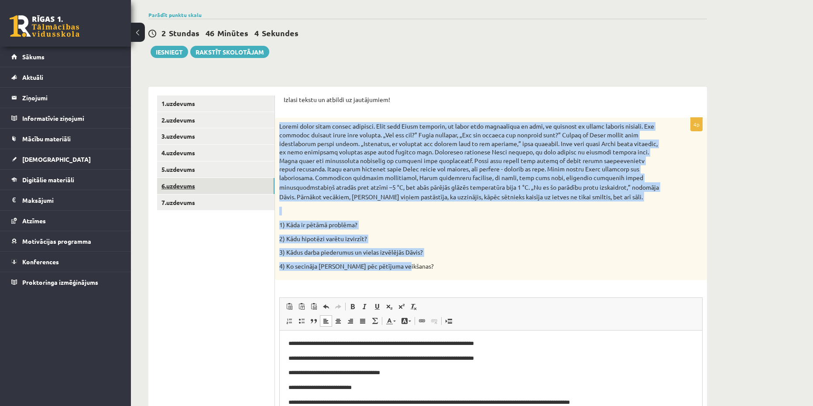
click at [192, 188] on link "6.uzdevums" at bounding box center [215, 186] width 117 height 16
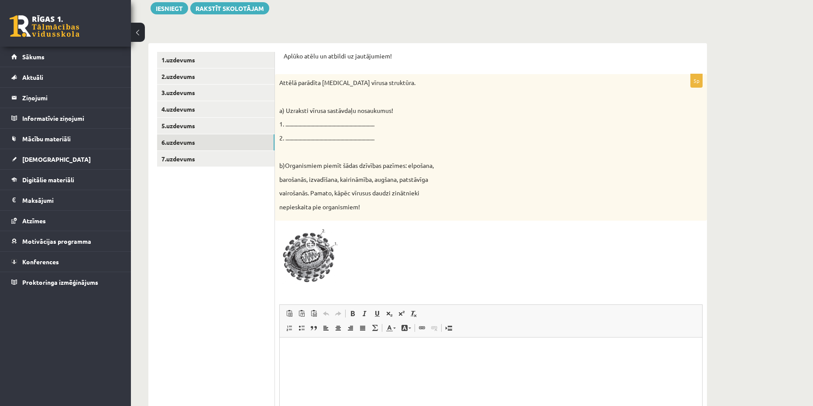
scroll to position [0, 0]
click at [177, 160] on link "7.uzdevums" at bounding box center [215, 159] width 117 height 16
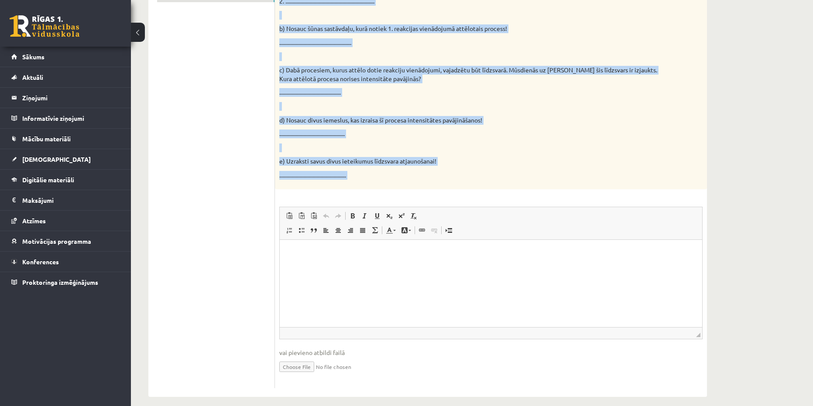
scroll to position [304, 0]
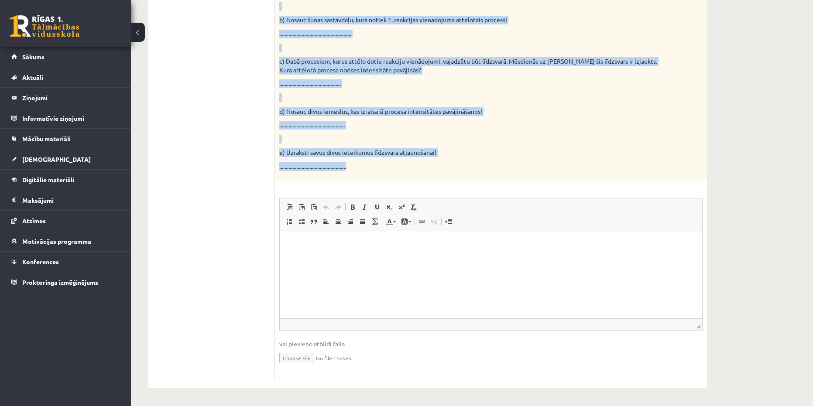
copy div "Reakciju vienādojumos attēlota organisko vielu sintēze un organisko vielu noārd…"
drag, startPoint x: 278, startPoint y: 39, endPoint x: 420, endPoint y: 164, distance: 188.4
click at [420, 164] on div "Reakciju vienādojumos attēlota organisko vielu sintēze un organisko vielu noārd…" at bounding box center [491, 40] width 432 height 279
click at [427, 136] on p at bounding box center [469, 139] width 380 height 9
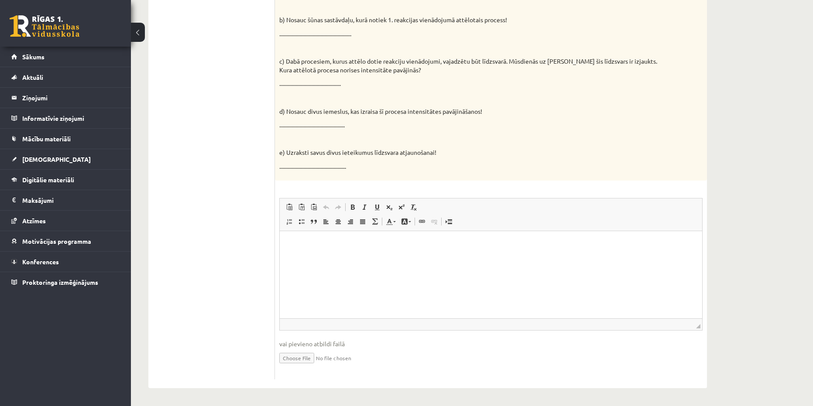
click at [329, 253] on html at bounding box center [491, 244] width 423 height 27
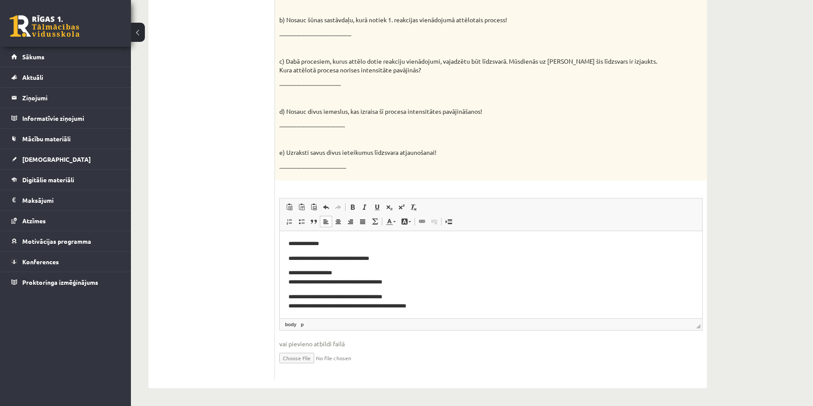
scroll to position [46, 0]
click at [293, 295] on p "**********" at bounding box center [488, 301] width 399 height 18
click at [294, 293] on p "**********" at bounding box center [488, 301] width 399 height 18
click at [297, 294] on p "**********" at bounding box center [488, 301] width 399 height 18
click at [294, 301] on p "**********" at bounding box center [488, 301] width 399 height 18
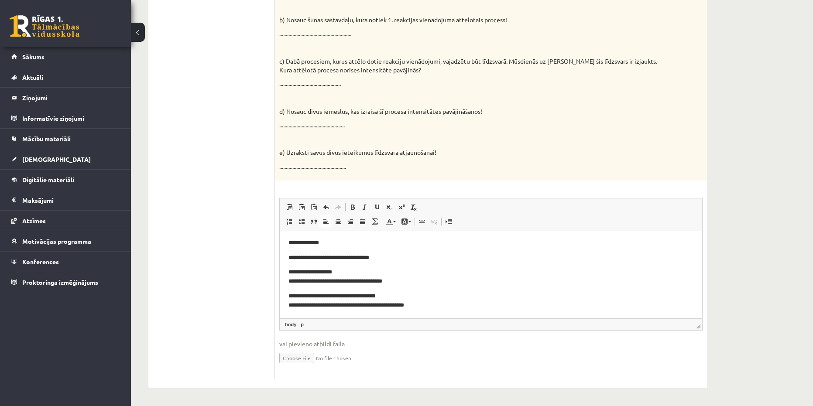
click at [291, 295] on p "**********" at bounding box center [488, 301] width 399 height 18
click at [294, 279] on p "**********" at bounding box center [488, 276] width 399 height 18
click at [300, 272] on p "**********" at bounding box center [488, 276] width 399 height 18
click at [292, 272] on p "**********" at bounding box center [488, 276] width 399 height 18
click at [294, 267] on p "**********" at bounding box center [488, 276] width 399 height 18
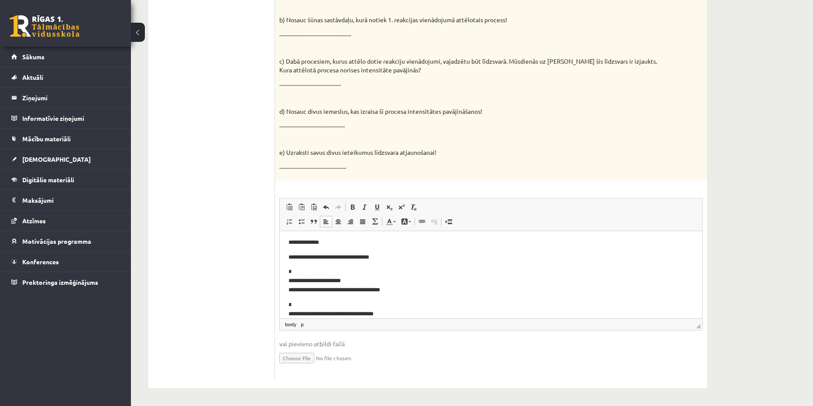
click at [291, 276] on p "**********" at bounding box center [488, 280] width 399 height 27
click at [291, 279] on p "**********" at bounding box center [488, 280] width 399 height 27
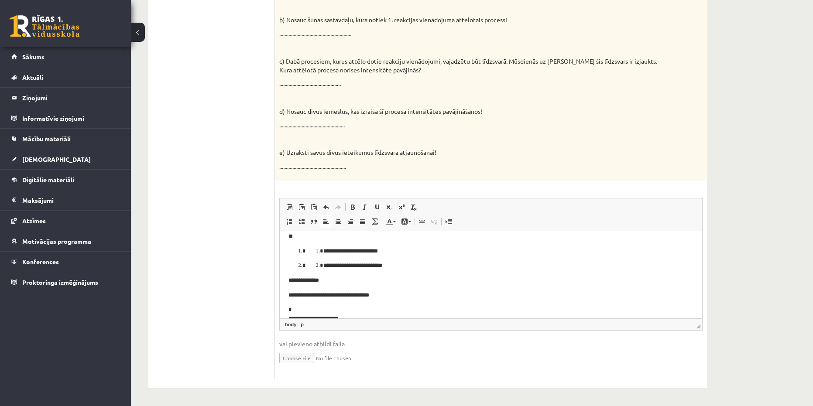
scroll to position [2, 0]
click at [293, 299] on p "**********" at bounding box center [488, 300] width 399 height 9
click at [293, 285] on p "**********" at bounding box center [488, 286] width 399 height 9
click at [306, 272] on li "**********" at bounding box center [491, 271] width 370 height 9
click at [313, 270] on ol "**********" at bounding box center [491, 271] width 370 height 9
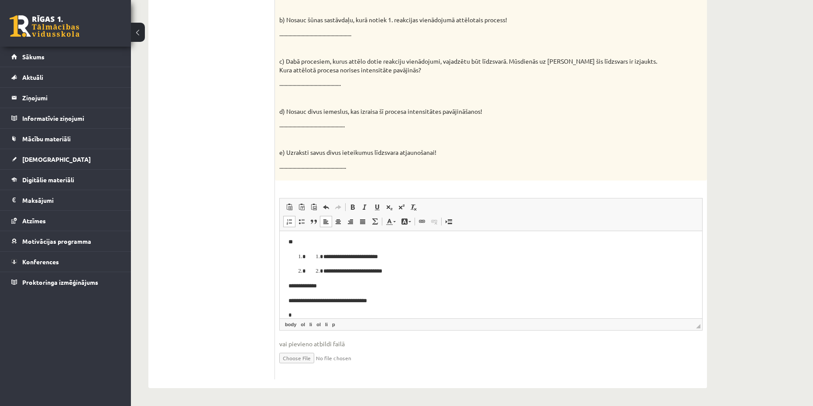
click at [295, 268] on ol "**********" at bounding box center [491, 264] width 405 height 24
drag, startPoint x: 308, startPoint y: 269, endPoint x: 304, endPoint y: 265, distance: 4.9
click at [308, 269] on ol "**********" at bounding box center [491, 264] width 405 height 24
drag, startPoint x: 288, startPoint y: 243, endPoint x: 296, endPoint y: 246, distance: 8.0
click at [299, 257] on html "**********" at bounding box center [491, 304] width 423 height 151
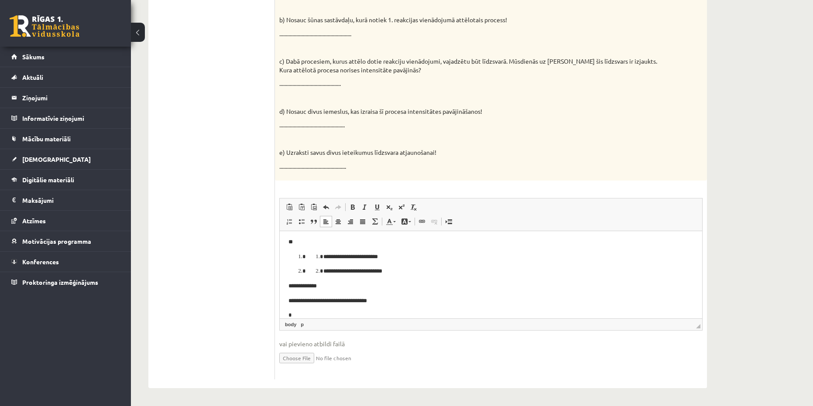
click at [306, 252] on li "**********" at bounding box center [491, 256] width 370 height 9
click at [316, 271] on ol "**********" at bounding box center [491, 271] width 370 height 9
click at [290, 256] on p "**********" at bounding box center [488, 256] width 399 height 9
click at [289, 269] on p "**********" at bounding box center [488, 271] width 399 height 9
click at [293, 244] on p "**" at bounding box center [488, 241] width 399 height 9
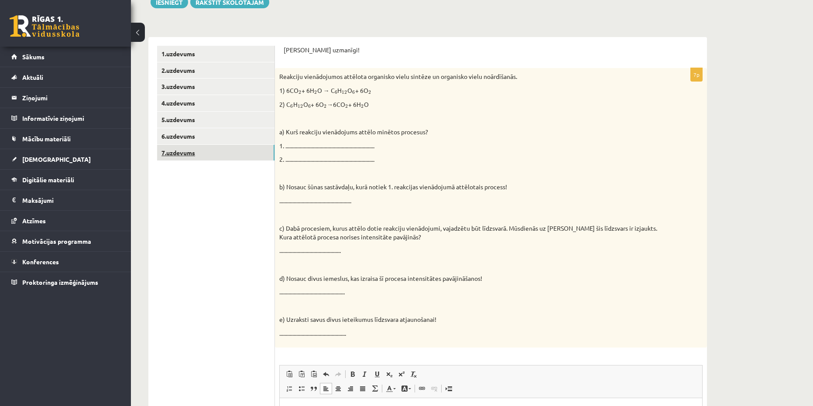
scroll to position [130, 0]
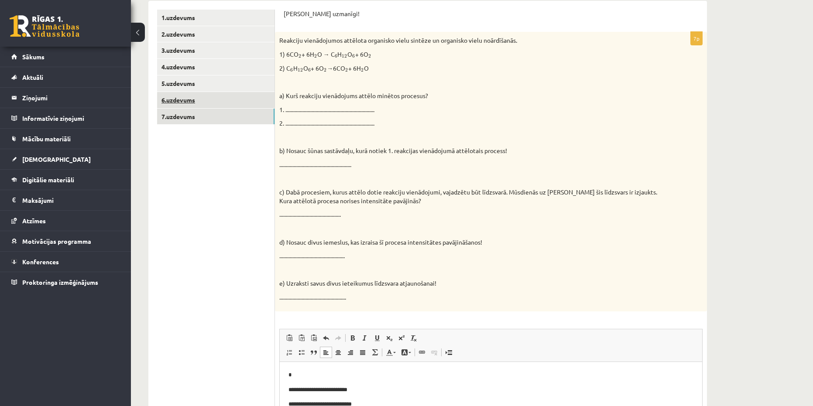
click at [177, 97] on link "6.uzdevums" at bounding box center [215, 100] width 117 height 16
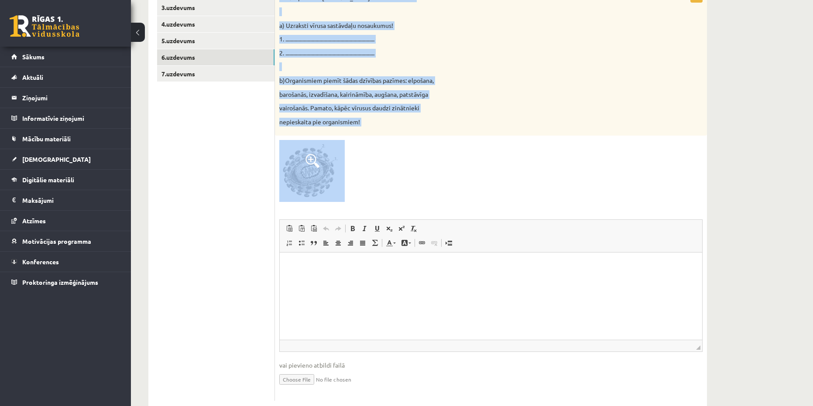
scroll to position [217, 0]
copy form "Aplūko atēlu un atbildi uz jautājumiem! 5p Attēlā parādīta HIV vīrusa struktūra…"
drag, startPoint x: 280, startPoint y: 99, endPoint x: 355, endPoint y: 168, distance: 101.9
click at [355, 168] on div "Aplūko atēlu un atbildi uz jautājumiem! 5p Attēlā parādīta HIV vīrusa struktūra…" at bounding box center [491, 183] width 432 height 452
click at [398, 90] on p "barošanās, izvadīšana, kairināmība, augšana, patstāvīga" at bounding box center [469, 93] width 380 height 9
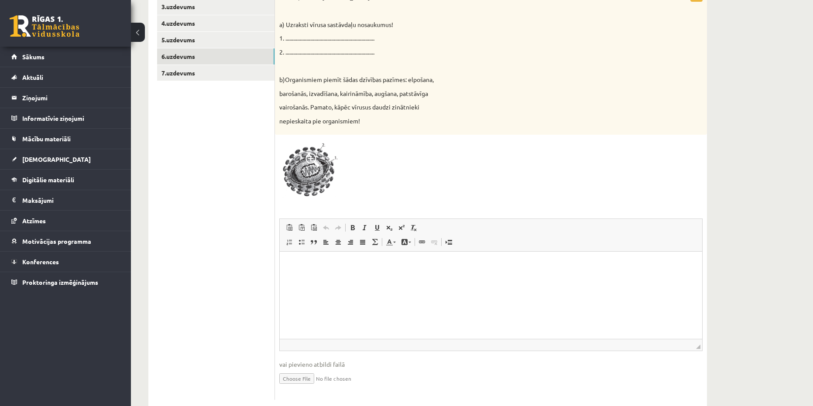
click at [359, 278] on html at bounding box center [491, 264] width 423 height 27
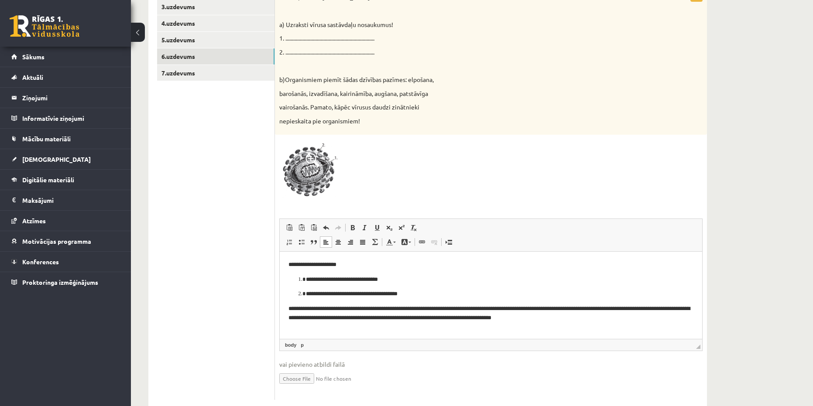
click at [306, 294] on li "**********" at bounding box center [491, 293] width 370 height 9
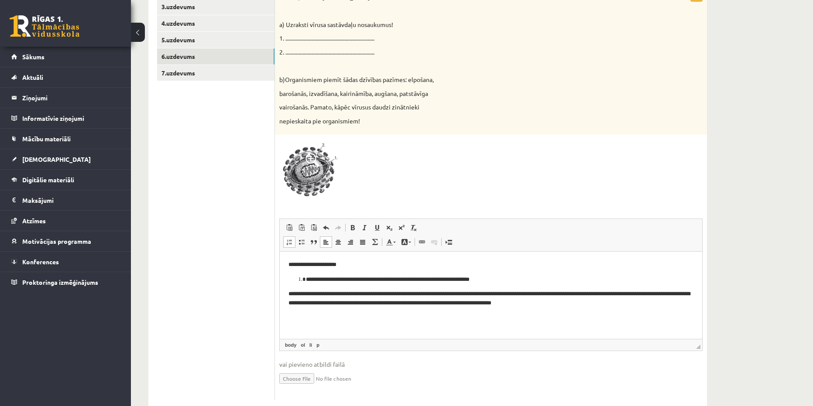
click at [306, 282] on p "**********" at bounding box center [491, 279] width 370 height 9
click at [294, 291] on p "**********" at bounding box center [491, 298] width 405 height 18
click at [309, 285] on body "**********" at bounding box center [491, 284] width 405 height 48
click at [503, 283] on p "**********" at bounding box center [491, 279] width 405 height 9
click at [526, 316] on html "**********" at bounding box center [491, 283] width 423 height 65
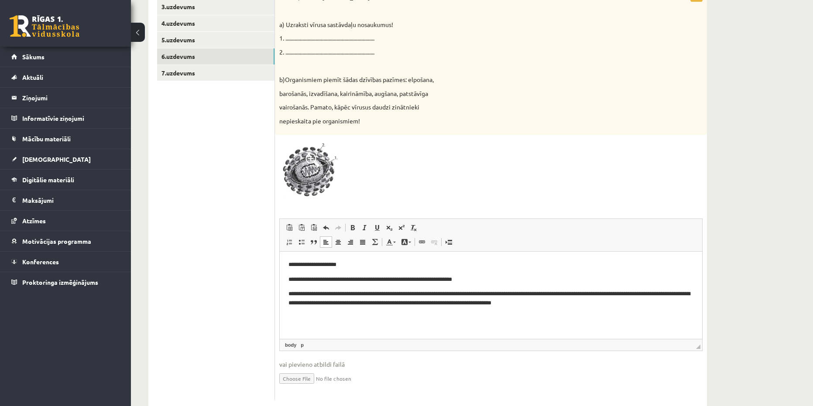
click at [493, 278] on p "**********" at bounding box center [491, 279] width 405 height 9
click at [448, 278] on p "**********" at bounding box center [491, 279] width 405 height 9
click at [373, 278] on p "**********" at bounding box center [491, 279] width 405 height 9
click at [329, 278] on p "**********" at bounding box center [491, 279] width 405 height 9
click at [373, 277] on p "**********" at bounding box center [491, 279] width 405 height 9
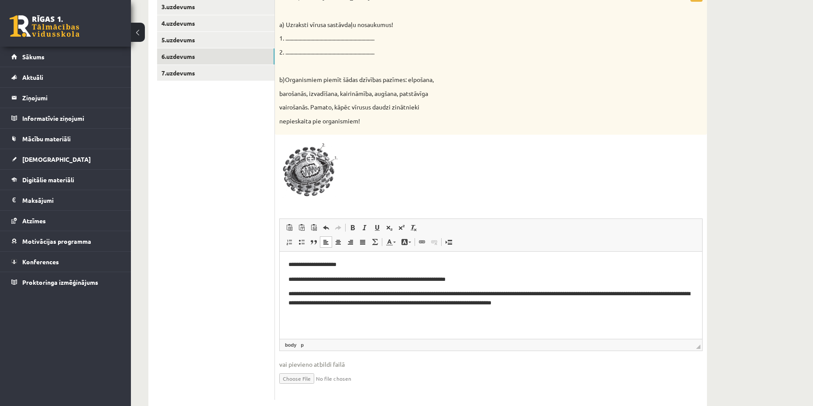
click at [295, 266] on p "**********" at bounding box center [491, 264] width 405 height 9
click at [294, 294] on p "**********" at bounding box center [491, 298] width 405 height 18
click at [407, 291] on p "**********" at bounding box center [491, 298] width 405 height 18
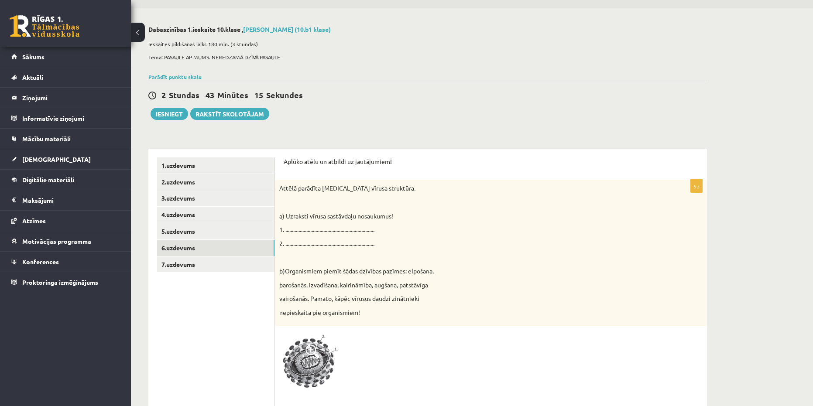
scroll to position [0, 0]
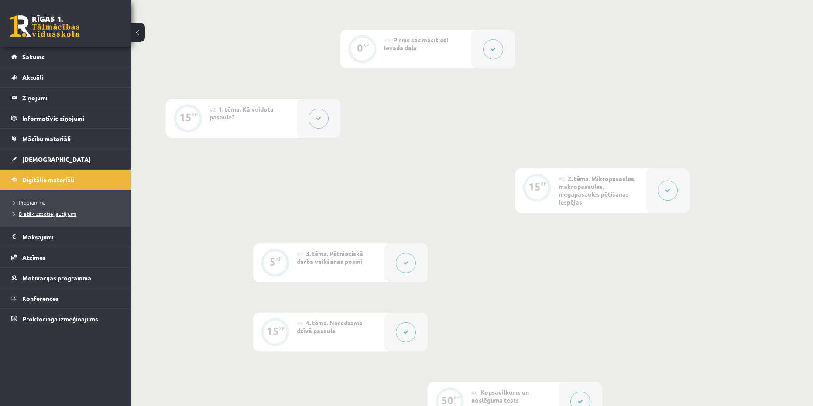
scroll to position [181, 0]
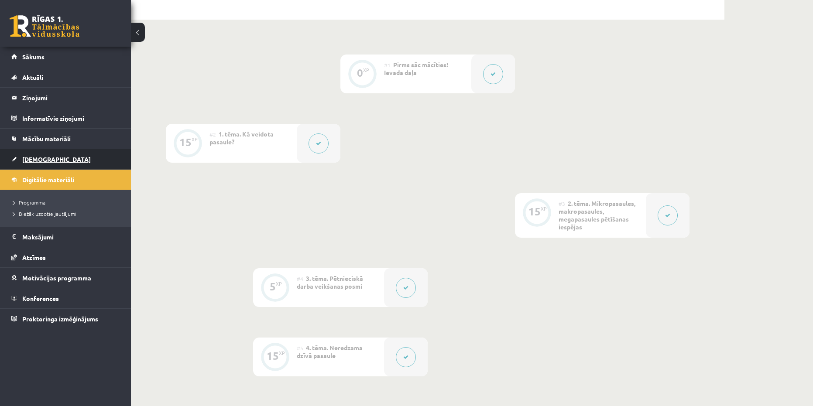
click at [46, 165] on link "[DEMOGRAPHIC_DATA]" at bounding box center [65, 159] width 109 height 20
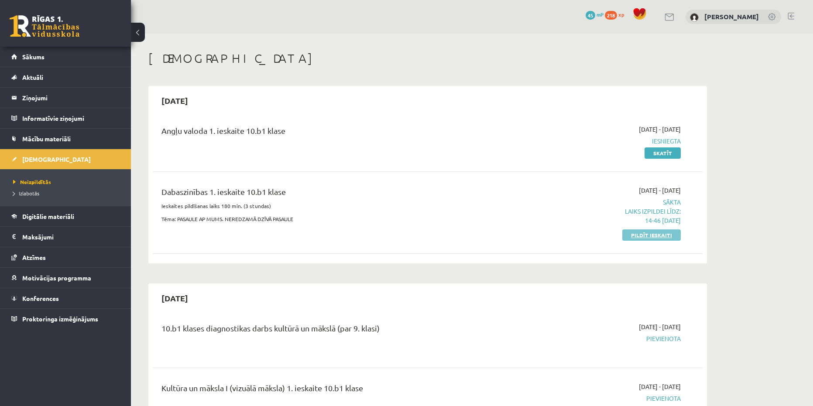
click at [638, 237] on link "Pildīt ieskaiti" at bounding box center [651, 235] width 58 height 11
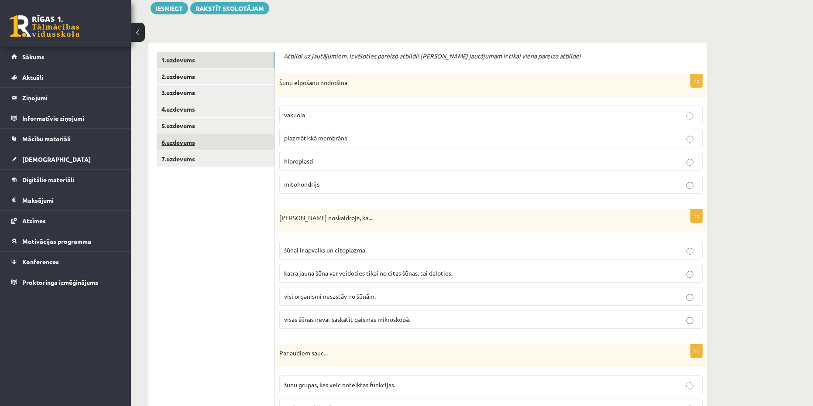
click at [188, 148] on link "6.uzdevums" at bounding box center [215, 142] width 117 height 16
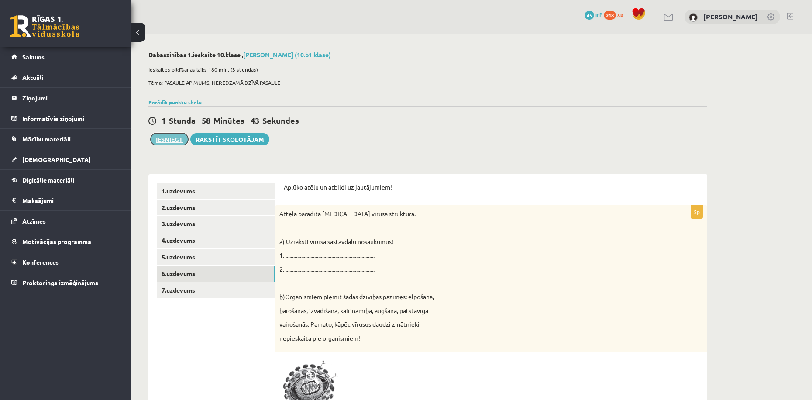
click at [166, 141] on button "Iesniegt" at bounding box center [170, 139] width 38 height 12
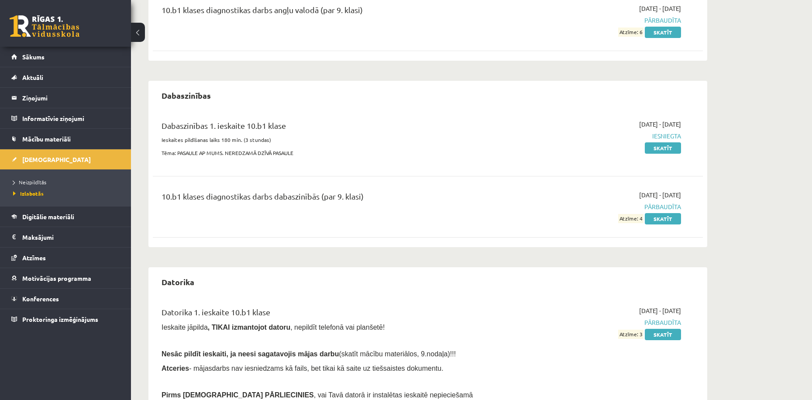
scroll to position [175, 0]
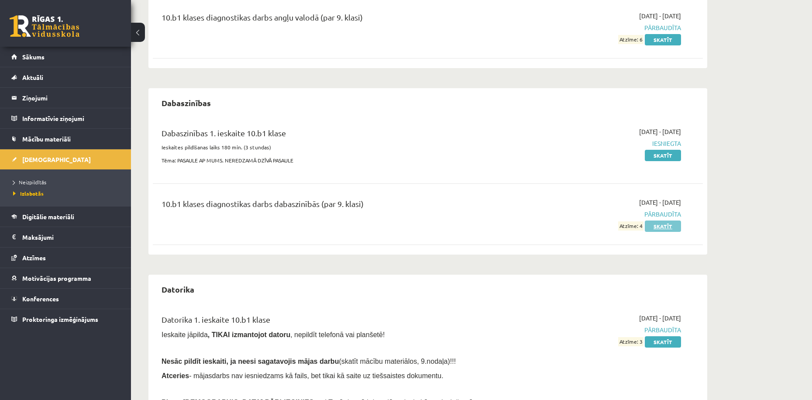
click at [654, 224] on link "Skatīt" at bounding box center [663, 225] width 36 height 11
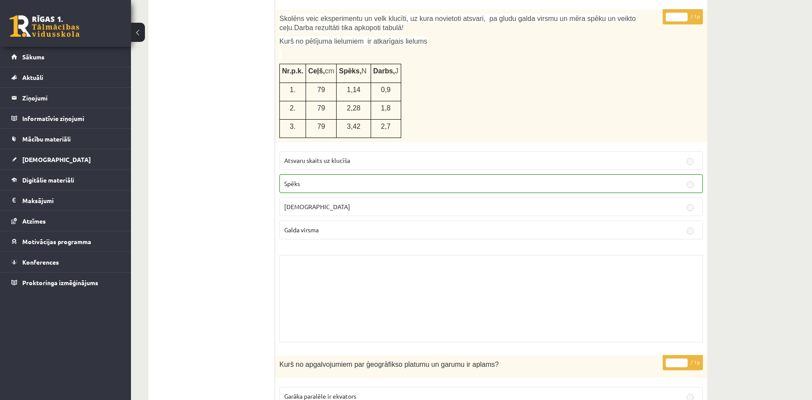
scroll to position [2588, 0]
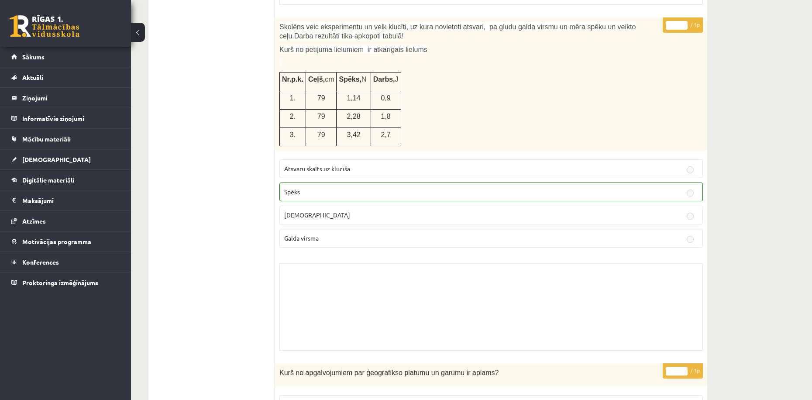
click at [38, 22] on link at bounding box center [45, 26] width 70 height 22
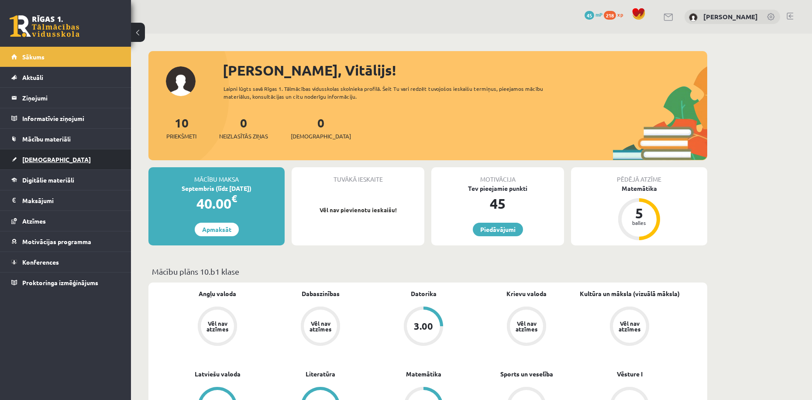
click at [54, 160] on link "[DEMOGRAPHIC_DATA]" at bounding box center [65, 159] width 109 height 20
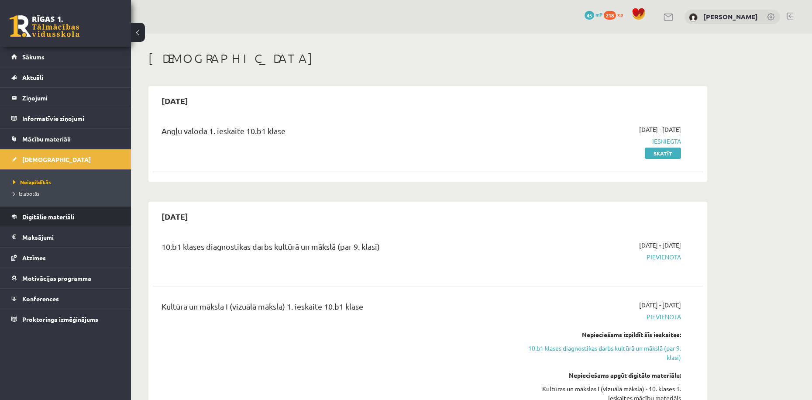
click at [47, 217] on span "Digitālie materiāli" at bounding box center [48, 217] width 52 height 8
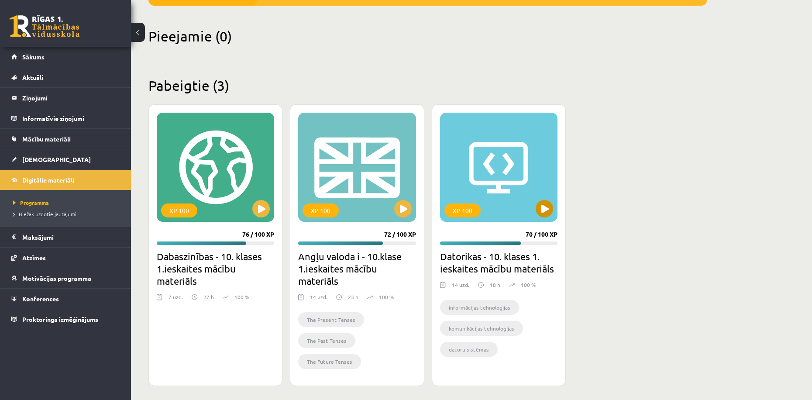
scroll to position [197, 0]
